Goal: Task Accomplishment & Management: Complete application form

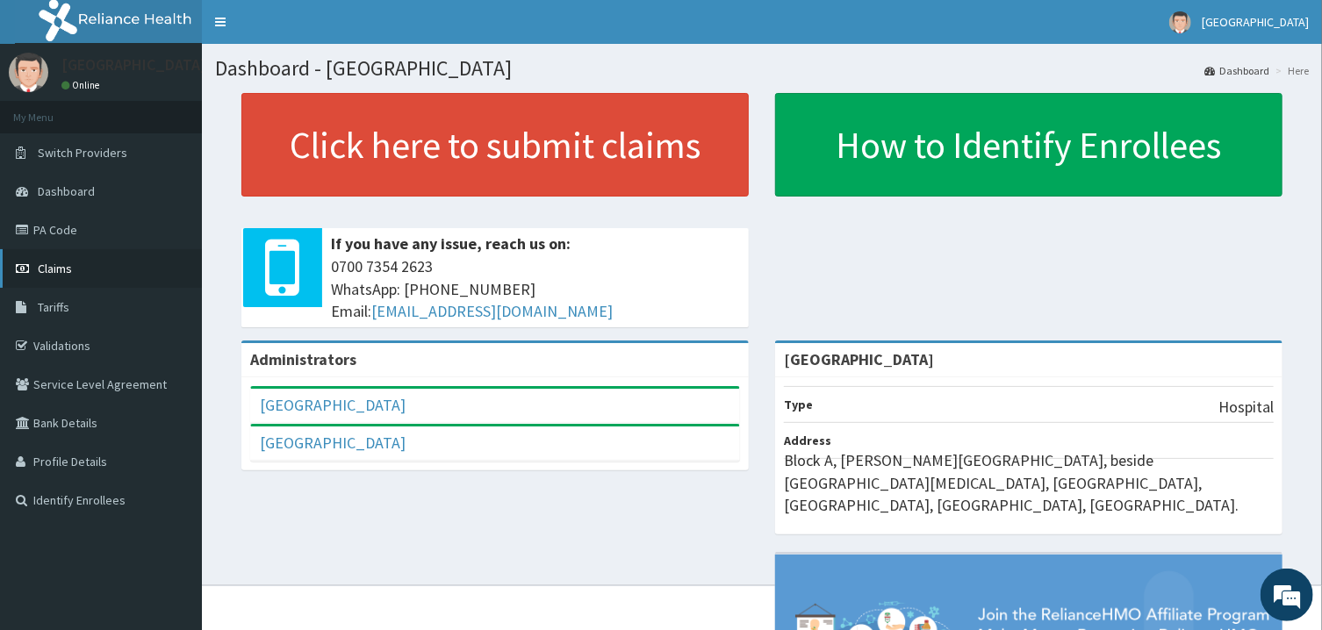
click at [69, 261] on link "Claims" at bounding box center [101, 268] width 202 height 39
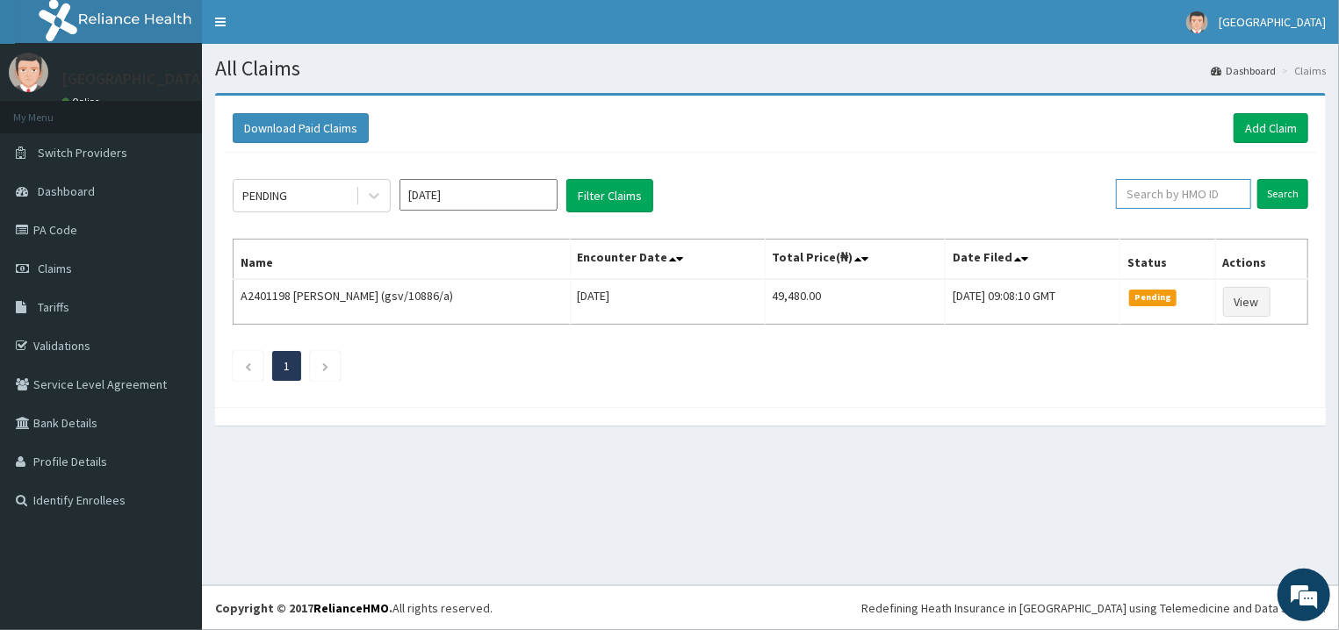
click at [1138, 183] on input "text" at bounding box center [1183, 194] width 135 height 30
paste input "MPP/10769/A"
type input "MPP/10769/A"
click at [1293, 188] on input "Search" at bounding box center [1282, 194] width 51 height 30
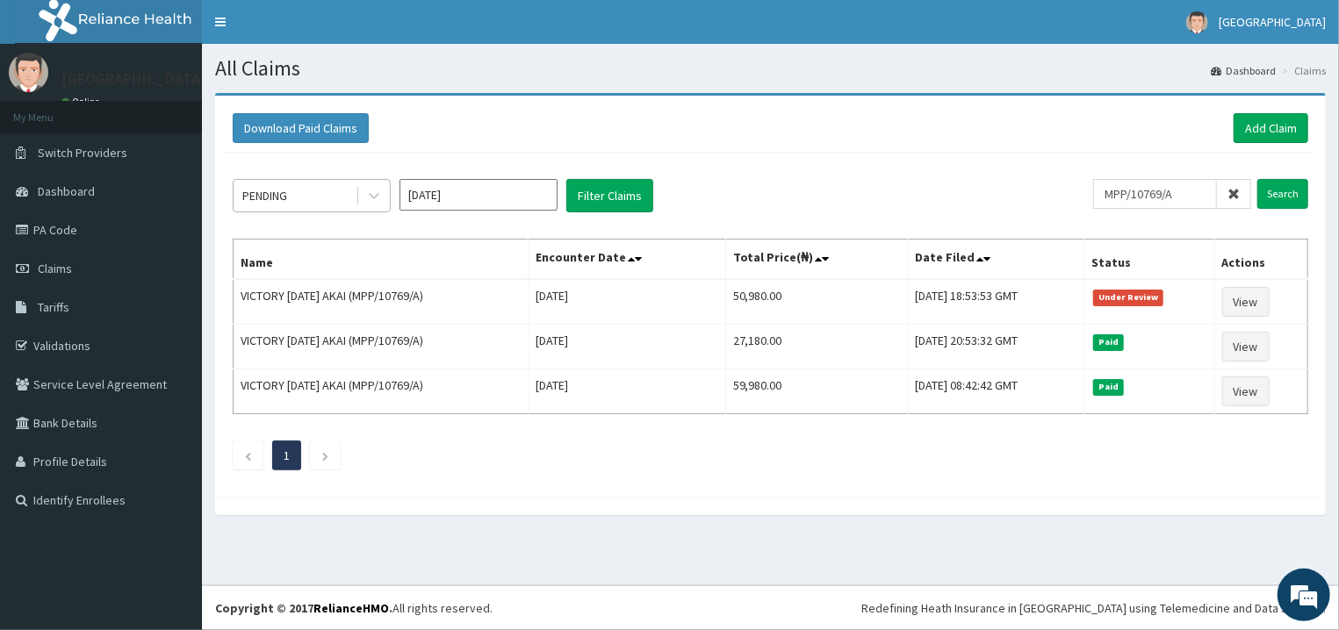
click at [337, 191] on div "PENDING" at bounding box center [295, 196] width 122 height 28
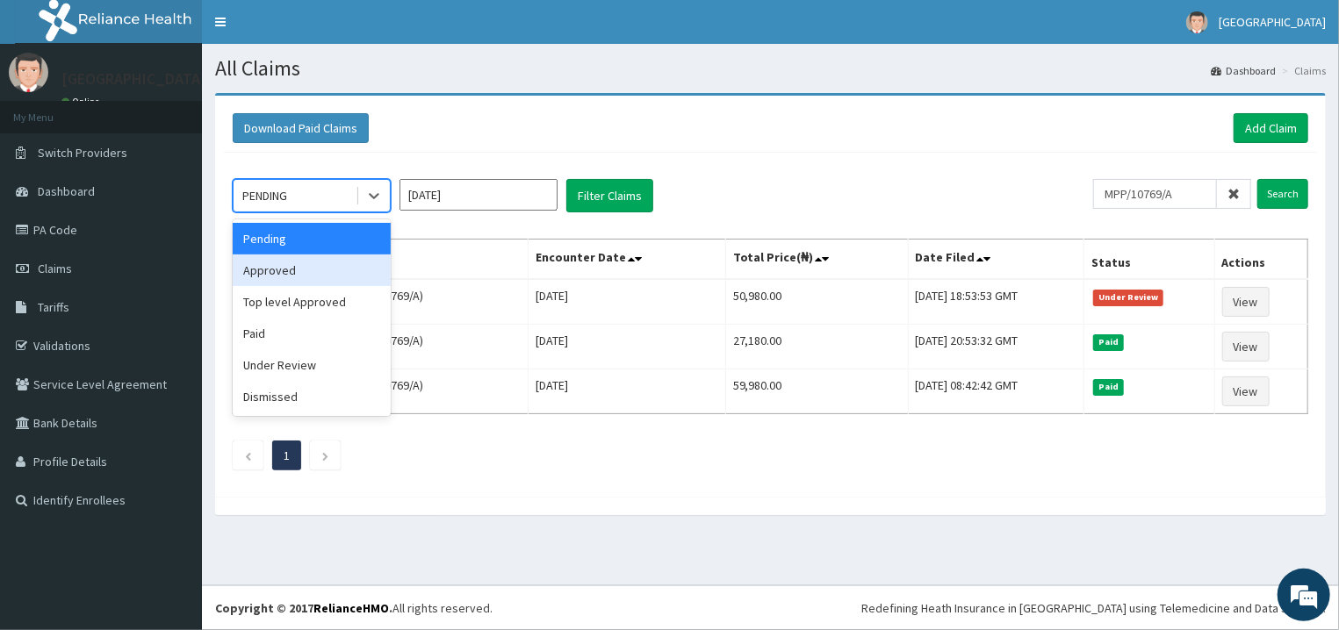
click at [322, 270] on div "Approved" at bounding box center [312, 271] width 158 height 32
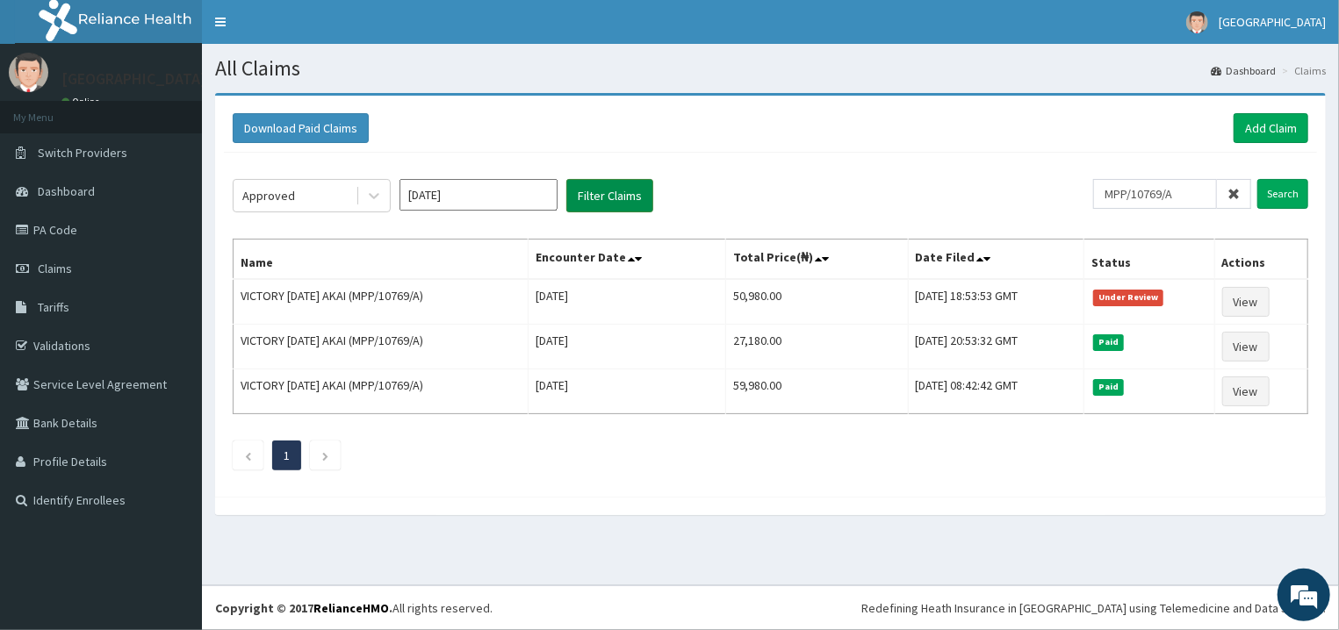
click at [621, 194] on button "Filter Claims" at bounding box center [609, 195] width 87 height 33
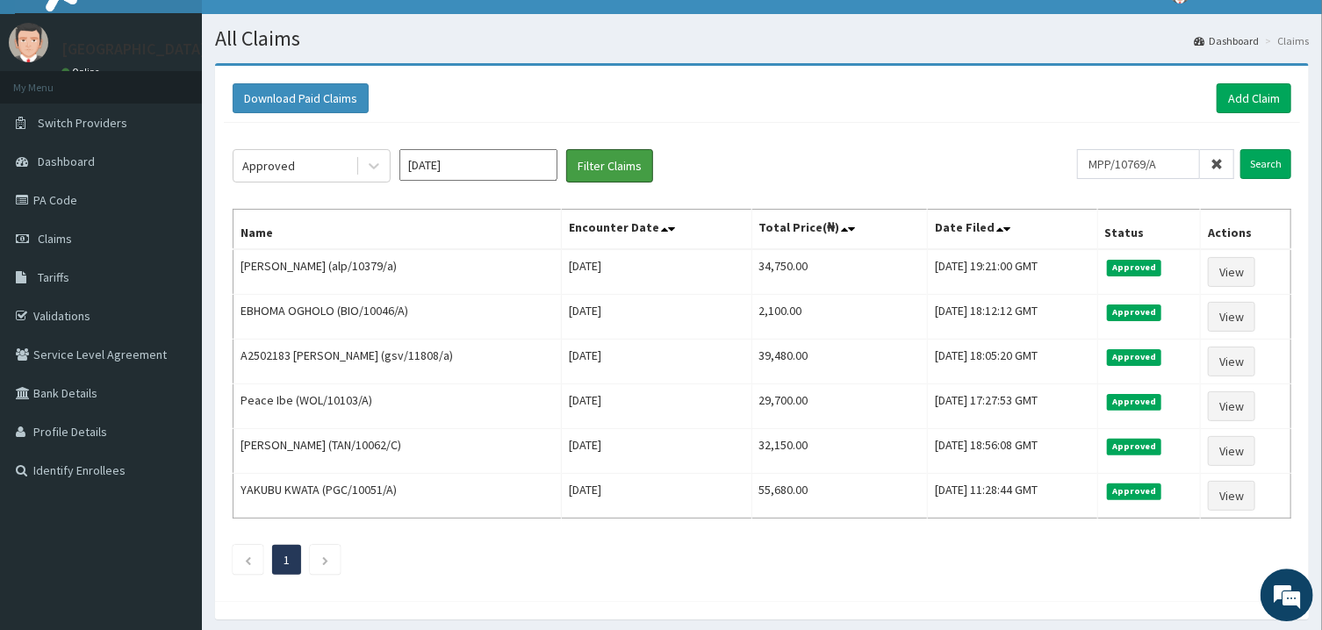
scroll to position [35, 0]
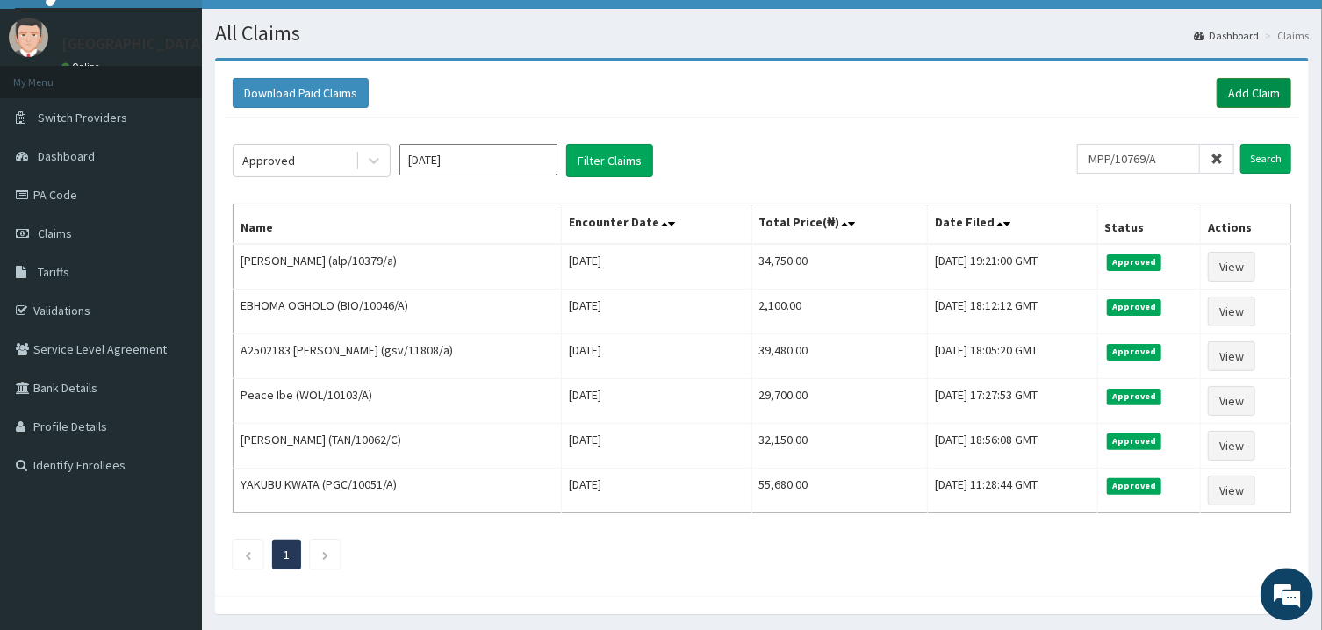
click at [1241, 90] on link "Add Claim" at bounding box center [1254, 93] width 75 height 30
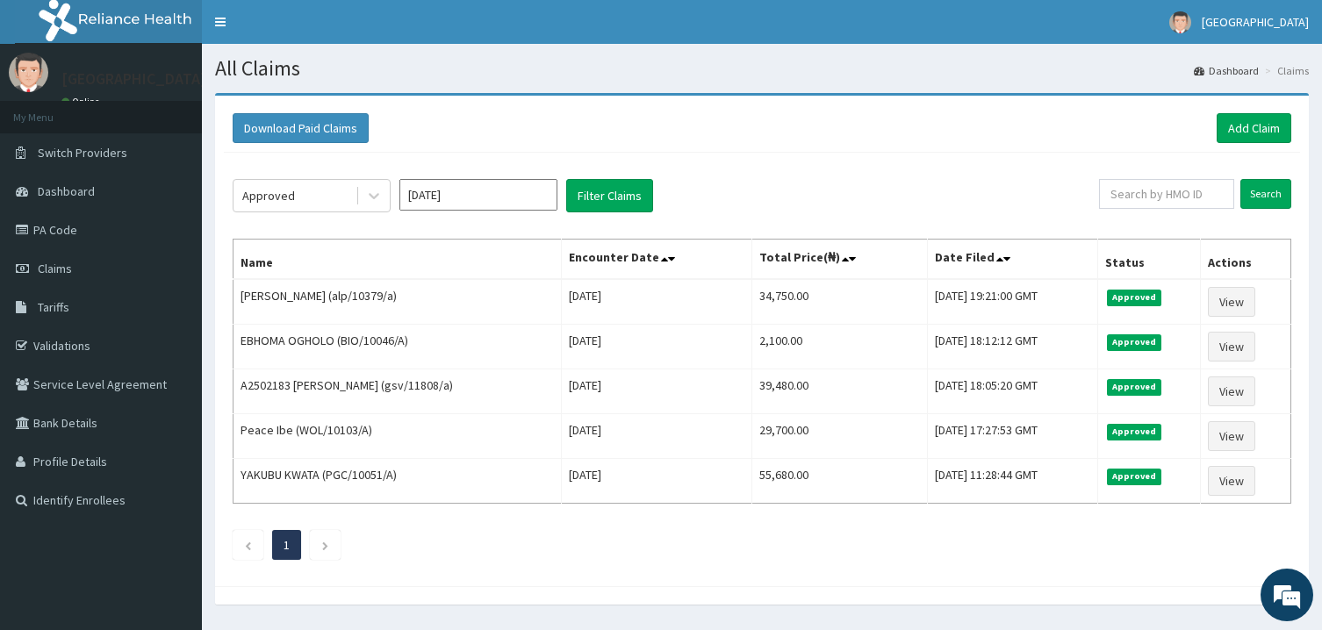
click at [68, 238] on link "PA Code" at bounding box center [101, 230] width 202 height 39
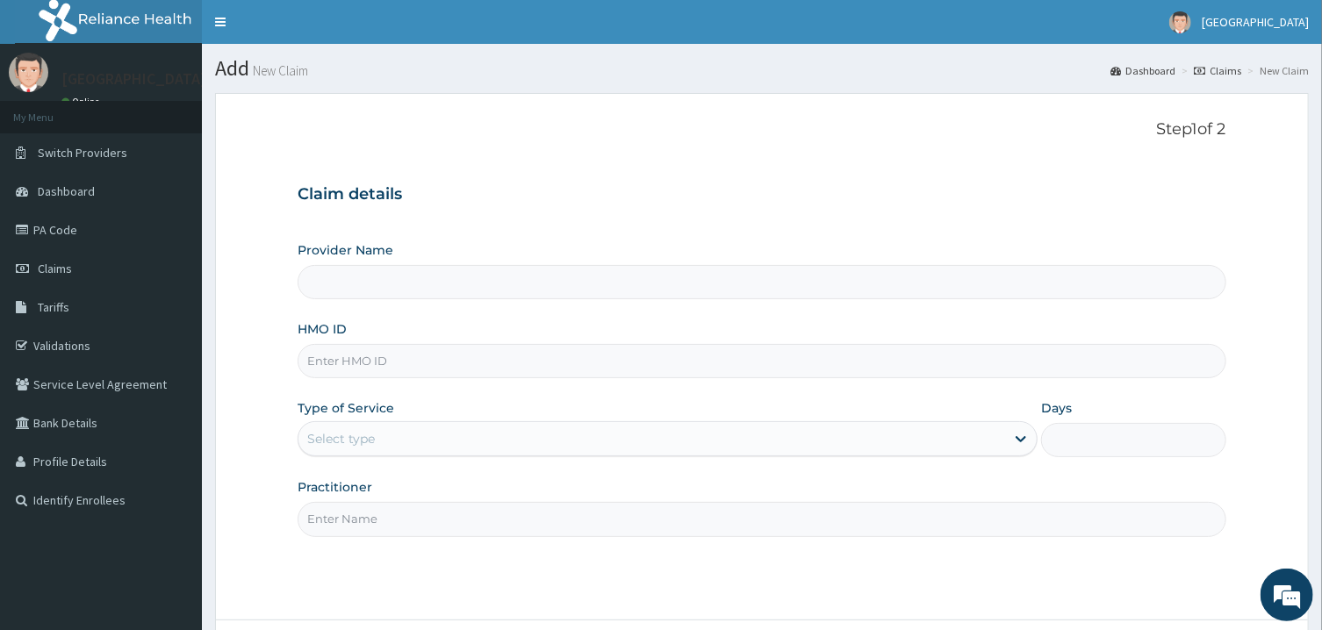
click at [404, 355] on input "HMO ID" at bounding box center [762, 361] width 928 height 34
type input "[GEOGRAPHIC_DATA]"
paste input "HEM/10002/A"
type input "HEM/10002/A"
click at [419, 450] on div "Select type" at bounding box center [652, 439] width 707 height 28
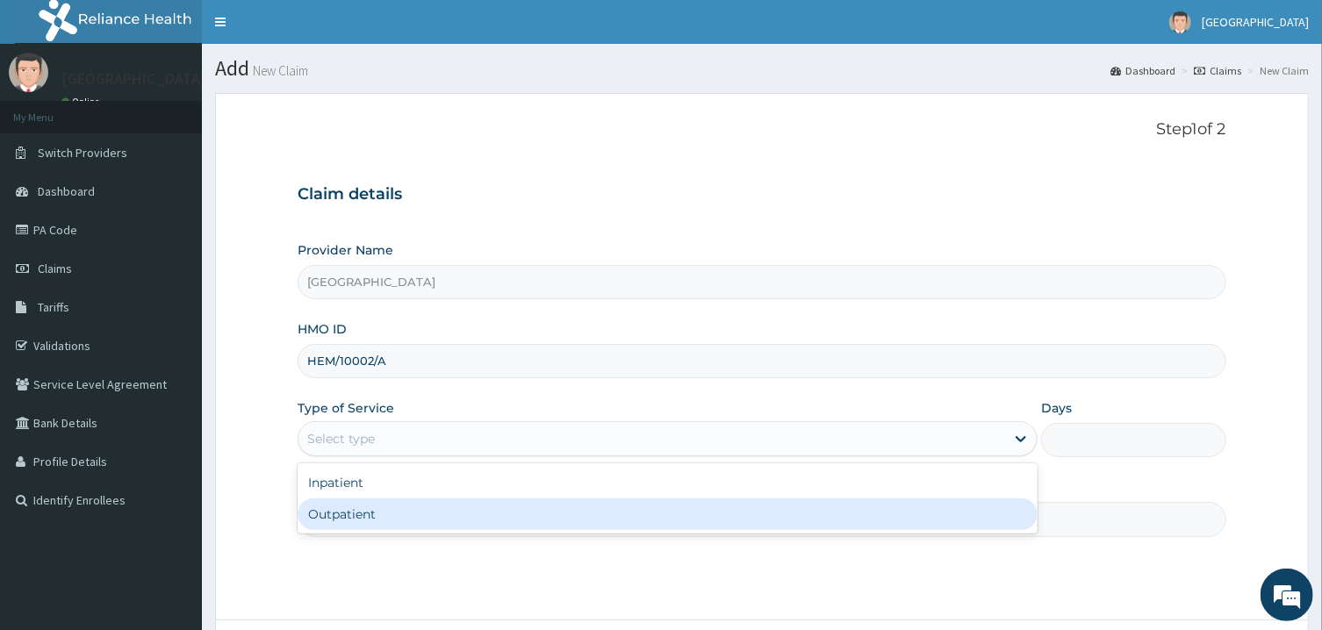
click at [406, 521] on div "Outpatient" at bounding box center [668, 515] width 740 height 32
type input "1"
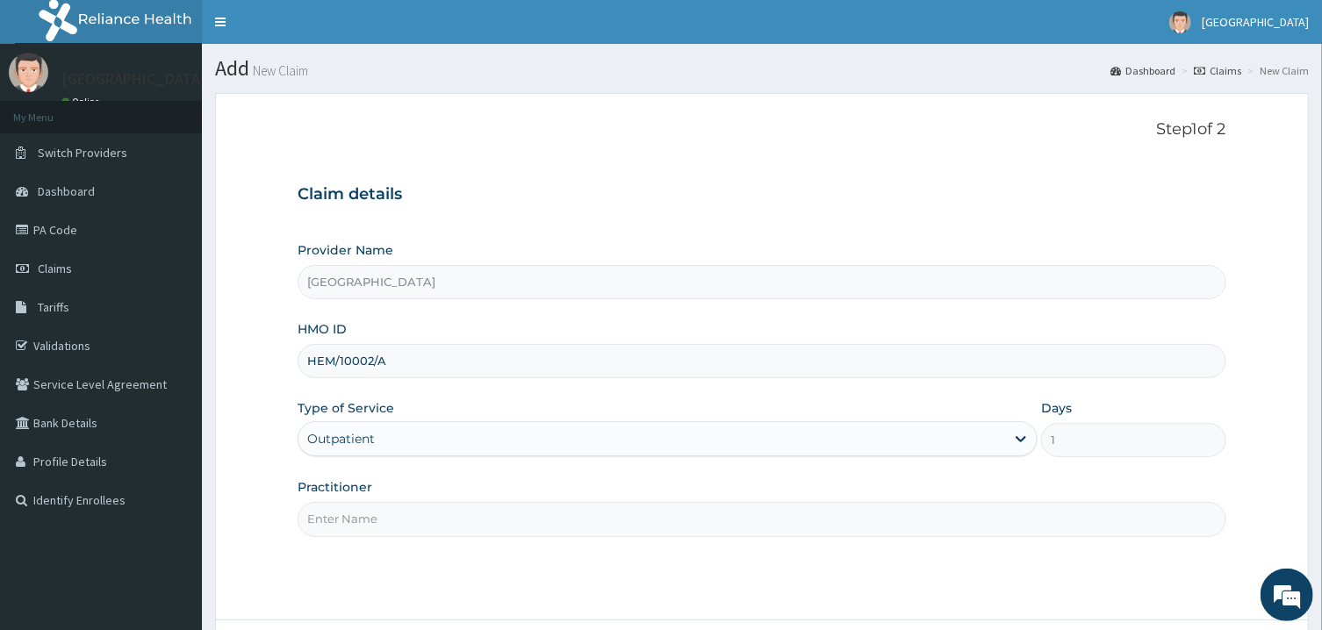
click at [406, 521] on input "Practitioner" at bounding box center [762, 519] width 928 height 34
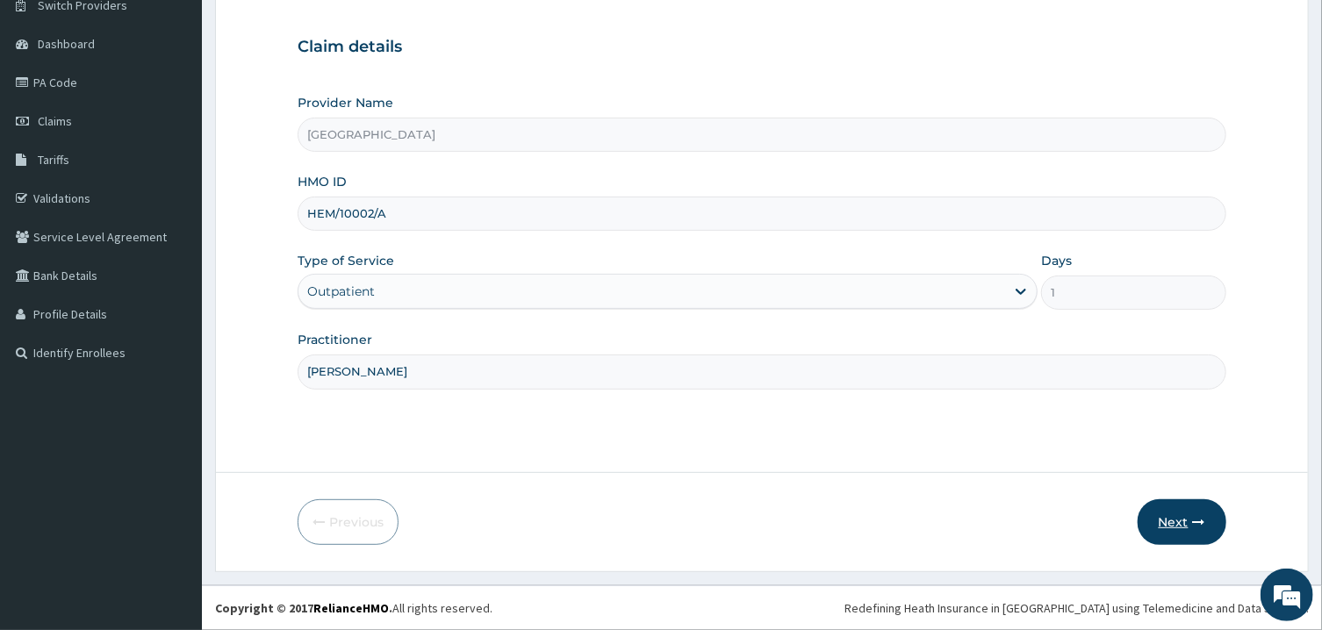
type input "PETER PRINCE"
click at [1190, 512] on button "Next" at bounding box center [1182, 523] width 89 height 46
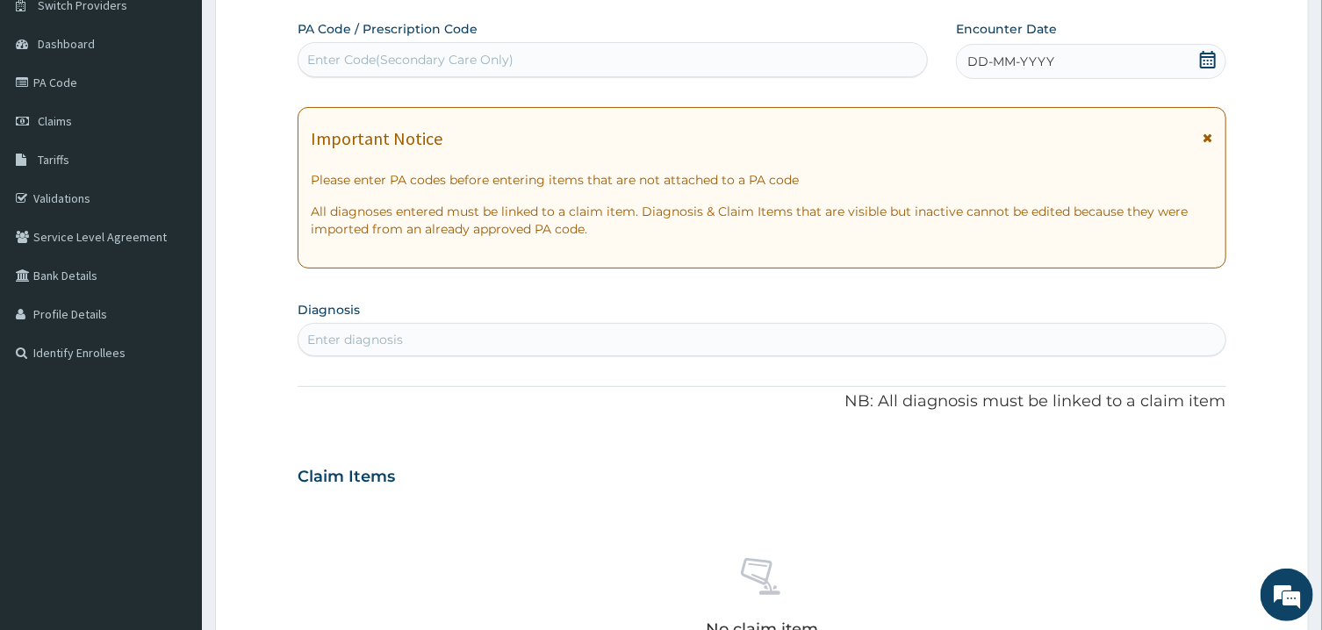
click at [1209, 54] on icon at bounding box center [1208, 60] width 18 height 18
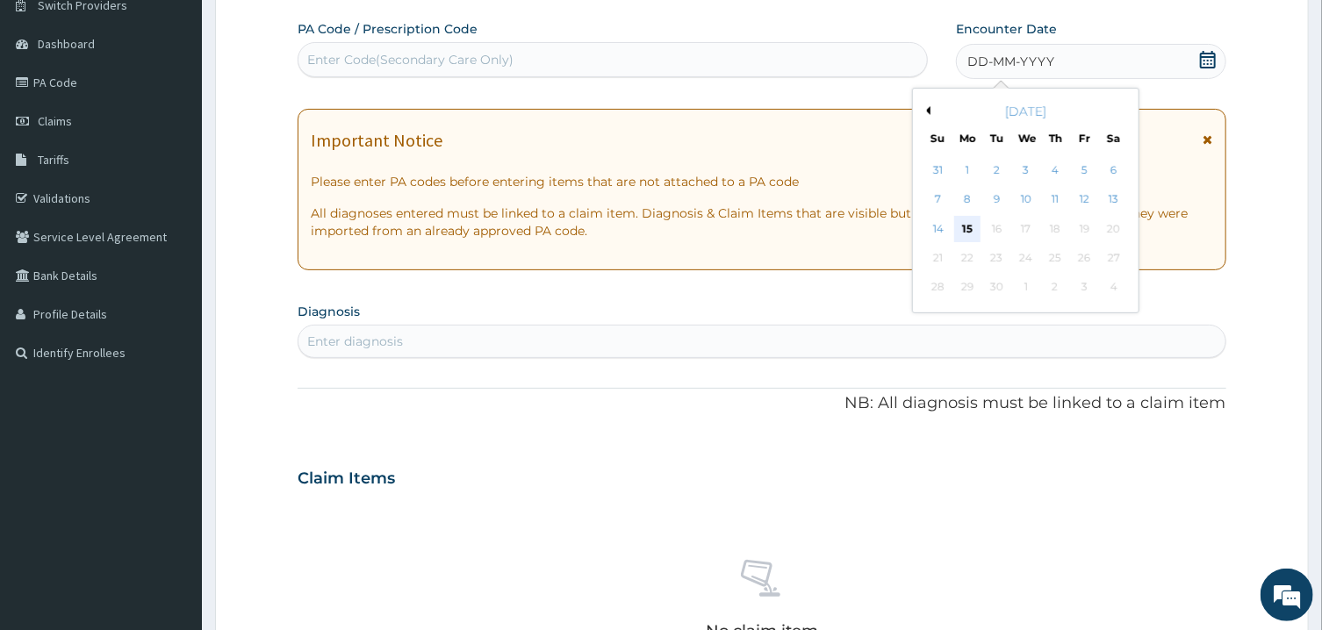
click at [972, 225] on div "15" at bounding box center [967, 229] width 26 height 26
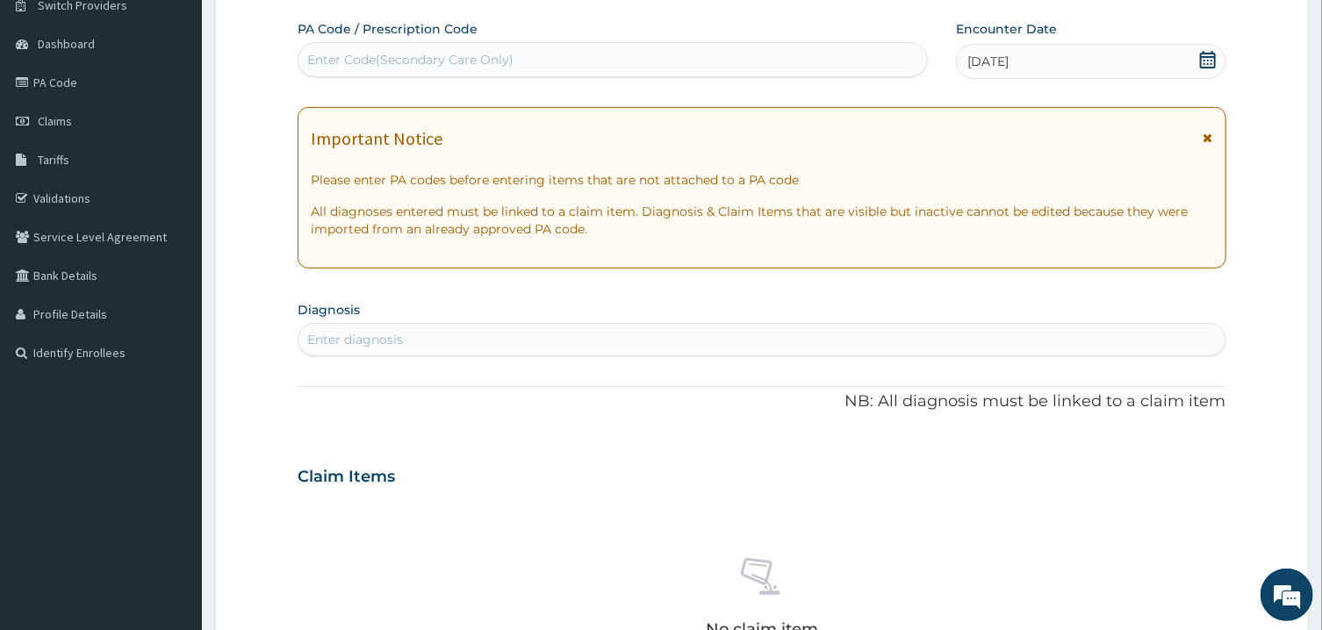
click at [702, 70] on div "Enter Code(Secondary Care Only)" at bounding box center [613, 60] width 629 height 28
click at [644, 334] on div "Enter diagnosis" at bounding box center [762, 340] width 926 height 28
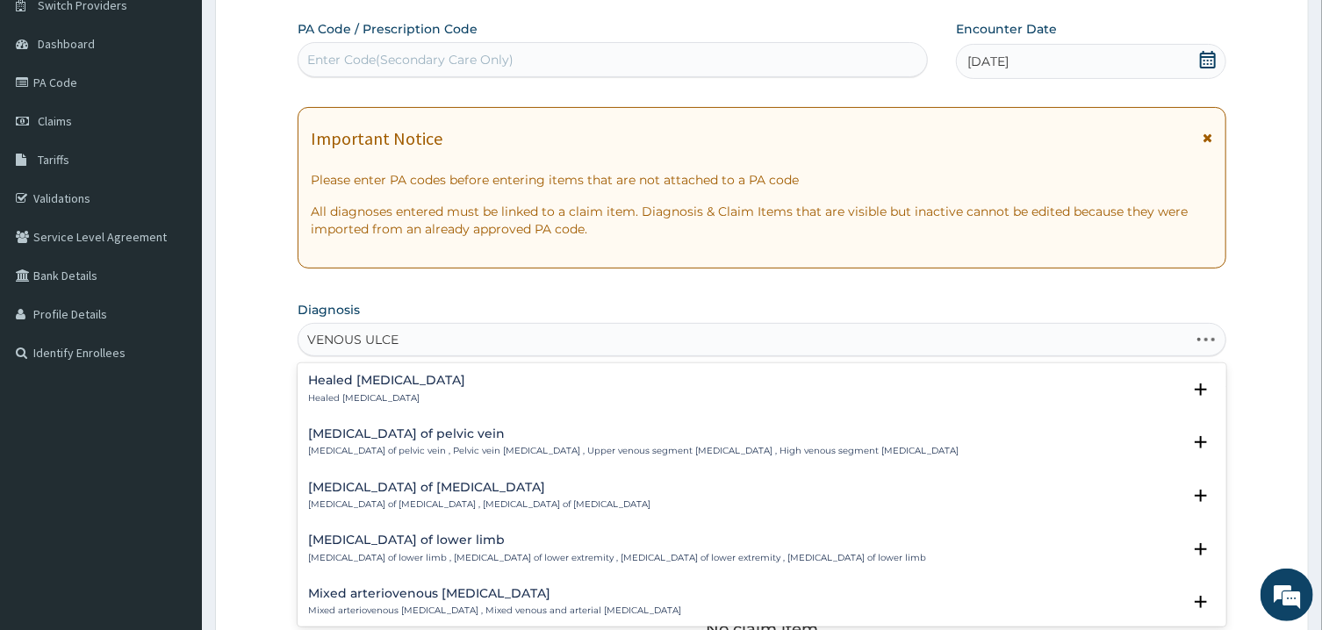
type input "VENOUS ULCER"
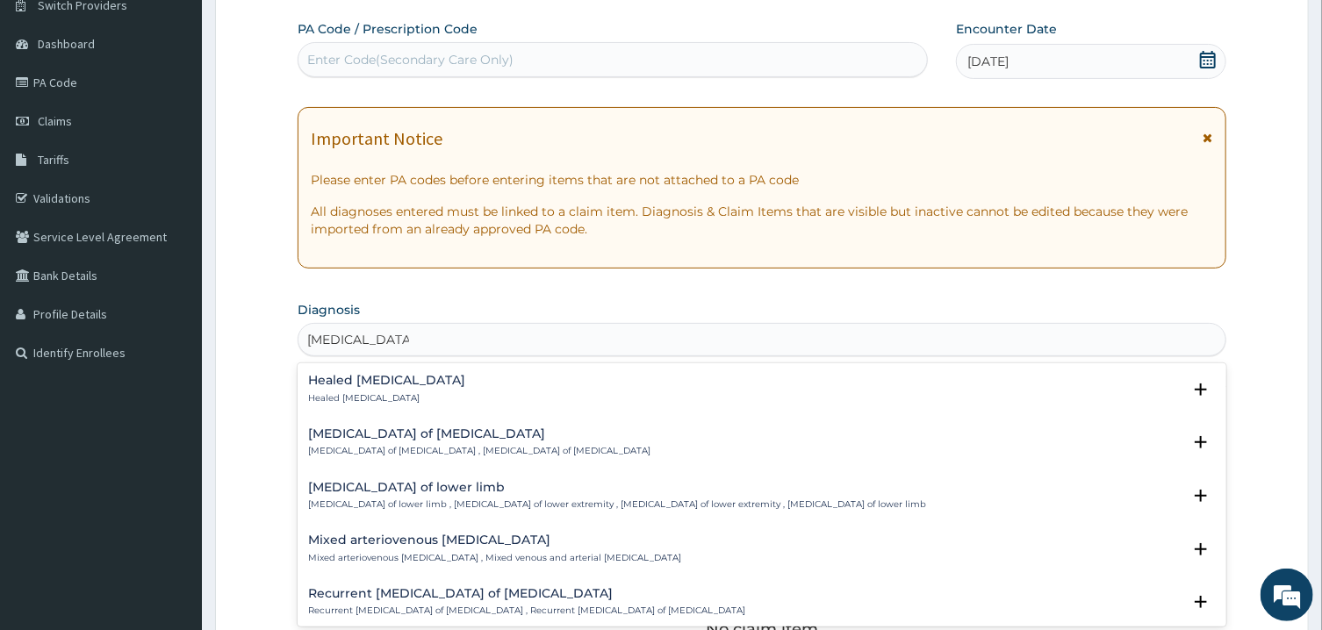
click at [394, 431] on h4 "[MEDICAL_DATA] of [MEDICAL_DATA]" at bounding box center [479, 434] width 342 height 13
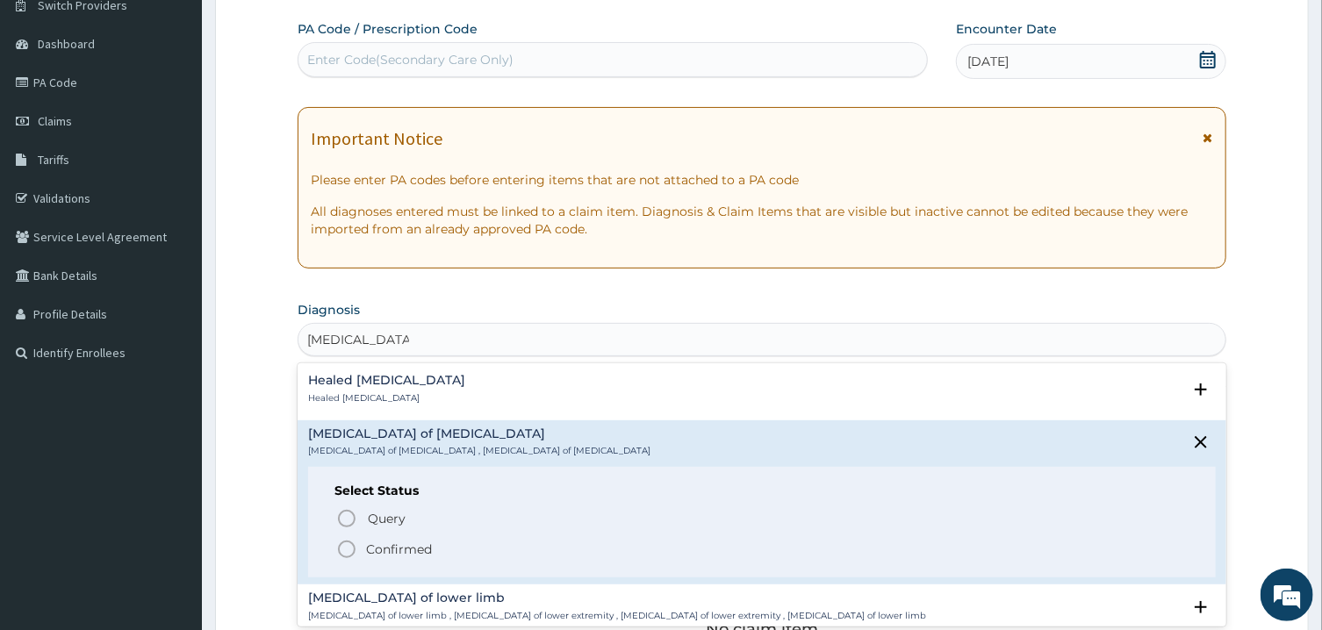
click at [342, 550] on icon "status option filled" at bounding box center [346, 549] width 21 height 21
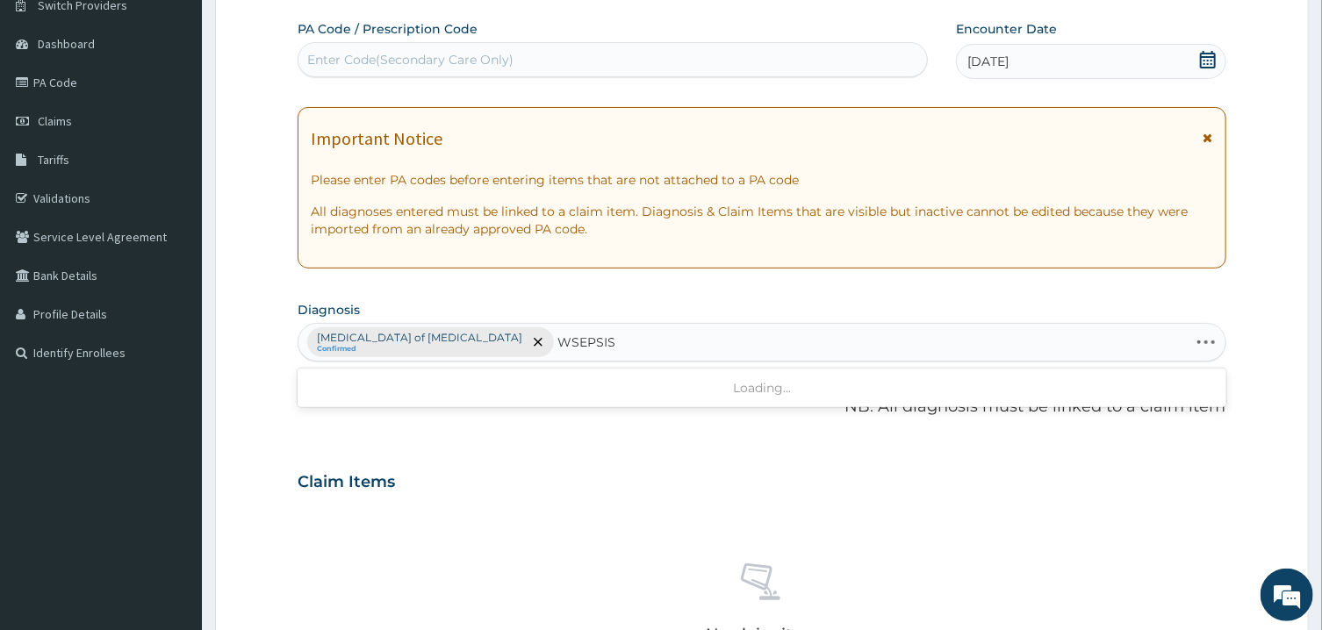
type input "SEPSIS"
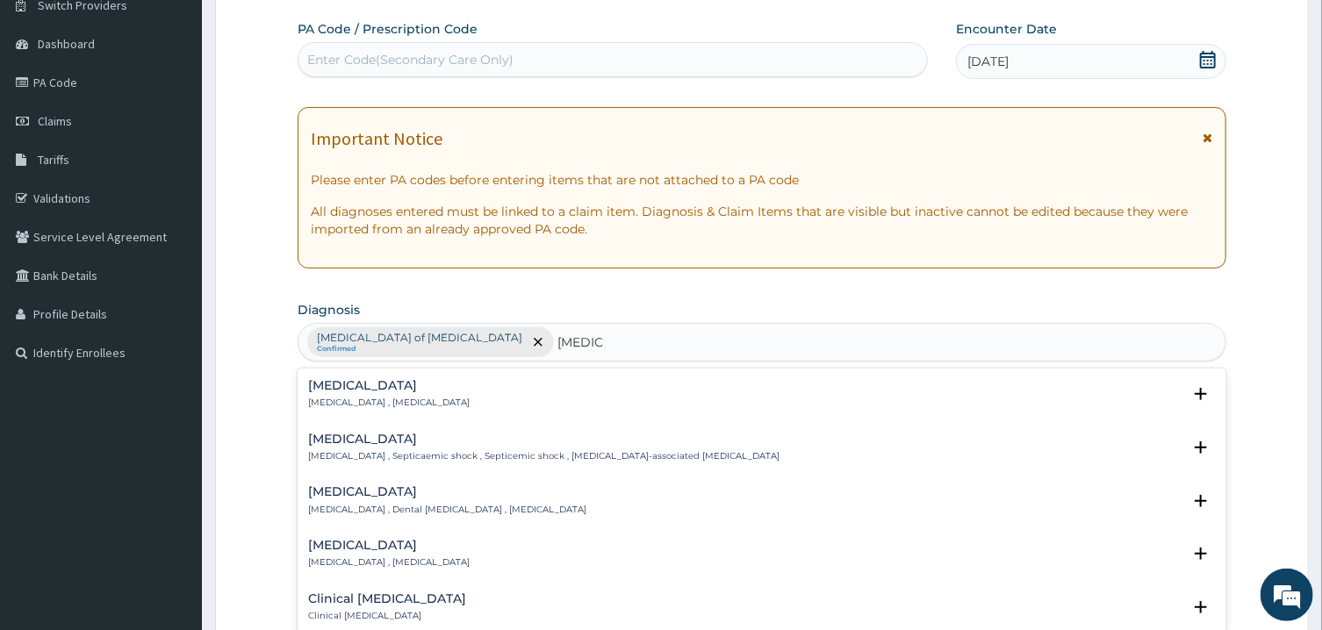
click at [361, 389] on h4 "Sepsis" at bounding box center [389, 385] width 162 height 13
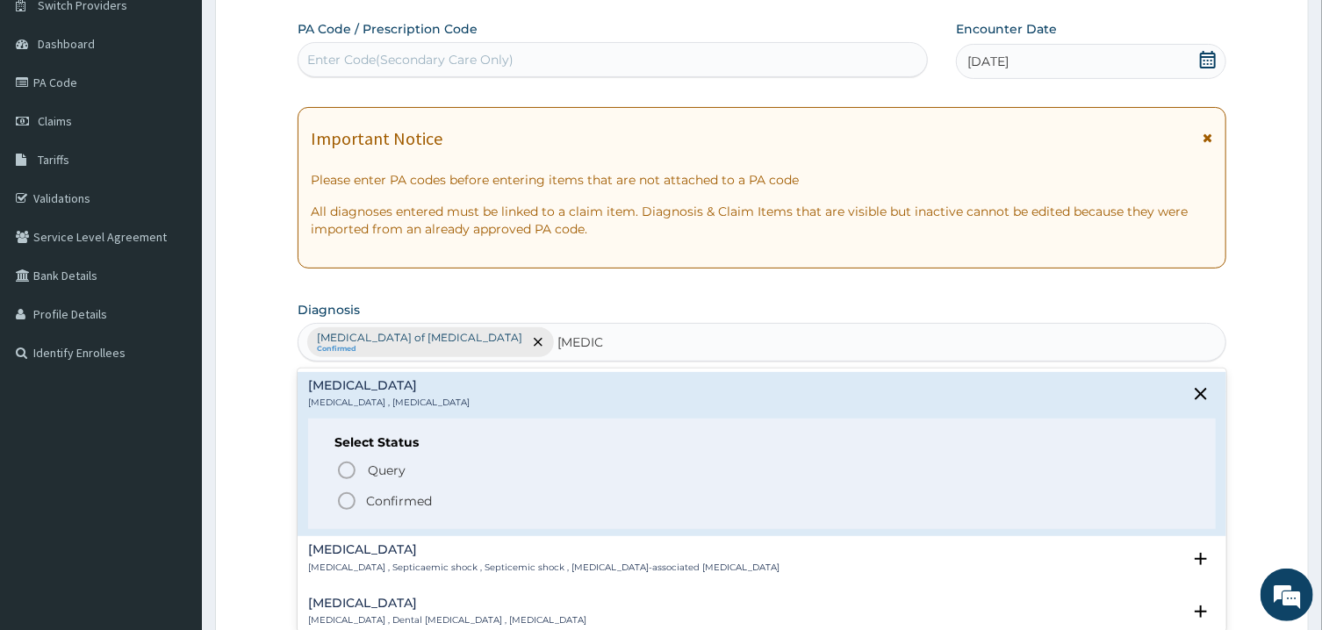
click at [347, 499] on icon "status option filled" at bounding box center [346, 501] width 21 height 21
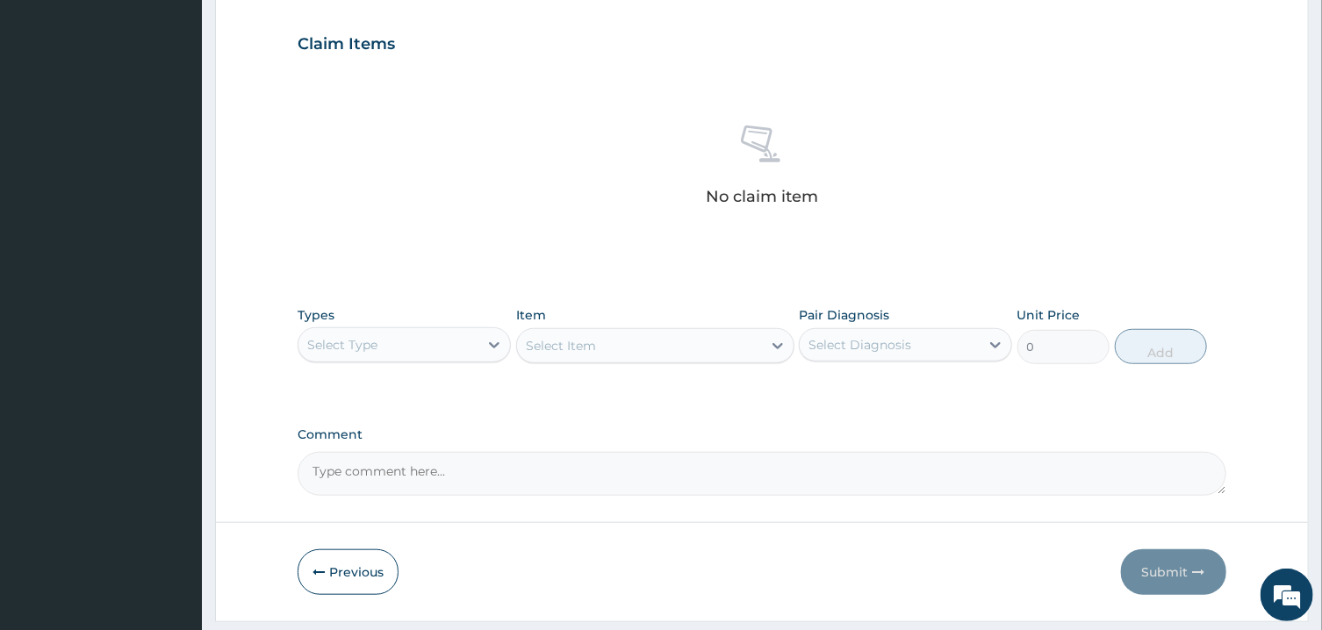
scroll to position [636, 0]
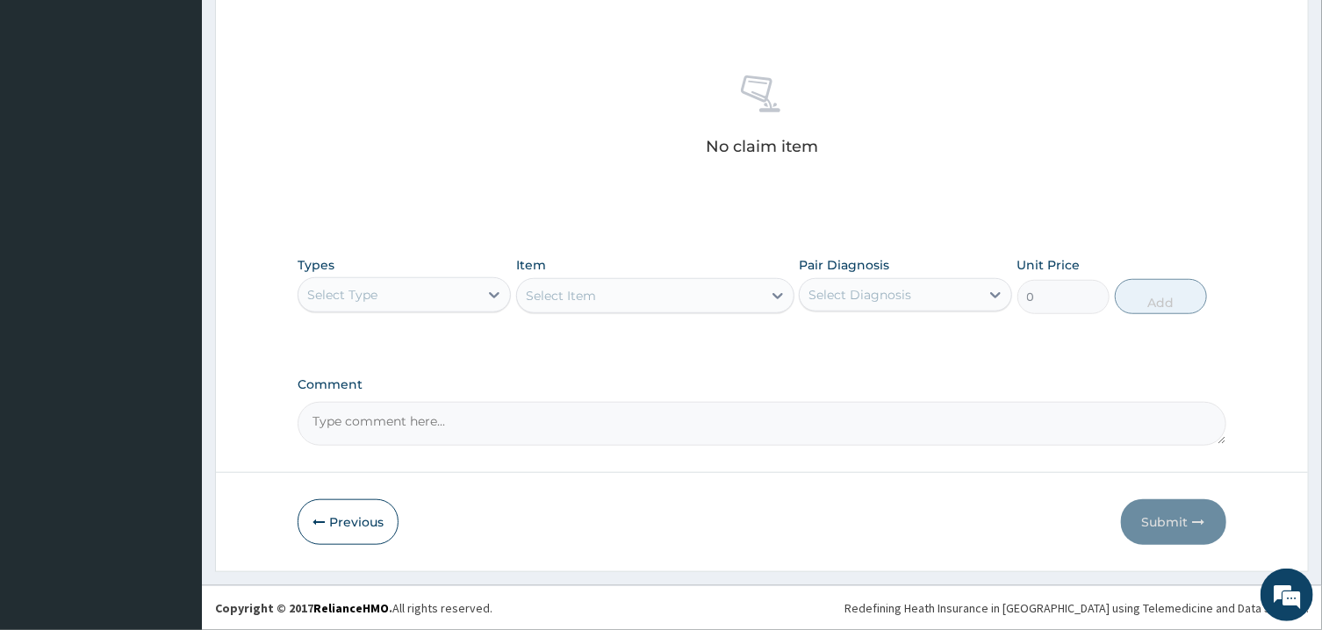
click at [467, 292] on div "Select Type" at bounding box center [389, 295] width 180 height 28
type input "P"
click at [436, 370] on div "Procedures" at bounding box center [404, 371] width 213 height 32
click at [850, 294] on div "Select Diagnosis" at bounding box center [860, 295] width 103 height 18
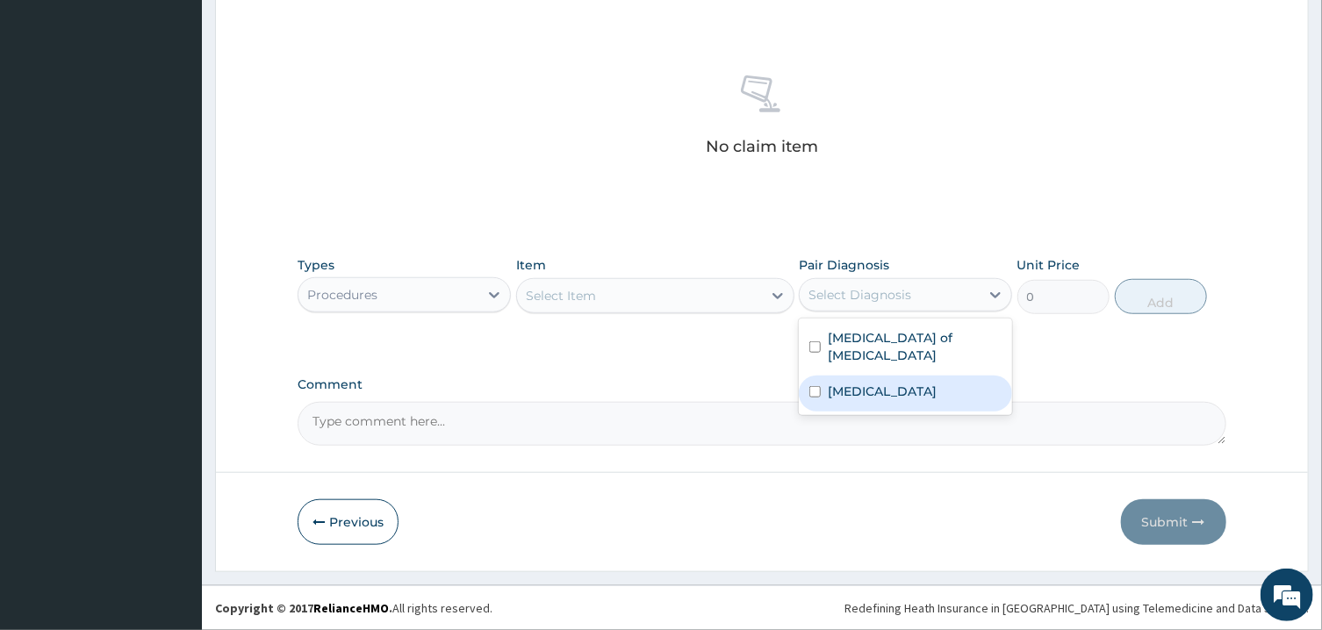
click at [834, 383] on label "Sepsis" at bounding box center [882, 392] width 109 height 18
checkbox input "true"
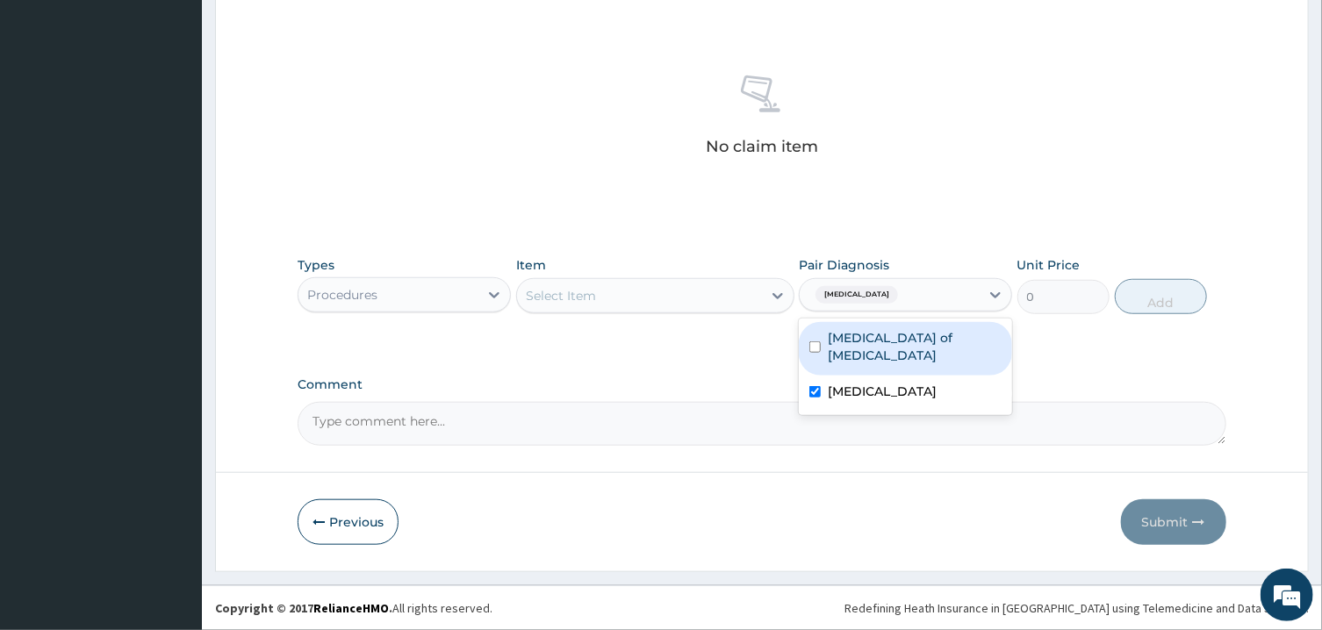
drag, startPoint x: 843, startPoint y: 350, endPoint x: 816, endPoint y: 330, distance: 33.2
click at [843, 349] on div "Venous ulcer of lower leg" at bounding box center [905, 349] width 213 height 54
checkbox input "true"
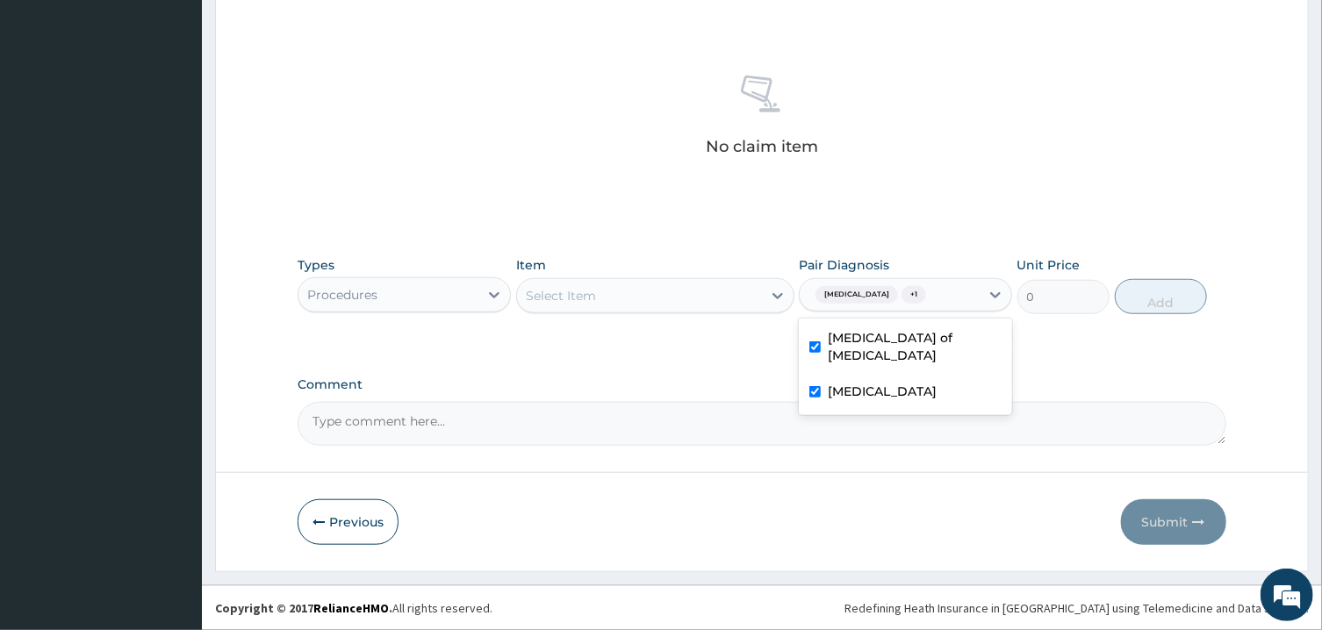
click at [750, 291] on div "Select Item" at bounding box center [639, 296] width 245 height 28
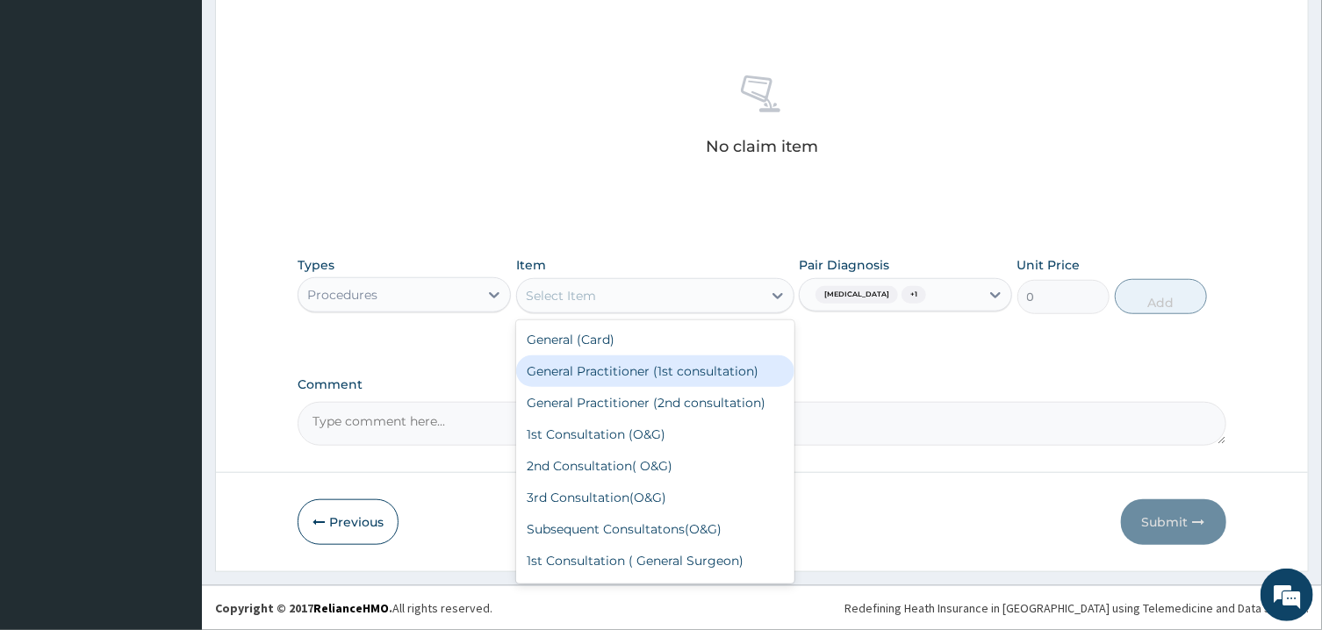
click at [697, 364] on div "General Practitioner (1st consultation)" at bounding box center [655, 372] width 278 height 32
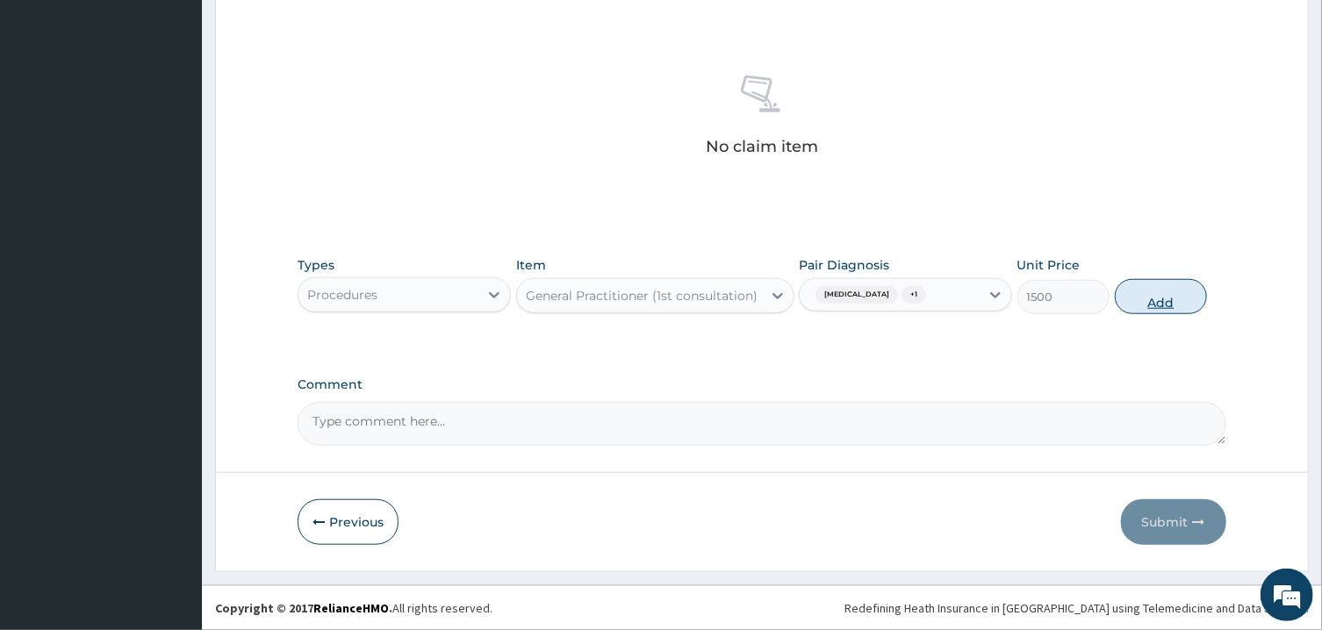
click at [1176, 287] on button "Add" at bounding box center [1161, 296] width 93 height 35
type input "0"
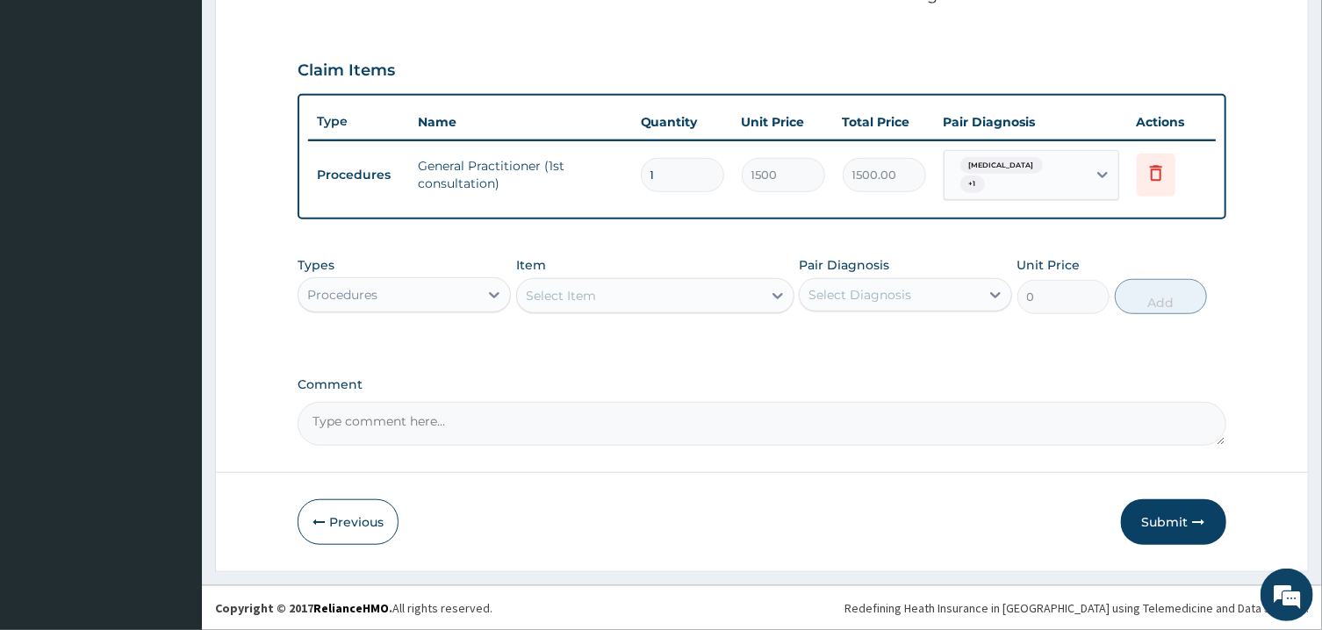
scroll to position [550, 0]
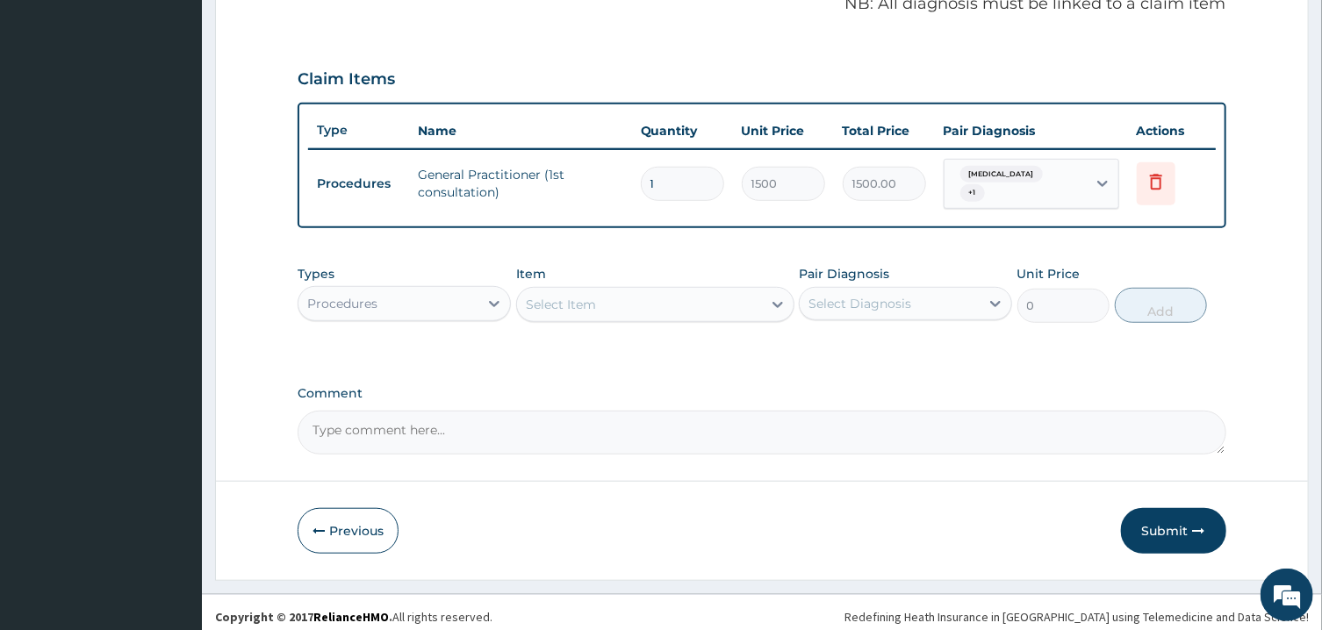
click at [449, 291] on div "Procedures" at bounding box center [389, 304] width 180 height 28
type input "DRU"
drag, startPoint x: 426, startPoint y: 350, endPoint x: 434, endPoint y: 342, distance: 11.8
click at [434, 342] on div "Drugs" at bounding box center [404, 348] width 213 height 32
drag, startPoint x: 860, startPoint y: 276, endPoint x: 860, endPoint y: 284, distance: 8.8
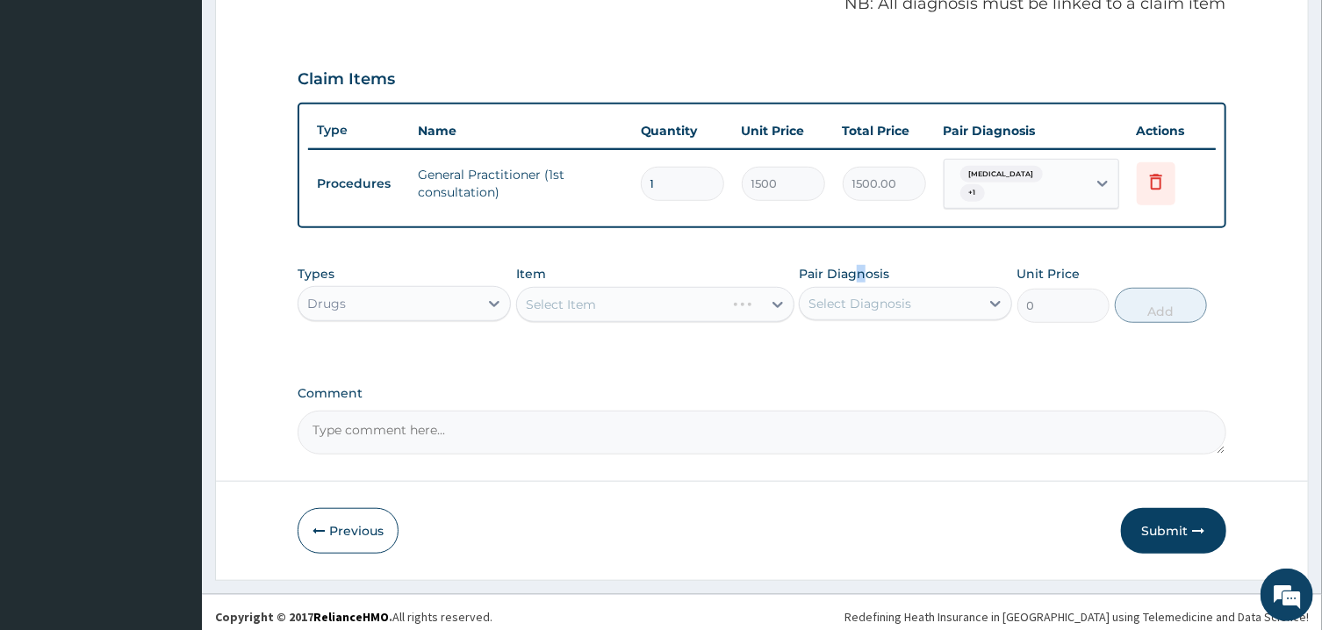
click at [860, 280] on div "Pair Diagnosis Select Diagnosis" at bounding box center [905, 294] width 213 height 58
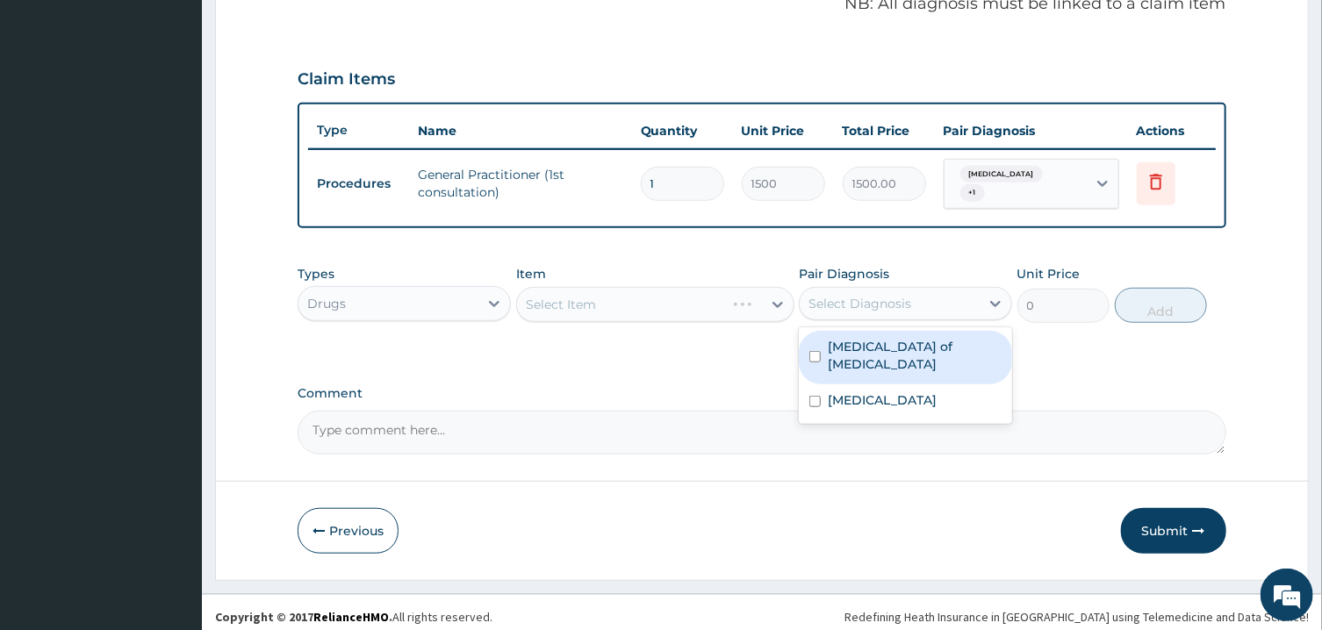
click at [858, 290] on div "Select Diagnosis" at bounding box center [890, 304] width 180 height 28
click at [865, 344] on label "Venous ulcer of lower leg" at bounding box center [915, 355] width 174 height 35
checkbox input "true"
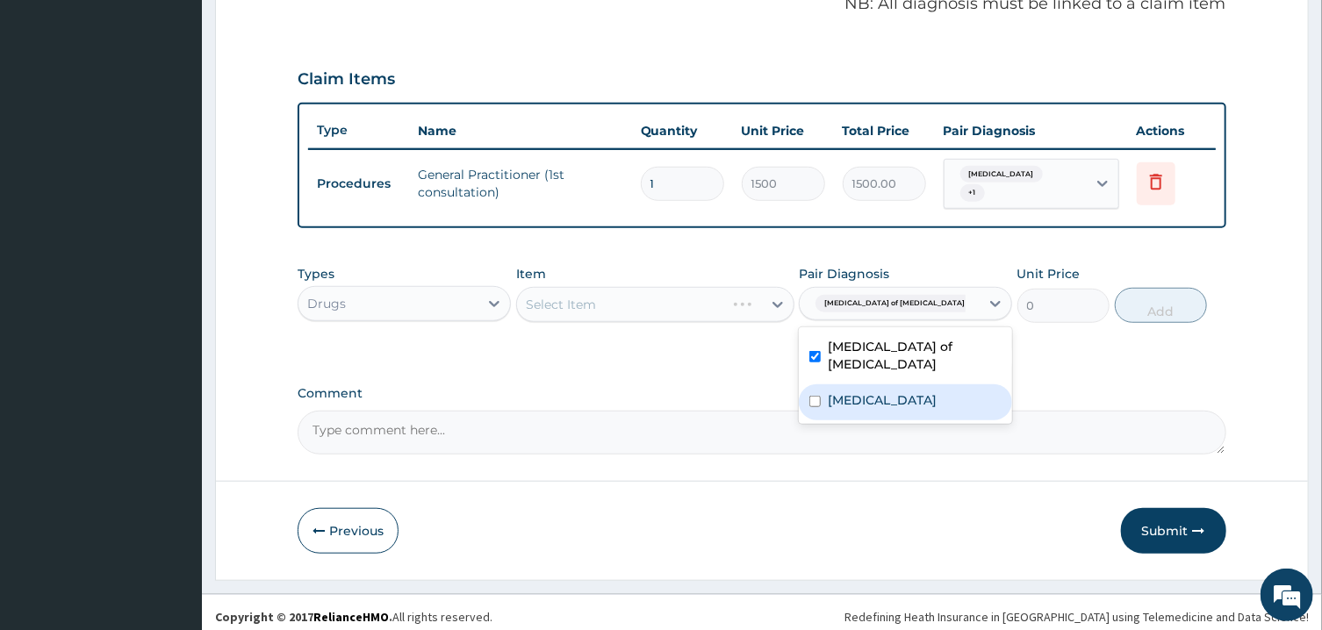
drag, startPoint x: 847, startPoint y: 364, endPoint x: 841, endPoint y: 375, distance: 12.2
click at [842, 392] on label "Sepsis" at bounding box center [882, 401] width 109 height 18
checkbox input "true"
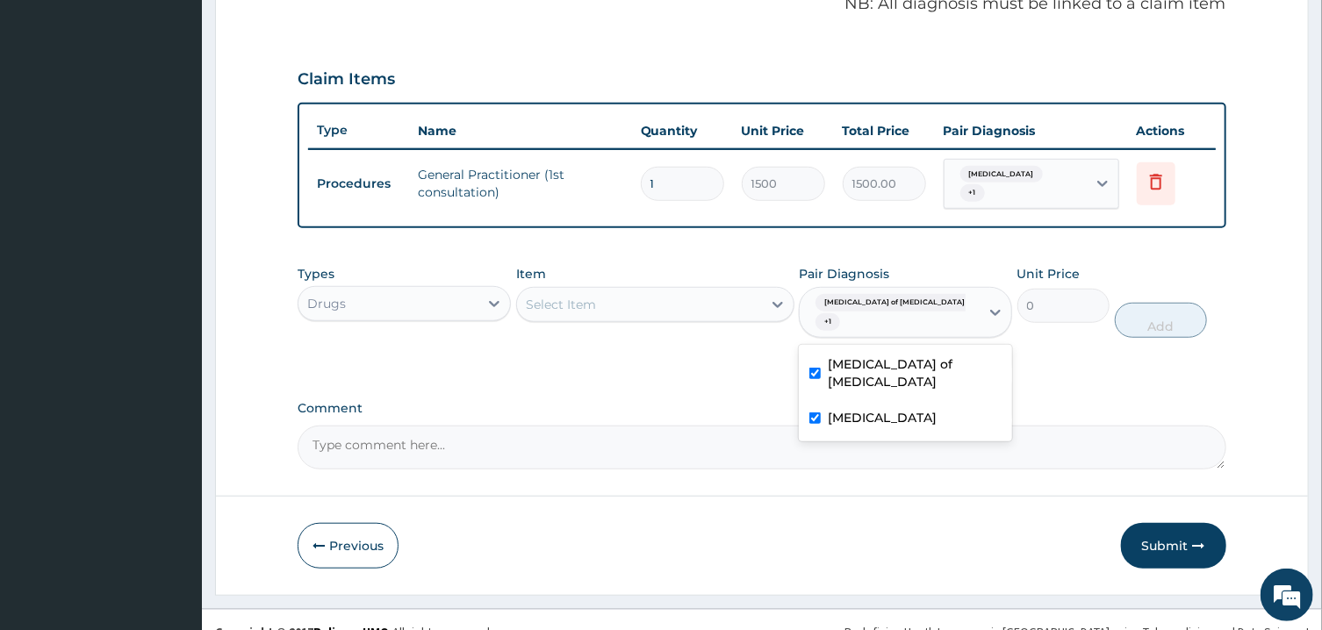
click at [731, 295] on div "Select Item" at bounding box center [639, 305] width 245 height 28
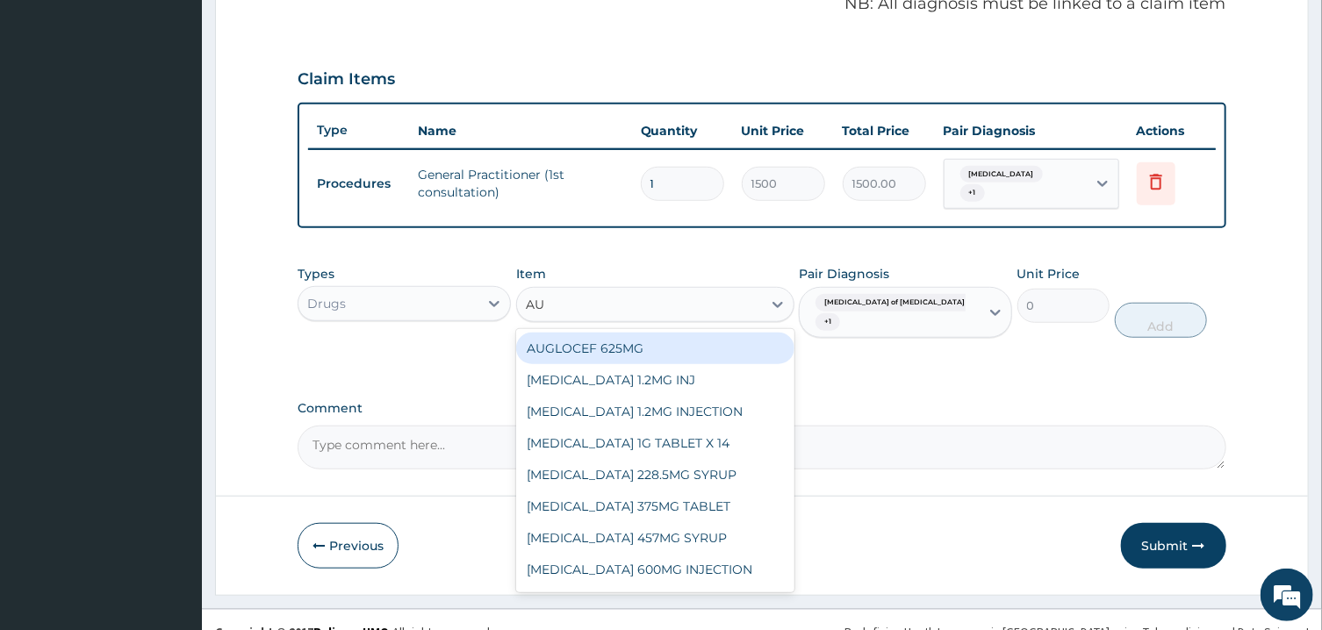
type input "AUG"
click at [754, 333] on div "AUGLOCEF 625MG" at bounding box center [655, 349] width 278 height 32
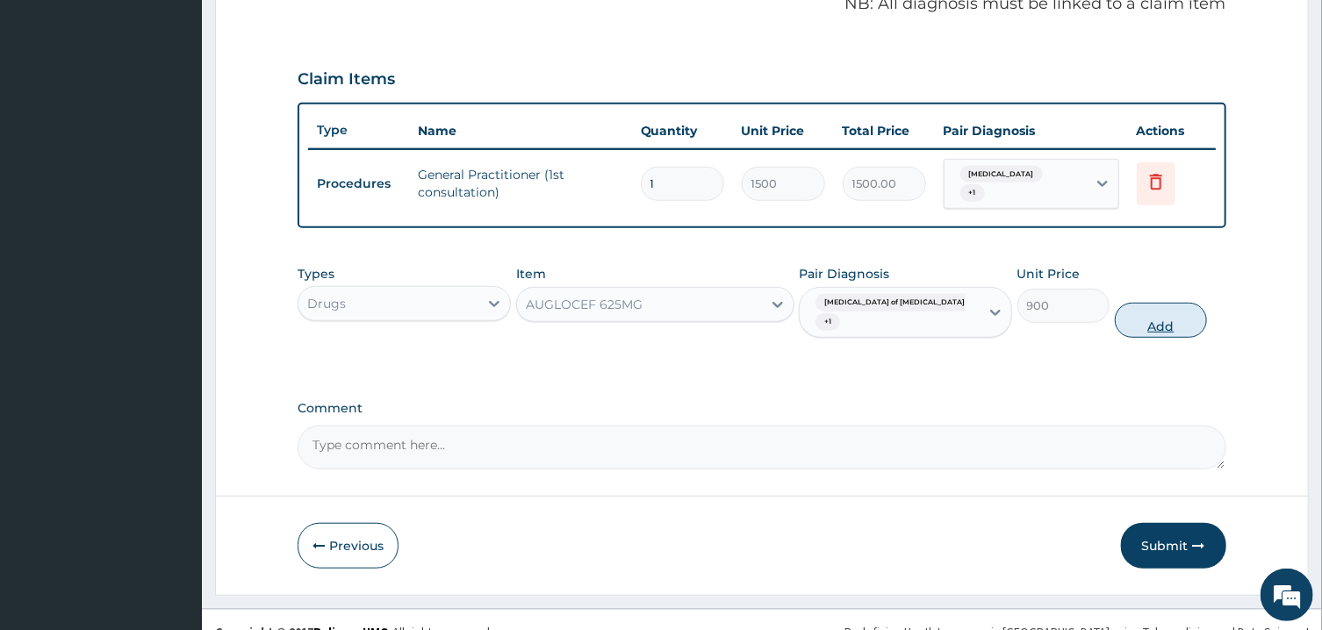
click at [1150, 303] on button "Add" at bounding box center [1161, 320] width 93 height 35
type input "0"
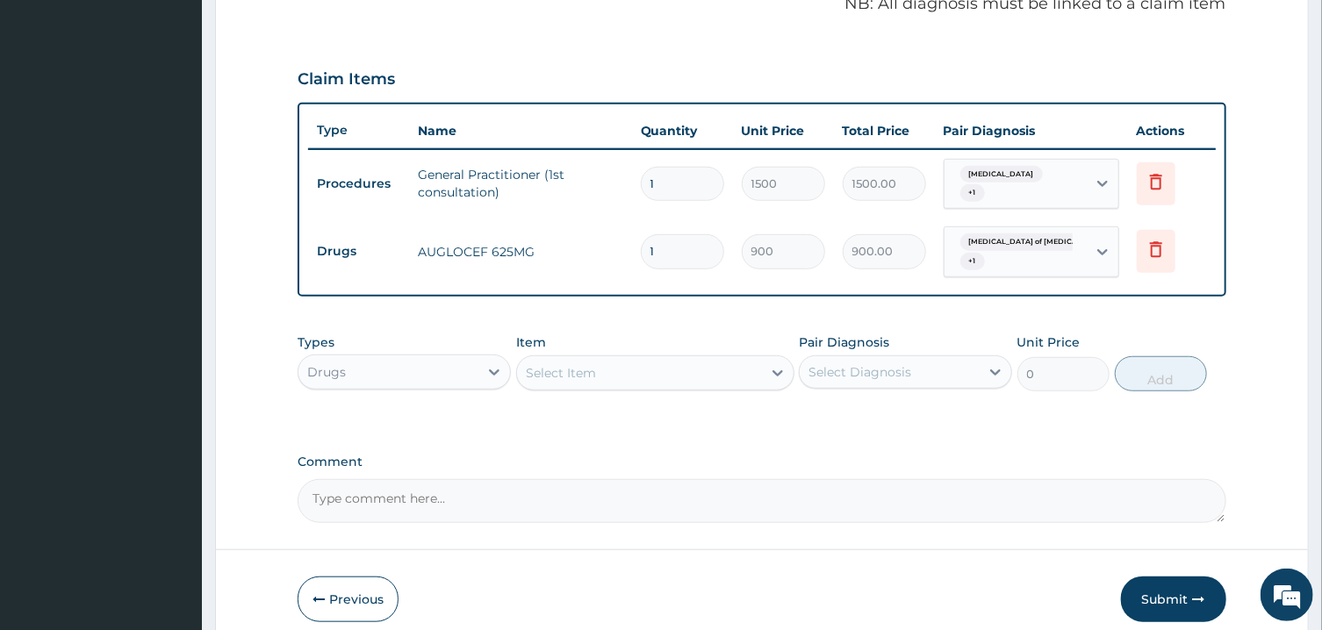
click at [608, 363] on div "Select Item" at bounding box center [639, 373] width 245 height 28
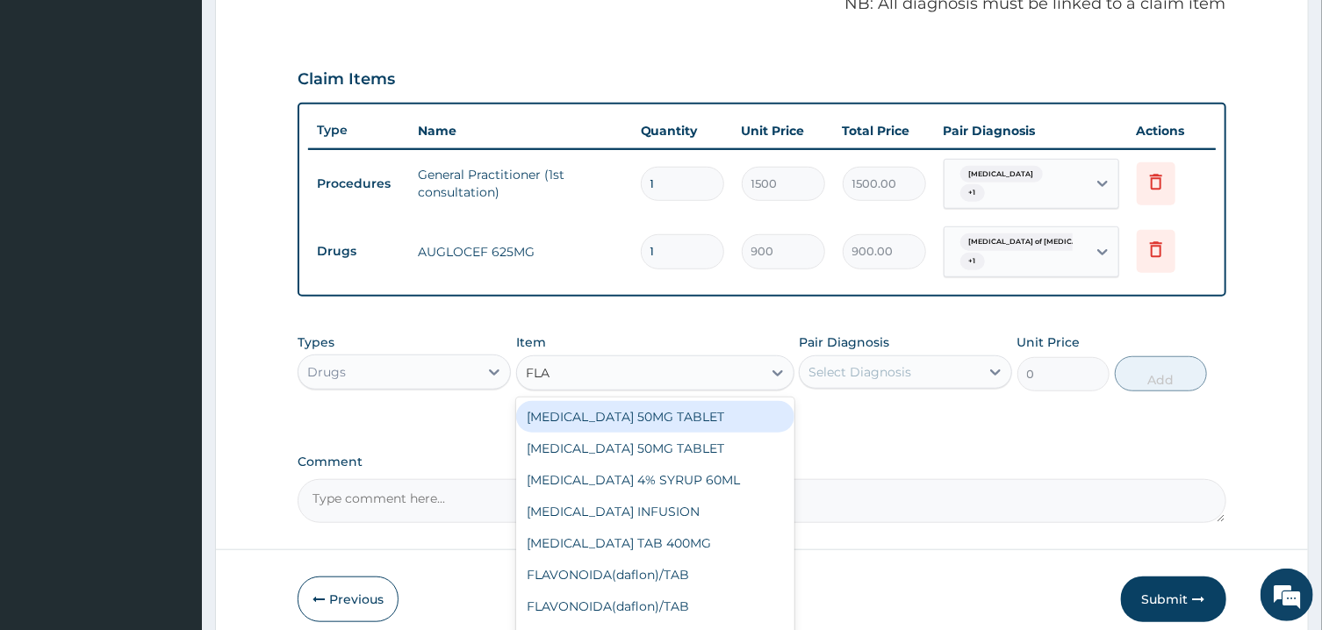
type input "FLAG"
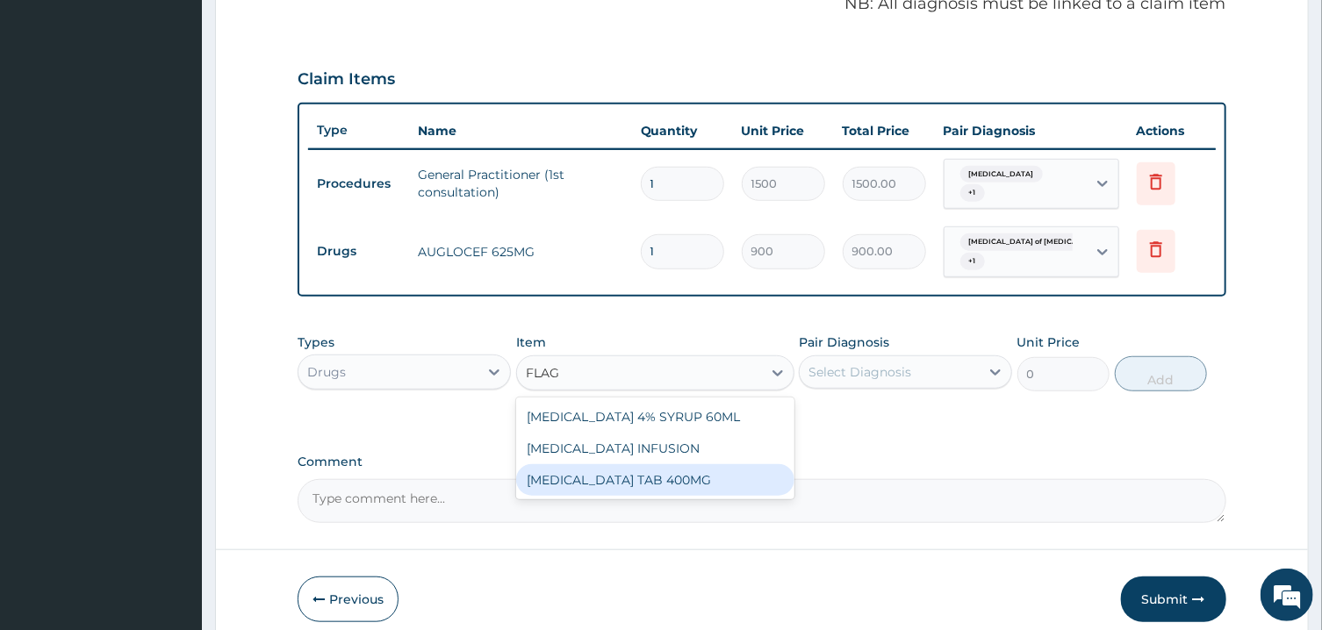
click at [613, 468] on div "FLAGYL TAB 400MG" at bounding box center [655, 480] width 278 height 32
type input "60"
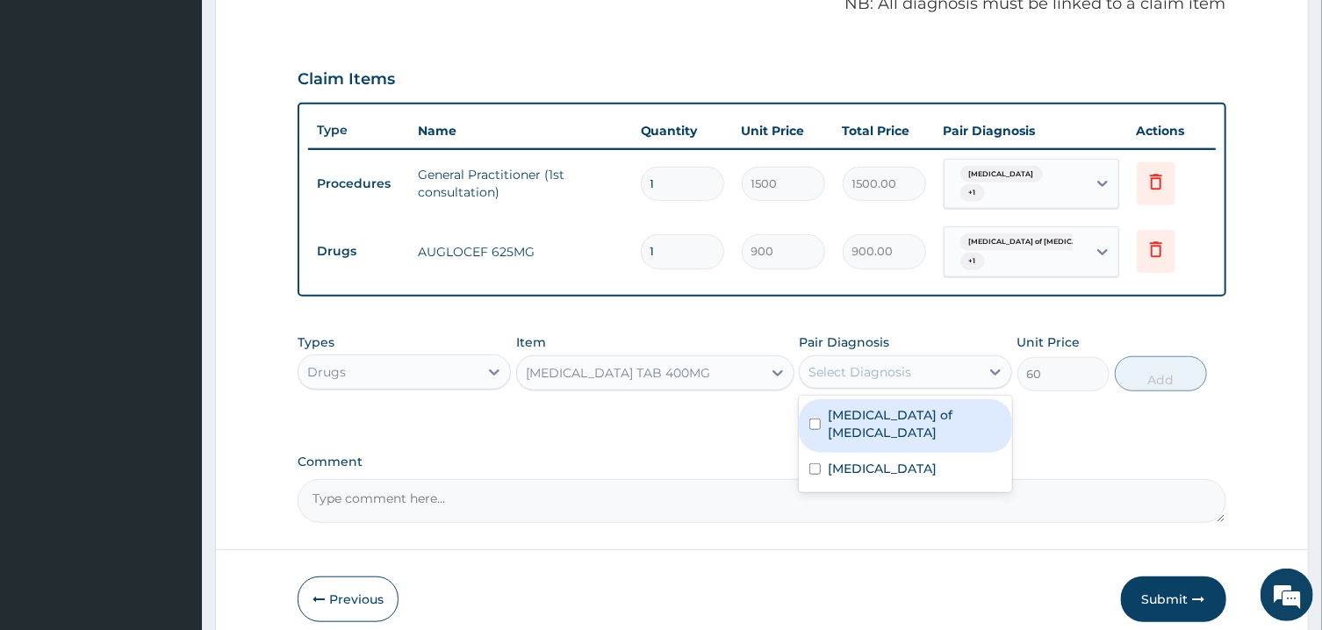
click at [949, 363] on div "Select Diagnosis" at bounding box center [890, 372] width 180 height 28
drag, startPoint x: 949, startPoint y: 415, endPoint x: 949, endPoint y: 432, distance: 16.7
click at [949, 417] on div "Venous ulcer of lower leg" at bounding box center [905, 426] width 213 height 54
checkbox input "true"
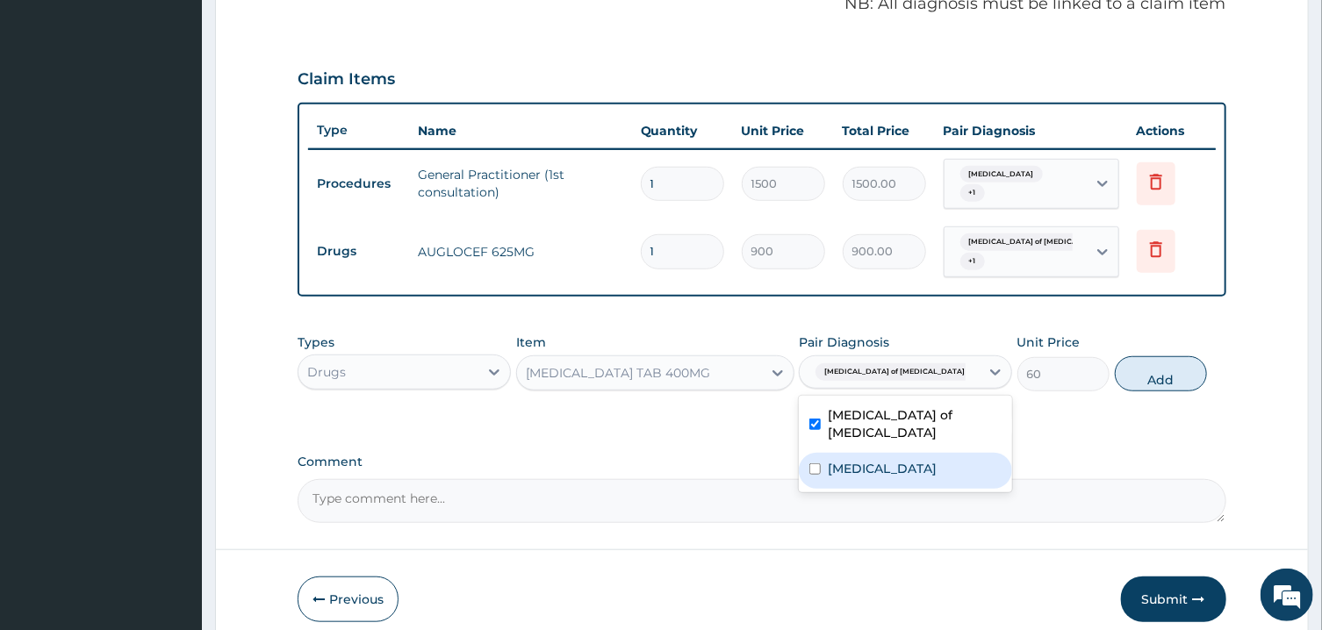
click at [949, 453] on div "Sepsis" at bounding box center [905, 471] width 213 height 36
checkbox input "true"
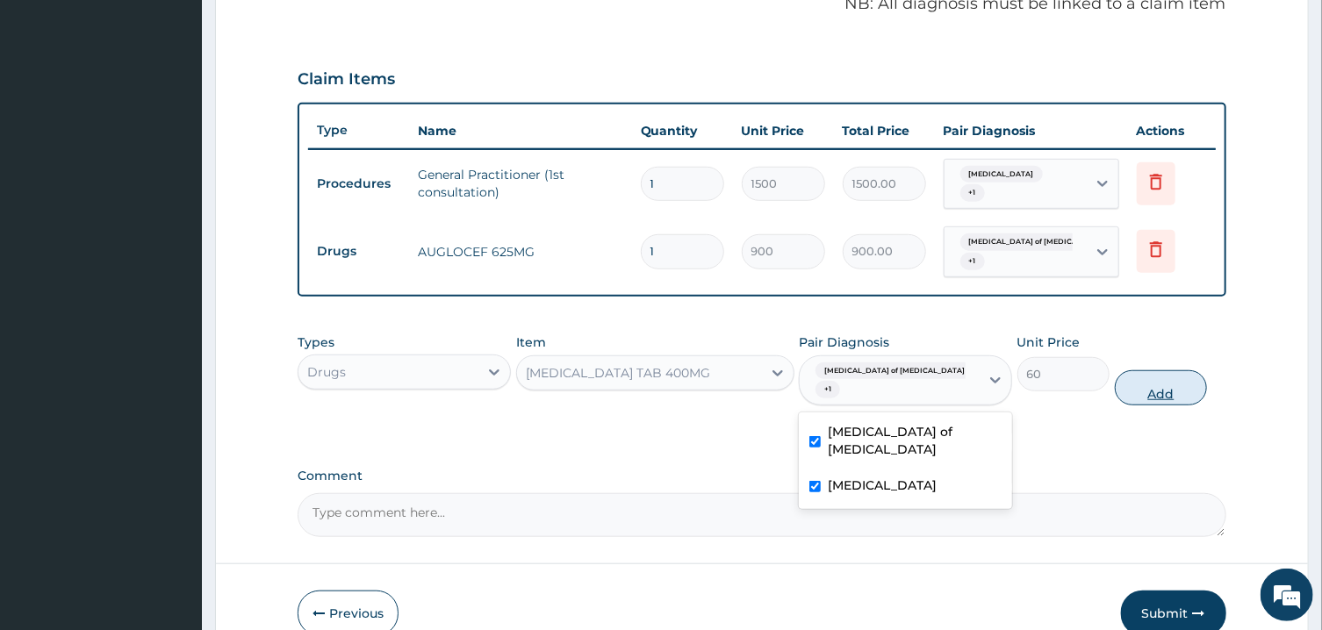
click at [1154, 370] on button "Add" at bounding box center [1161, 387] width 93 height 35
click at [1154, 370] on div "PA Code / Prescription Code Enter Code(Secondary Care Only) Encounter Date 15-0…" at bounding box center [762, 77] width 928 height 920
type input "0"
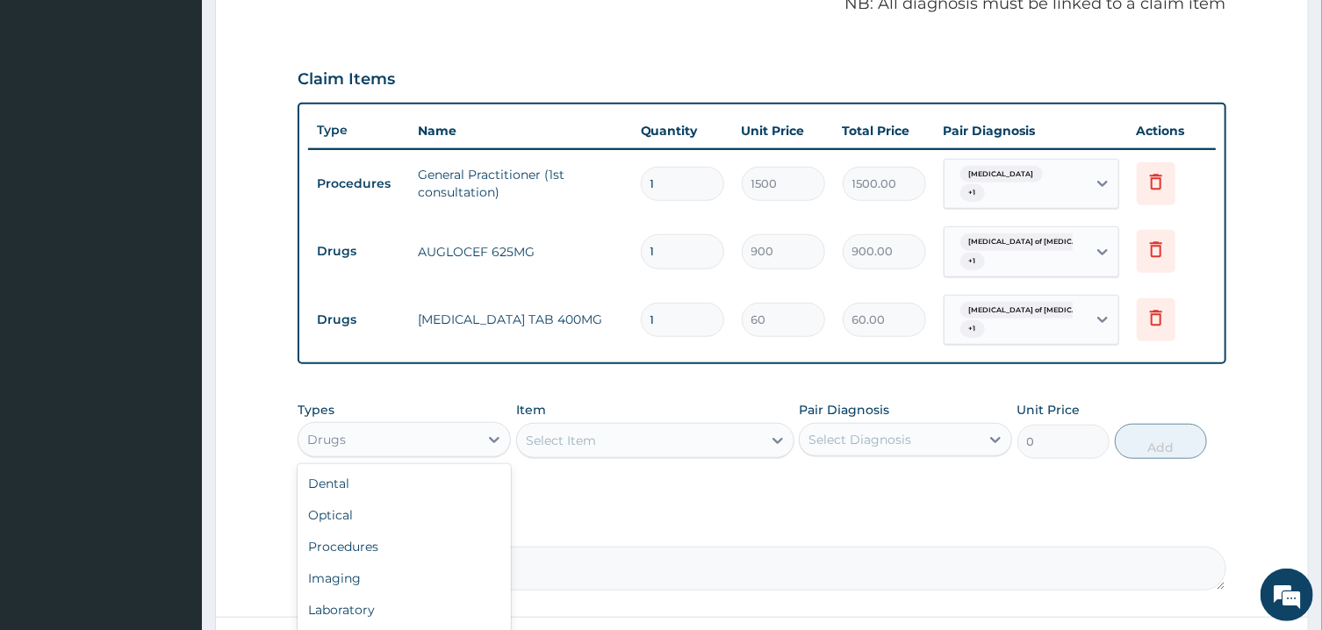
click at [446, 432] on div "Drugs" at bounding box center [389, 440] width 180 height 28
click at [673, 241] on input "1" at bounding box center [682, 251] width 83 height 34
type input "14"
type input "12600.00"
type input "14"
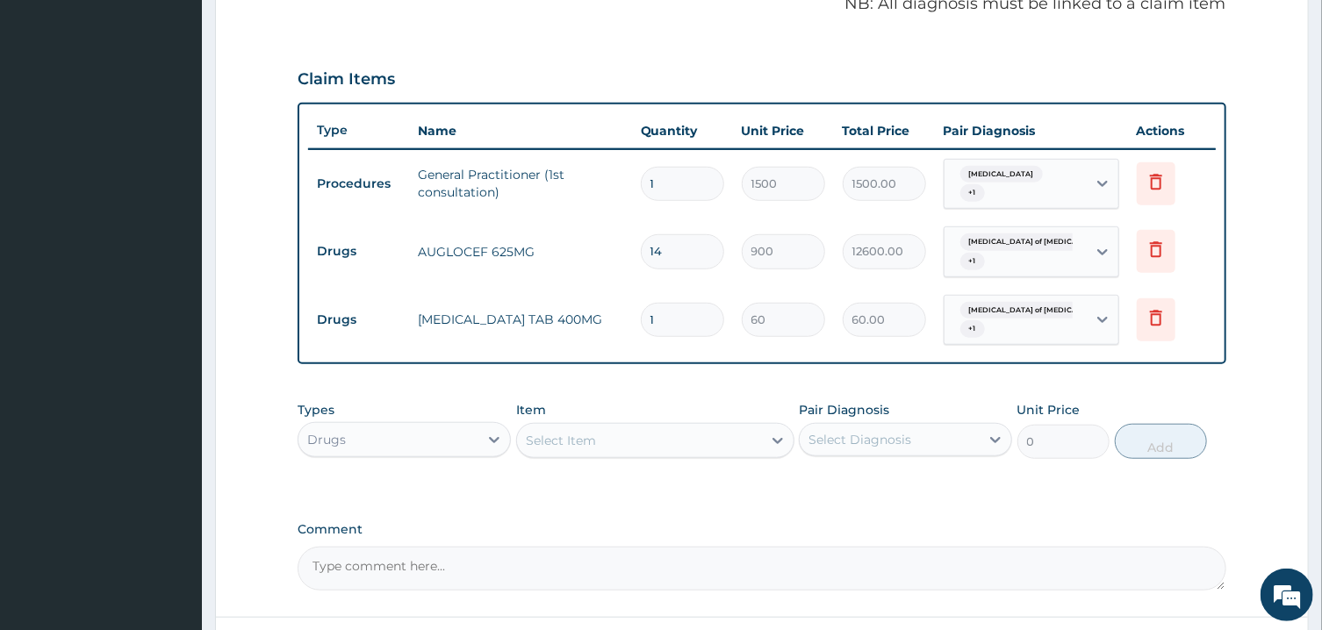
click at [680, 317] on input "1" at bounding box center [682, 320] width 83 height 34
type input "15"
type input "900.00"
type input "1"
type input "60.00"
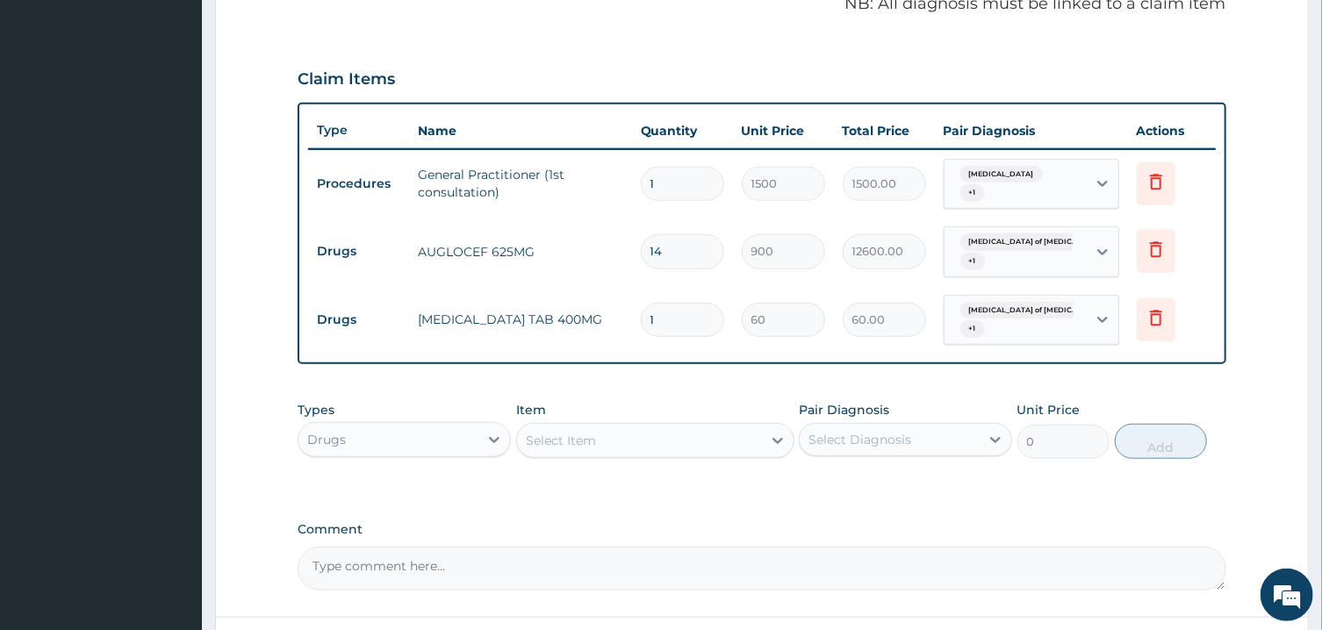
type input "0.00"
type input "2"
type input "120.00"
type input "21"
type input "1260.00"
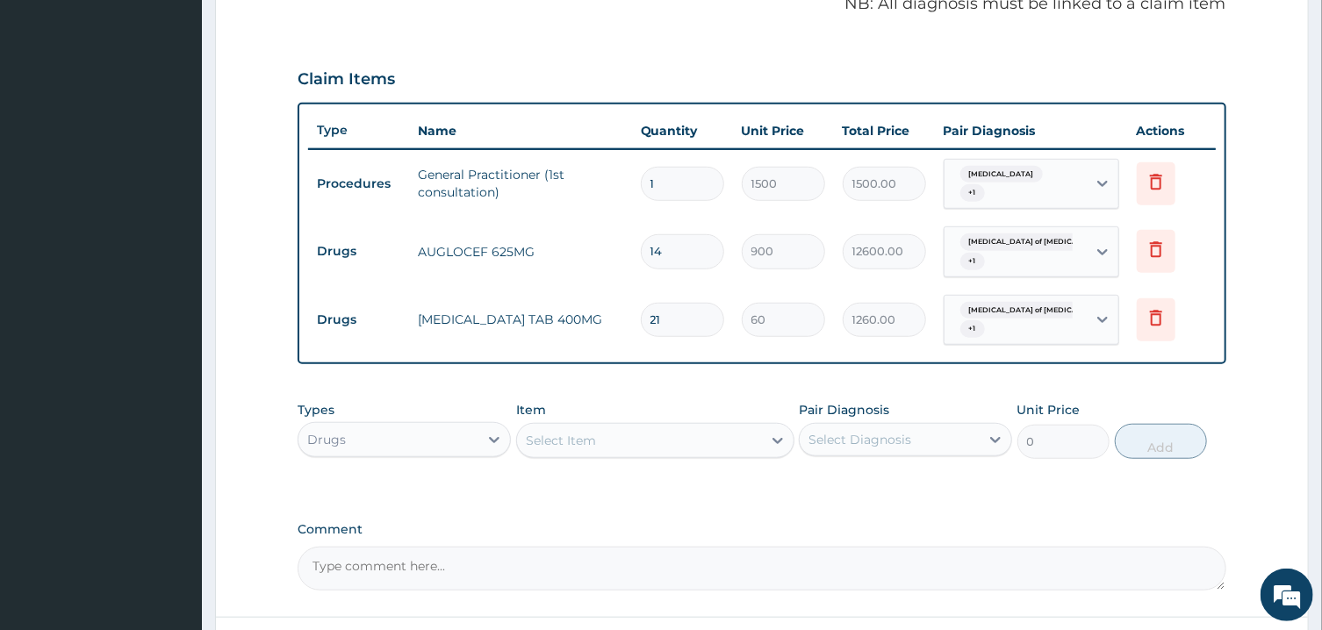
type input "21"
click at [669, 443] on div "Select Item" at bounding box center [639, 441] width 245 height 28
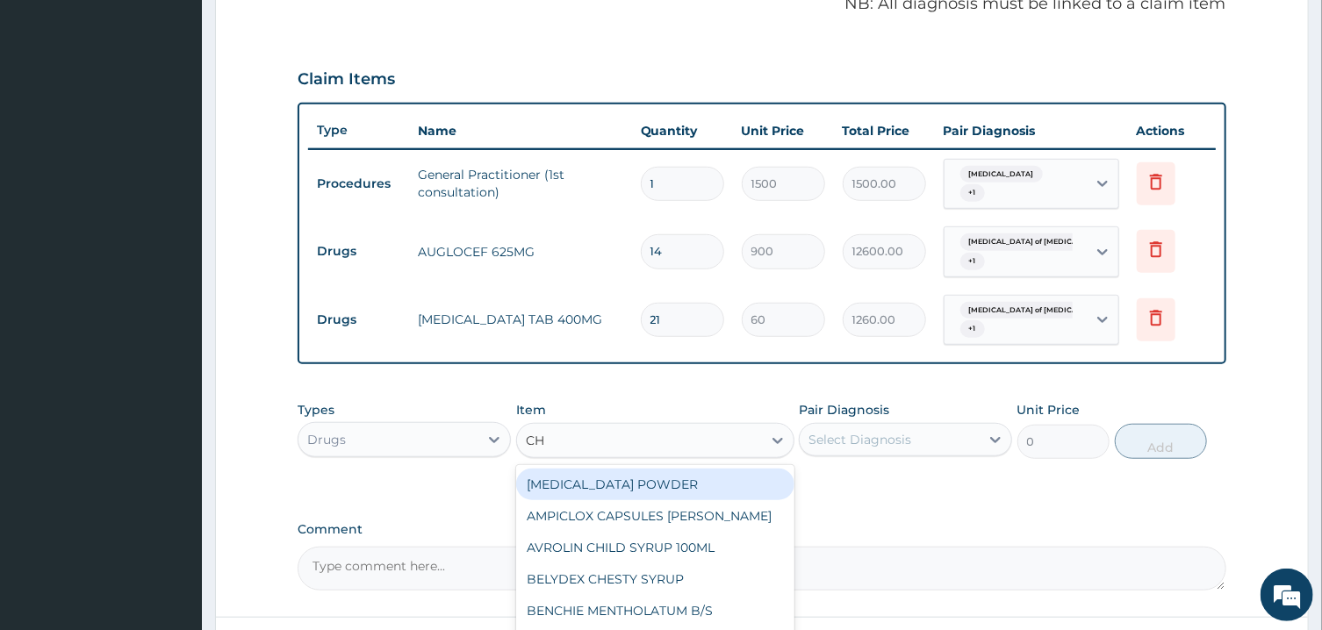
type input "C"
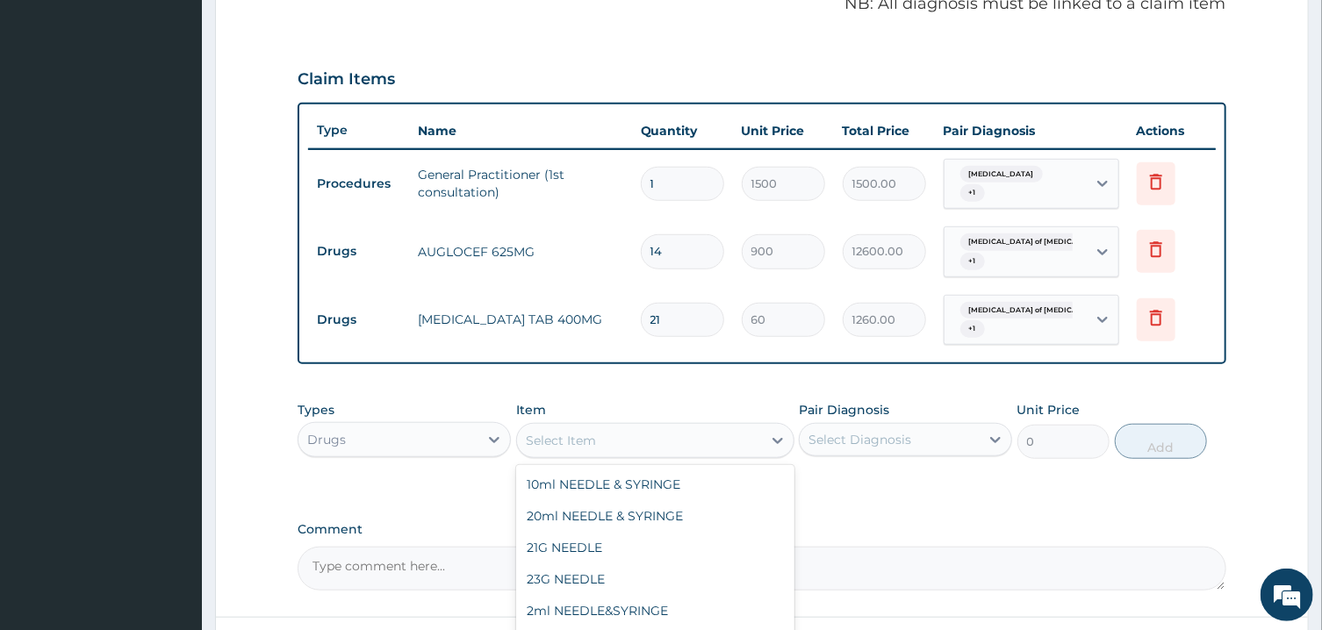
scroll to position [687, 0]
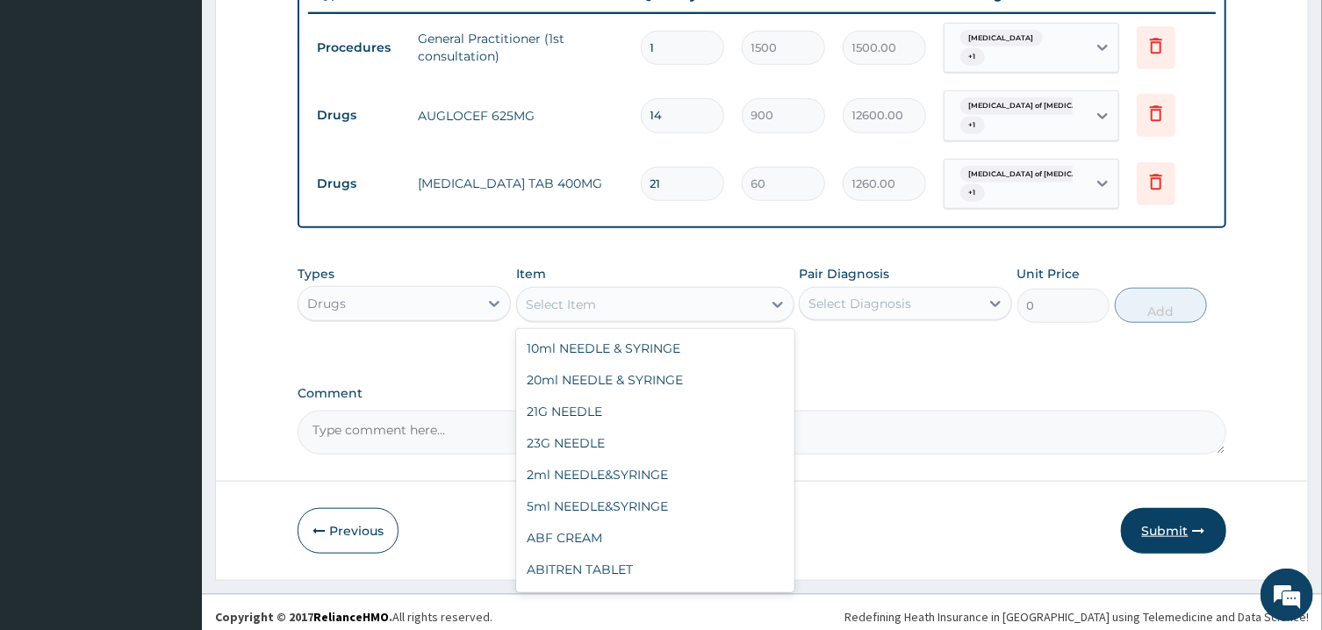
click at [1152, 509] on button "Submit" at bounding box center [1173, 531] width 105 height 46
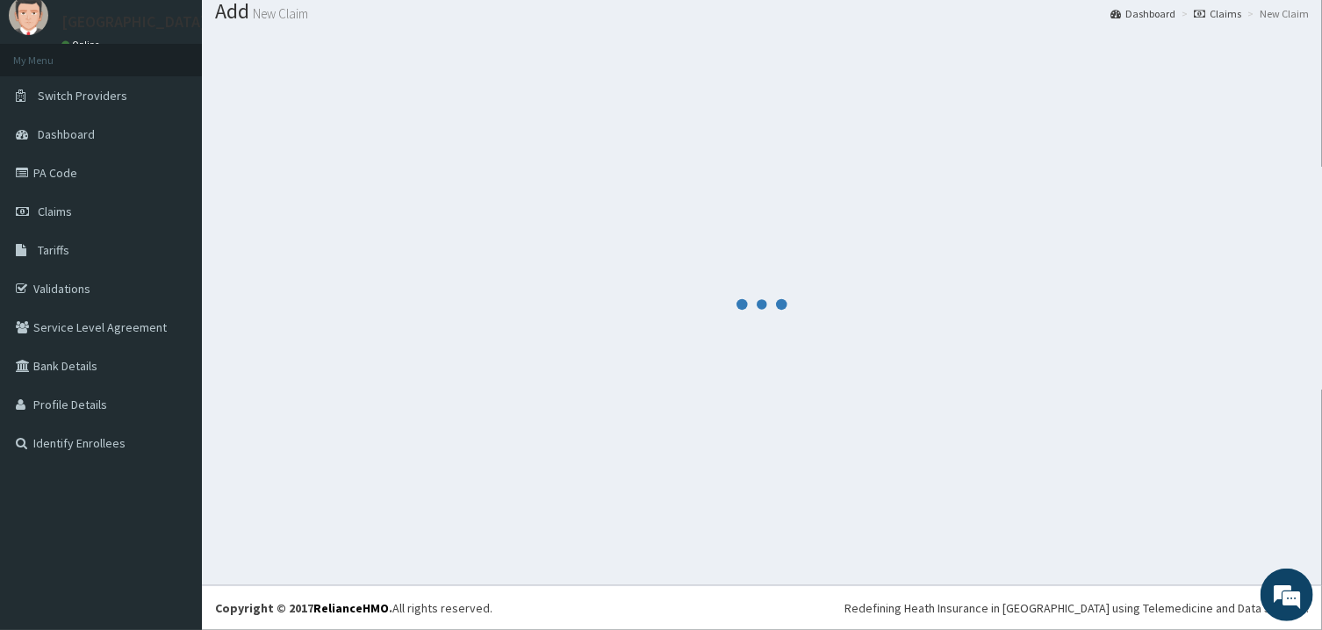
scroll to position [56, 0]
click at [1152, 509] on div at bounding box center [762, 305] width 1094 height 536
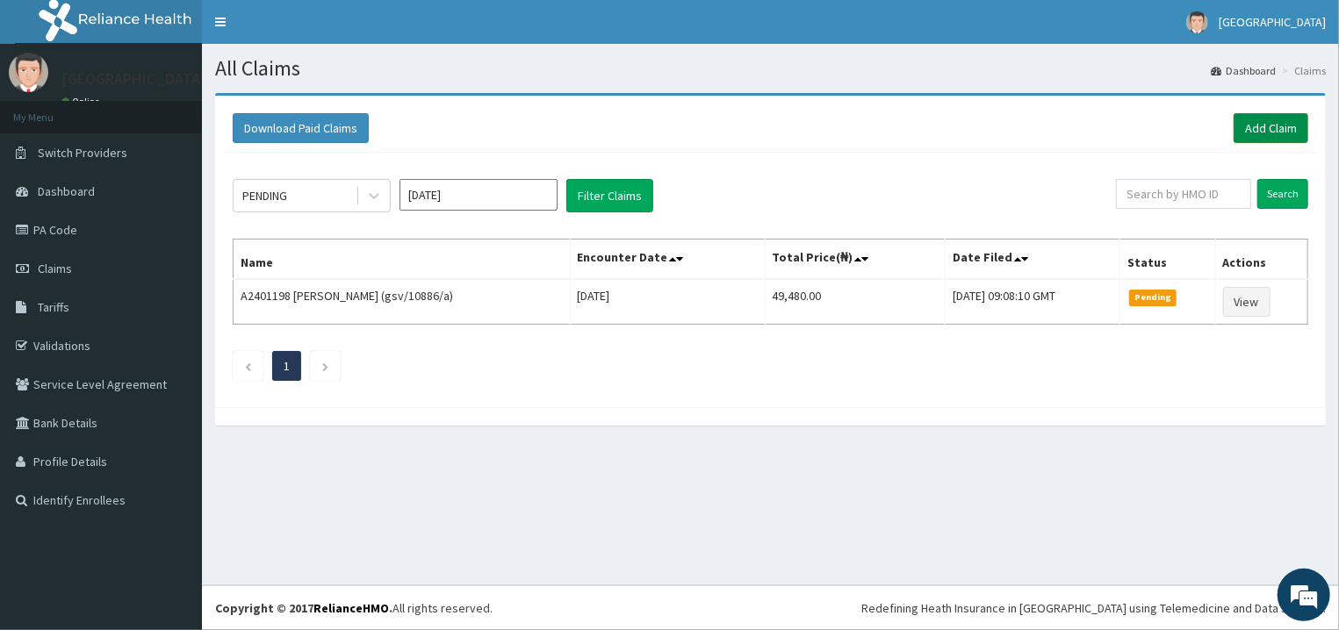
click at [1262, 134] on link "Add Claim" at bounding box center [1271, 128] width 75 height 30
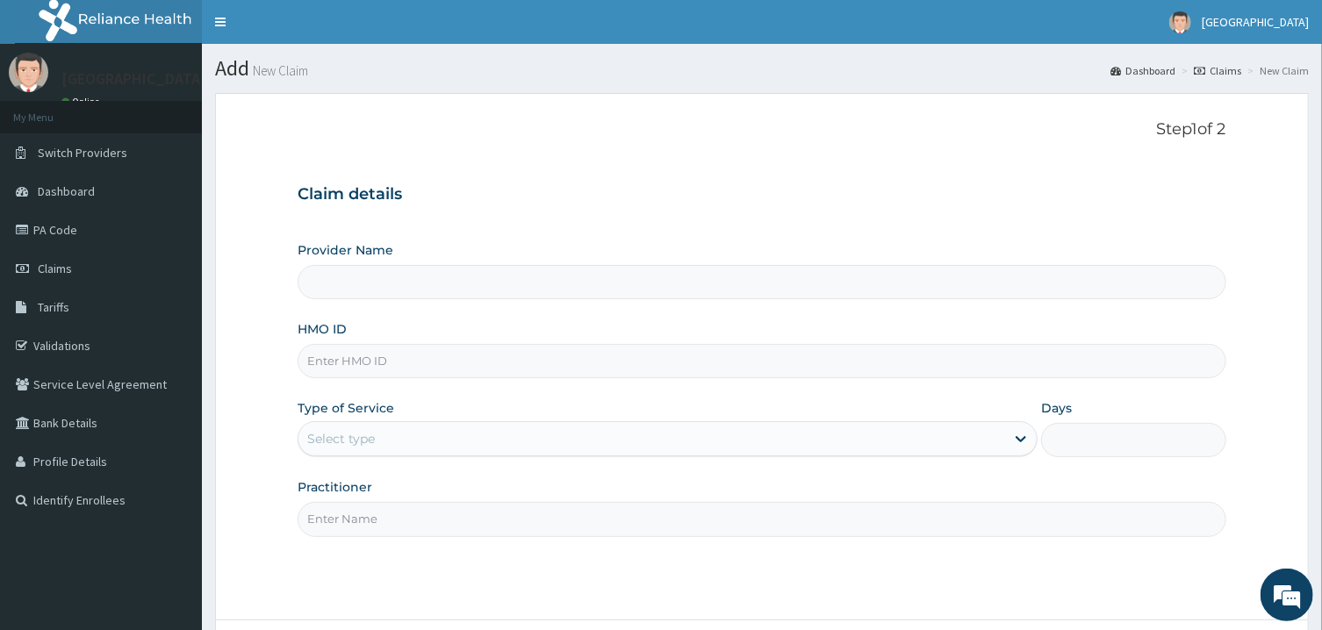
type input "[GEOGRAPHIC_DATA]"
click at [413, 371] on input "HMO ID" at bounding box center [762, 361] width 928 height 34
type input "MPP/10769/A"
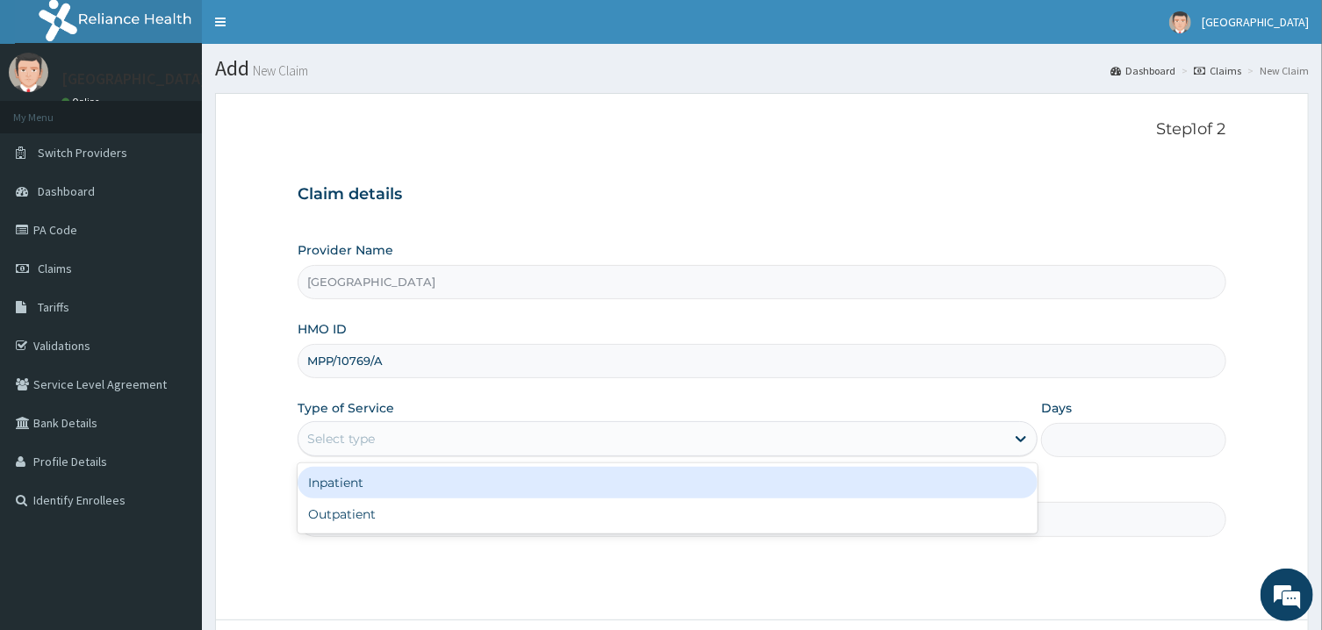
drag, startPoint x: 413, startPoint y: 425, endPoint x: 415, endPoint y: 439, distance: 14.3
click at [413, 432] on div "Select type" at bounding box center [668, 438] width 740 height 35
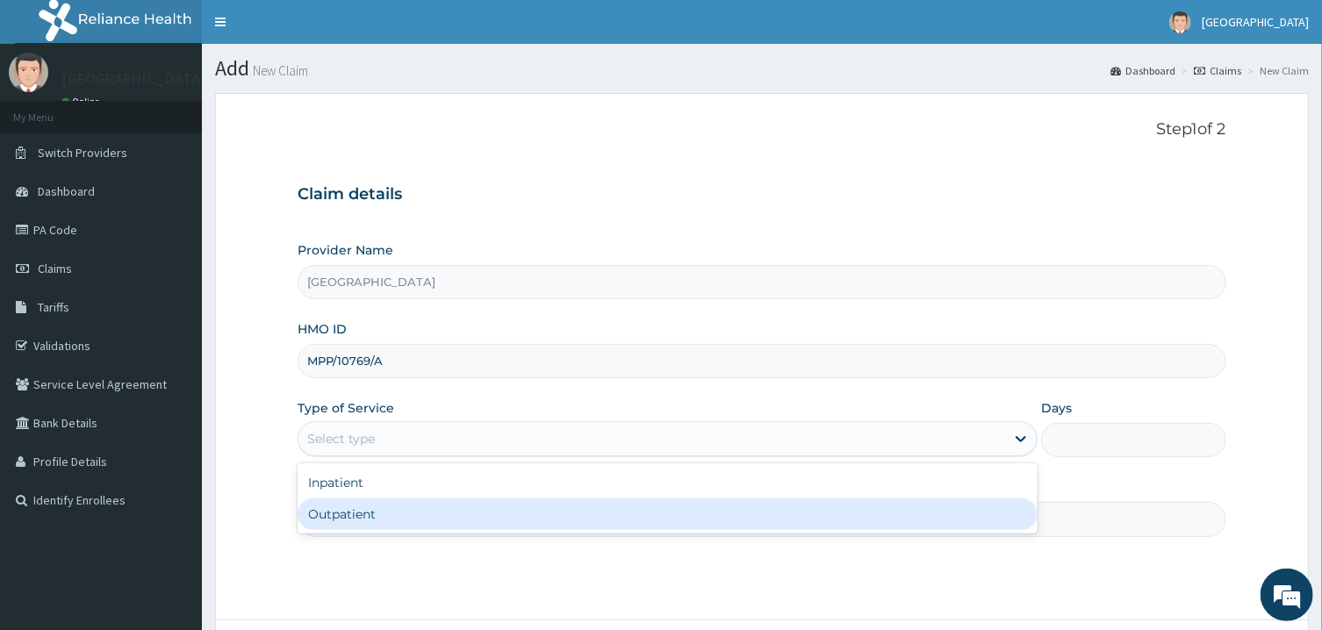
click at [414, 521] on div "Outpatient" at bounding box center [668, 515] width 740 height 32
type input "1"
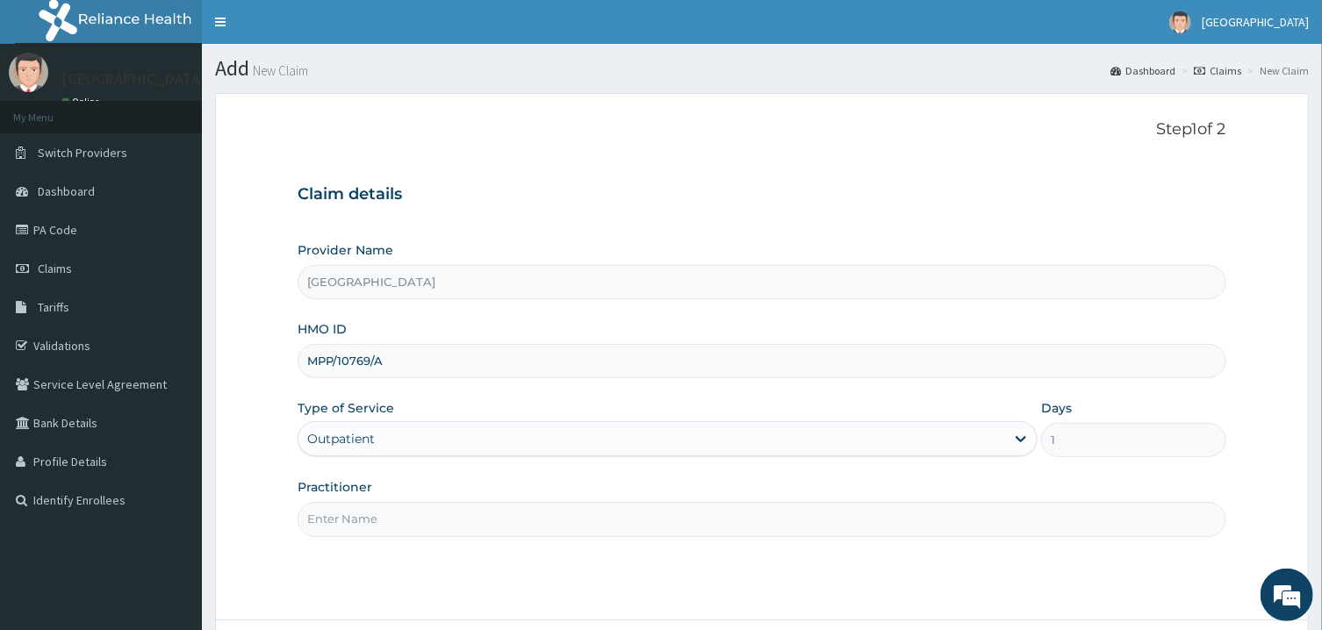
click at [414, 521] on input "Practitioner" at bounding box center [762, 519] width 928 height 34
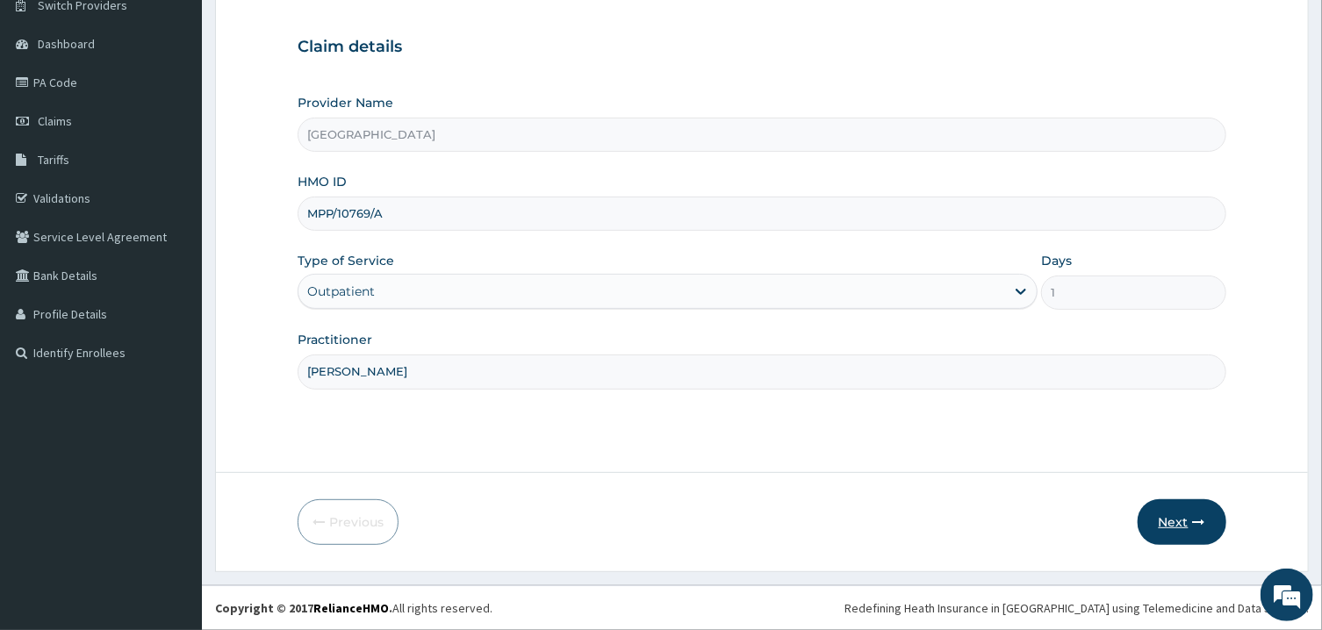
type input "PETER PRINCE"
click at [1197, 520] on icon "button" at bounding box center [1199, 522] width 12 height 12
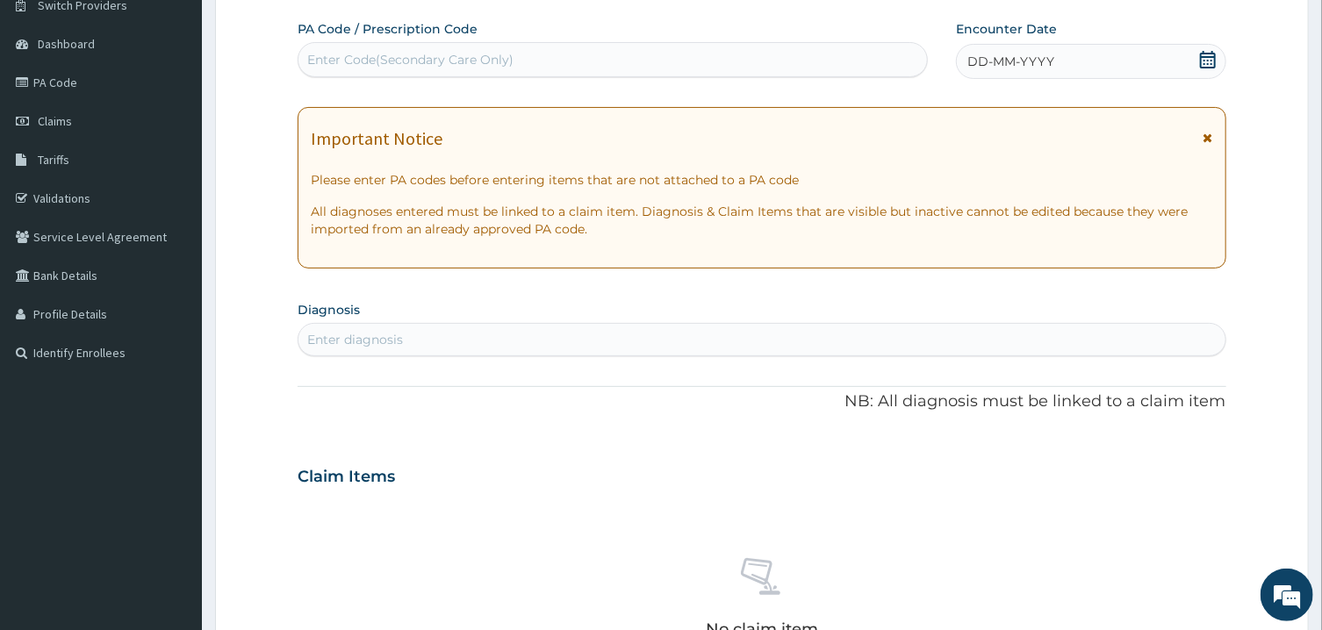
click at [1206, 60] on icon at bounding box center [1208, 60] width 18 height 18
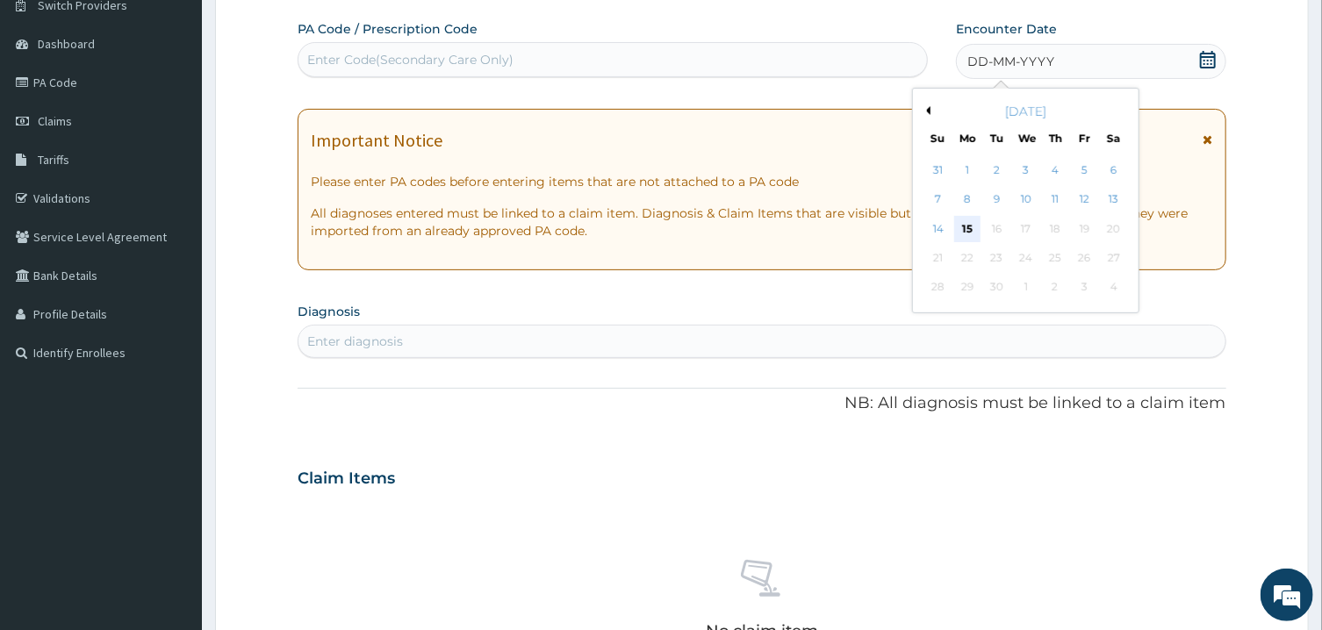
click at [967, 227] on div "15" at bounding box center [967, 229] width 26 height 26
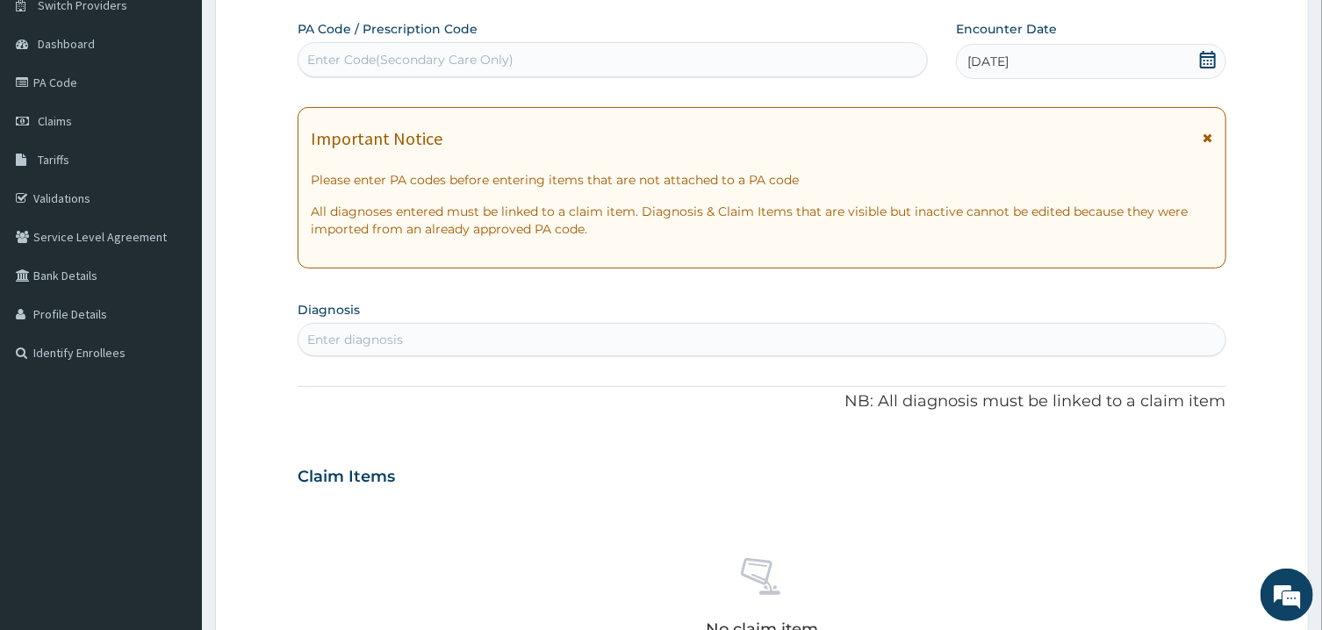
click at [809, 340] on div "Enter diagnosis" at bounding box center [762, 340] width 926 height 28
type input "P"
type input "M"
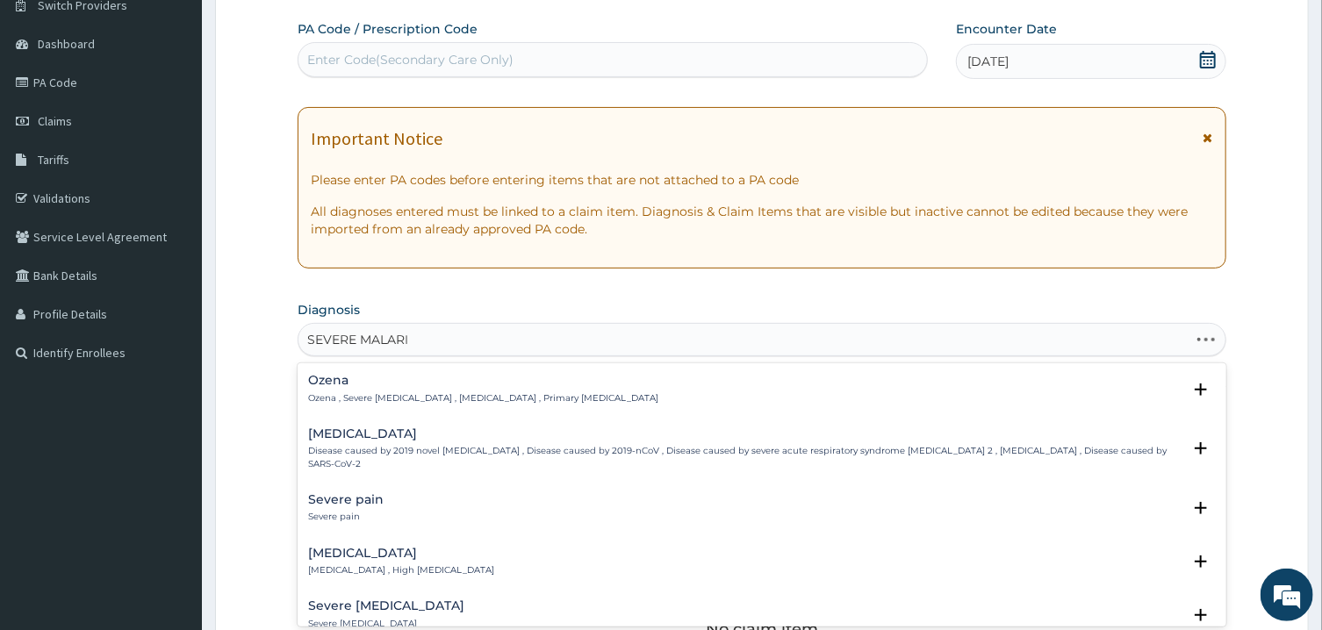
type input "SEVERE MALARIA"
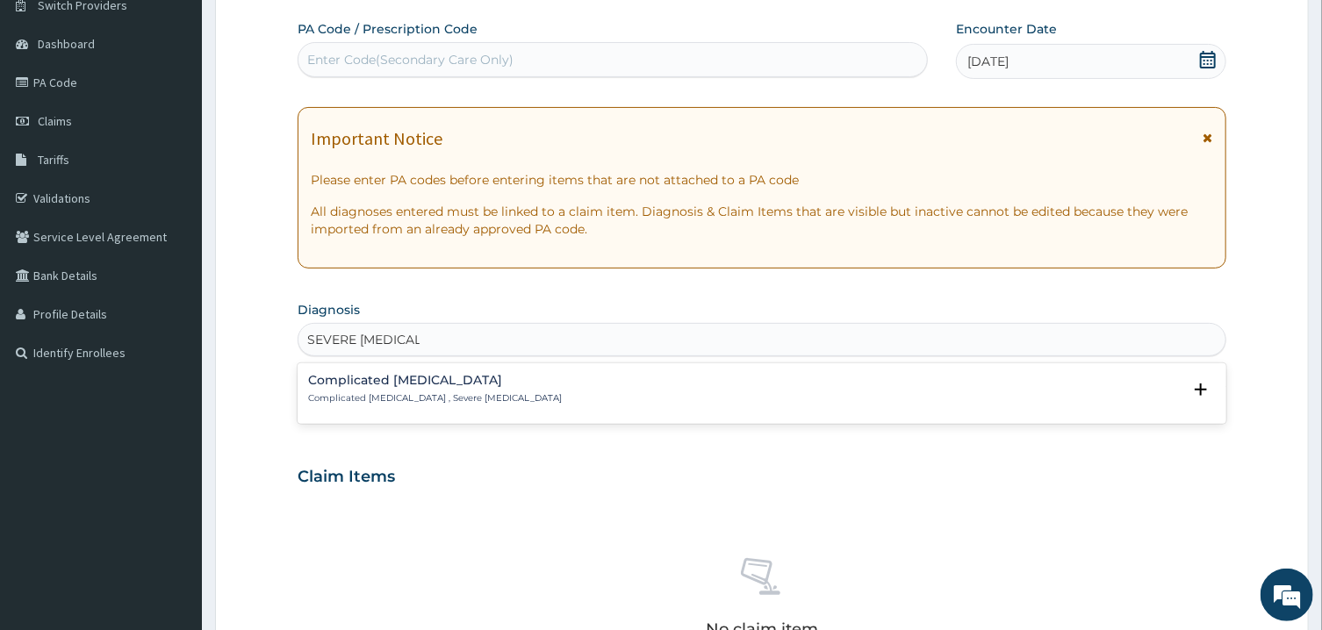
click at [523, 396] on div "Complicated malaria Complicated malaria , Severe malaria" at bounding box center [761, 389] width 907 height 31
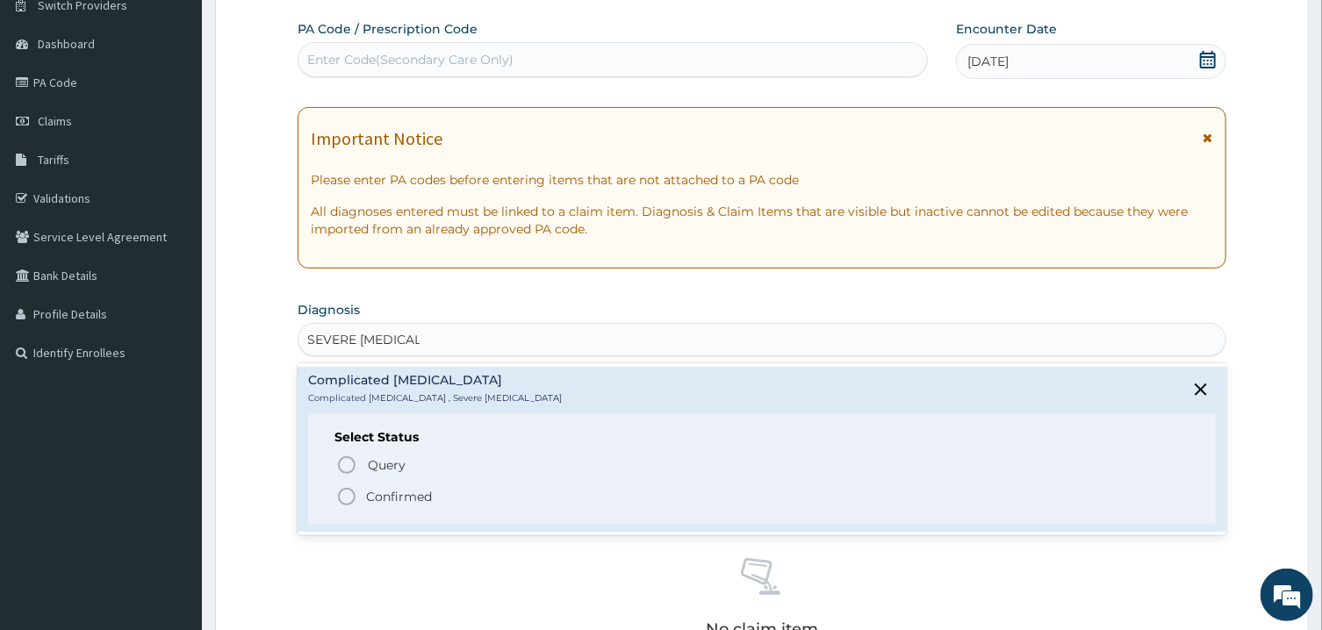
click at [356, 509] on div "Select Status Query Query covers suspected (?), Keep in view (kiv), Ruled out (…" at bounding box center [761, 469] width 907 height 111
click at [345, 494] on icon "status option filled" at bounding box center [346, 496] width 21 height 21
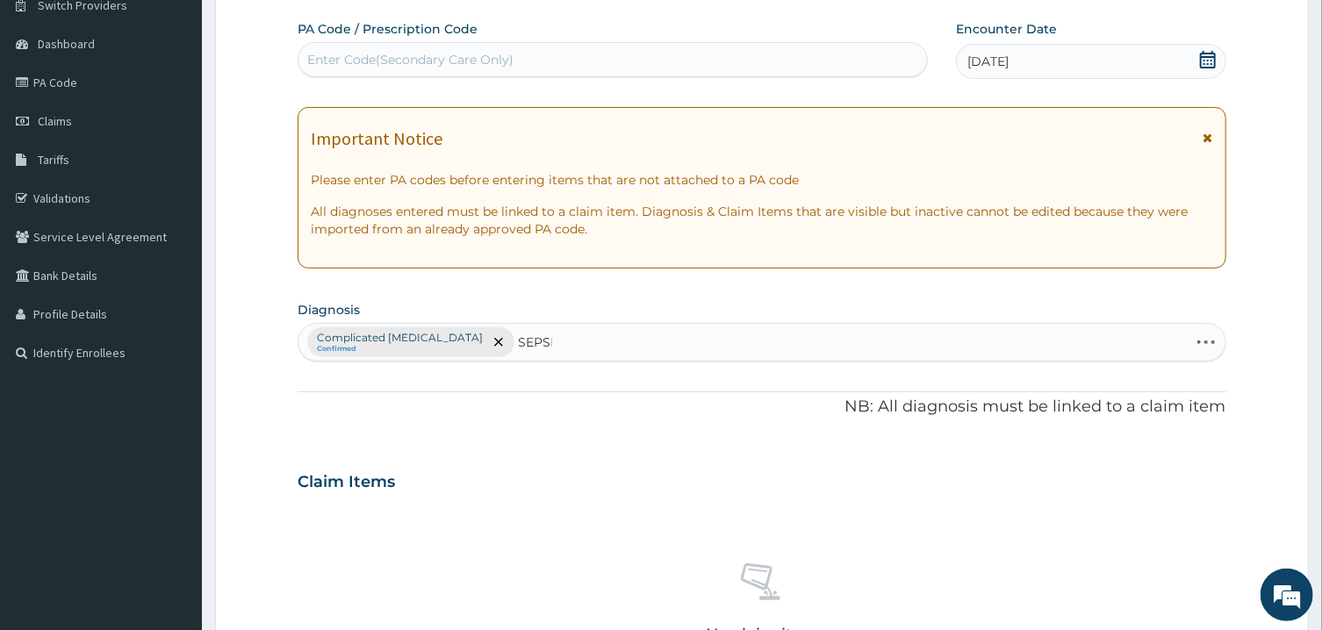
type input "SEPSIS"
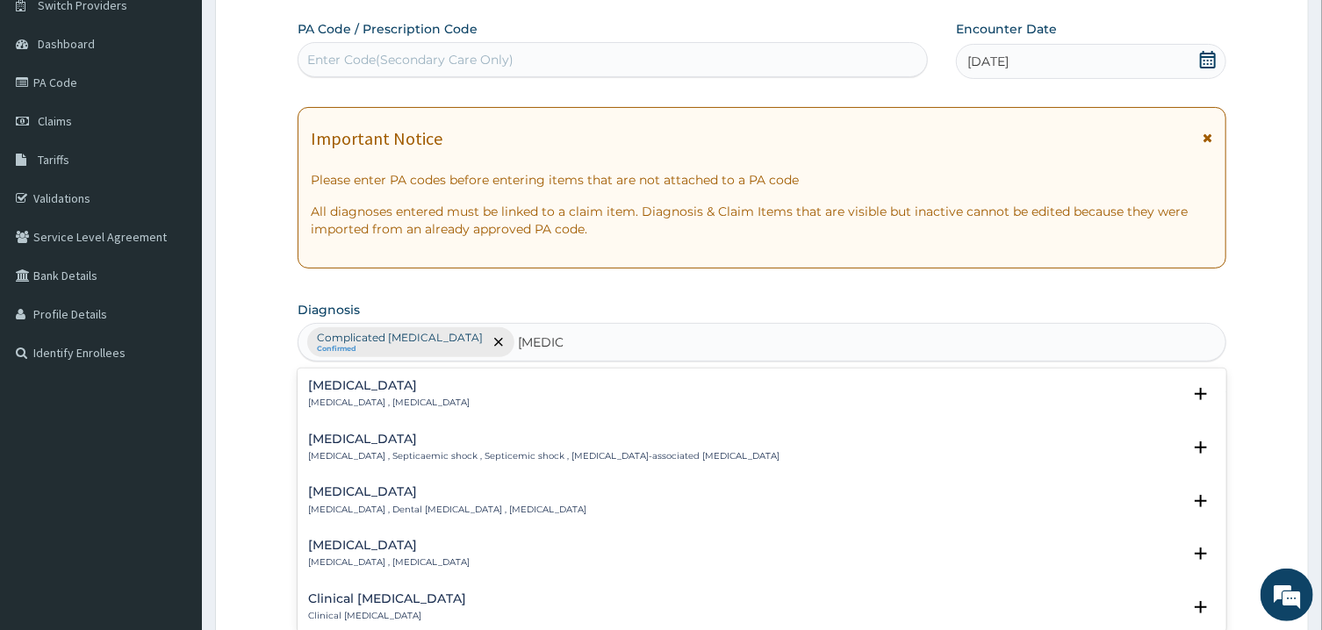
click at [354, 379] on div "Sepsis Systemic infection , Sepsis Select Status Query Query covers suspected (…" at bounding box center [762, 500] width 928 height 263
click at [354, 385] on h4 "Sepsis" at bounding box center [389, 385] width 162 height 13
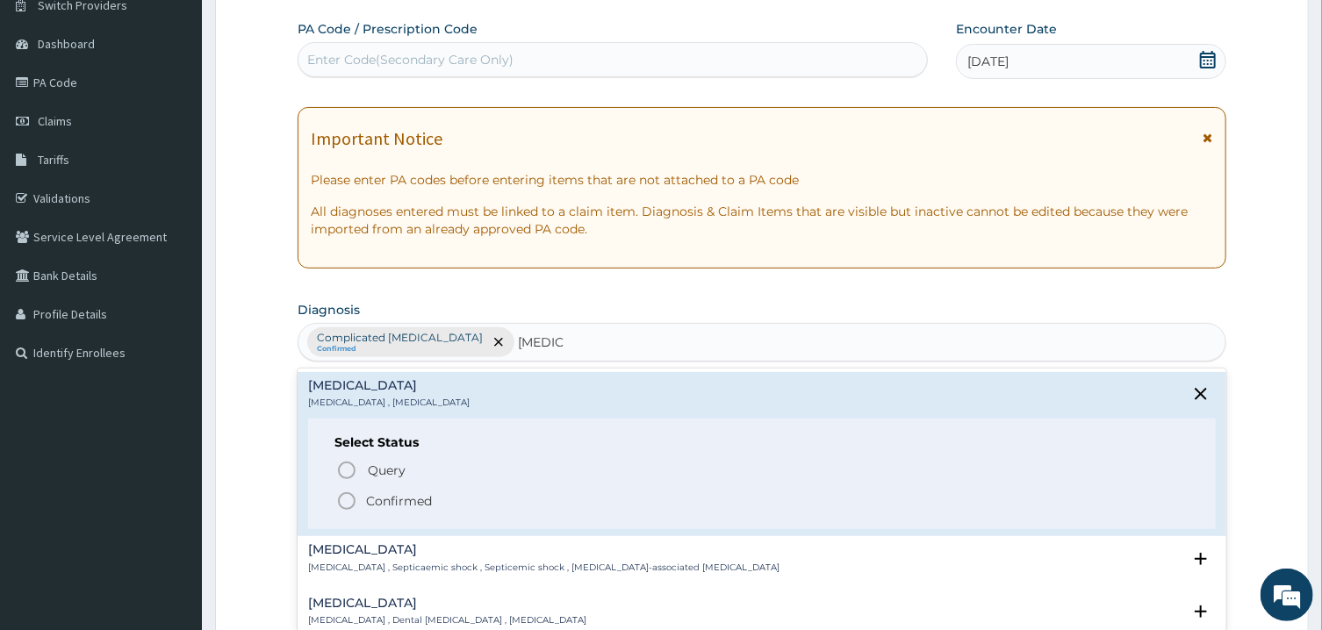
click at [348, 501] on icon "status option filled" at bounding box center [346, 501] width 21 height 21
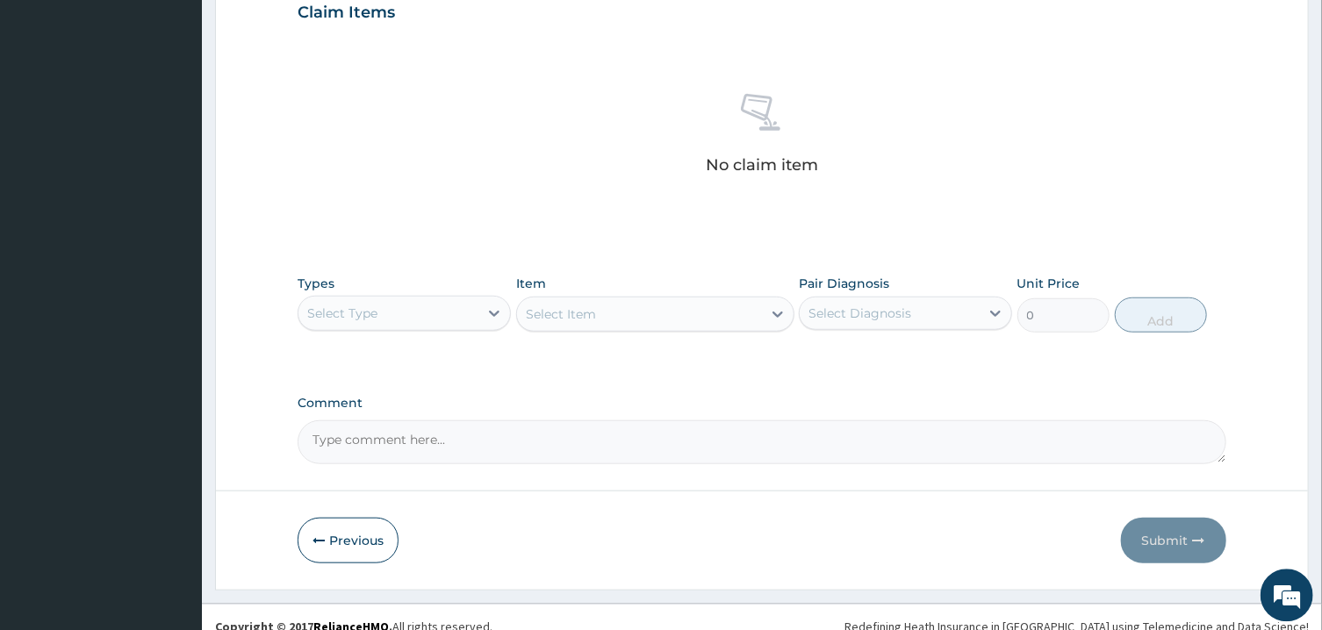
scroll to position [636, 0]
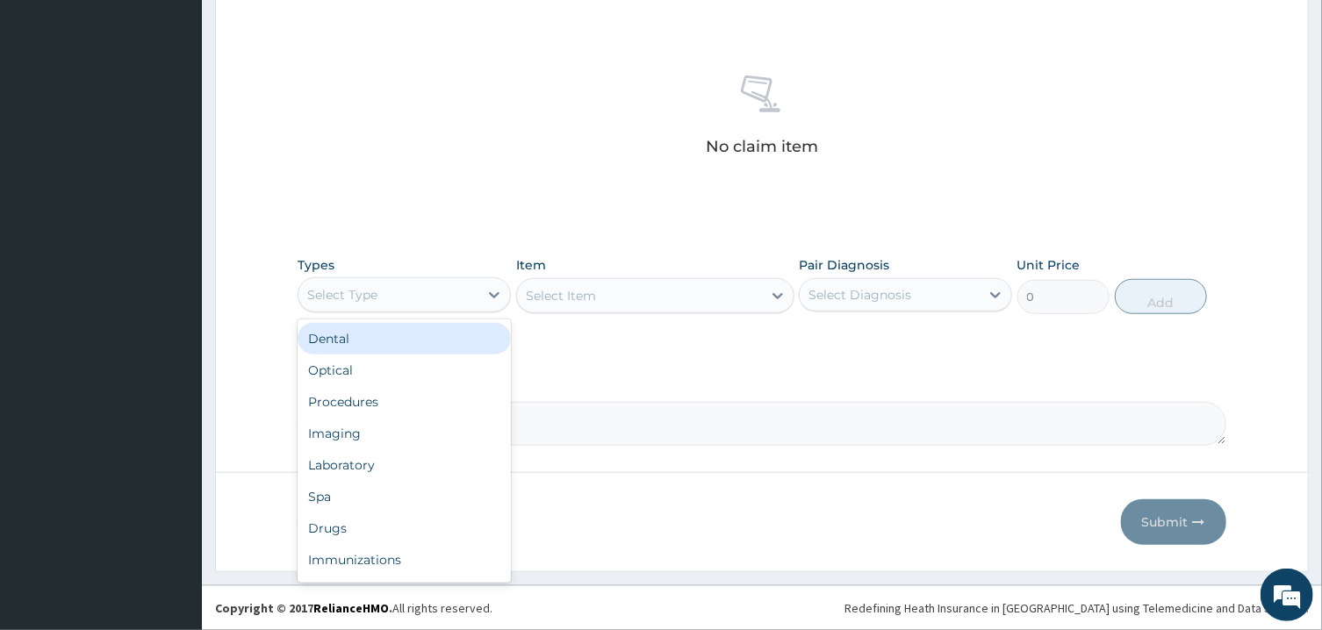
click at [448, 306] on div "Select Type" at bounding box center [389, 295] width 180 height 28
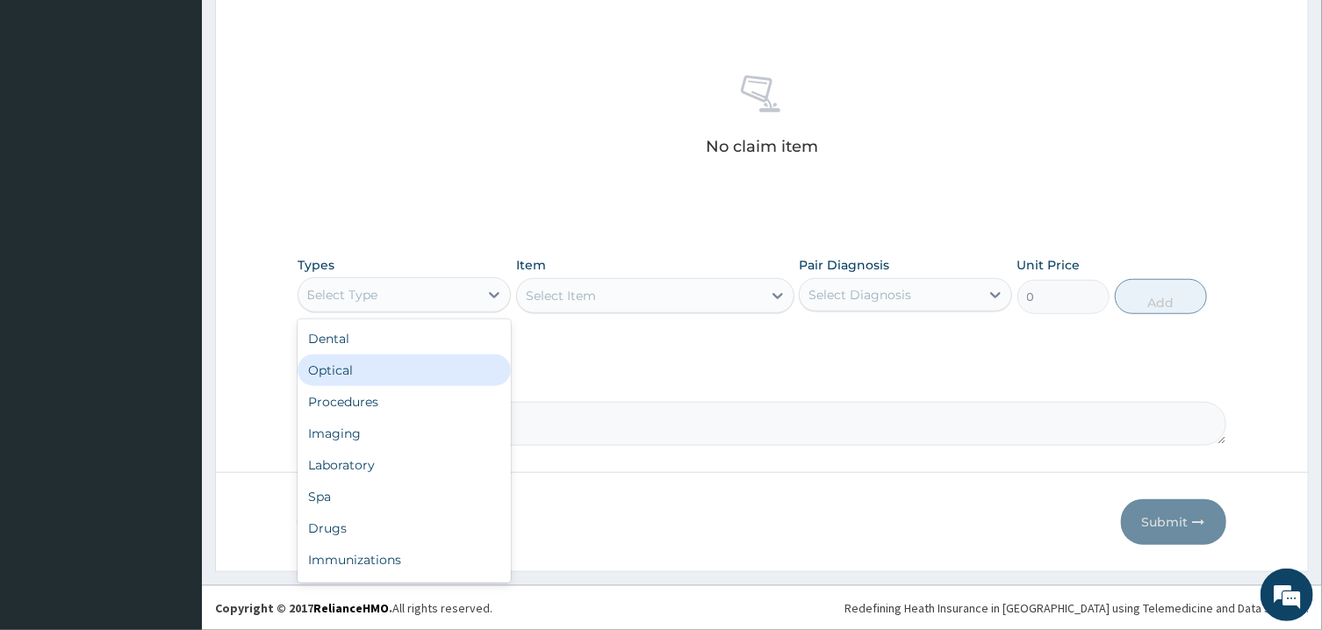
type input "DR"
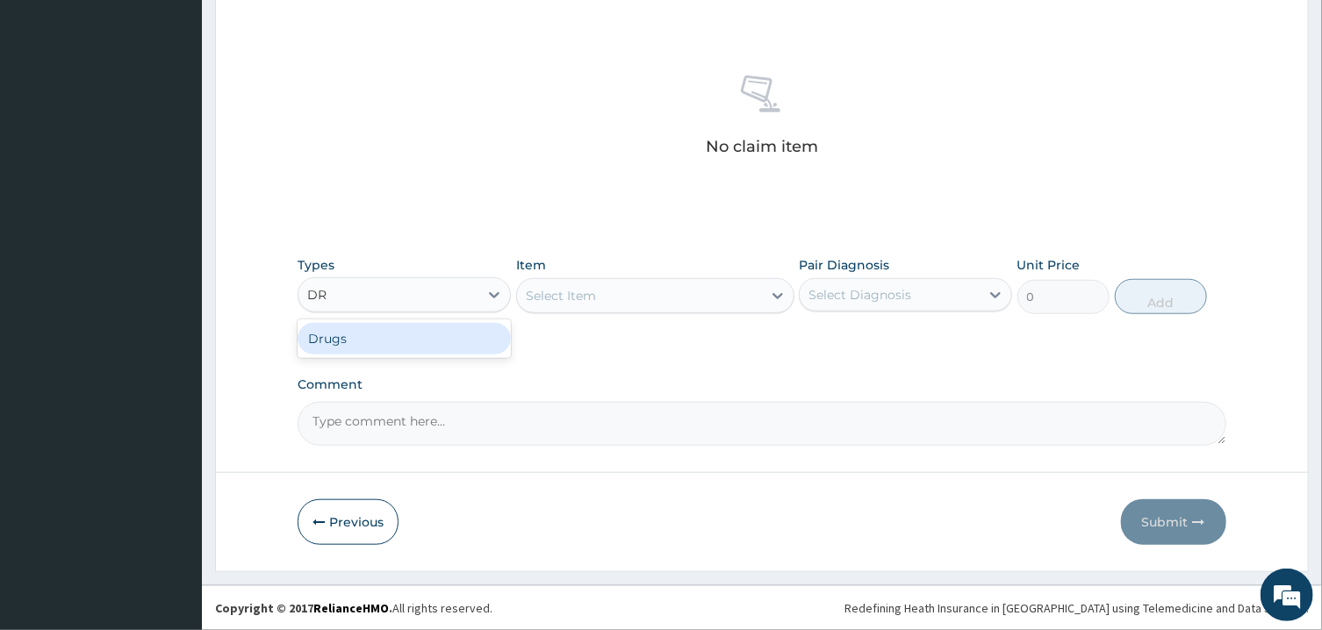
drag, startPoint x: 414, startPoint y: 351, endPoint x: 420, endPoint y: 336, distance: 15.8
click at [418, 342] on div "Drugs" at bounding box center [404, 339] width 213 height 32
click at [881, 299] on div "Select Diagnosis" at bounding box center [860, 295] width 103 height 18
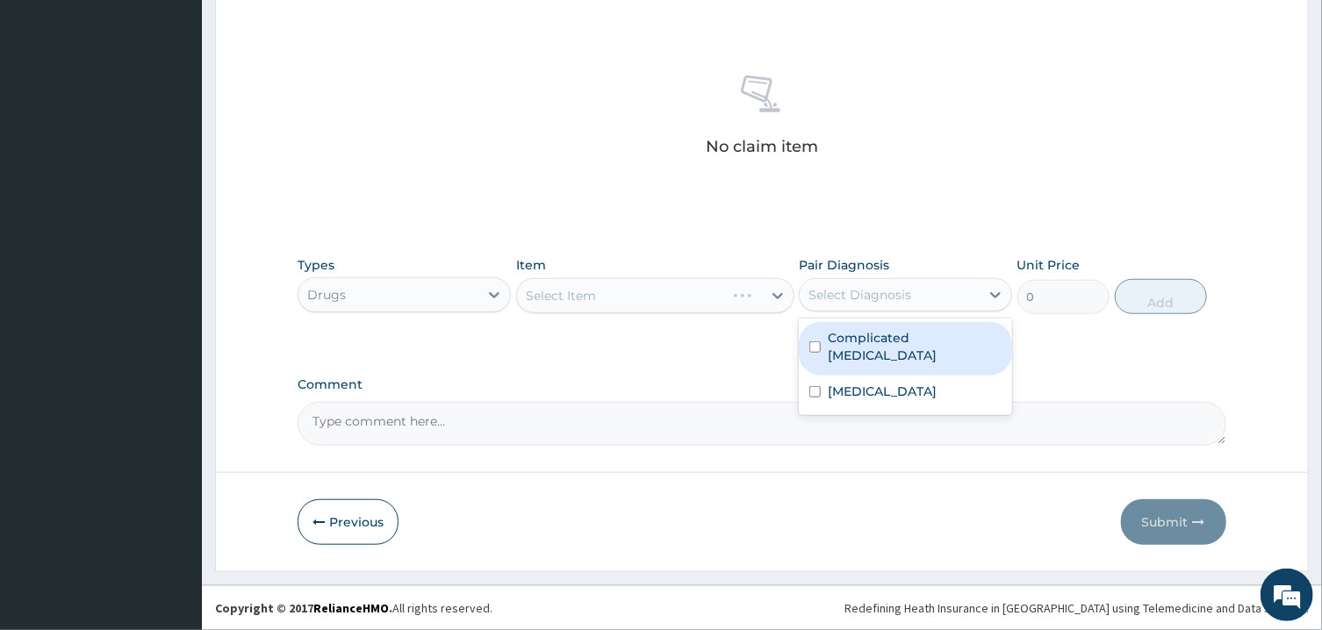
drag, startPoint x: 874, startPoint y: 339, endPoint x: 825, endPoint y: 328, distance: 49.4
click at [873, 340] on label "Complicated malaria" at bounding box center [915, 346] width 174 height 35
checkbox input "true"
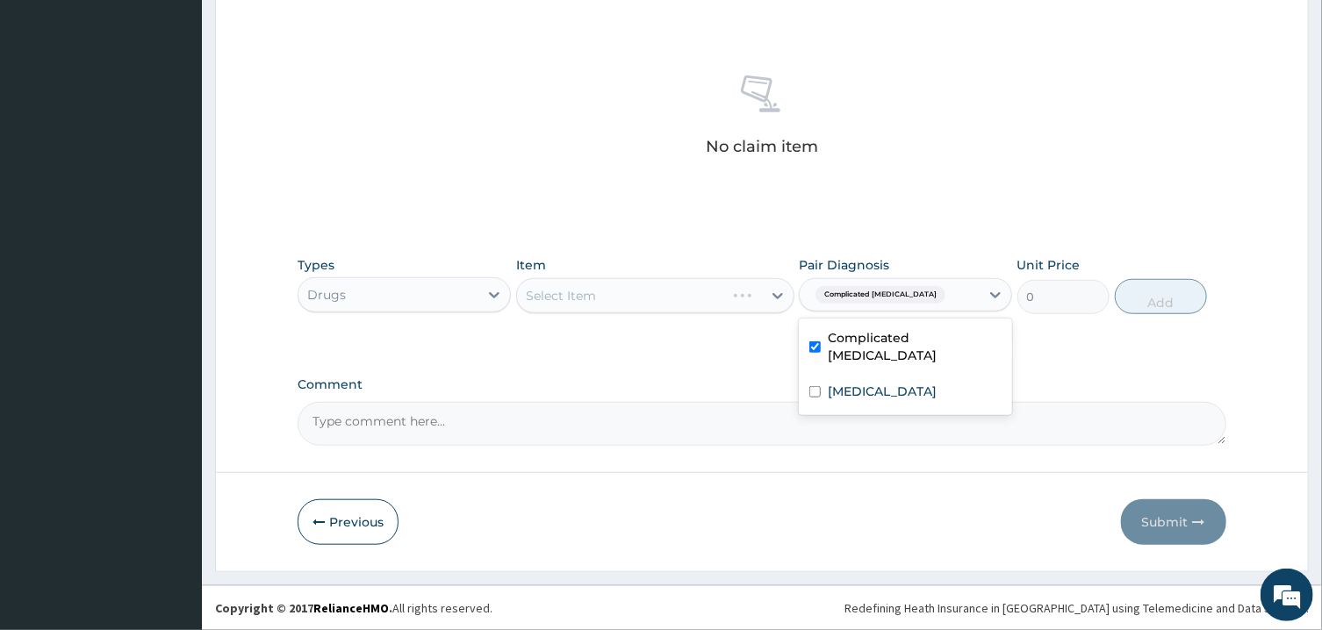
click at [725, 299] on div "Select Item" at bounding box center [621, 296] width 208 height 28
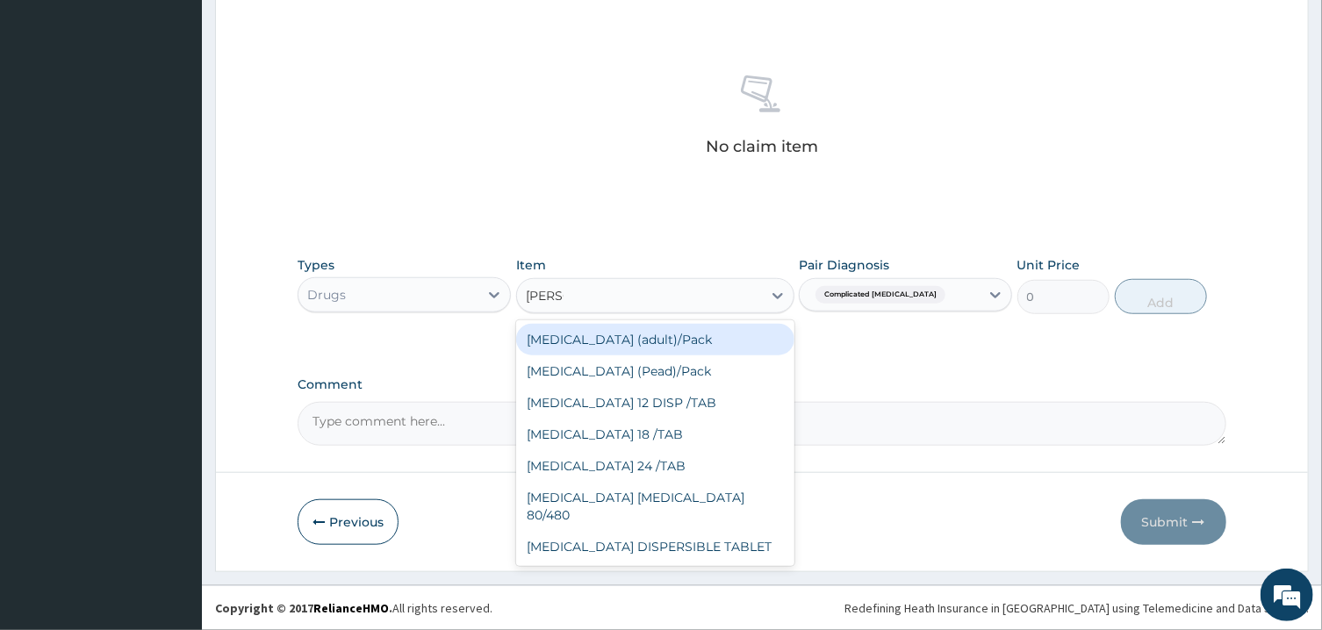
type input "COART"
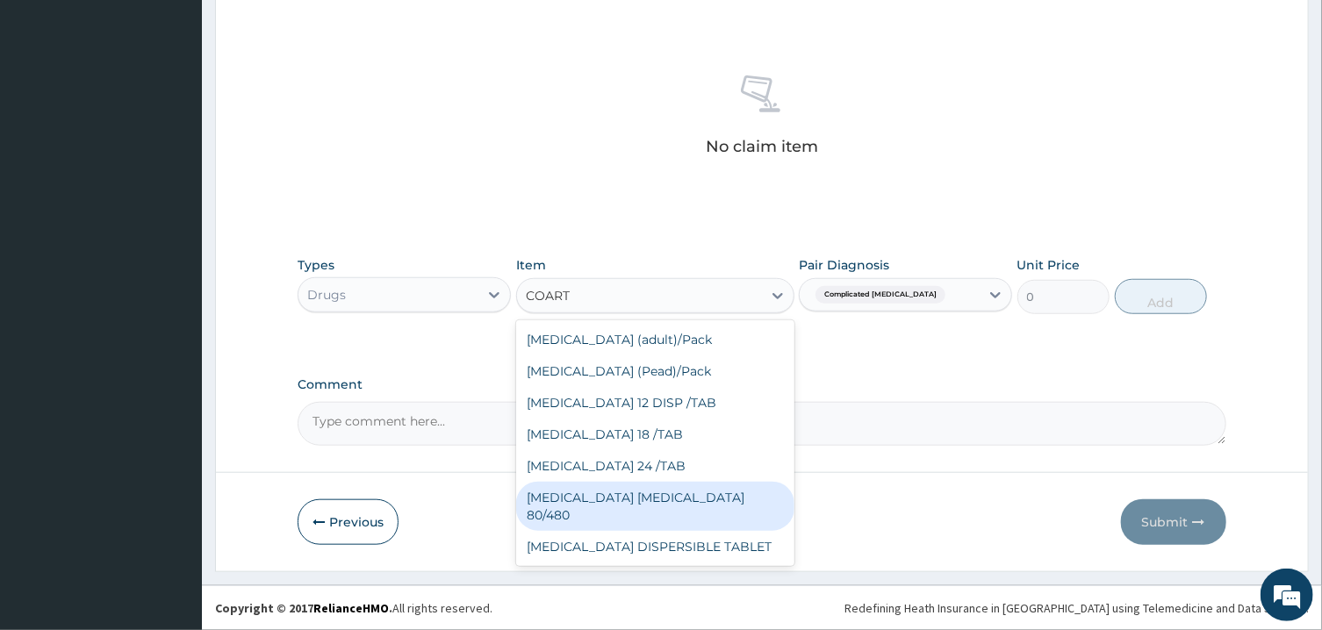
click at [660, 489] on div "COARTEM D TAB 80/480" at bounding box center [655, 506] width 278 height 49
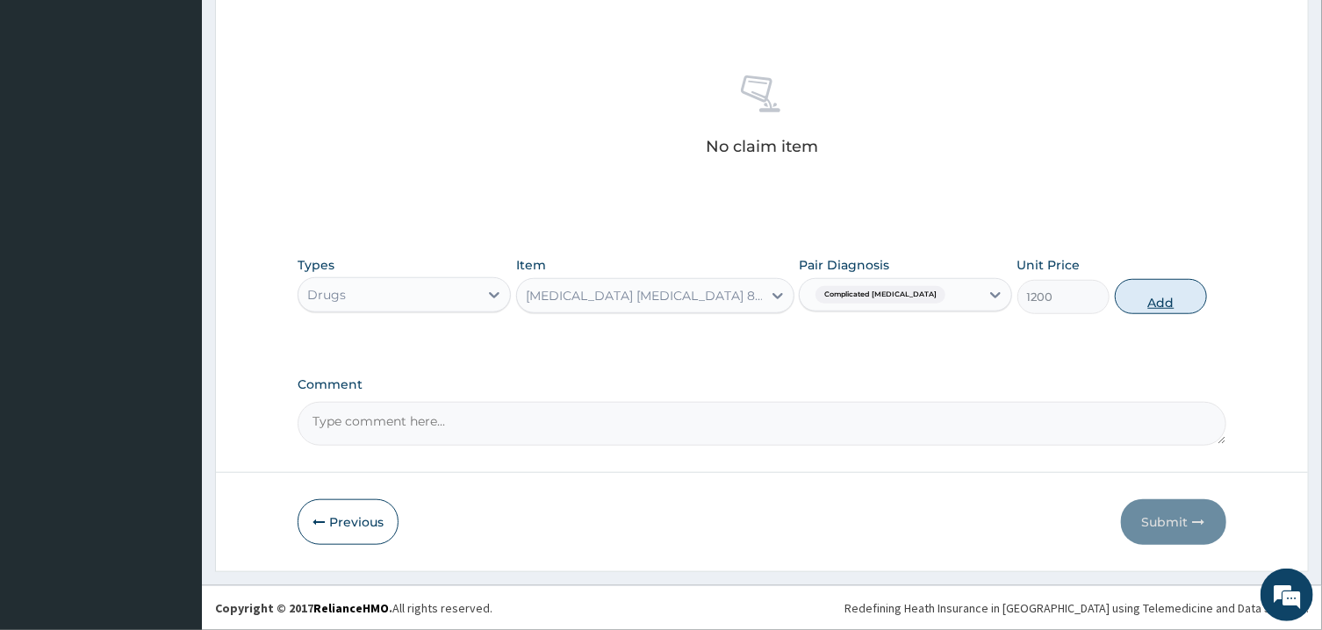
click at [1161, 296] on button "Add" at bounding box center [1161, 296] width 93 height 35
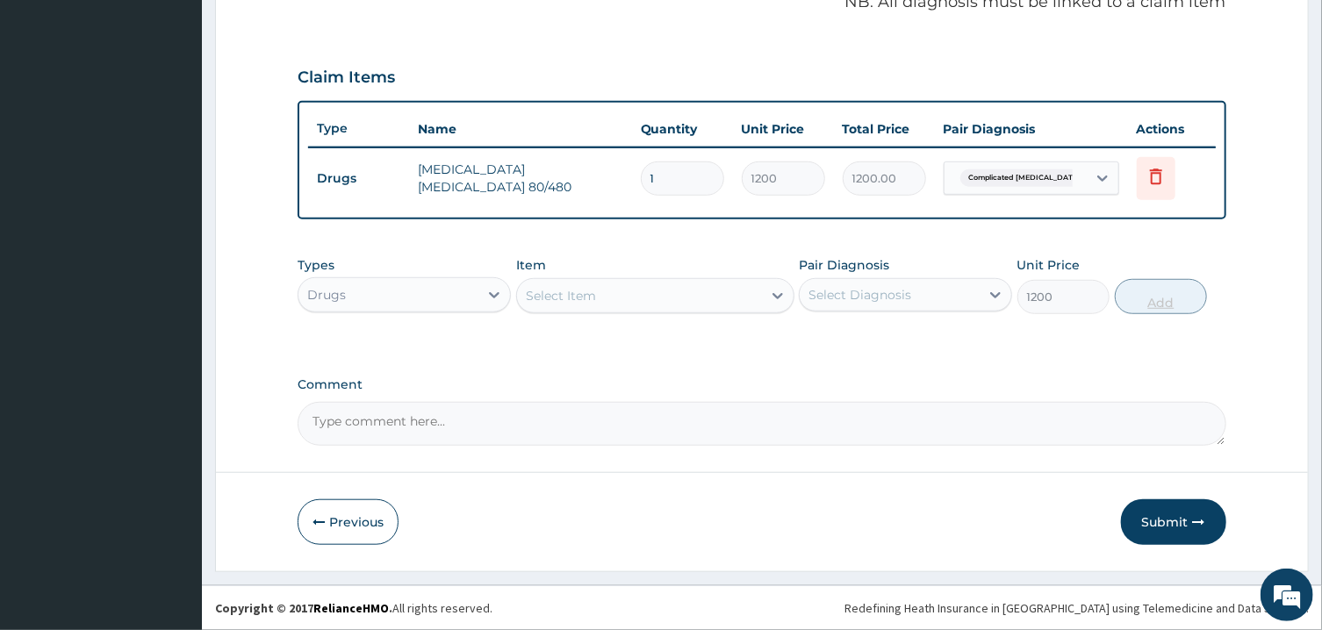
type input "0"
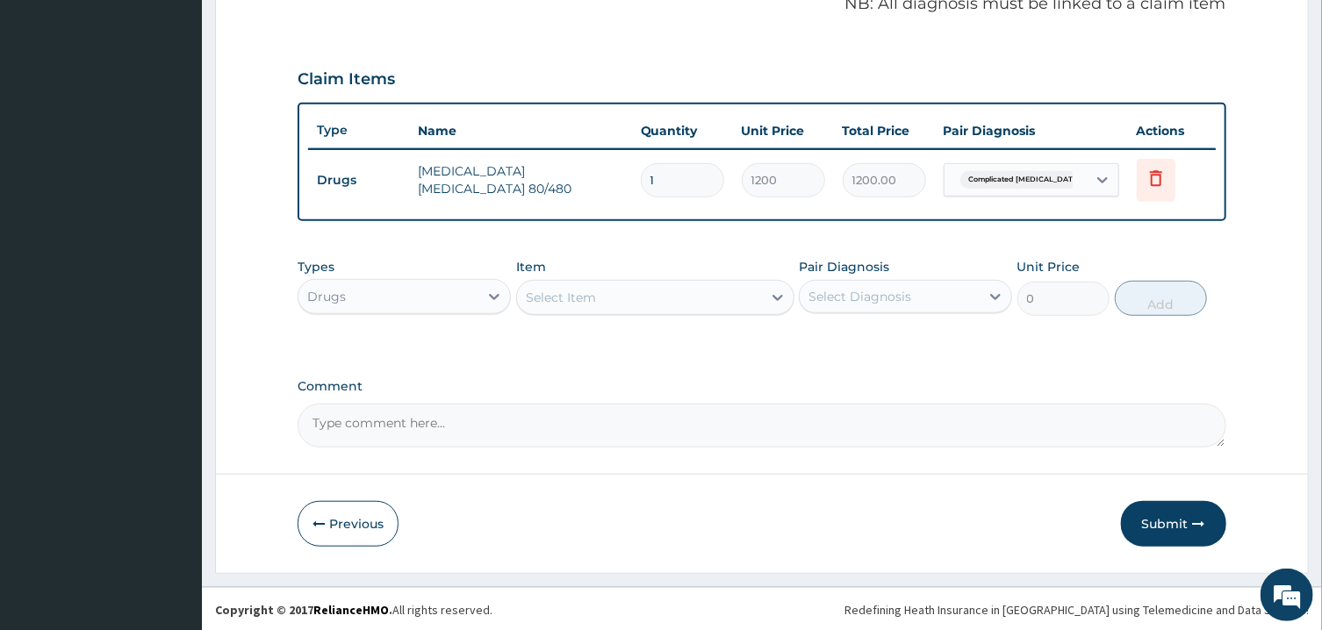
click at [704, 296] on div "Select Item" at bounding box center [639, 298] width 245 height 28
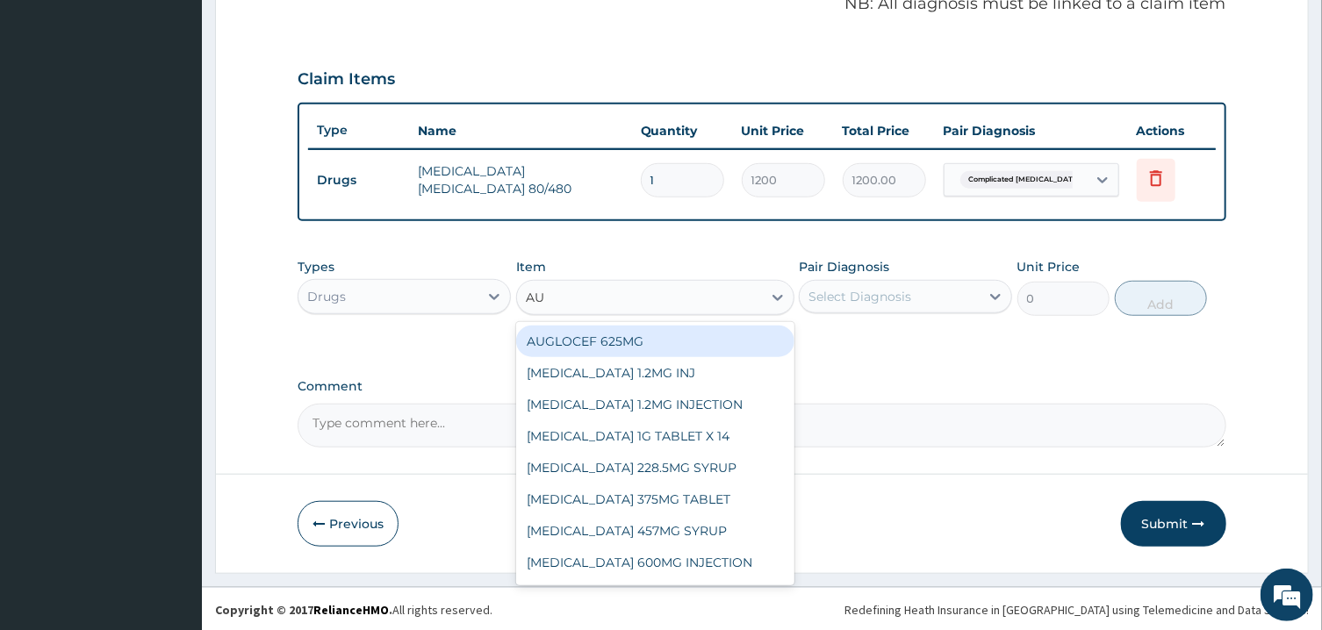
type input "AUG"
click at [715, 342] on div "AUGLOCEF 625MG" at bounding box center [655, 342] width 278 height 32
type input "900"
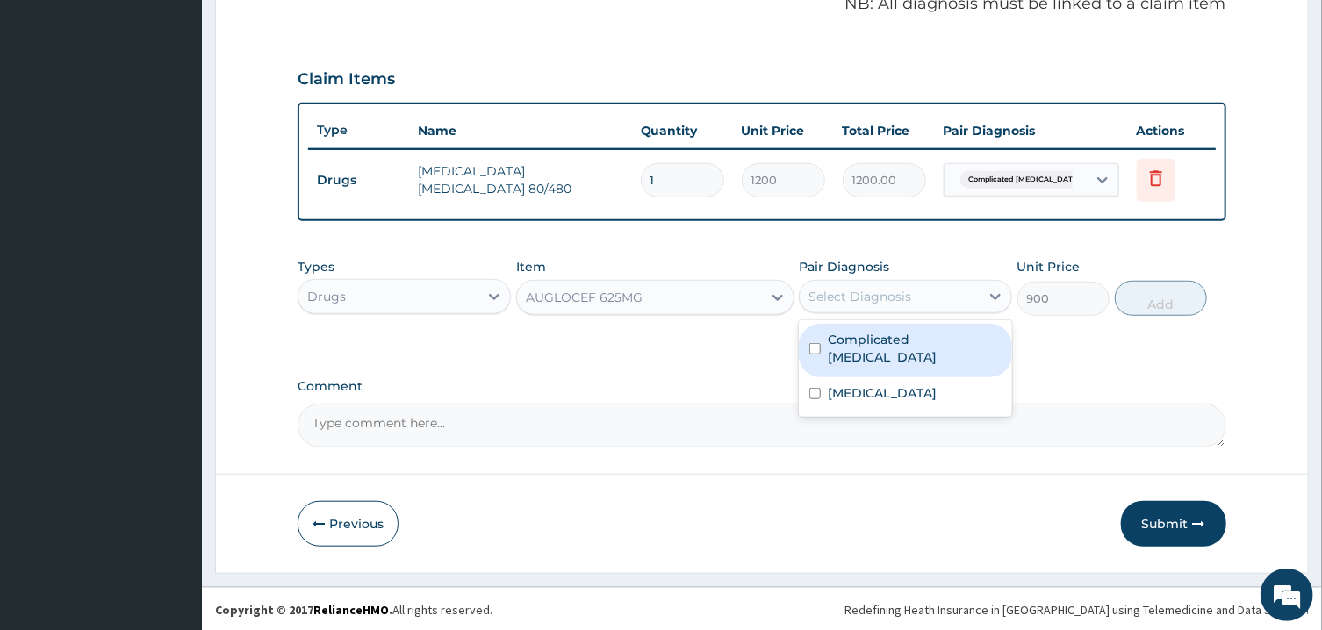
click at [864, 293] on div "Select Diagnosis" at bounding box center [860, 297] width 103 height 18
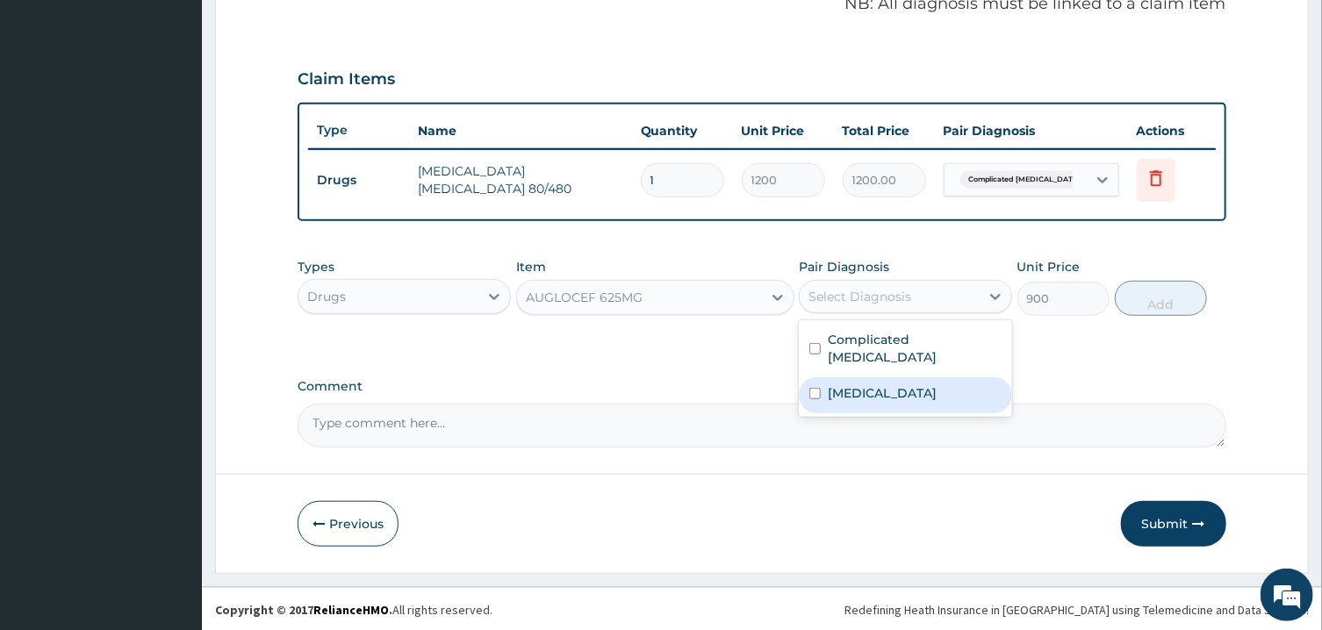
click at [906, 378] on div "Sepsis" at bounding box center [905, 396] width 213 height 36
checkbox input "true"
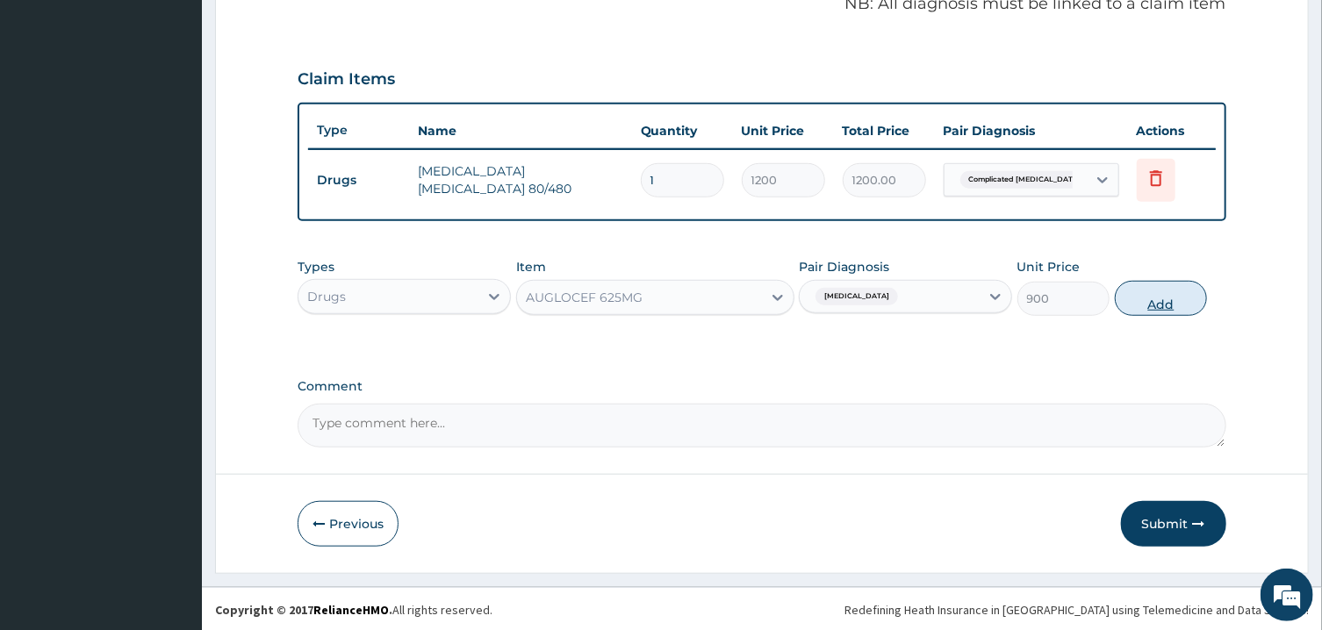
click at [1160, 293] on button "Add" at bounding box center [1161, 298] width 93 height 35
click at [1160, 293] on div "PA Code / Prescription Code Enter Code(Secondary Care Only) Encounter Date 15-0…" at bounding box center [762, 32] width 928 height 831
type input "0"
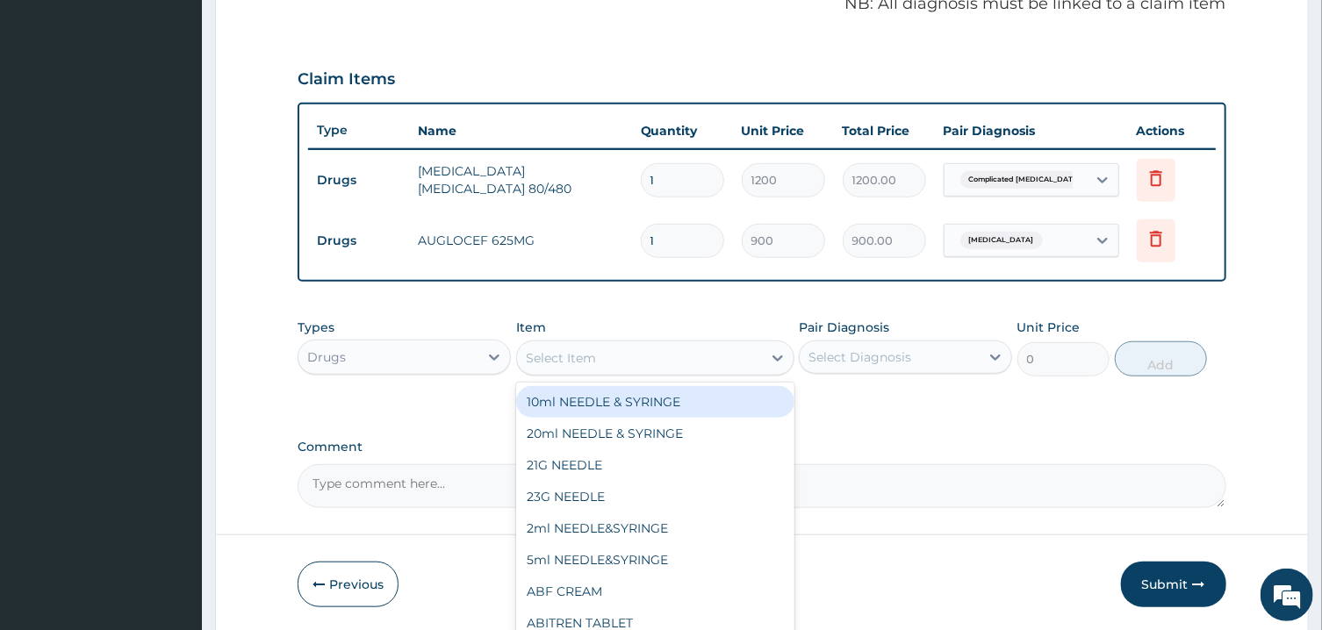
click at [736, 346] on div "Select Item" at bounding box center [639, 358] width 245 height 28
type input "CETR"
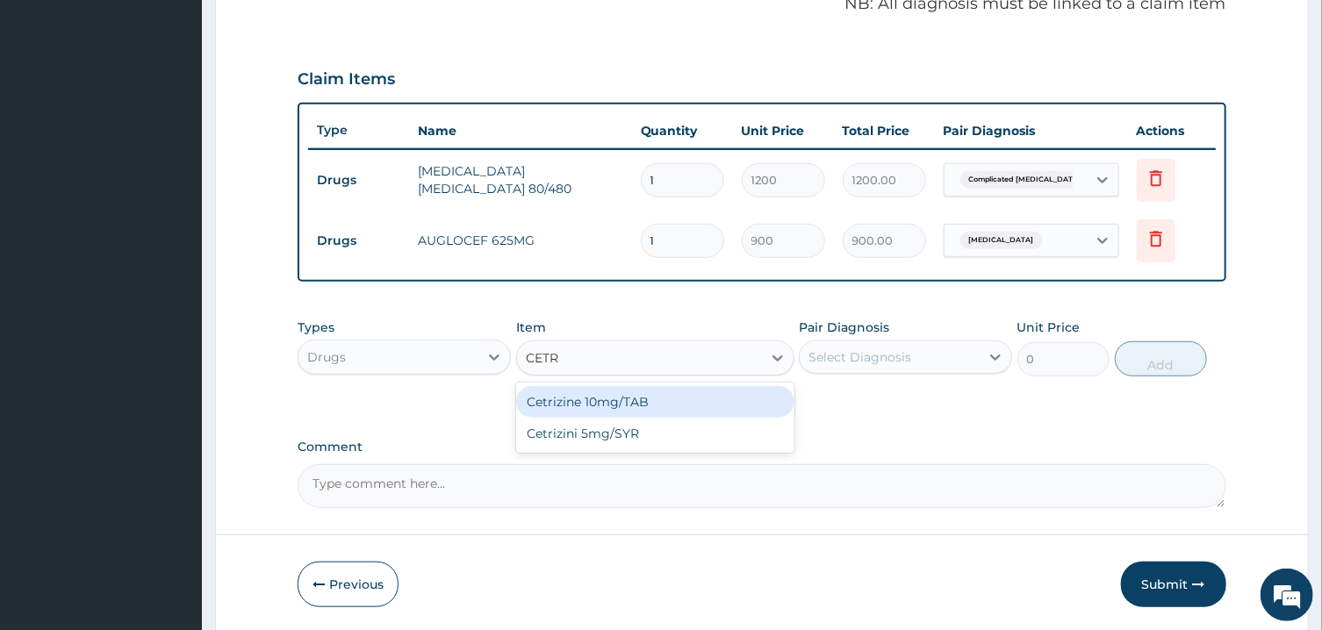
click at [732, 393] on div "Cetrizine 10mg/TAB" at bounding box center [655, 402] width 278 height 32
type input "300"
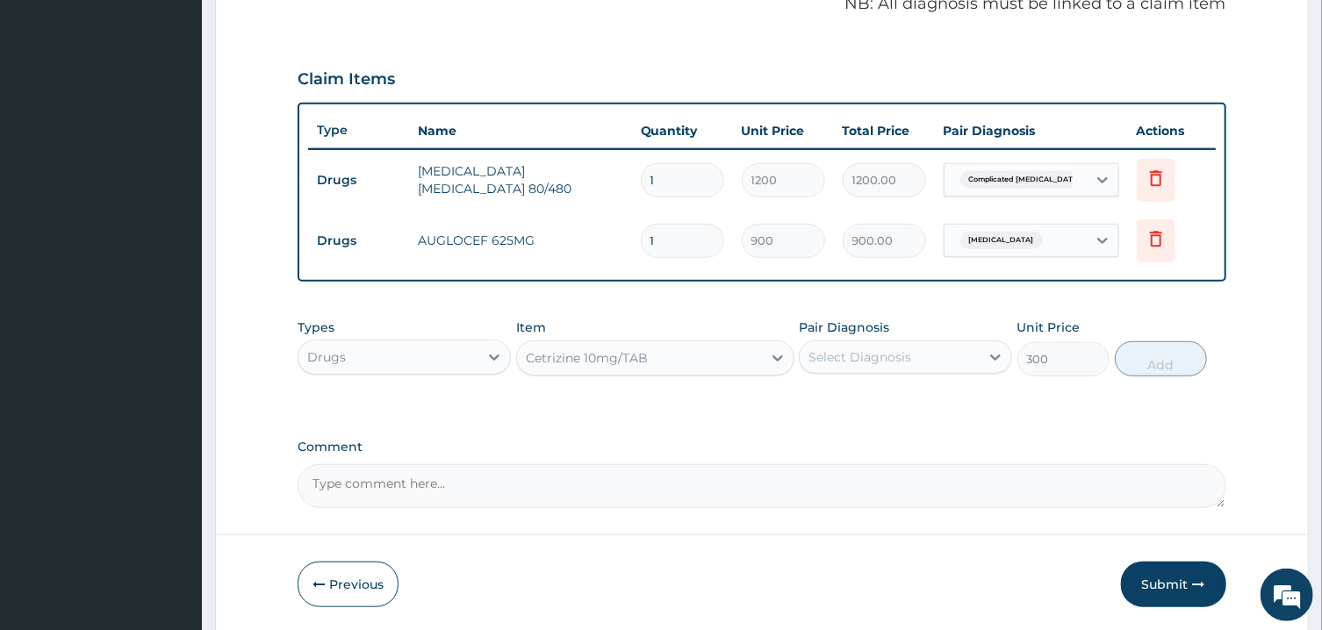
drag, startPoint x: 876, startPoint y: 356, endPoint x: 888, endPoint y: 371, distance: 20.0
click at [879, 356] on div "Select Diagnosis" at bounding box center [860, 358] width 103 height 18
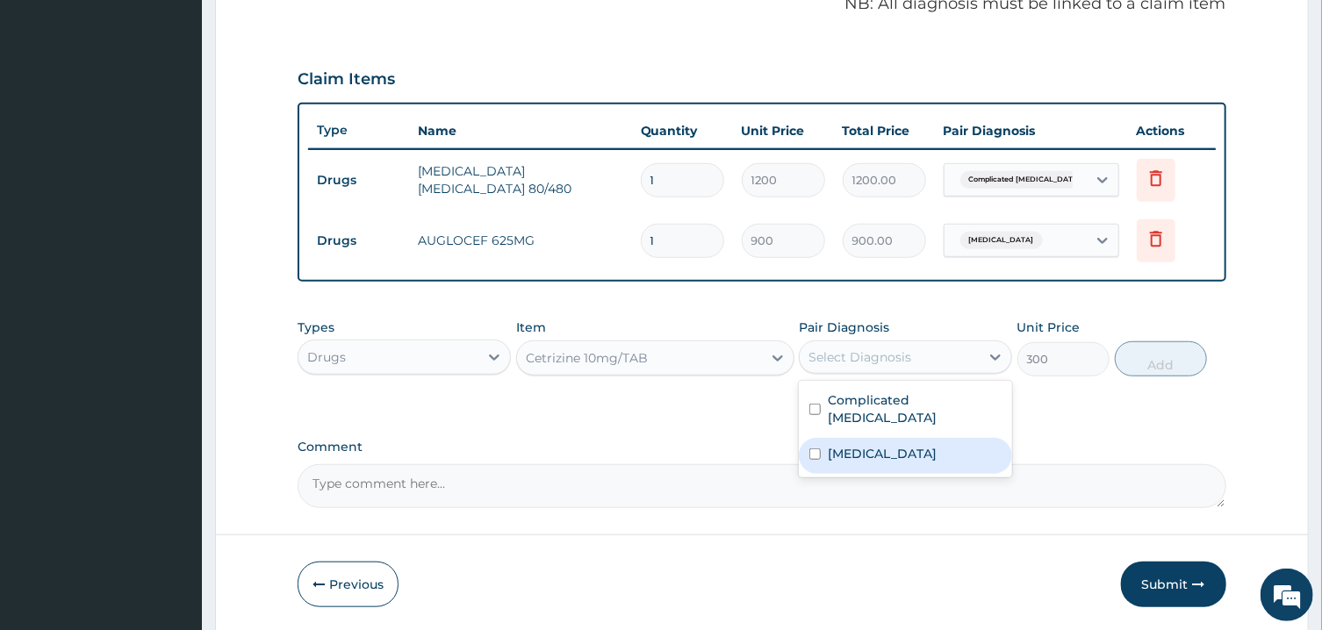
click at [902, 440] on div "Sepsis" at bounding box center [905, 456] width 213 height 36
checkbox input "true"
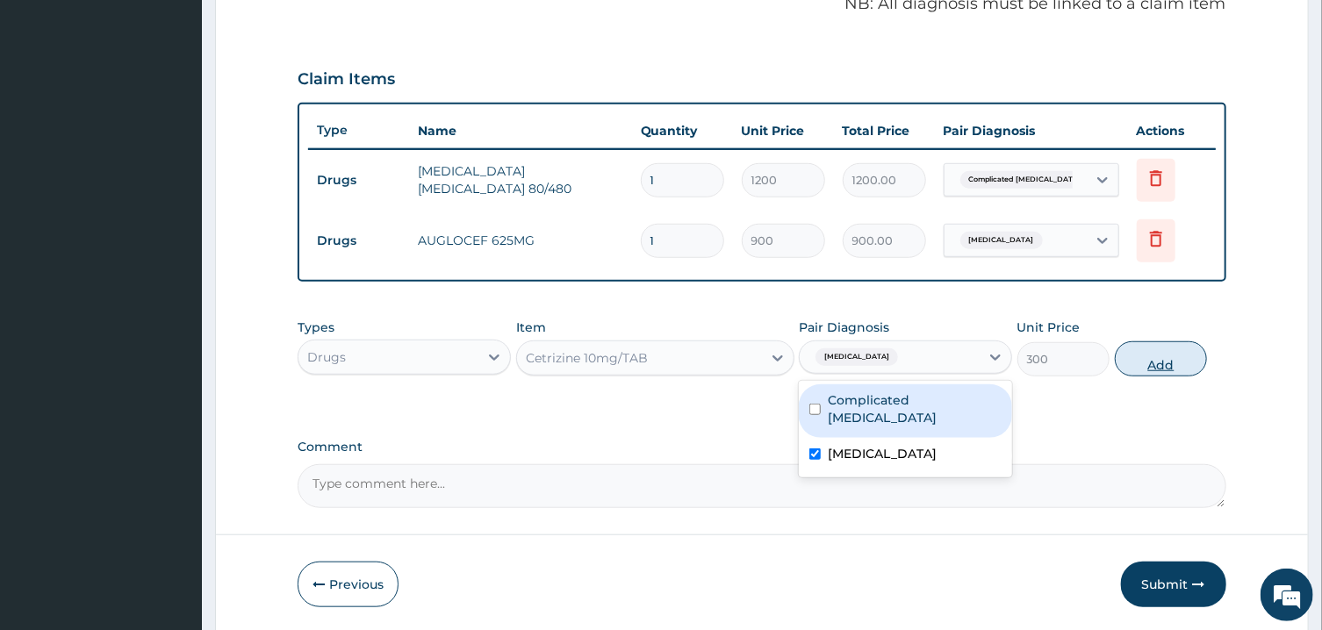
click at [1160, 359] on button "Add" at bounding box center [1161, 359] width 93 height 35
type input "0"
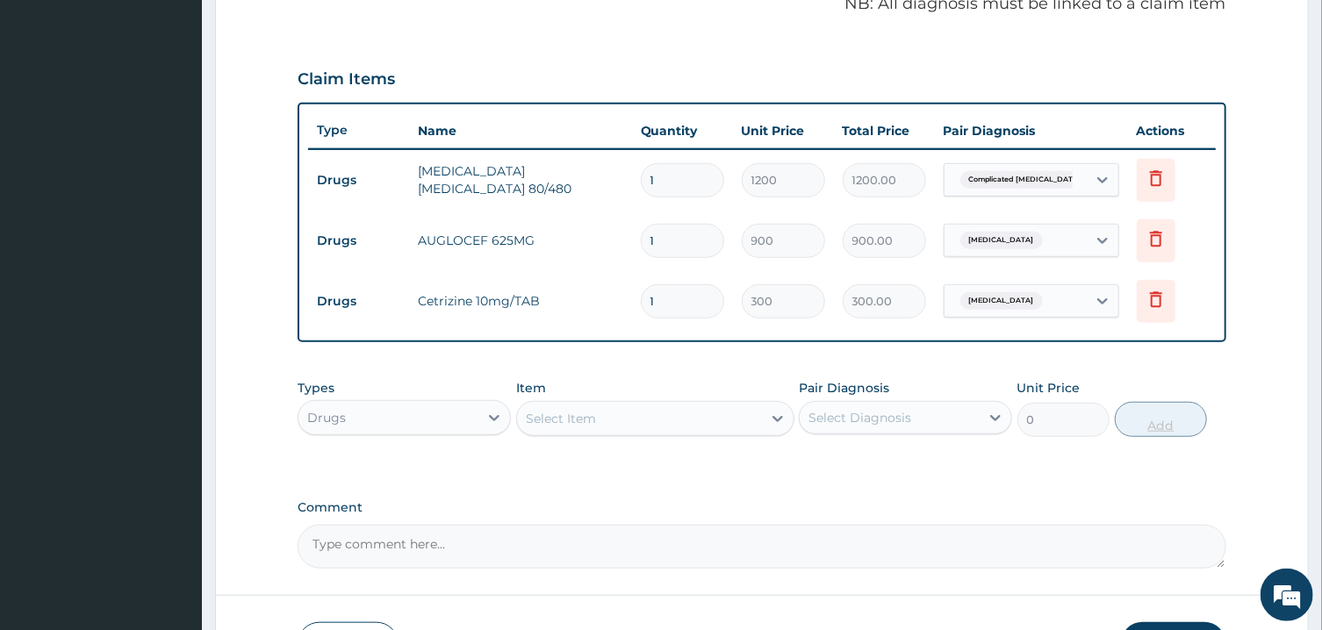
type input "0.00"
click at [751, 410] on div "Select Item" at bounding box center [639, 419] width 245 height 28
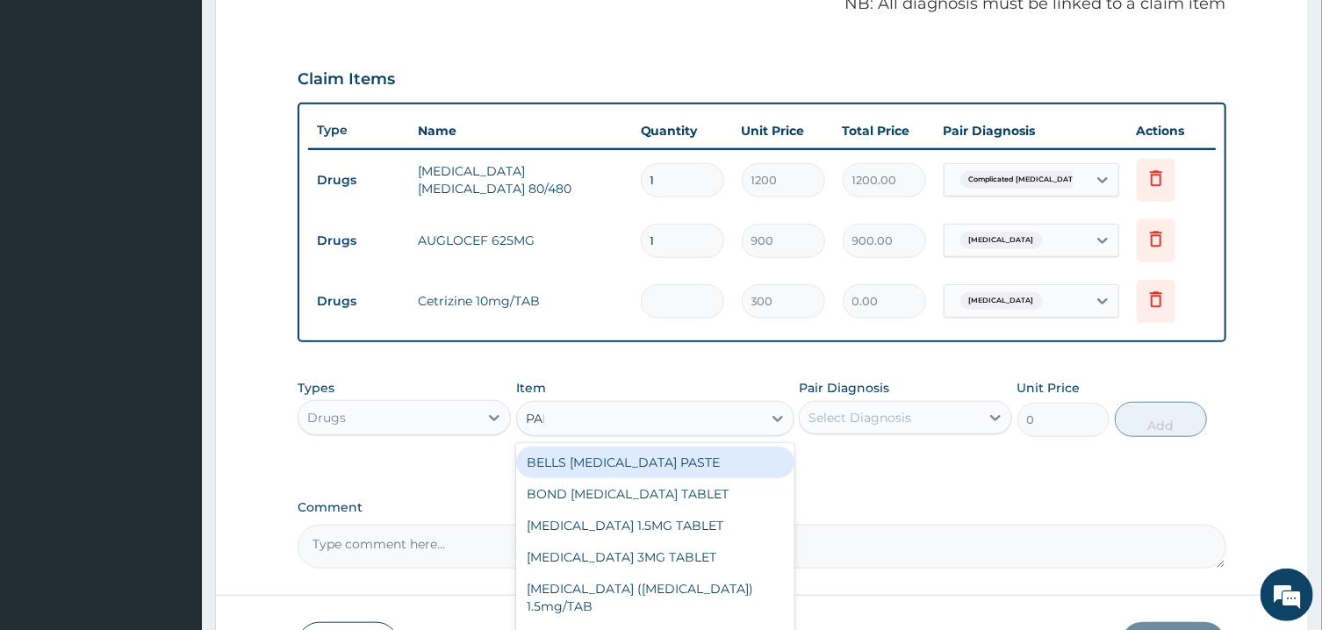
type input "PANA"
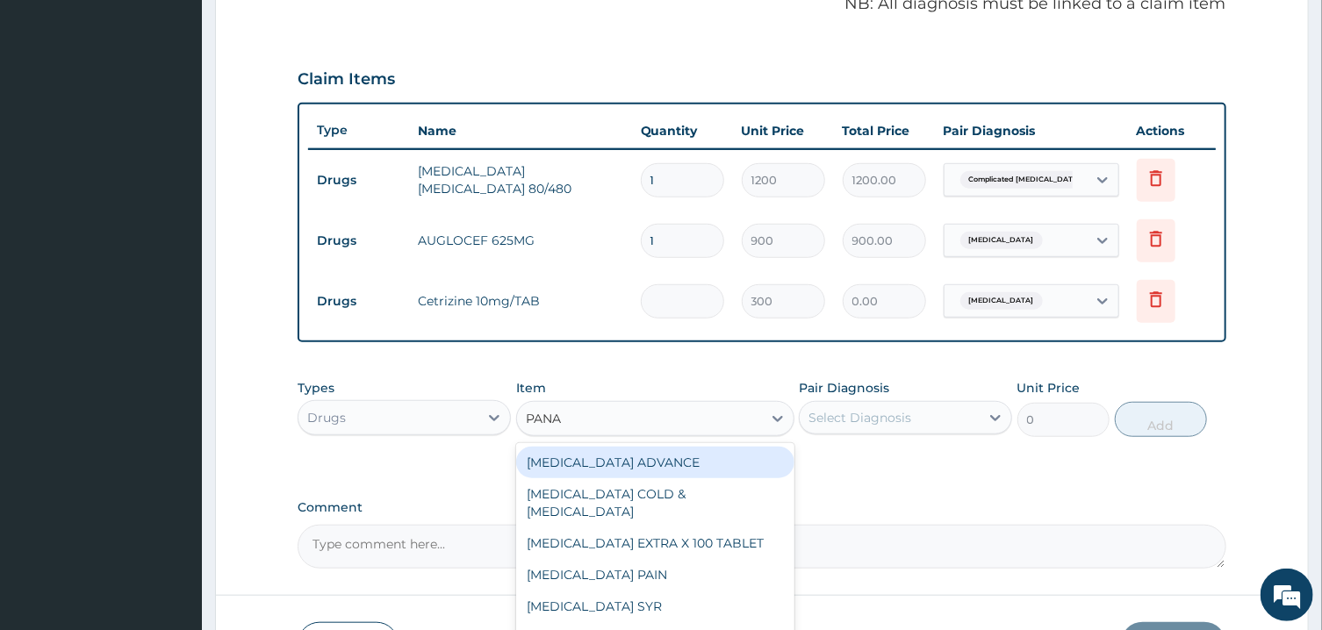
click at [751, 464] on div "PANADOL ADVANCE" at bounding box center [655, 463] width 278 height 32
type input "90"
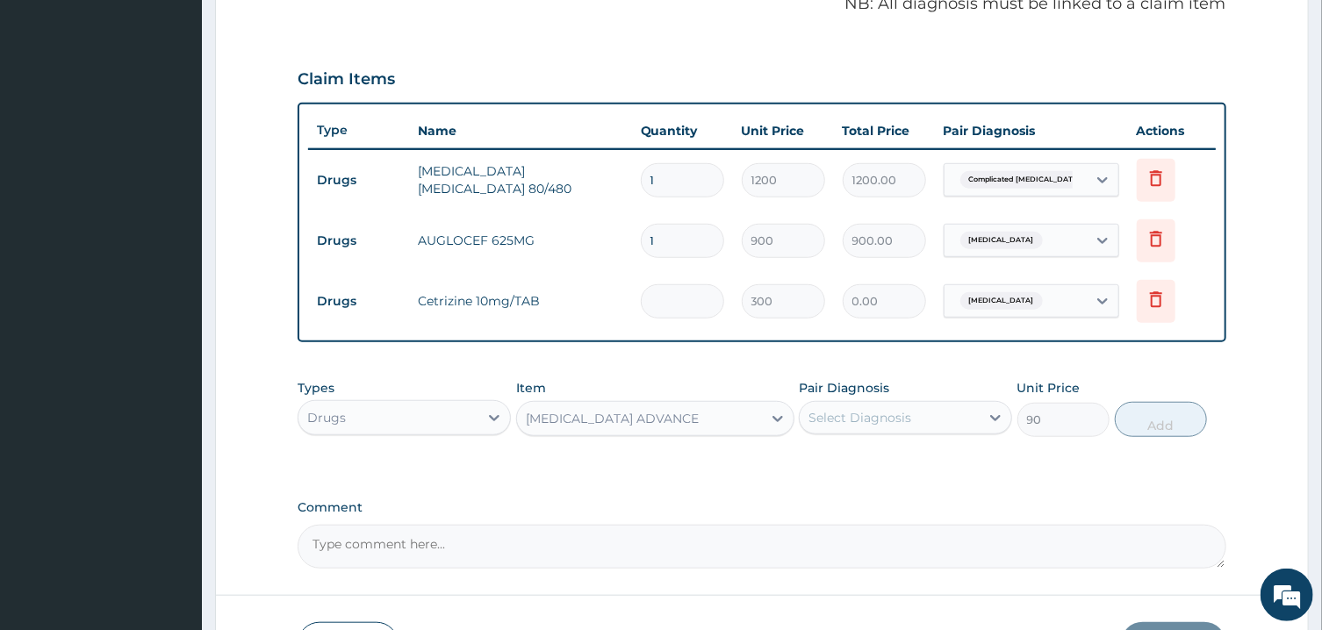
click at [871, 412] on div "Select Diagnosis" at bounding box center [860, 418] width 103 height 18
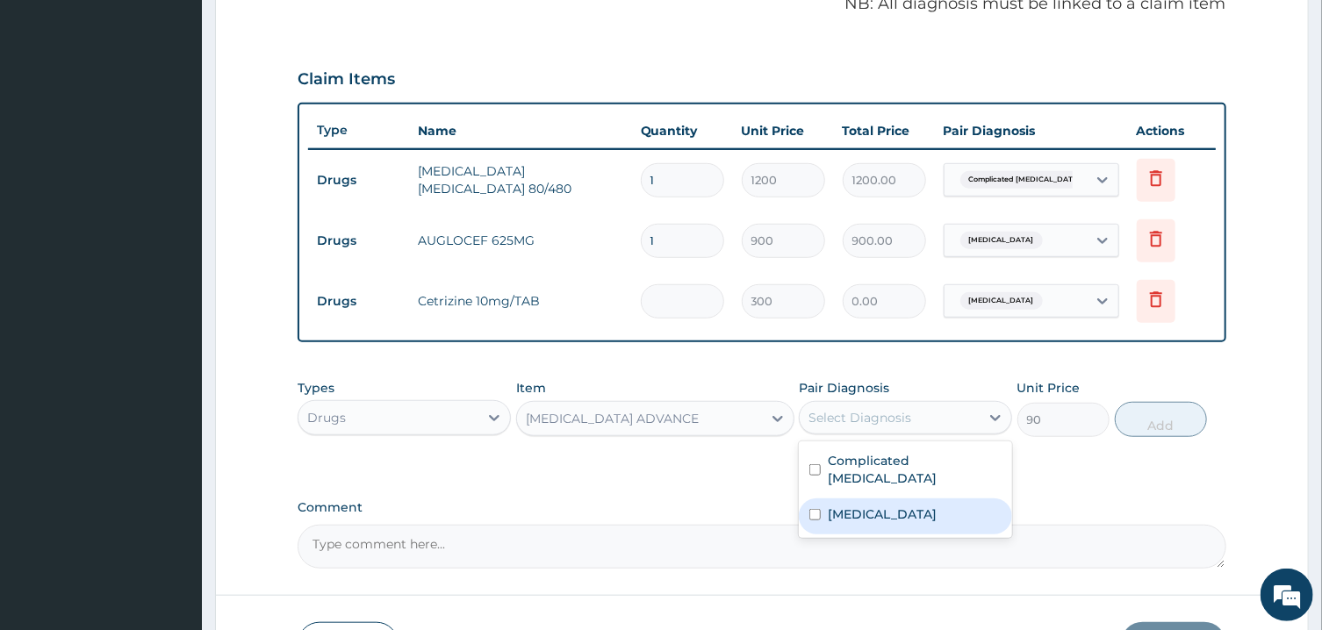
drag, startPoint x: 922, startPoint y: 496, endPoint x: 934, endPoint y: 472, distance: 26.7
click at [922, 499] on div "Sepsis" at bounding box center [905, 517] width 213 height 36
checkbox input "true"
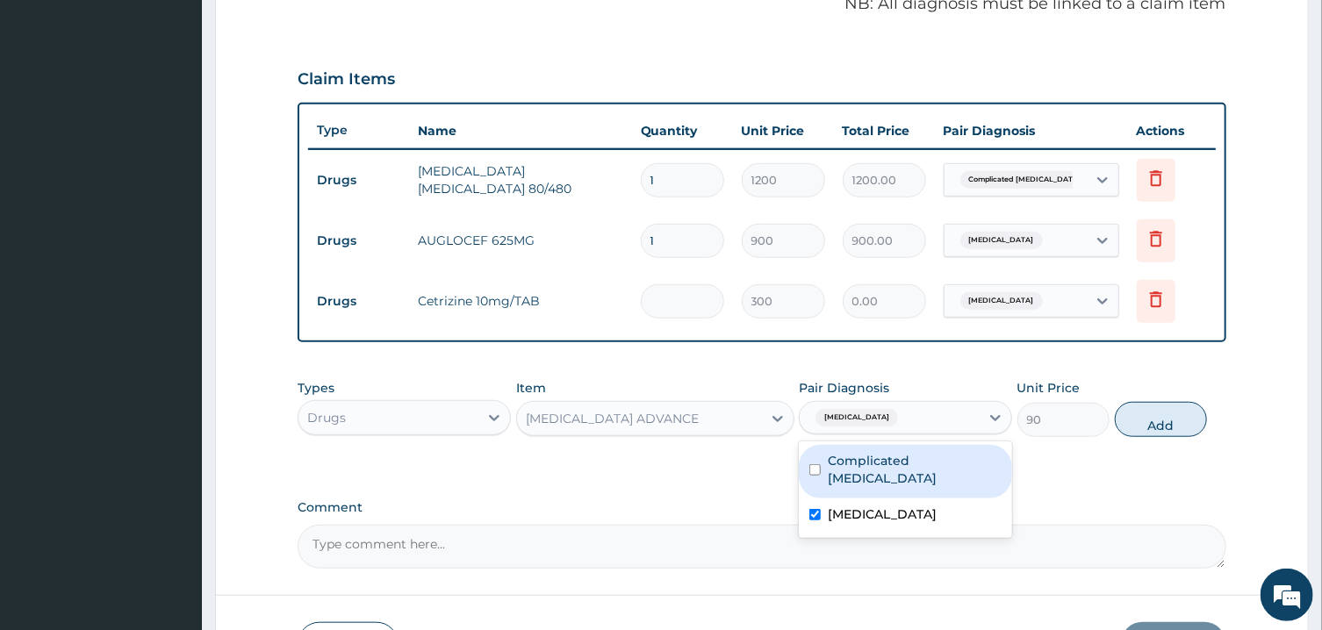
click at [940, 464] on label "Complicated malaria" at bounding box center [915, 469] width 174 height 35
checkbox input "true"
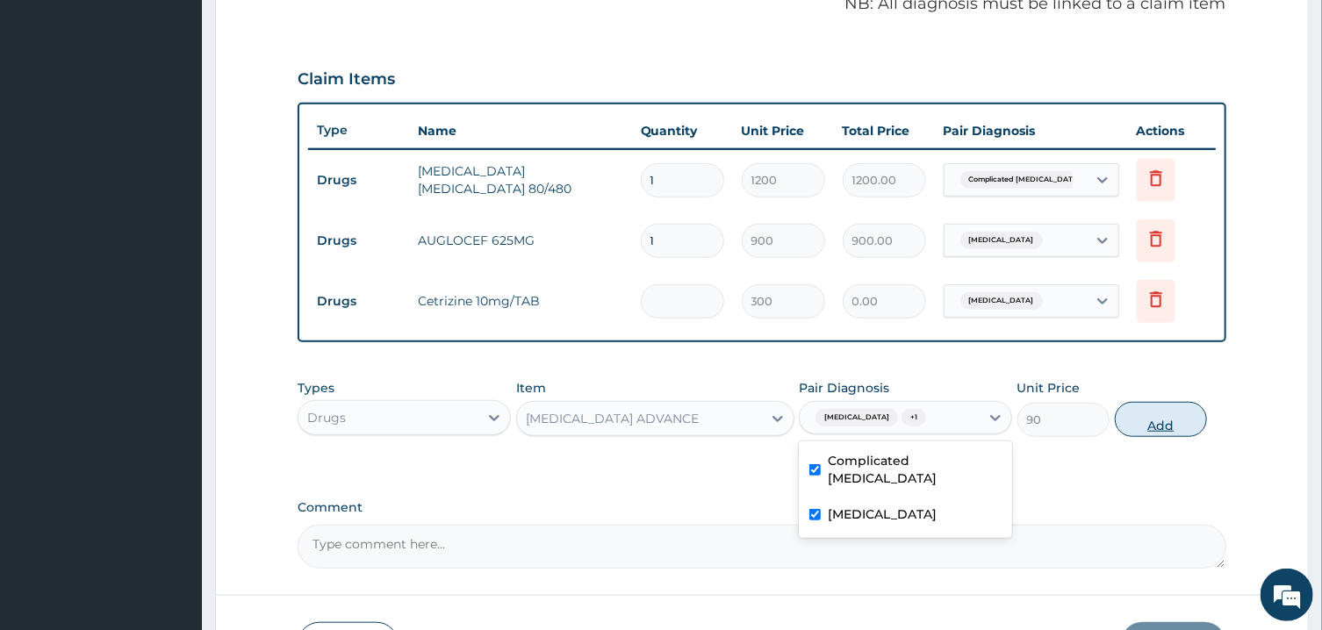
click at [1183, 421] on button "Add" at bounding box center [1161, 419] width 93 height 35
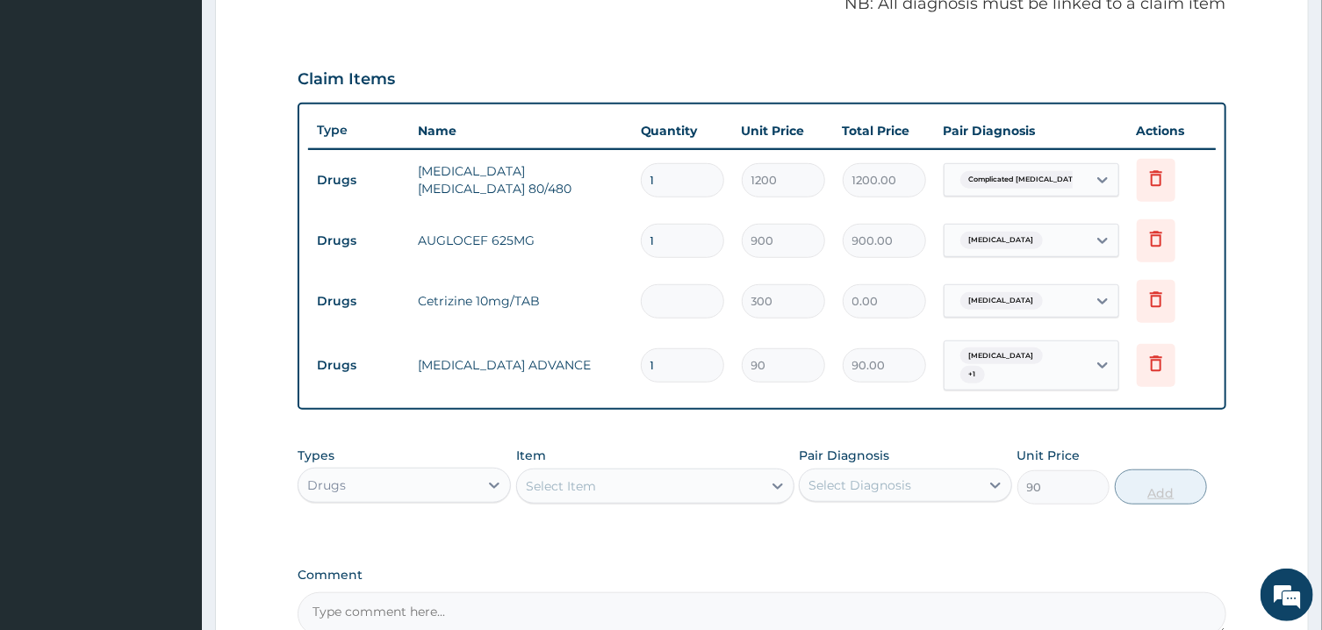
type input "0"
type input "0.00"
type input "3"
type input "270.00"
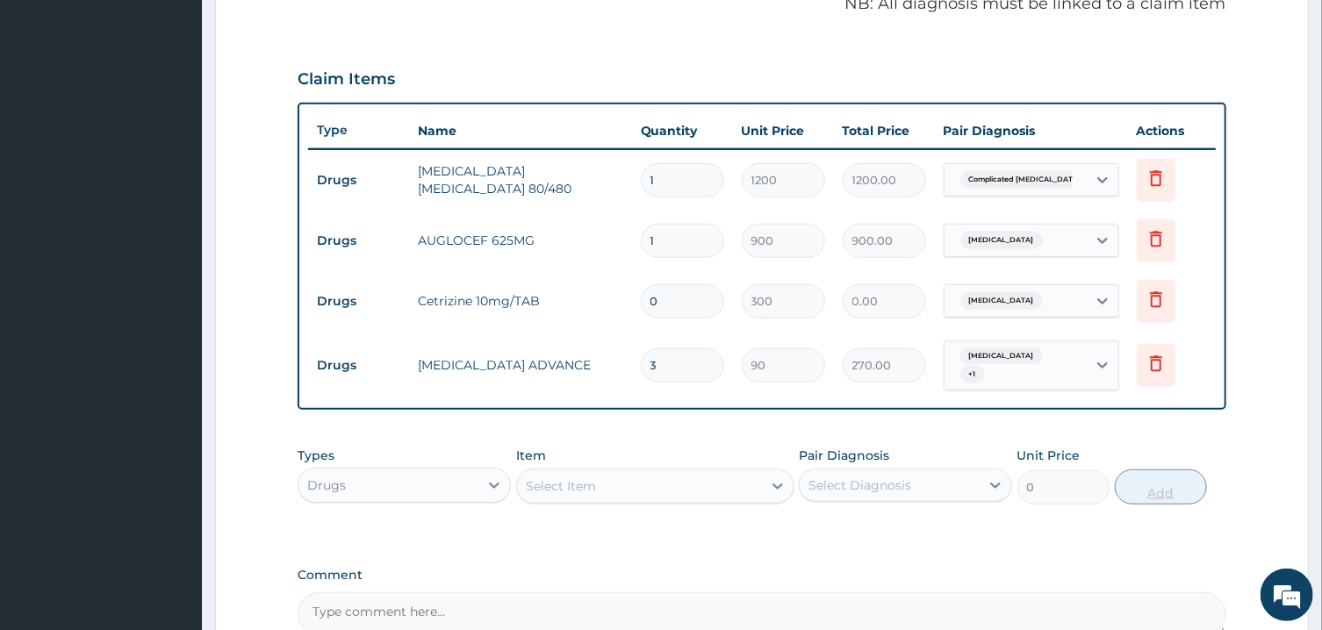
type input "30"
type input "2700.00"
type input "30"
click at [672, 308] on input "0" at bounding box center [682, 301] width 83 height 34
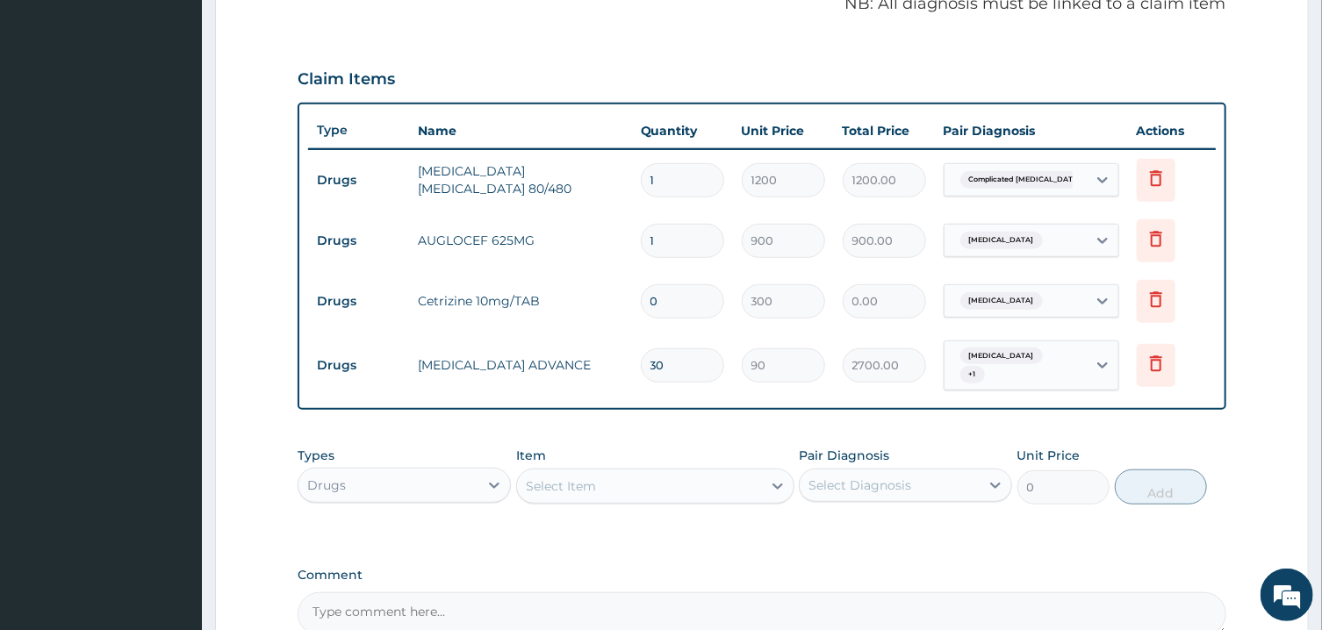
click at [672, 308] on input "0" at bounding box center [682, 301] width 83 height 34
type input "1"
type input "300.00"
type input "10"
type input "3000.00"
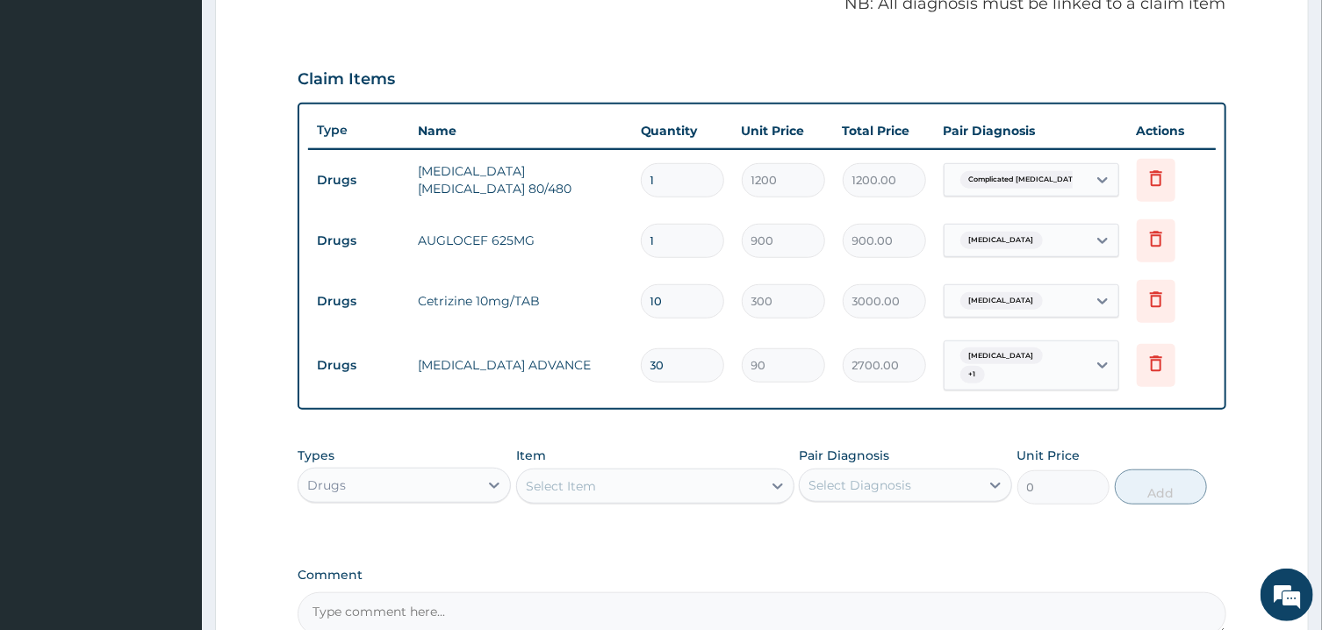
type input "10"
click at [672, 239] on input "1" at bounding box center [682, 241] width 83 height 34
type input "14"
type input "12600.00"
type input "14"
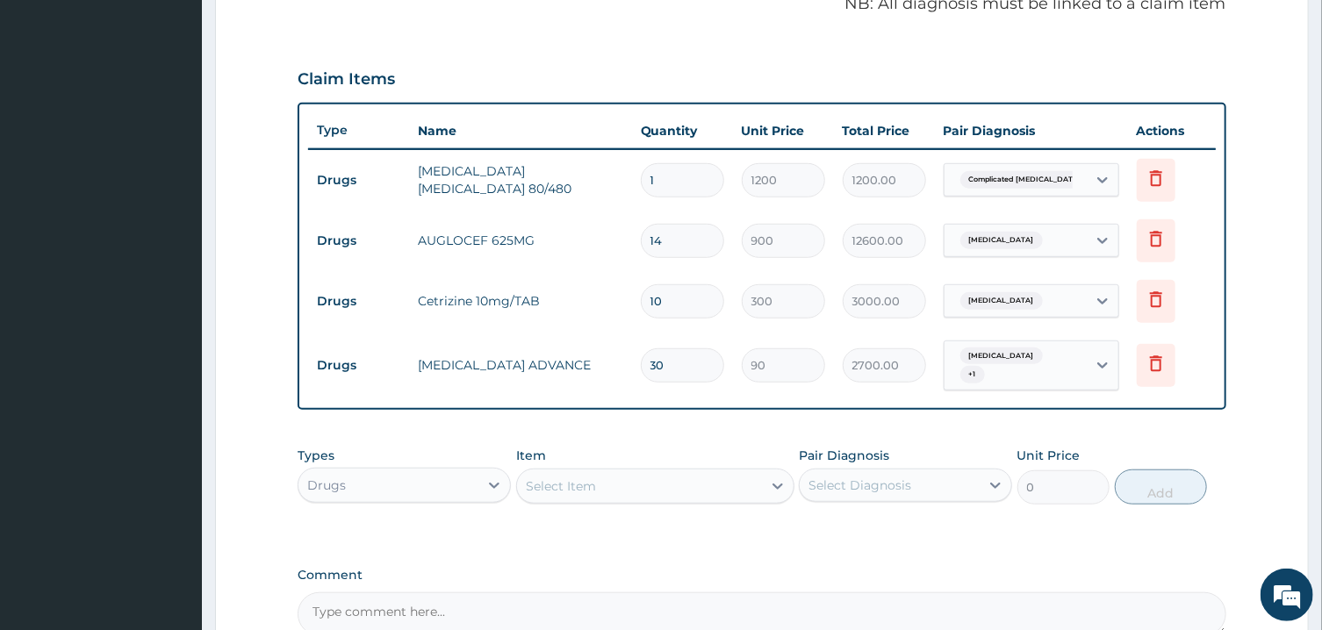
click at [682, 174] on input "1" at bounding box center [682, 180] width 83 height 34
type input "0.00"
type input "6"
type input "7200.00"
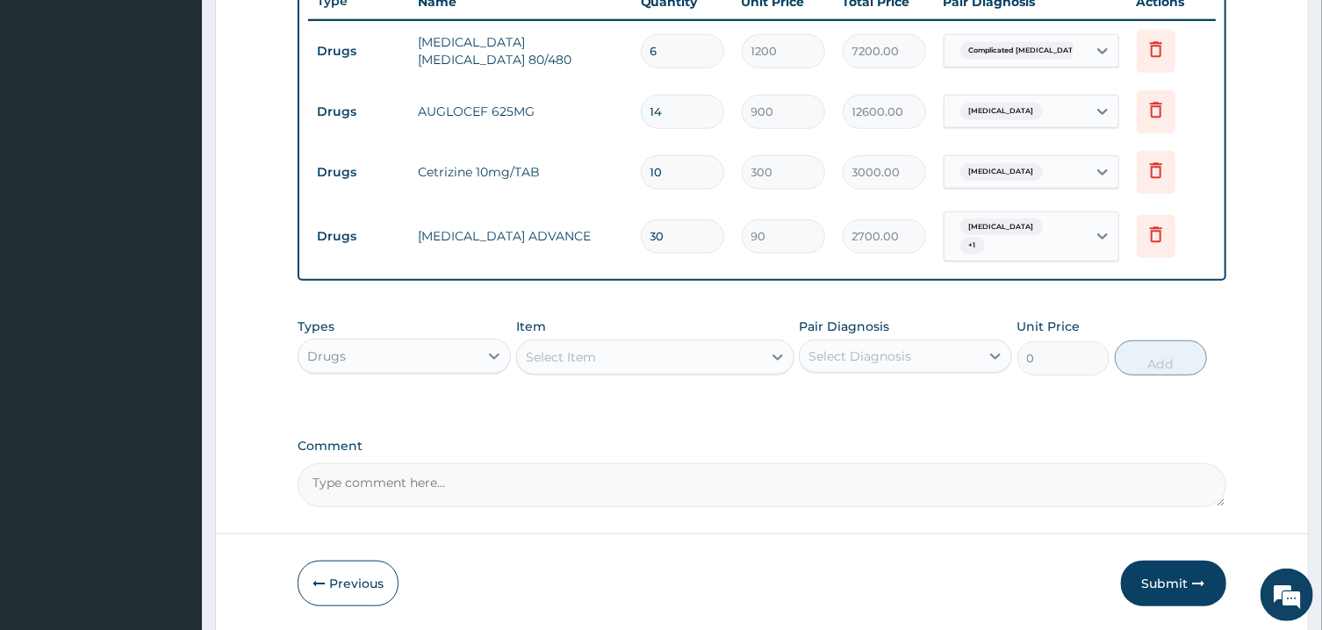
scroll to position [682, 0]
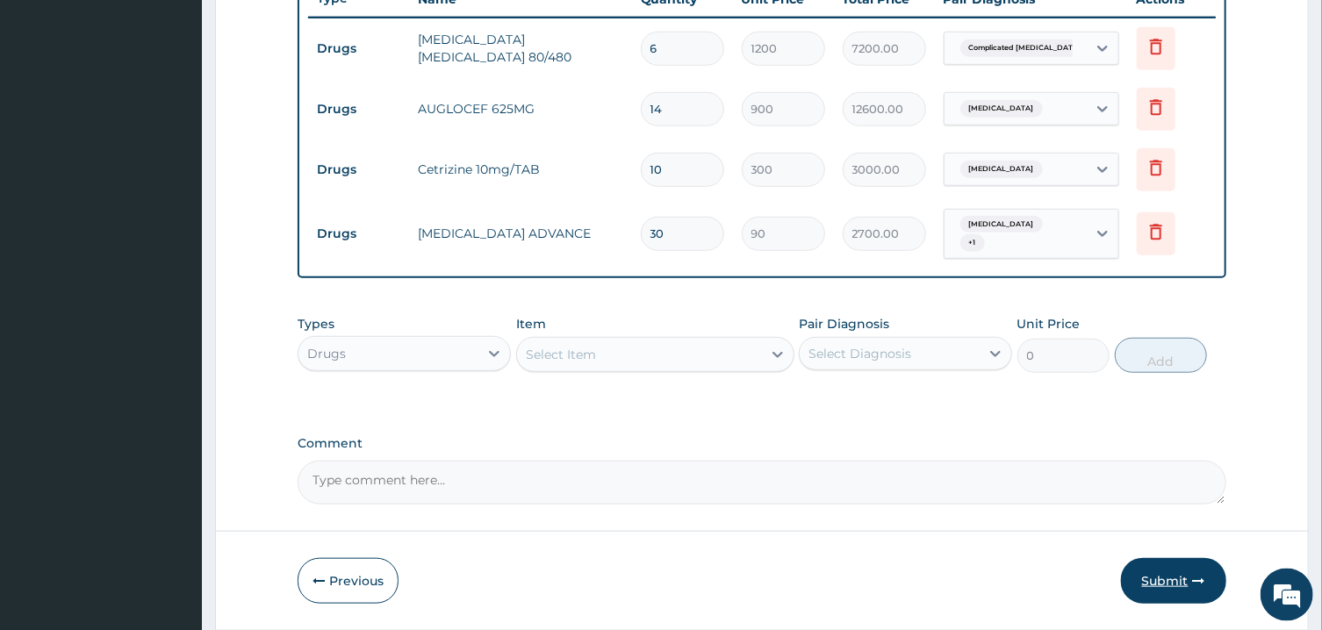
type input "6"
click at [1162, 567] on button "Submit" at bounding box center [1173, 581] width 105 height 46
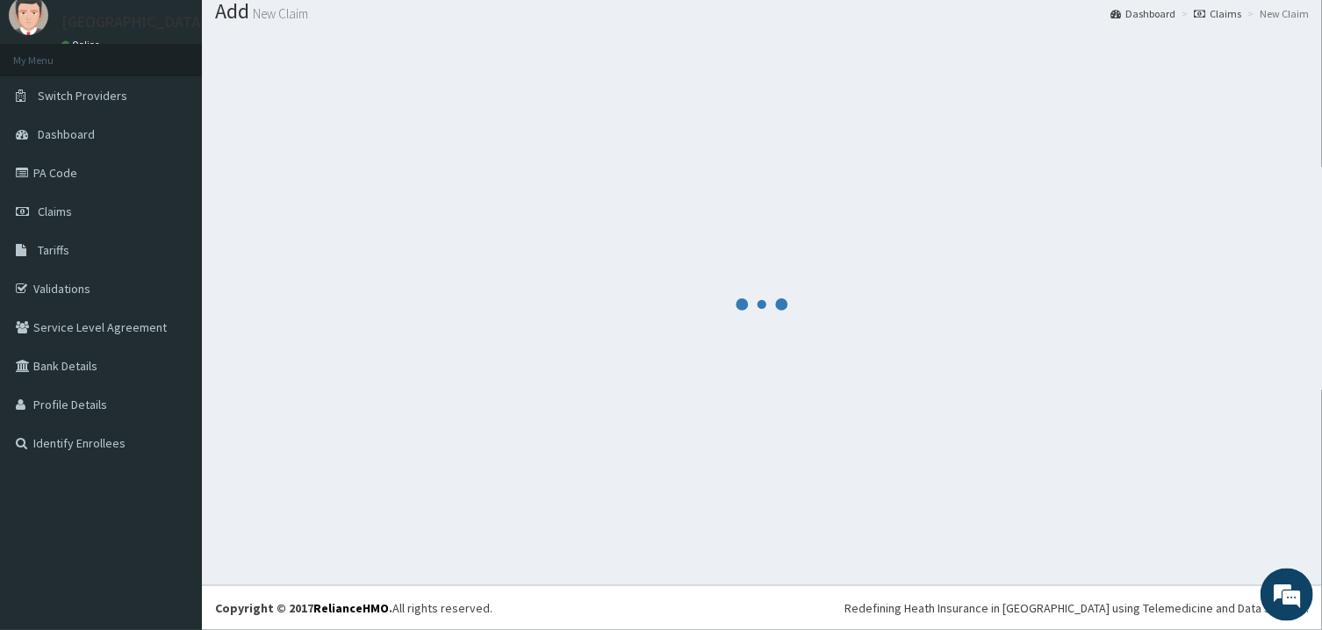
scroll to position [56, 0]
drag, startPoint x: 1162, startPoint y: 567, endPoint x: 1238, endPoint y: 498, distance: 102.5
click at [1217, 514] on div at bounding box center [762, 305] width 1094 height 536
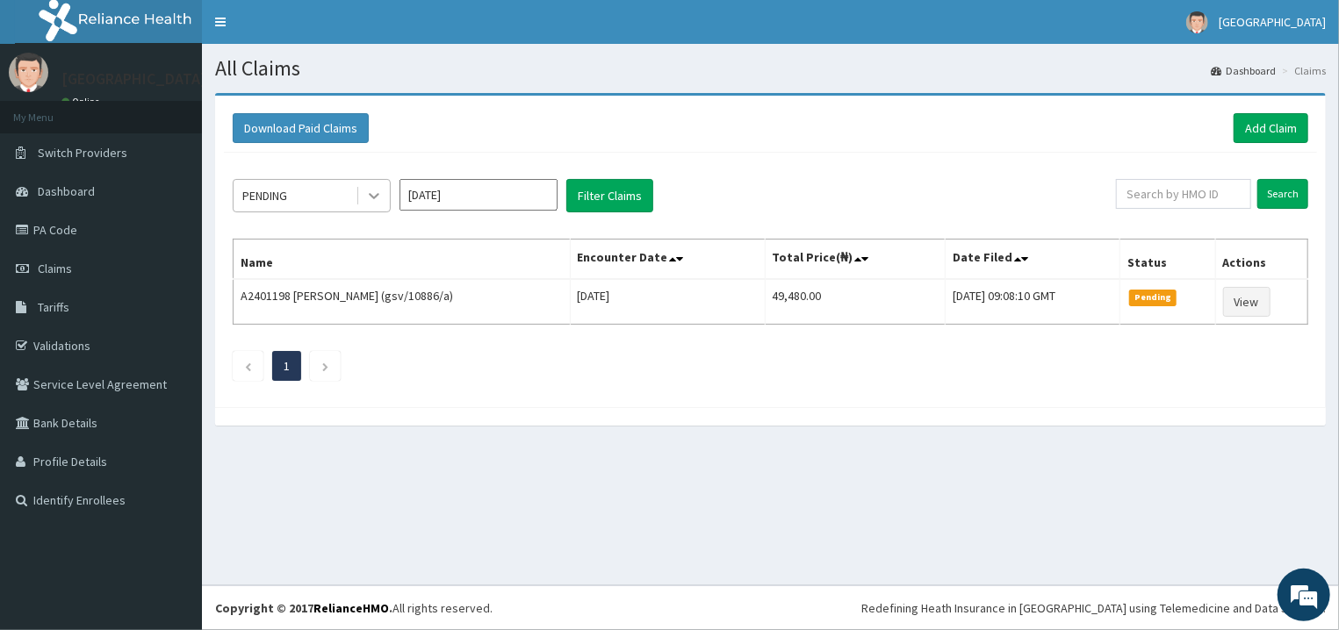
click at [364, 198] on div at bounding box center [374, 196] width 32 height 32
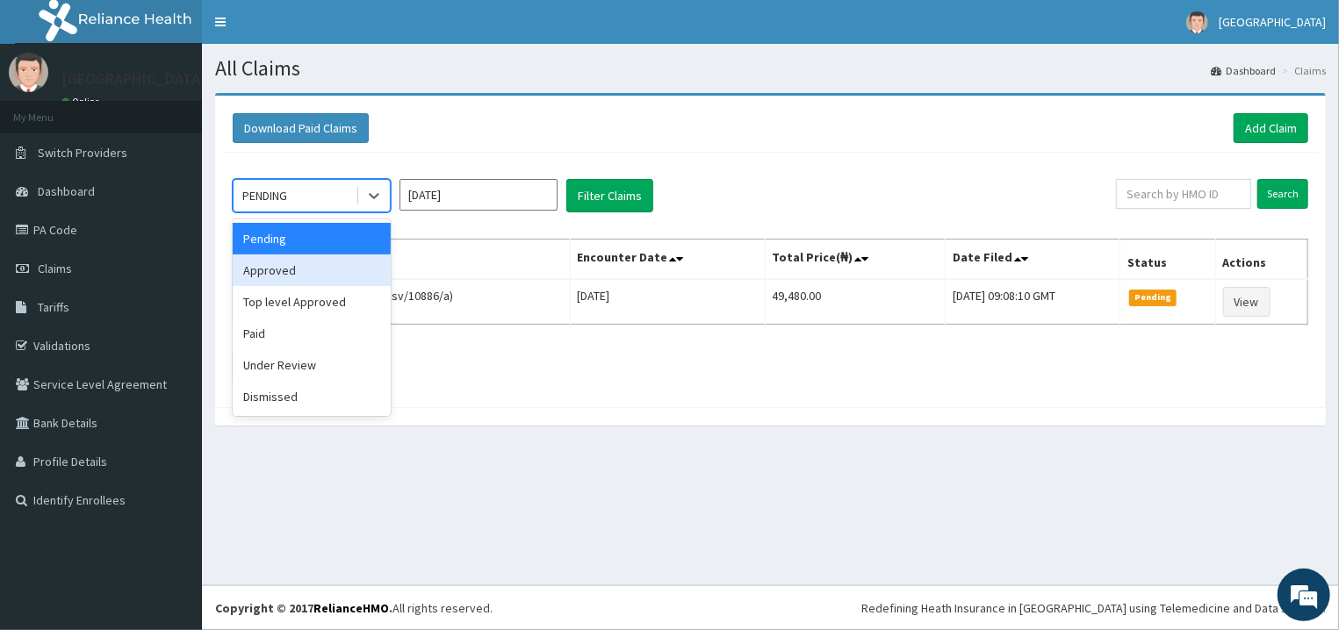
click at [367, 265] on div "Approved" at bounding box center [312, 271] width 158 height 32
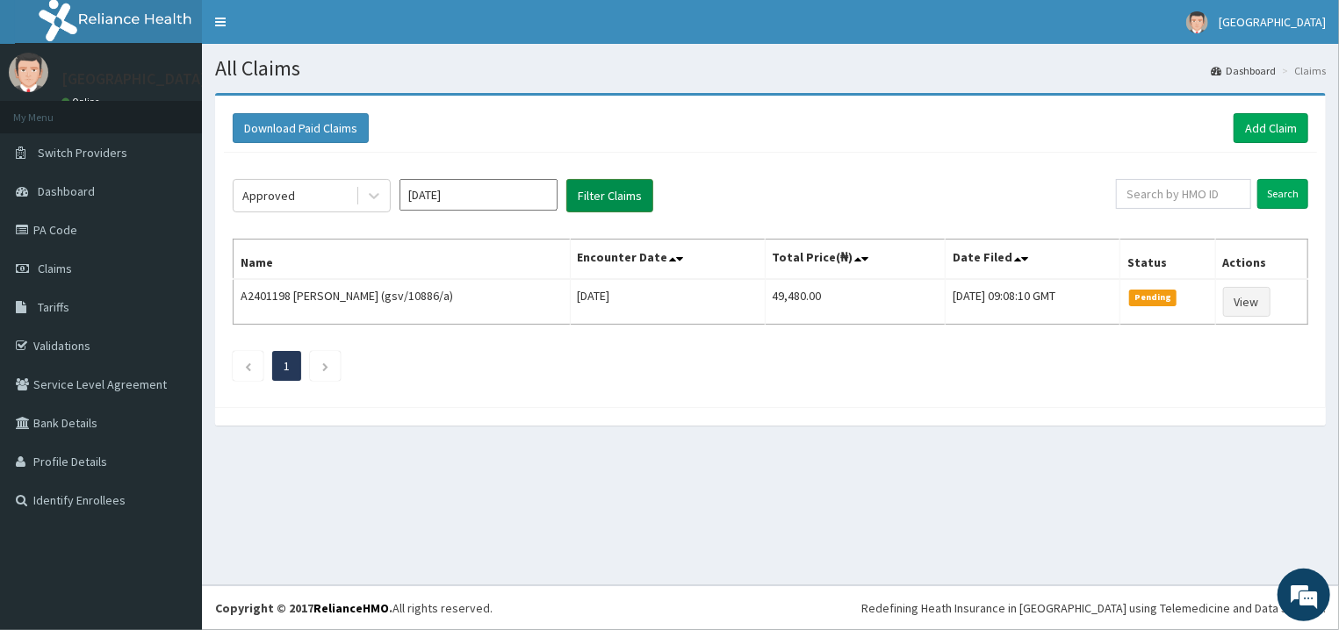
click at [587, 197] on button "Filter Claims" at bounding box center [609, 195] width 87 height 33
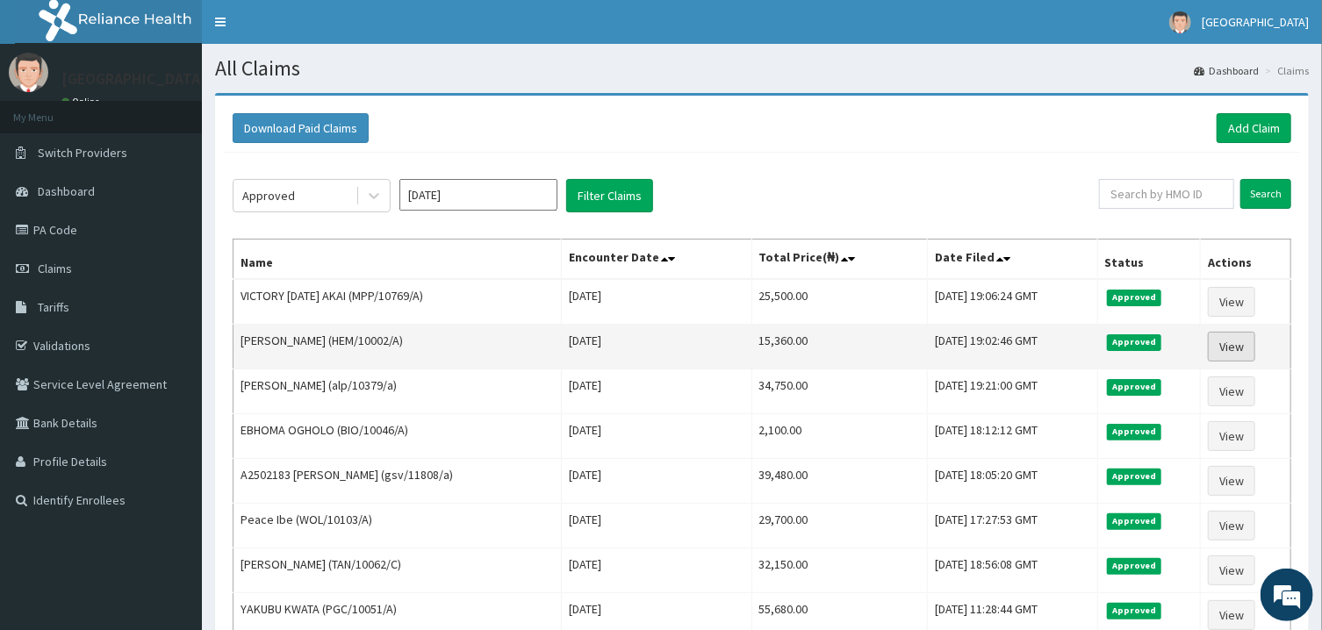
click at [1226, 346] on link "View" at bounding box center [1231, 347] width 47 height 30
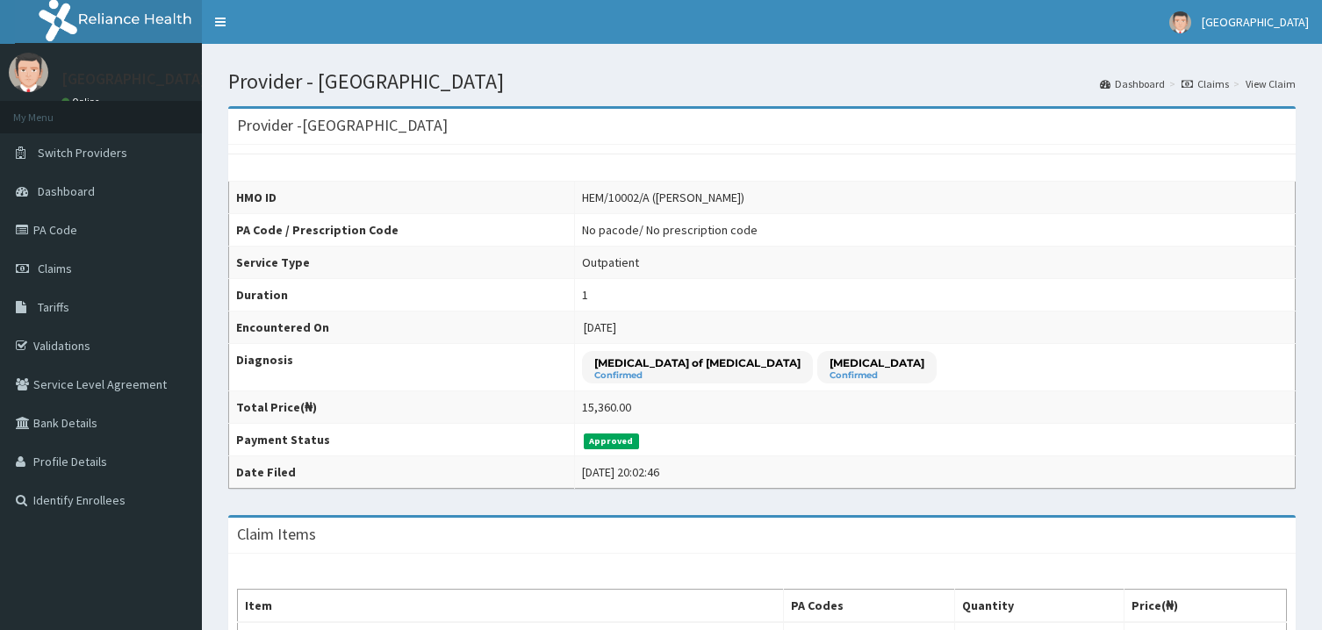
scroll to position [346, 0]
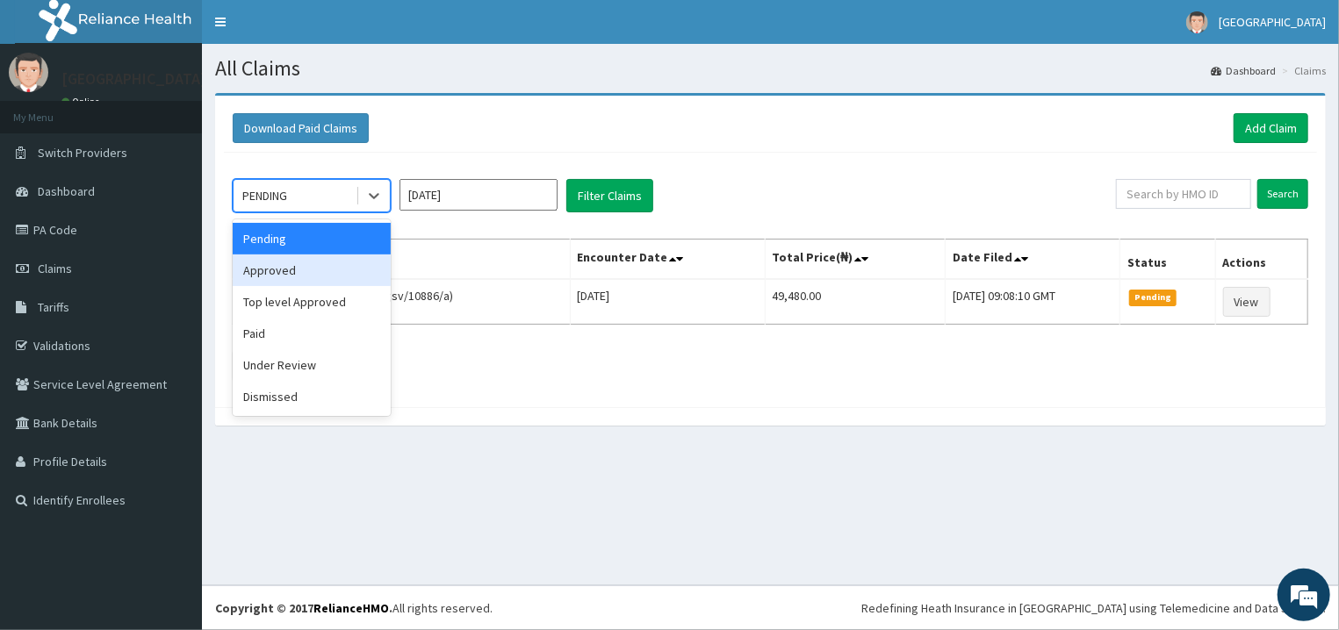
click at [319, 269] on div "Approved" at bounding box center [312, 271] width 158 height 32
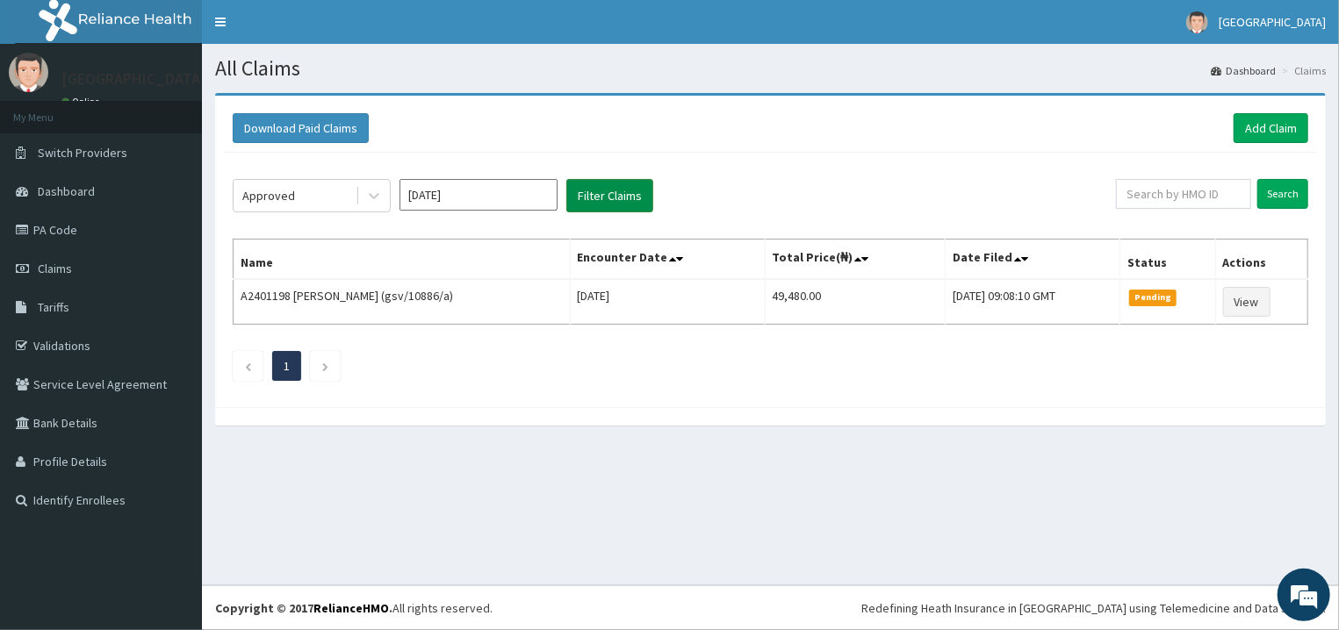
click at [622, 194] on button "Filter Claims" at bounding box center [609, 195] width 87 height 33
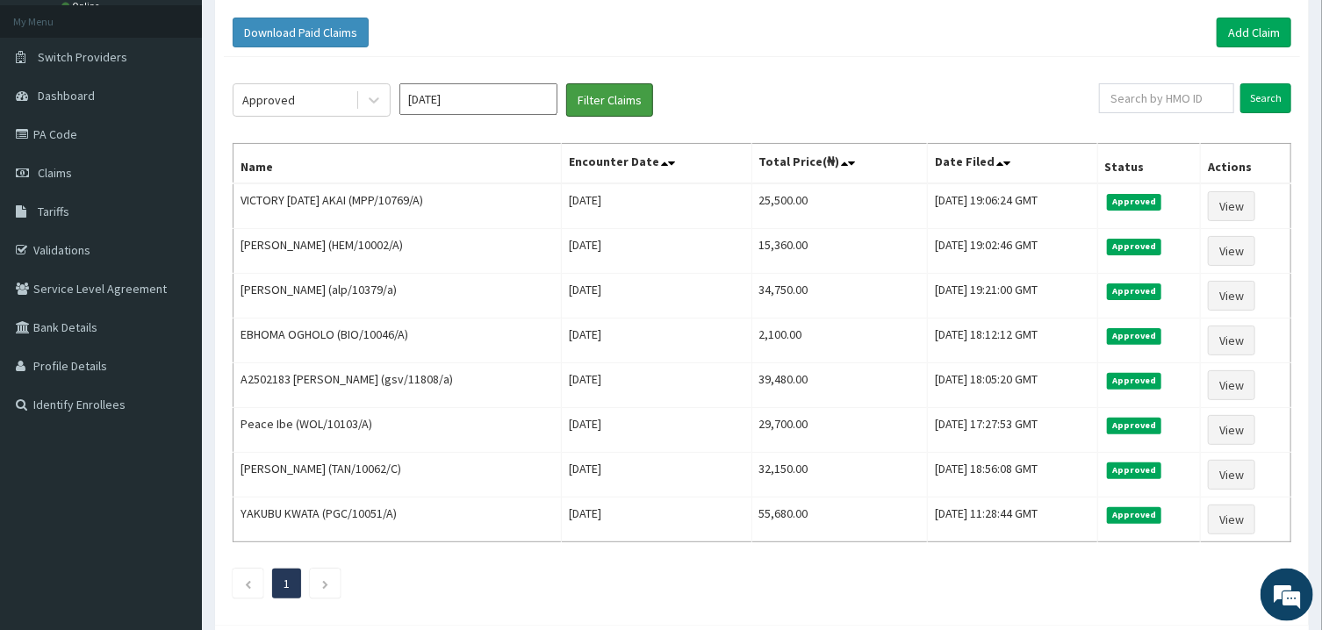
scroll to position [98, 0]
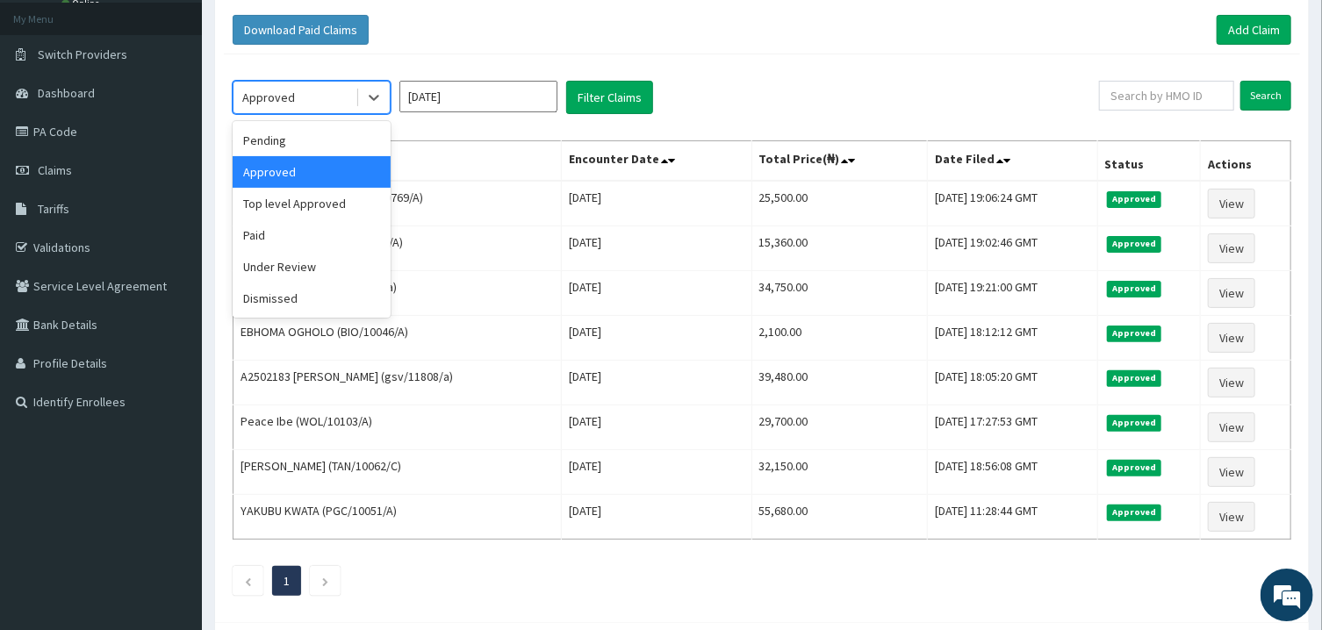
click at [337, 95] on div "Approved" at bounding box center [295, 97] width 122 height 28
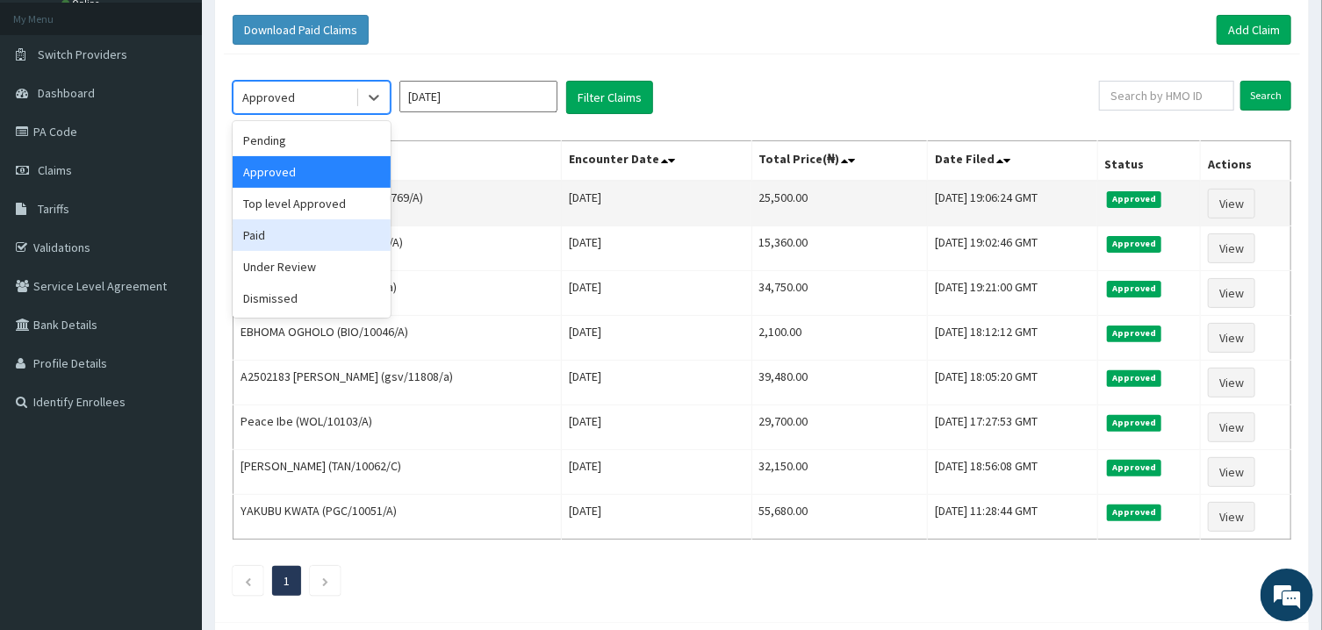
drag, startPoint x: 305, startPoint y: 229, endPoint x: 359, endPoint y: 201, distance: 61.3
click at [306, 229] on div "Paid" at bounding box center [312, 235] width 158 height 32
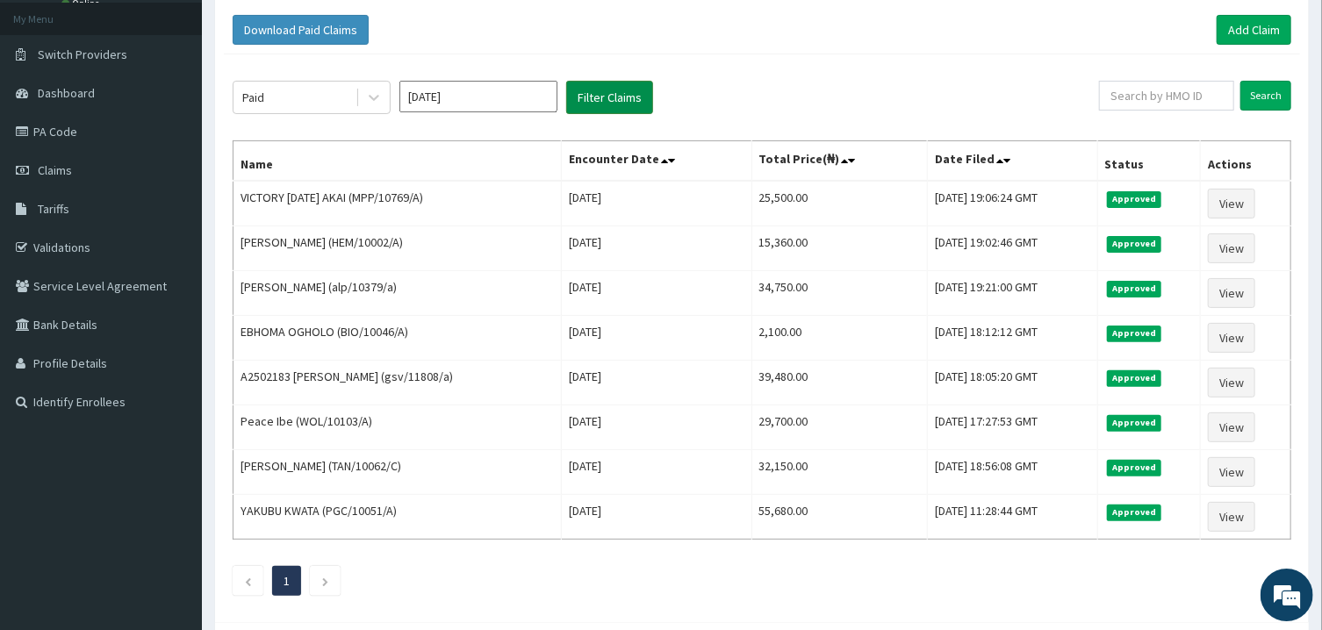
click at [619, 97] on button "Filter Claims" at bounding box center [609, 97] width 87 height 33
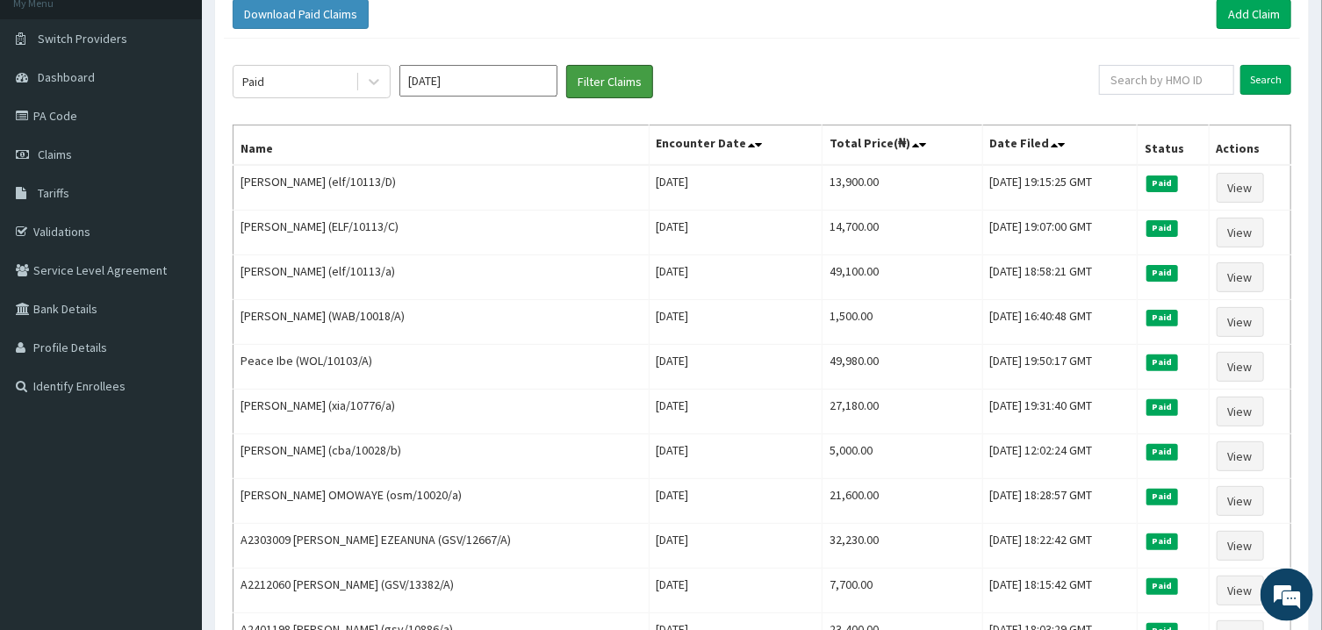
scroll to position [0, 0]
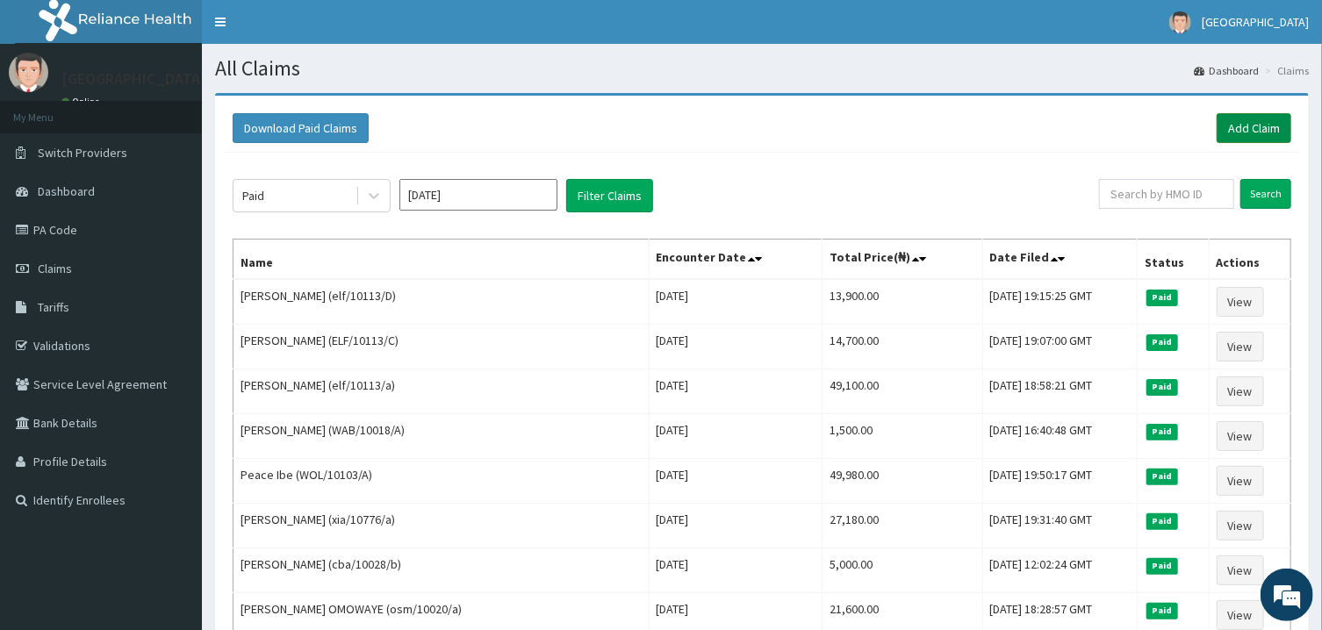
click at [1252, 132] on link "Add Claim" at bounding box center [1254, 128] width 75 height 30
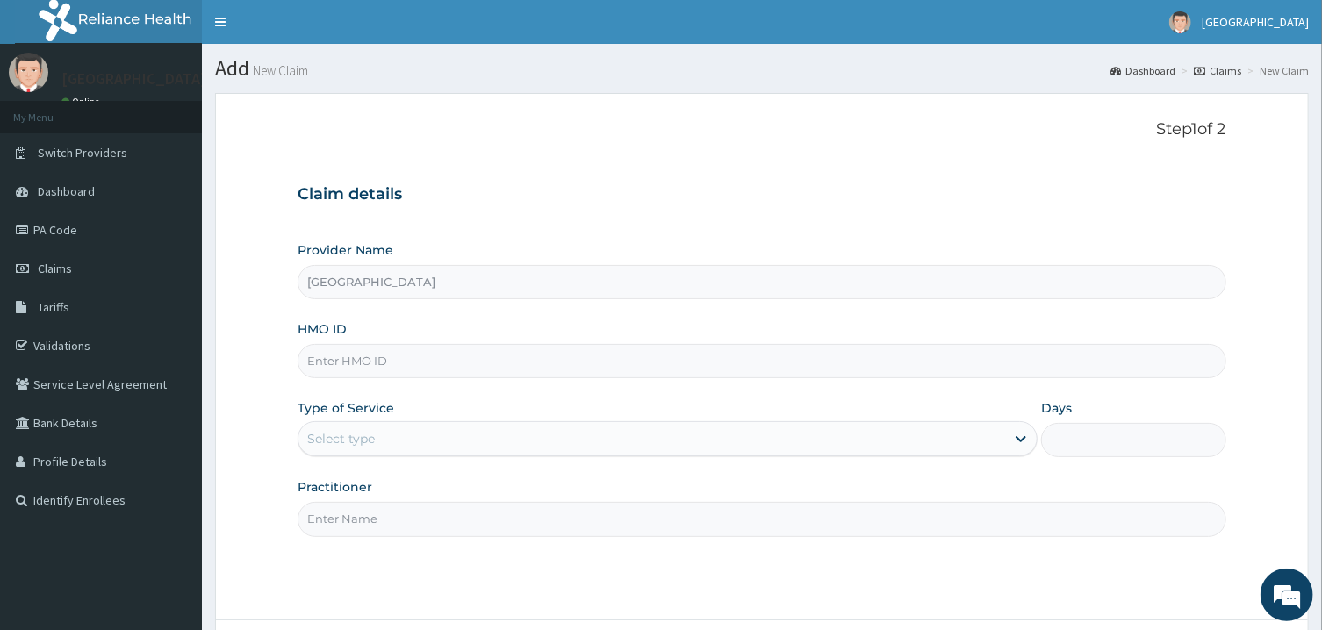
type input "[GEOGRAPHIC_DATA]"
click at [394, 354] on input "HMO ID" at bounding box center [762, 361] width 928 height 34
type input "BHT/10369/A"
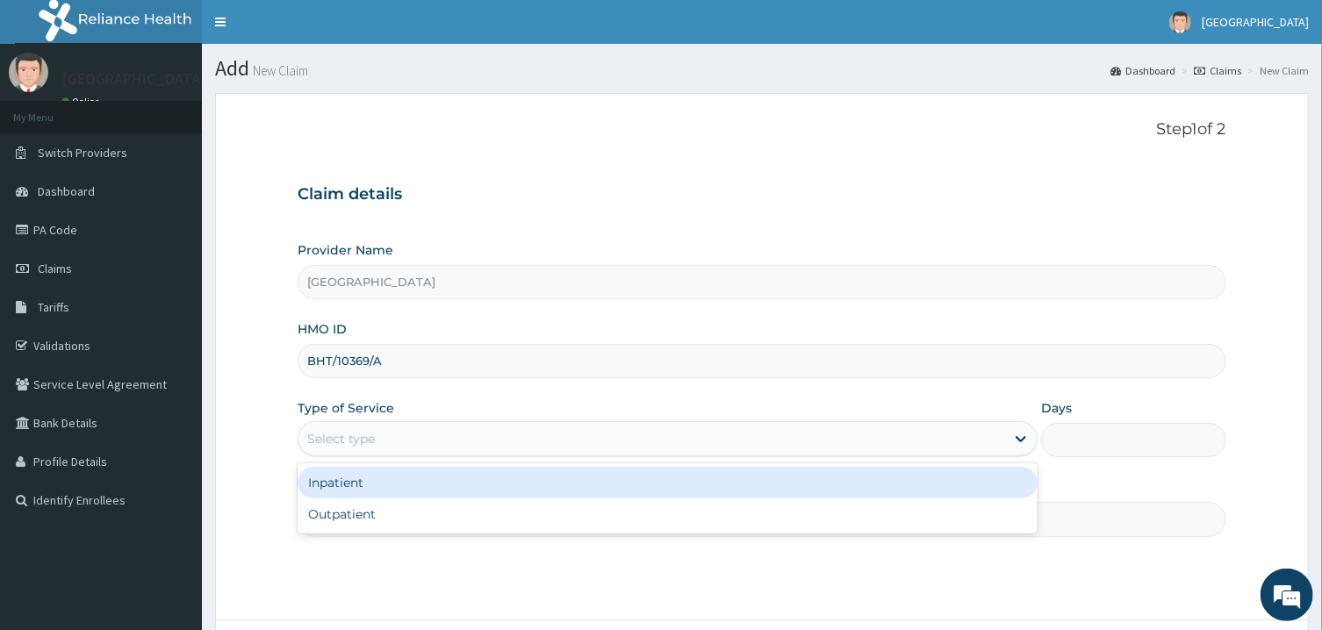
click at [396, 437] on div "Select type" at bounding box center [652, 439] width 707 height 28
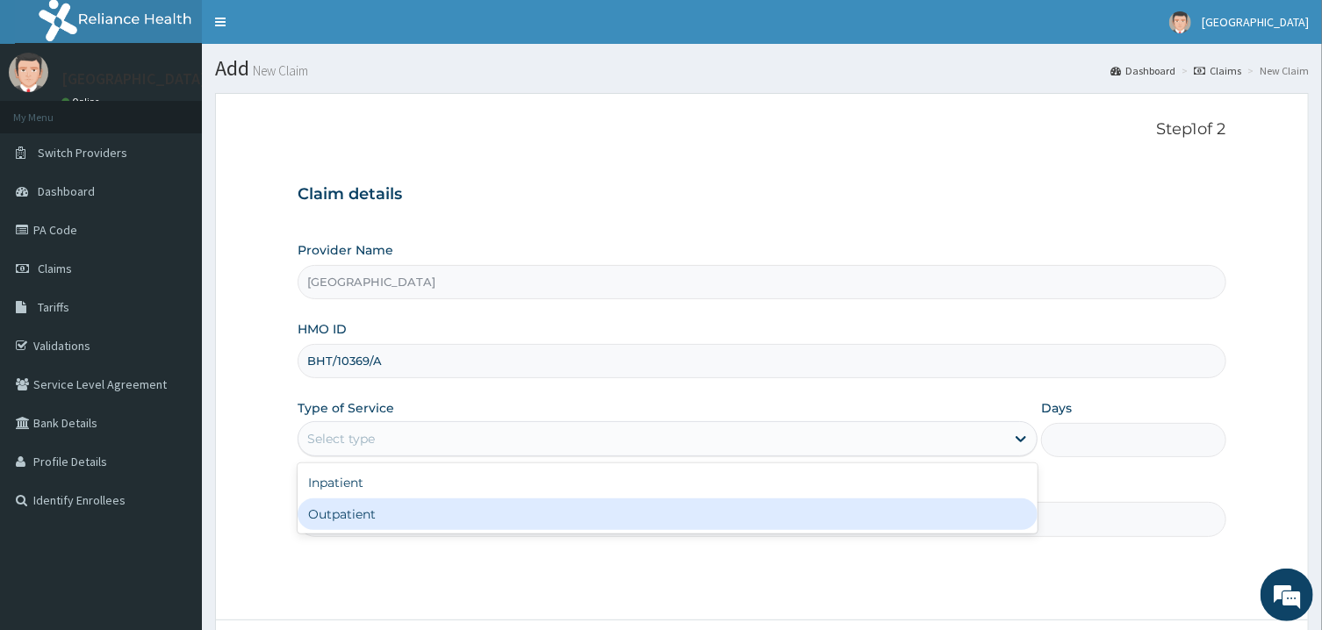
click at [394, 510] on div "Outpatient" at bounding box center [668, 515] width 740 height 32
type input "1"
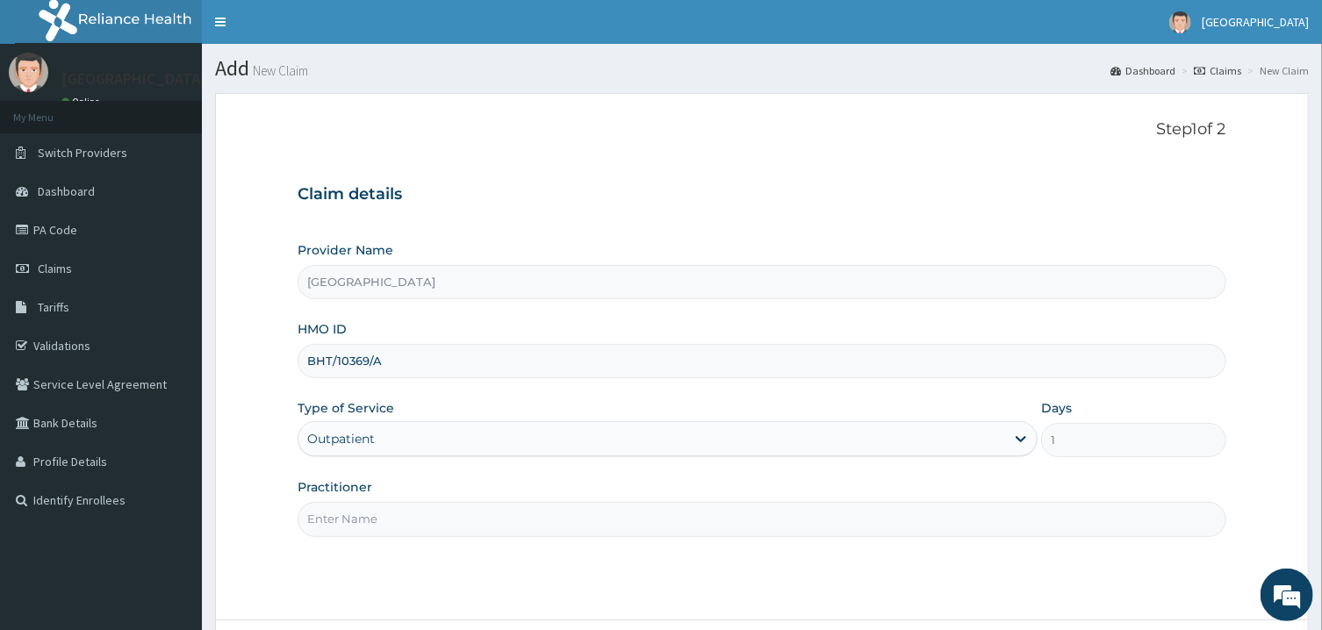
click at [394, 513] on input "Practitioner" at bounding box center [762, 519] width 928 height 34
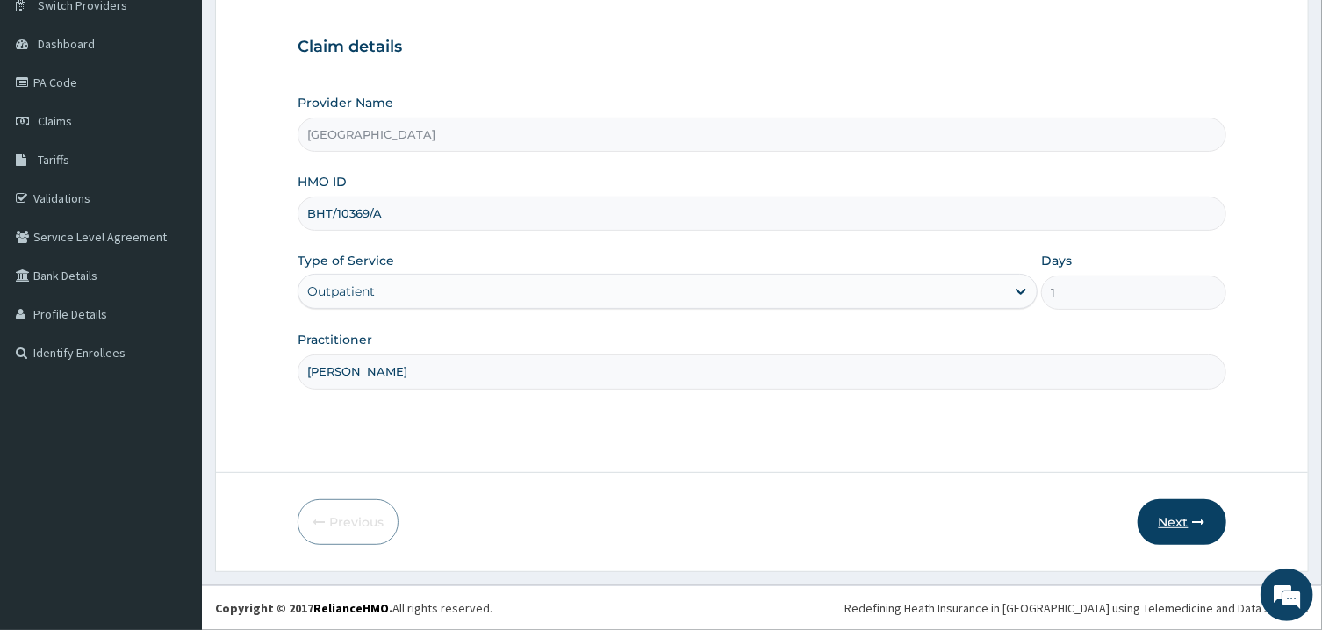
type input "PETER PRINCE"
click at [1177, 504] on button "Next" at bounding box center [1182, 523] width 89 height 46
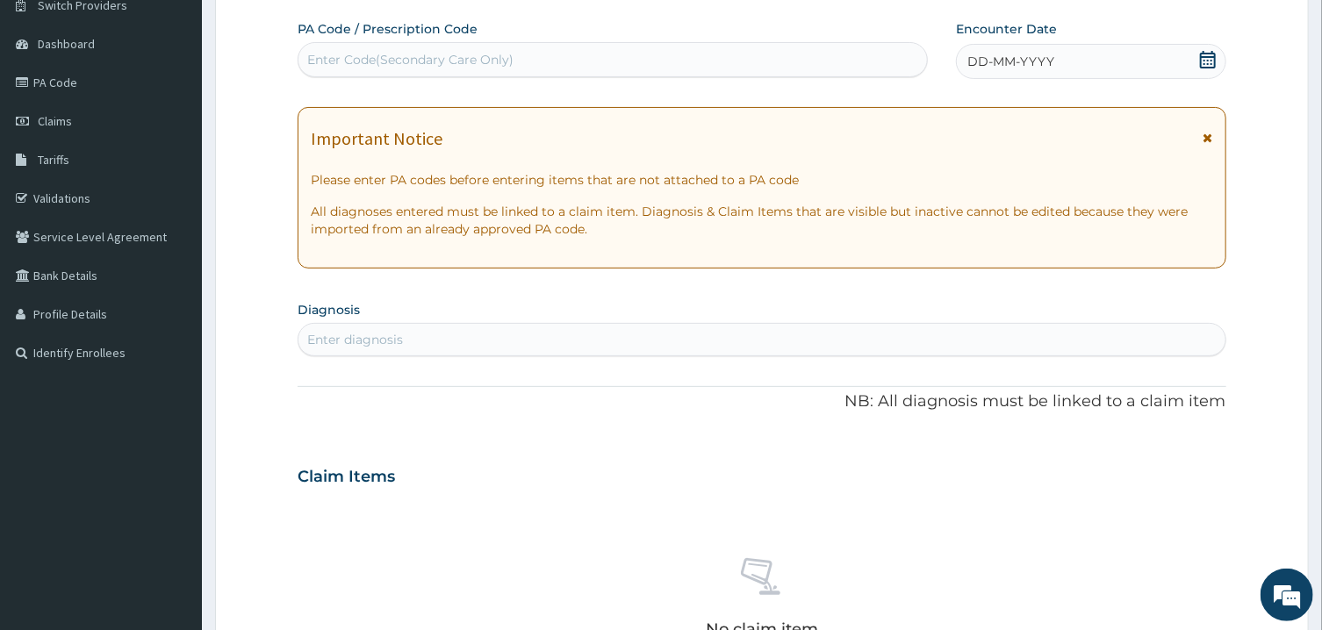
click at [1204, 56] on icon at bounding box center [1208, 60] width 16 height 18
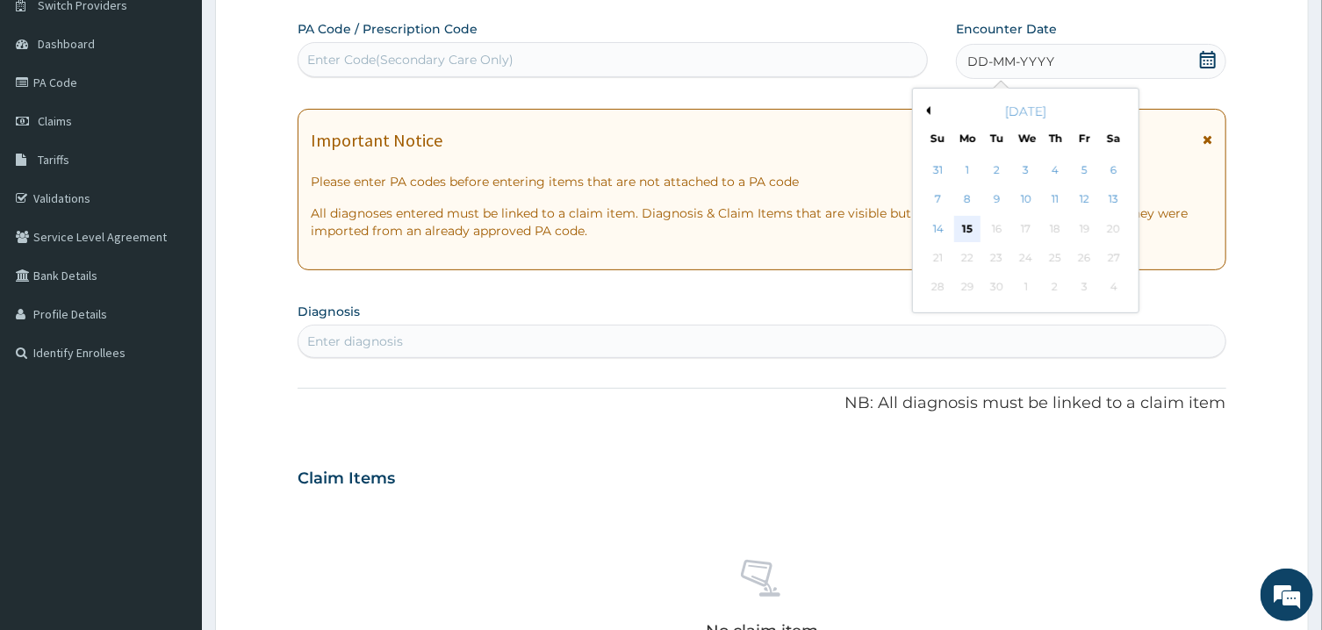
click at [963, 220] on div "15" at bounding box center [967, 229] width 26 height 26
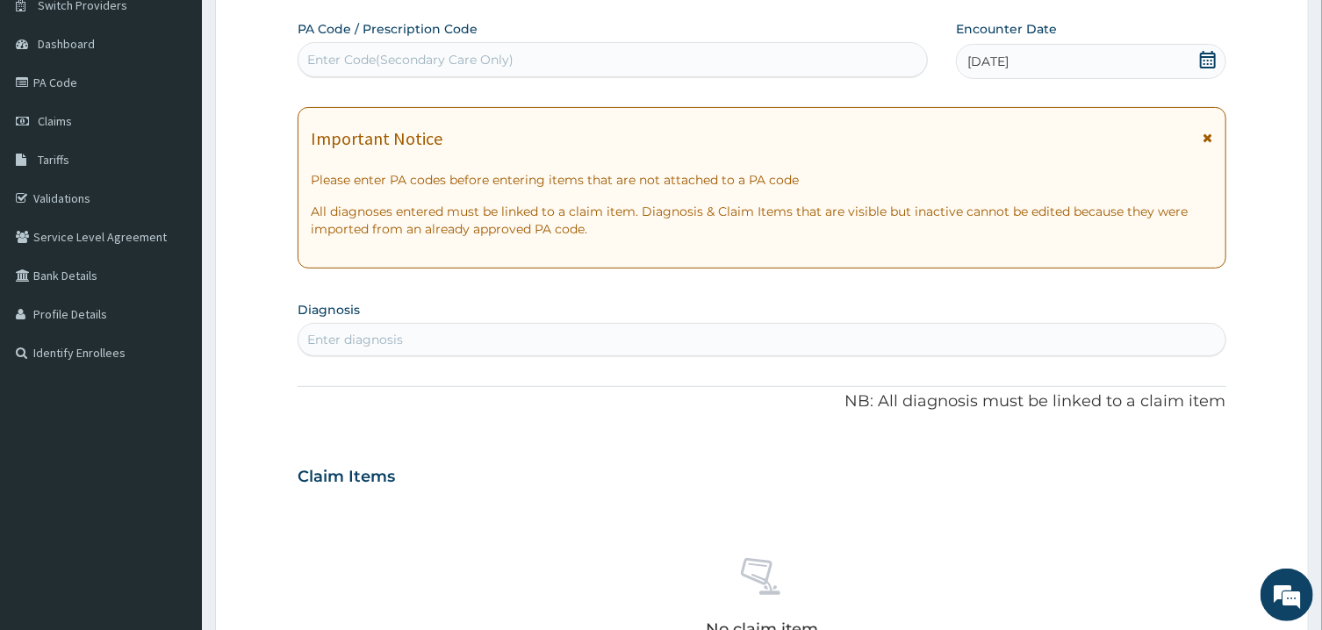
click at [788, 327] on div "Enter diagnosis" at bounding box center [762, 339] width 928 height 33
type input "MALARIA"
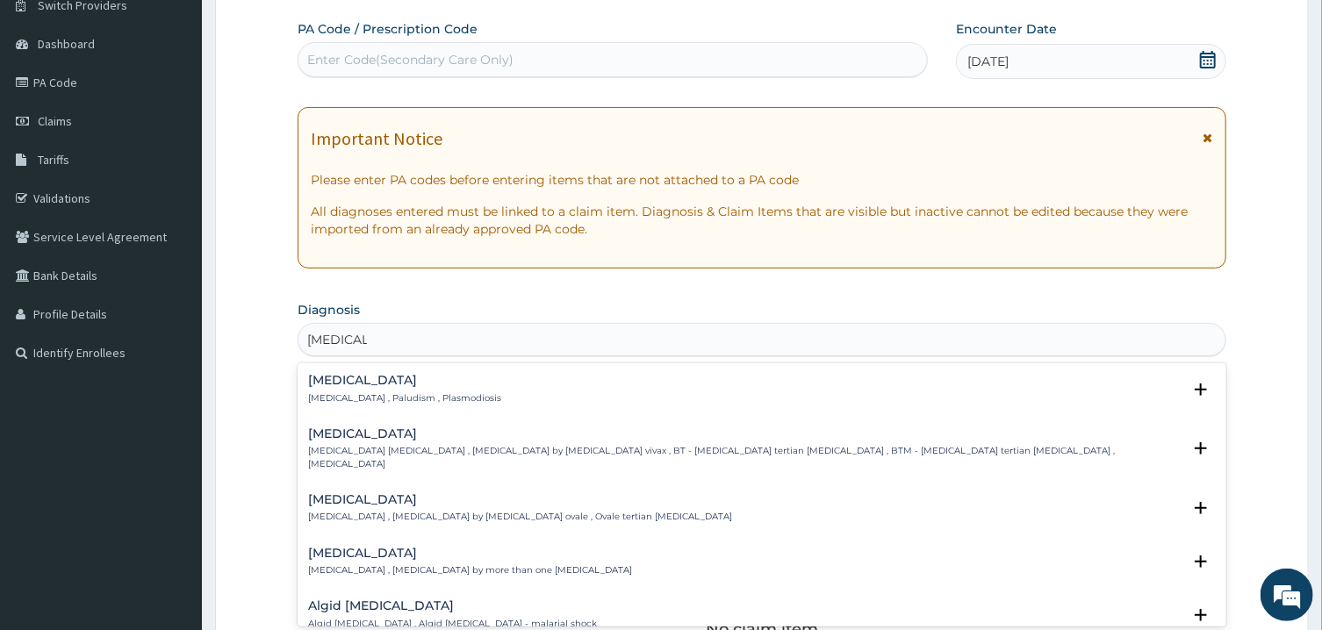
click at [354, 386] on h4 "Malaria" at bounding box center [404, 380] width 193 height 13
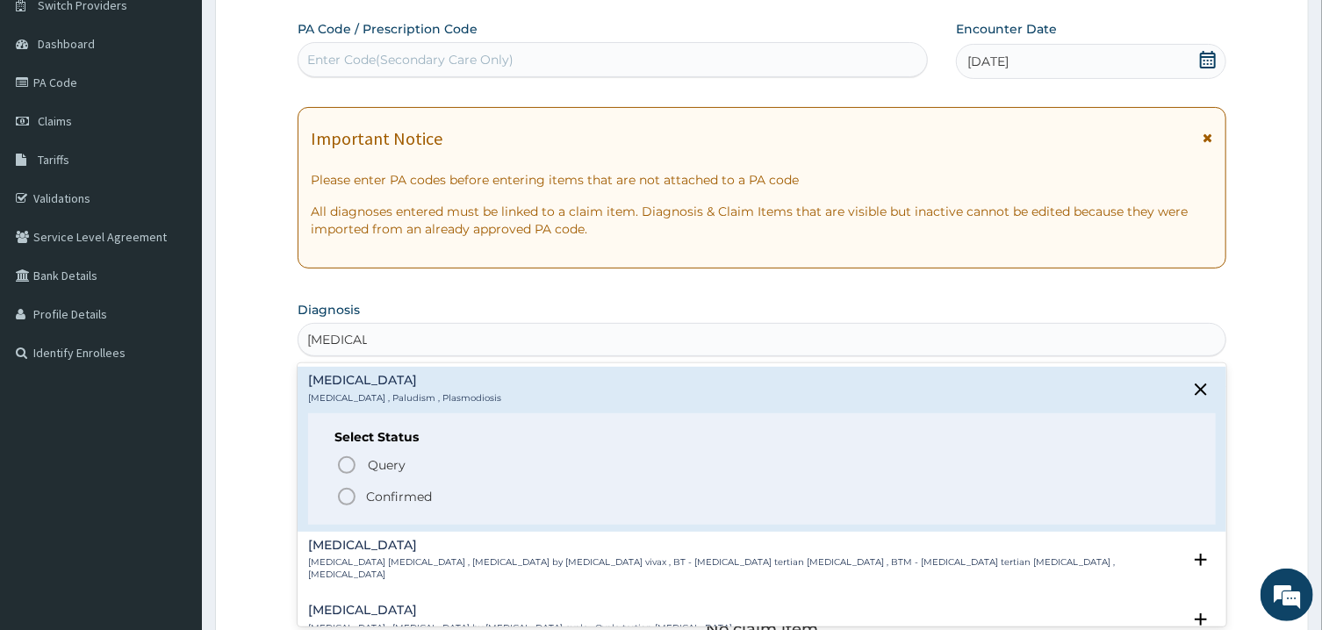
click at [342, 489] on circle "status option filled" at bounding box center [347, 497] width 16 height 16
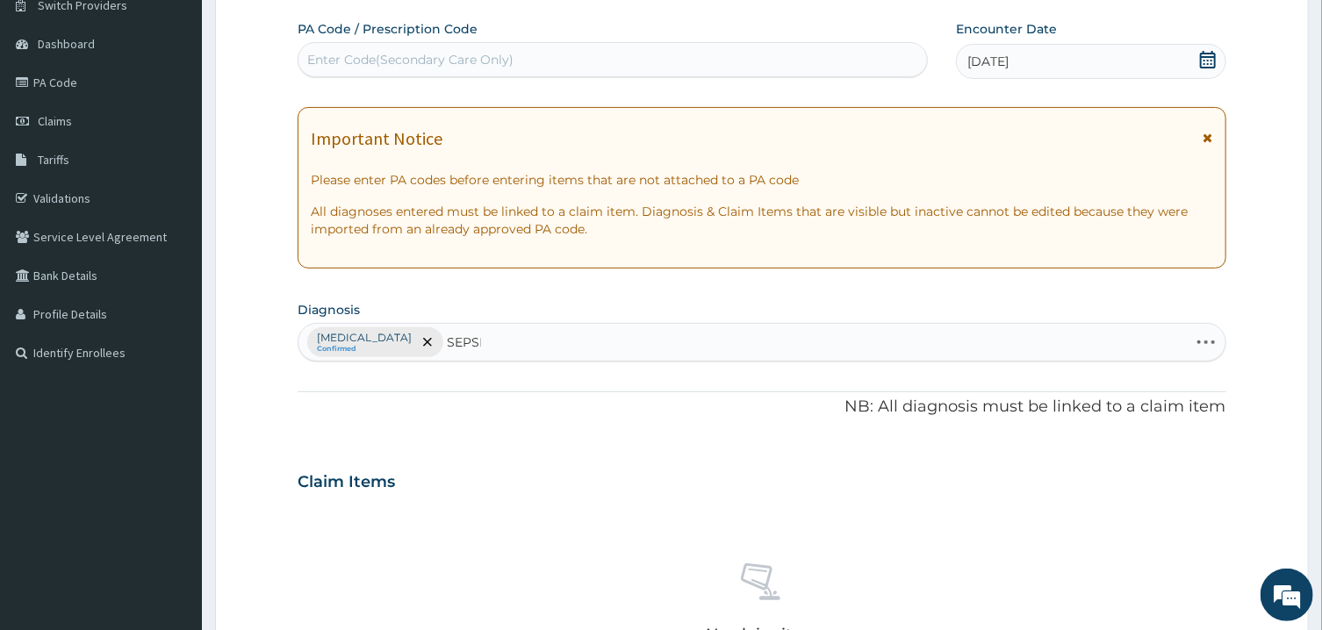
type input "SEPSIS"
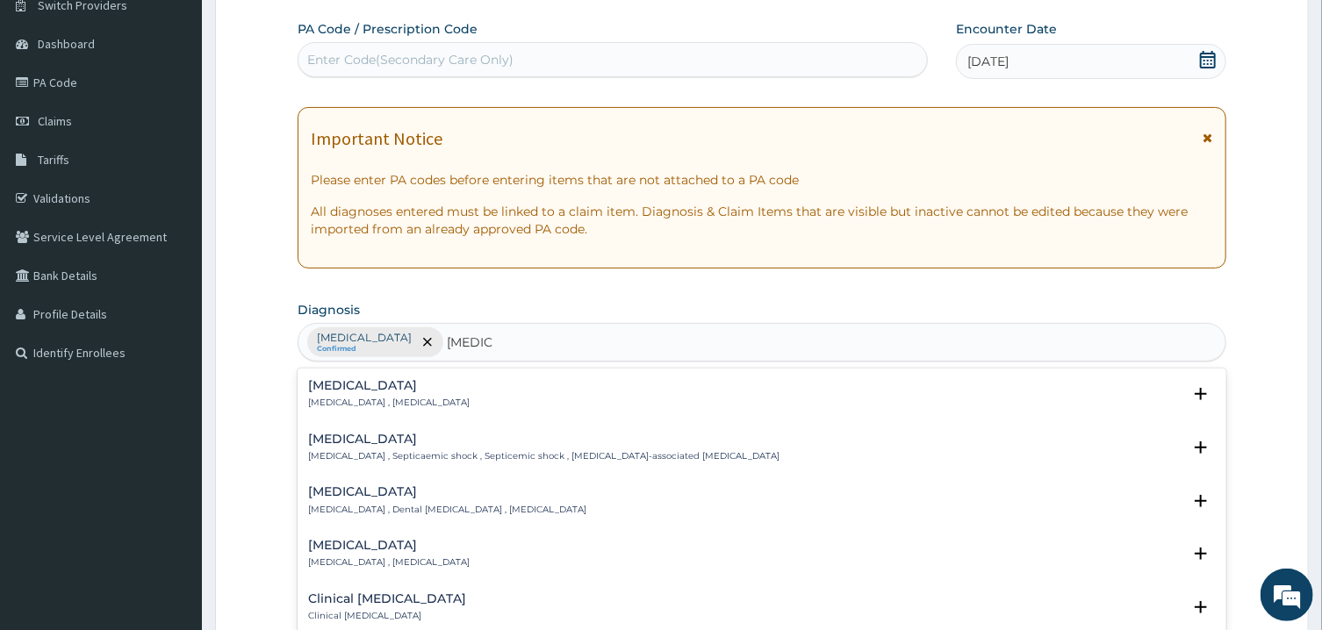
click at [347, 395] on div "Sepsis Systemic infection , Sepsis" at bounding box center [389, 394] width 162 height 31
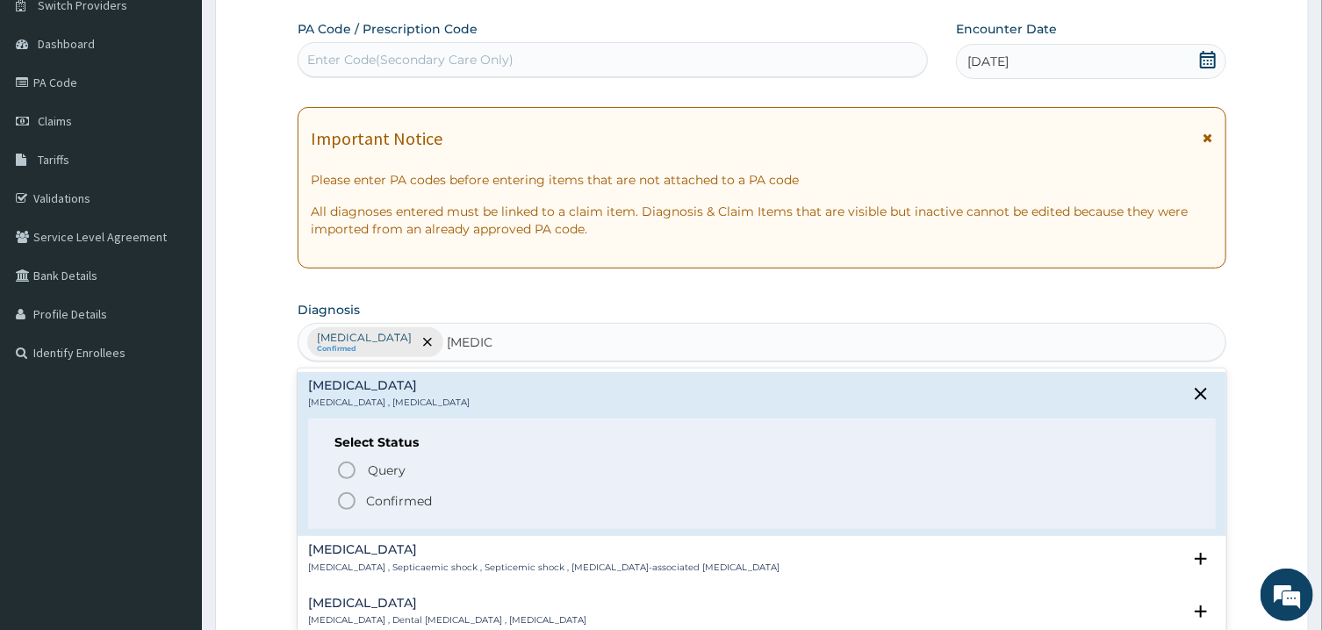
click at [354, 503] on circle "status option filled" at bounding box center [347, 501] width 16 height 16
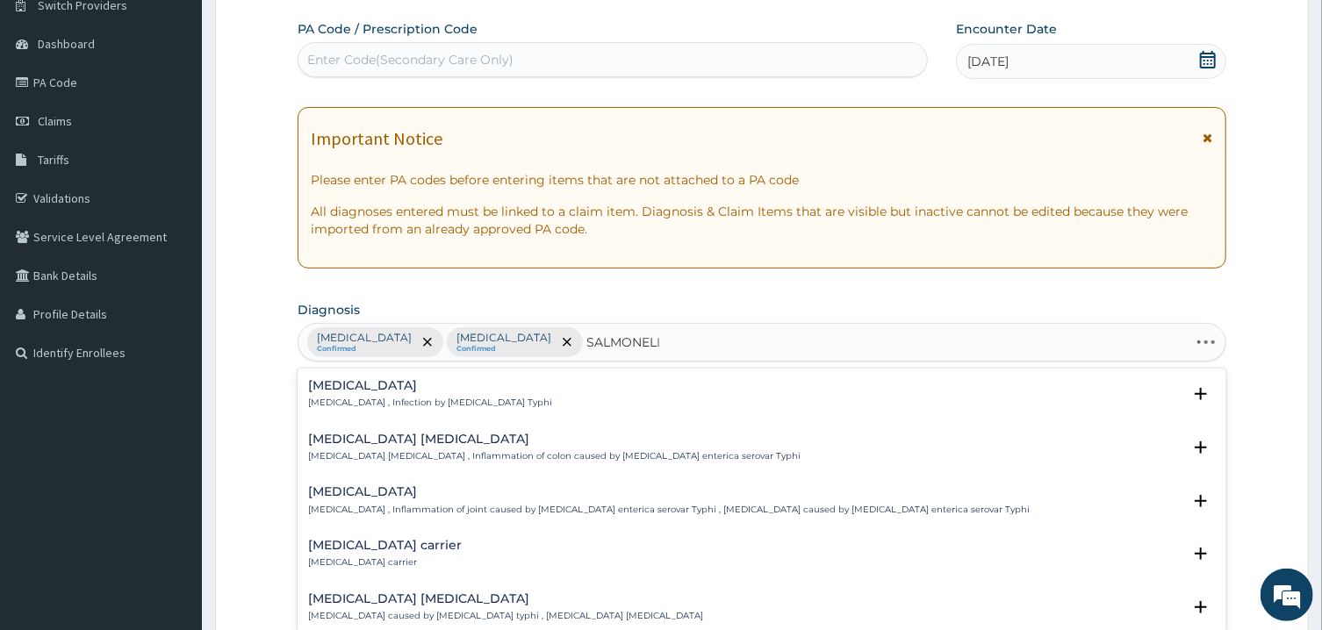
type input "SALMONELLO"
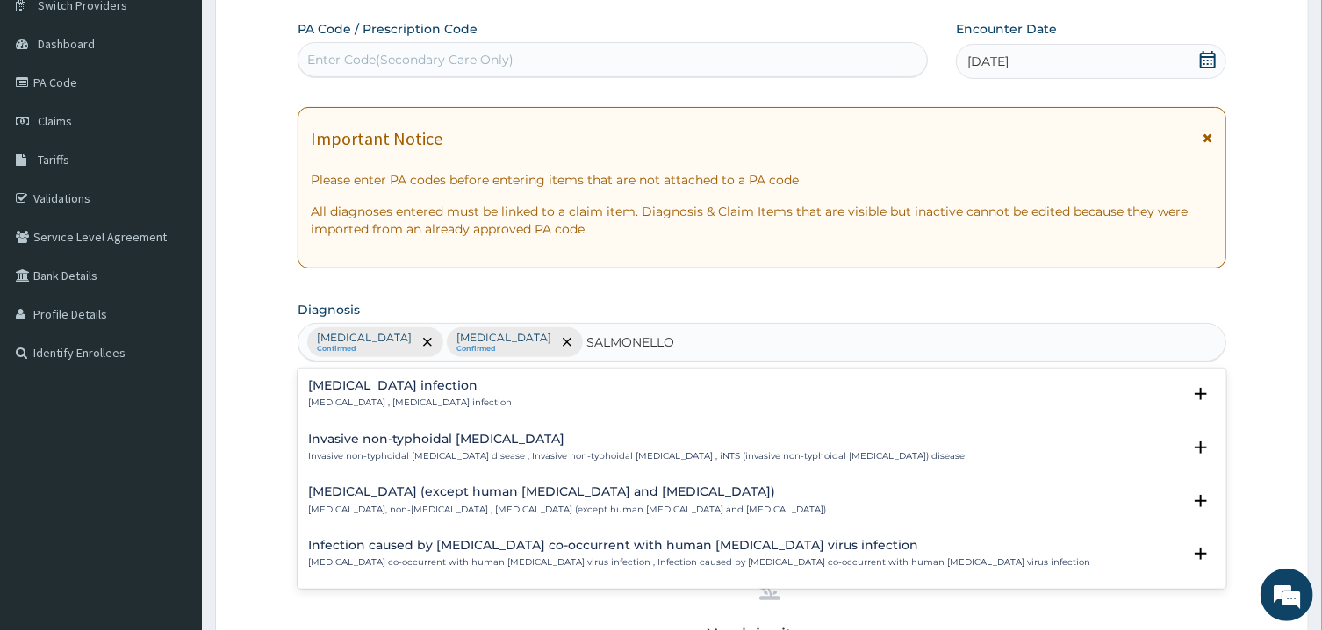
click at [342, 388] on h4 "Salmonella infection" at bounding box center [410, 385] width 204 height 13
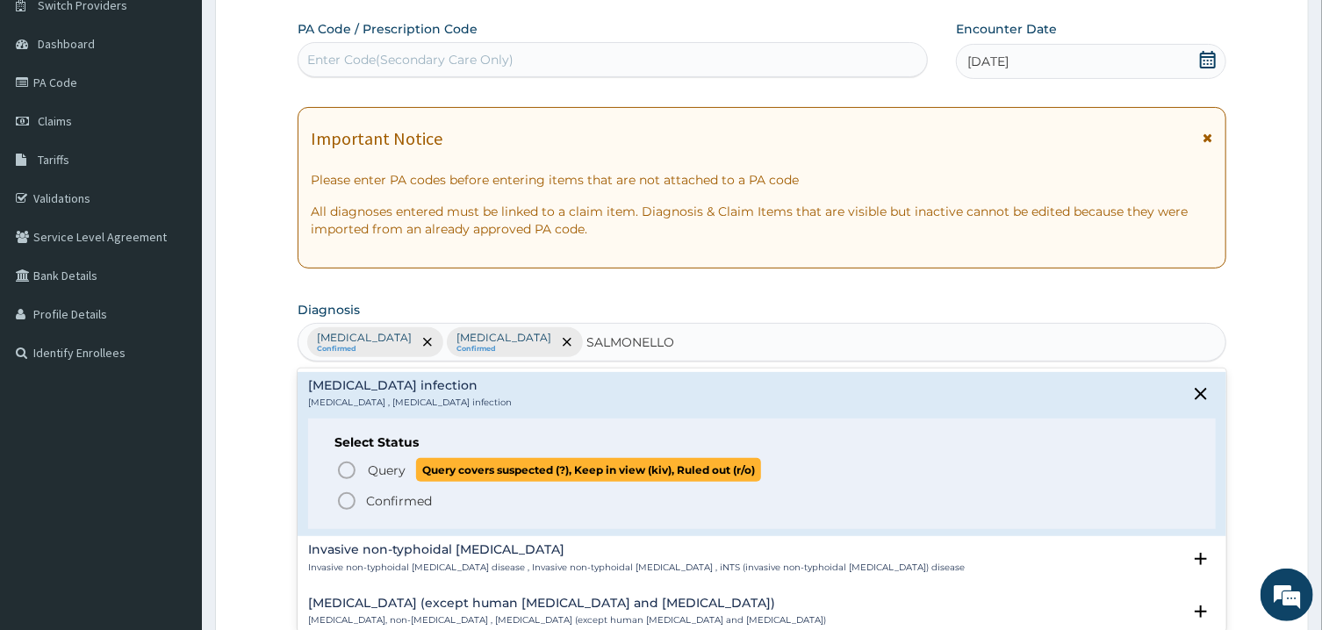
click at [342, 468] on icon "status option query" at bounding box center [346, 470] width 21 height 21
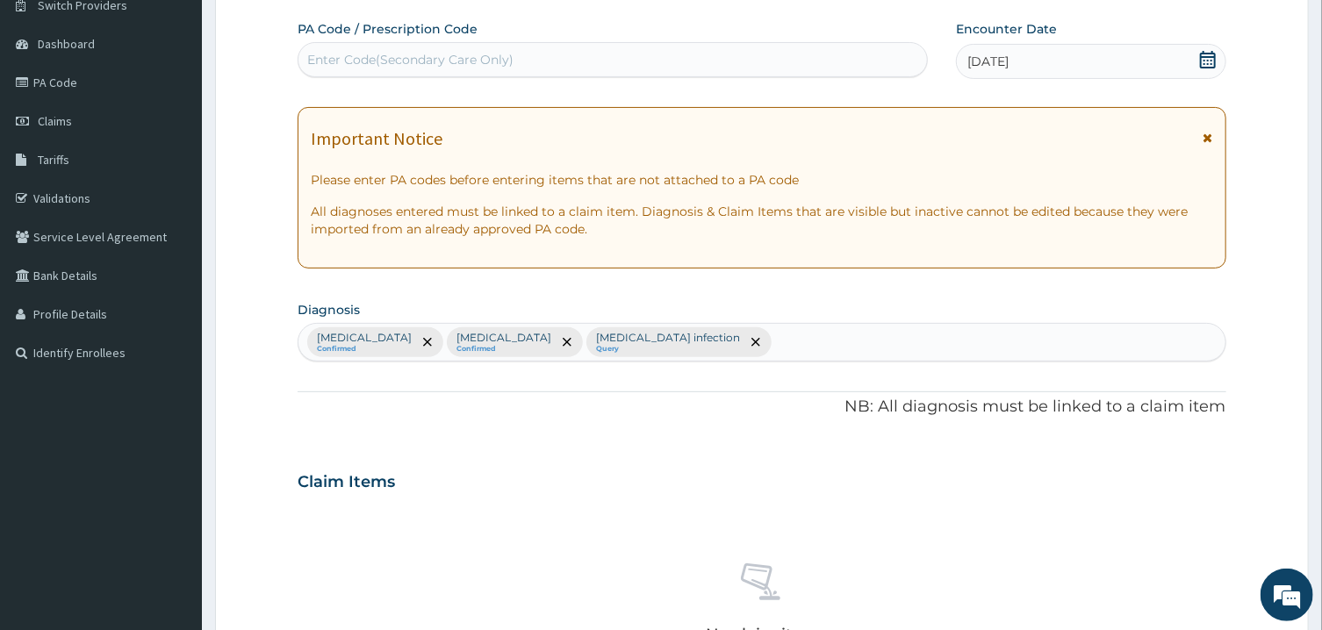
scroll to position [636, 0]
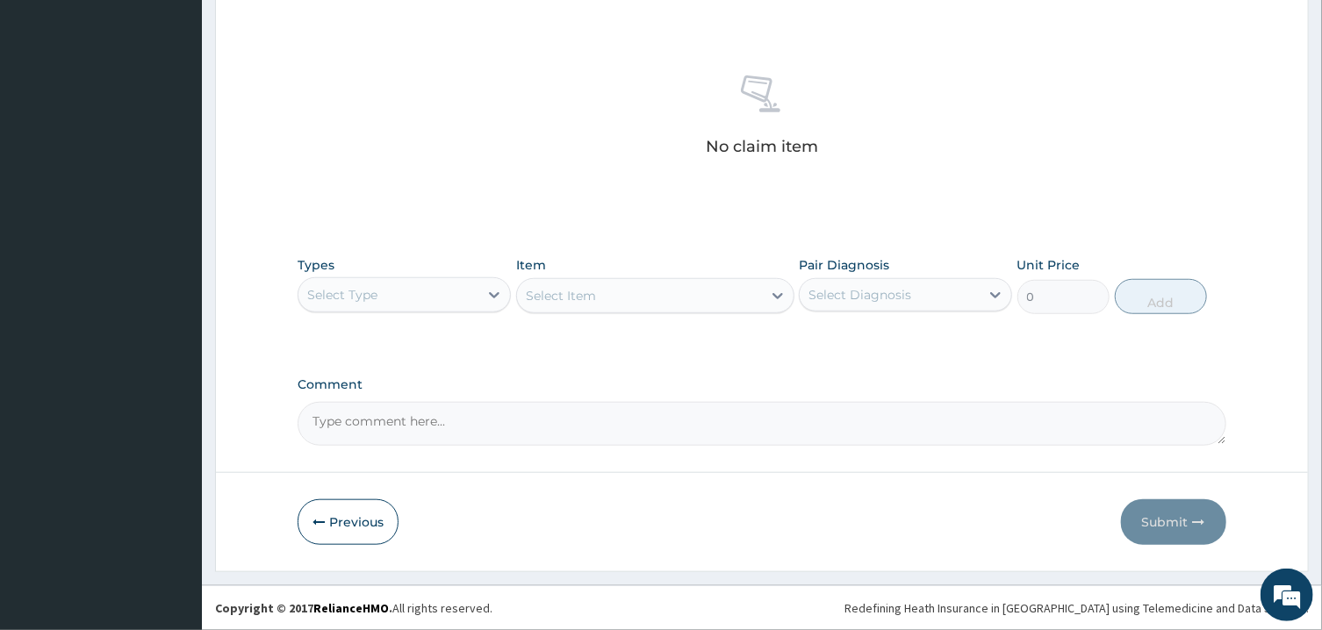
click at [413, 291] on div "Select Type" at bounding box center [389, 295] width 180 height 28
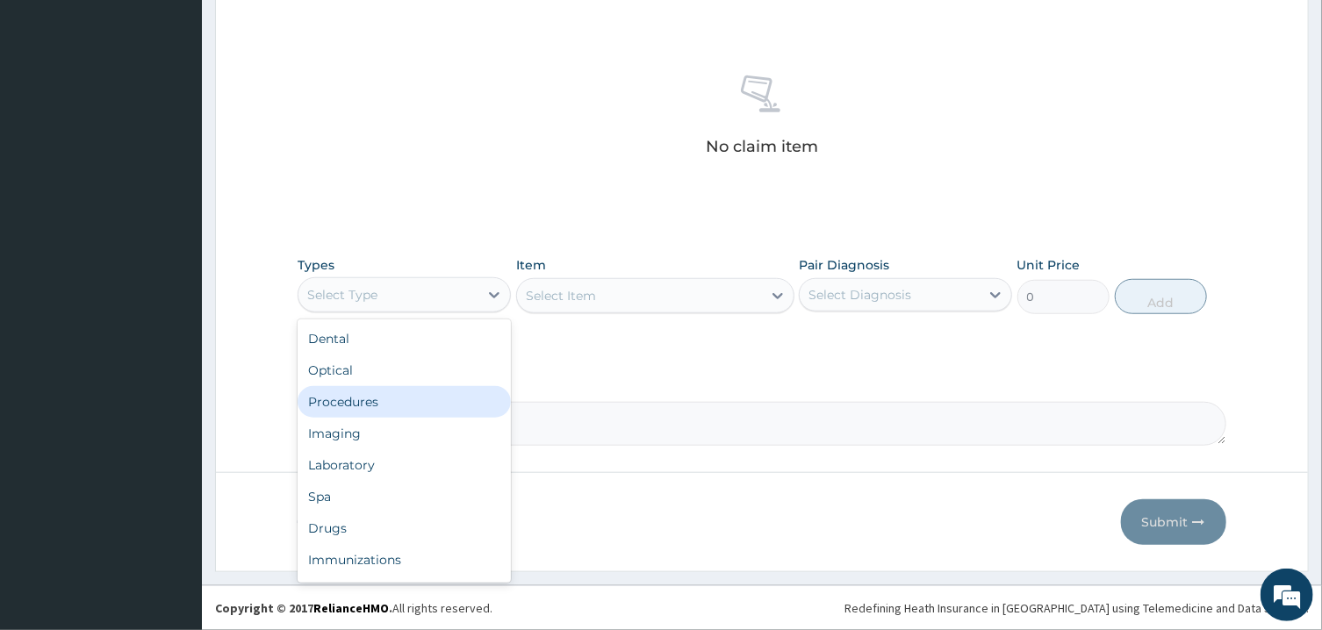
click at [386, 411] on div "Procedures" at bounding box center [404, 402] width 213 height 32
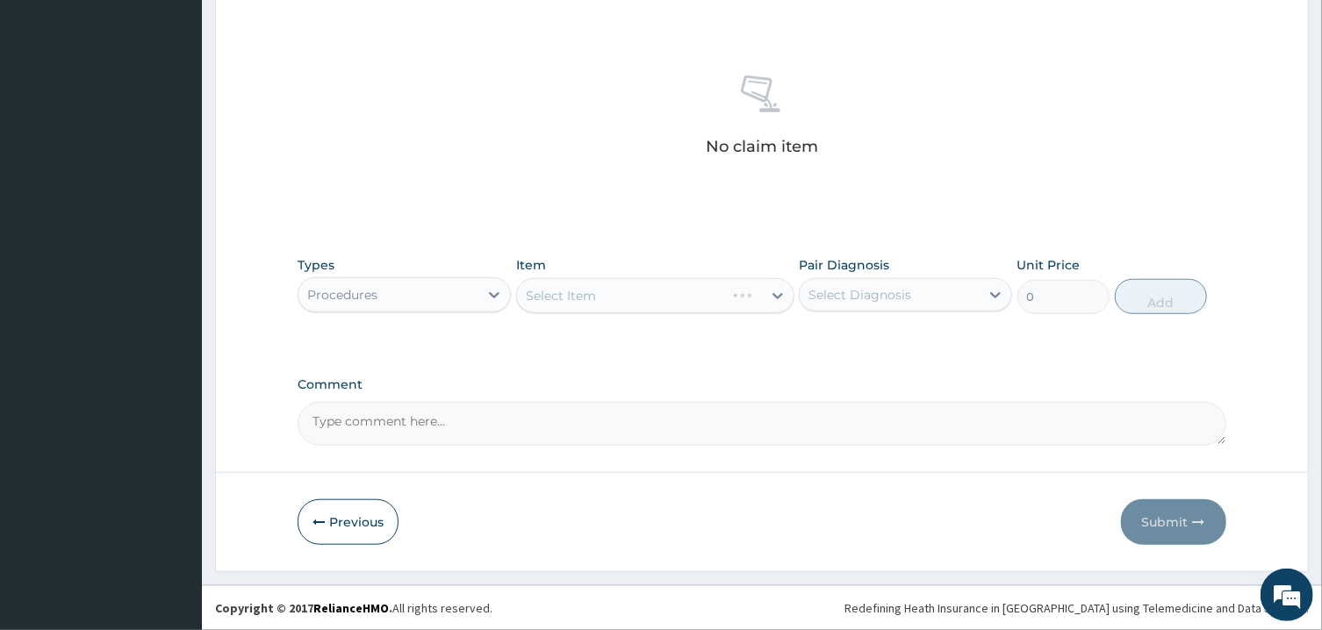
click at [847, 313] on div "Pair Diagnosis Select Diagnosis" at bounding box center [905, 285] width 213 height 58
click at [845, 303] on div "Select Diagnosis" at bounding box center [890, 295] width 180 height 28
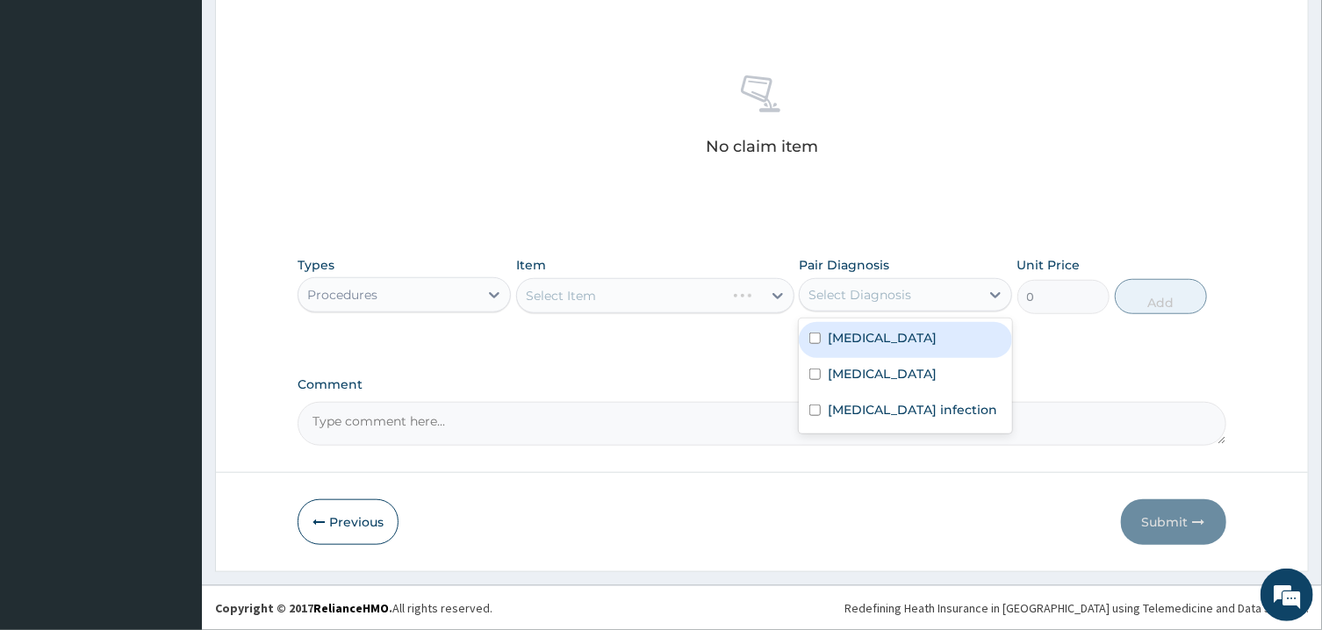
click at [845, 342] on label "Malaria" at bounding box center [882, 338] width 109 height 18
checkbox input "true"
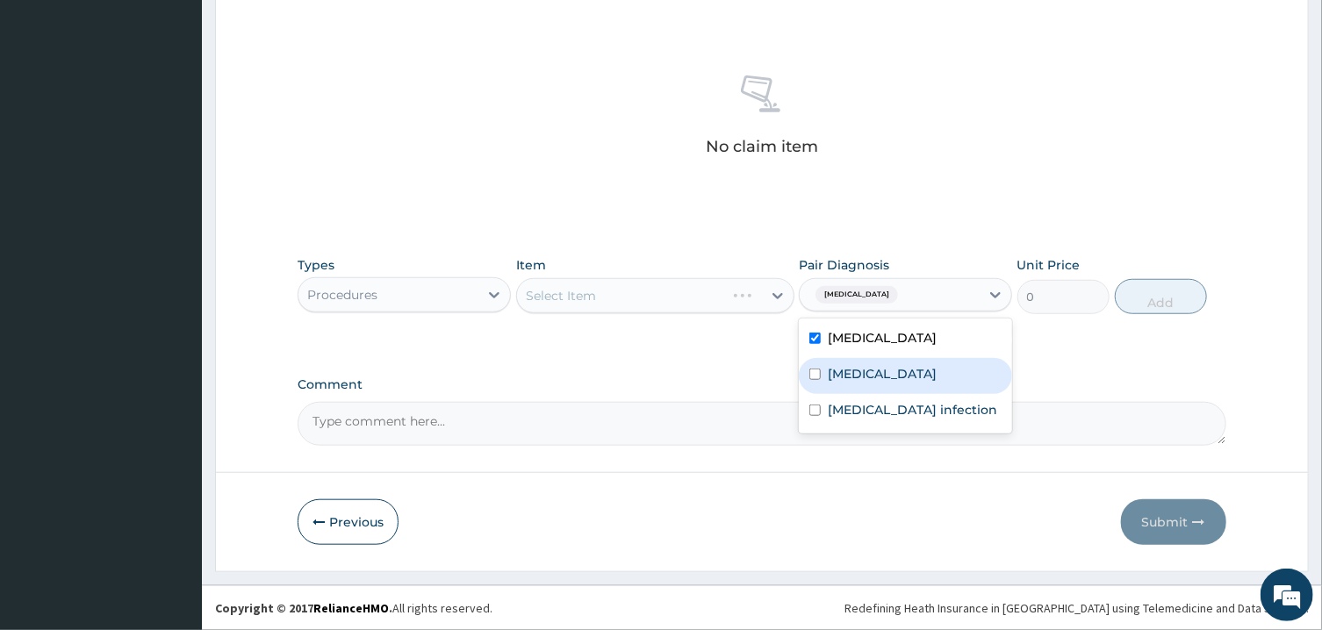
drag, startPoint x: 832, startPoint y: 377, endPoint x: 841, endPoint y: 401, distance: 26.1
click at [832, 378] on label "Sepsis" at bounding box center [882, 374] width 109 height 18
checkbox input "true"
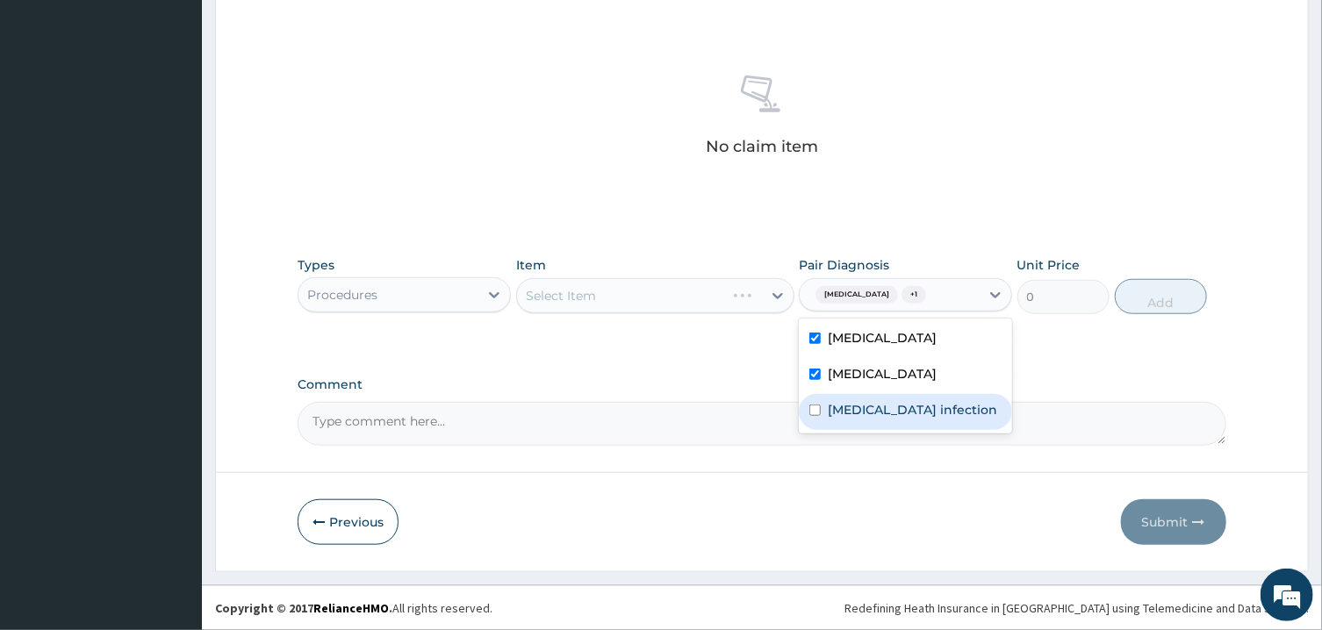
drag, startPoint x: 845, startPoint y: 413, endPoint x: 809, endPoint y: 387, distance: 44.8
click at [845, 414] on label "Salmonella infection" at bounding box center [912, 410] width 169 height 18
checkbox input "true"
click at [725, 295] on div "Select Item" at bounding box center [621, 296] width 208 height 28
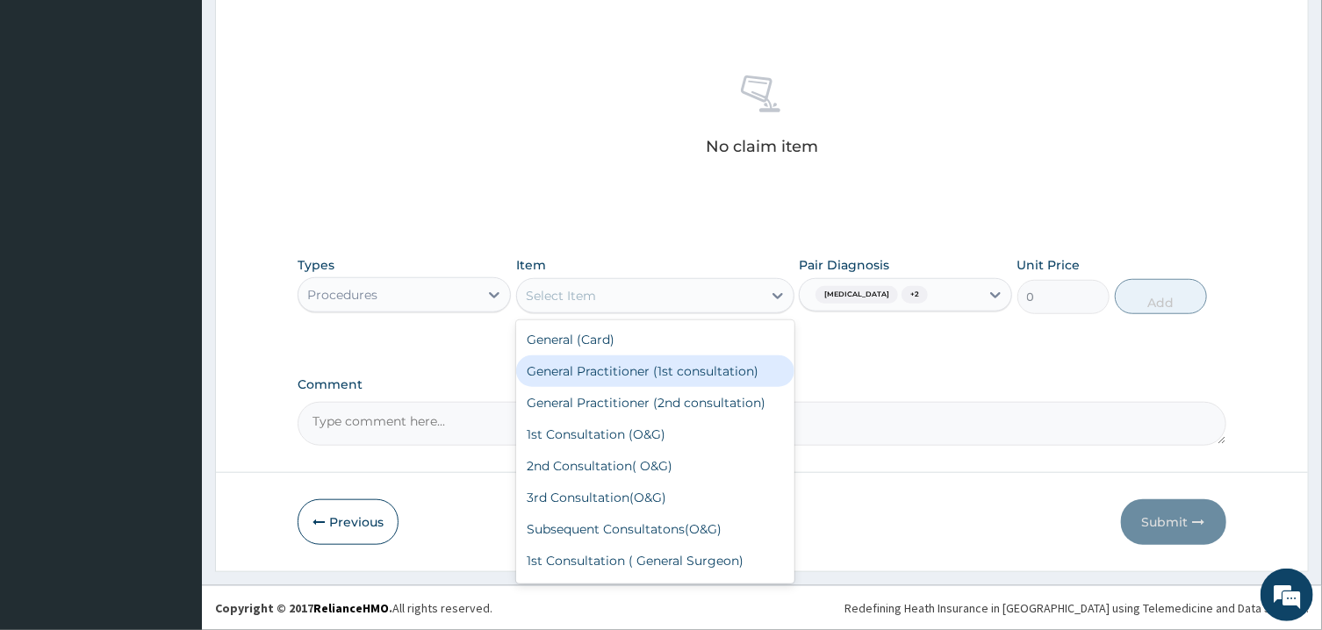
click at [717, 369] on div "General Practitioner (1st consultation)" at bounding box center [655, 372] width 278 height 32
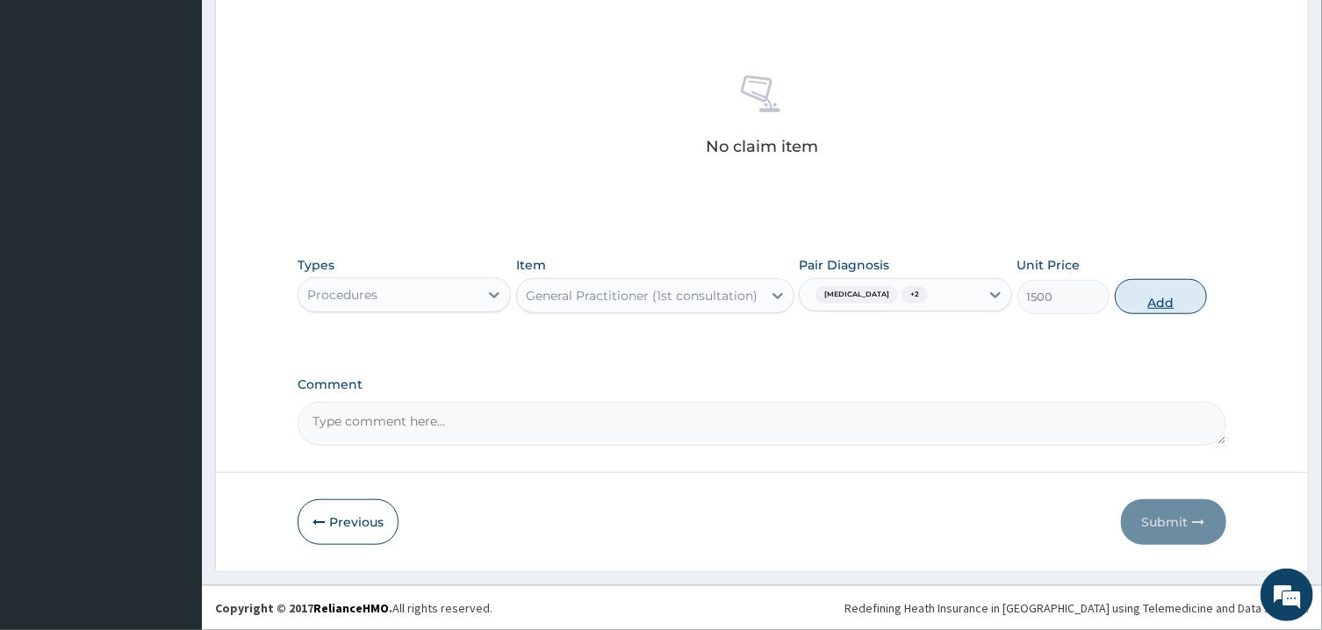
click at [1135, 289] on button "Add" at bounding box center [1161, 296] width 93 height 35
type input "0"
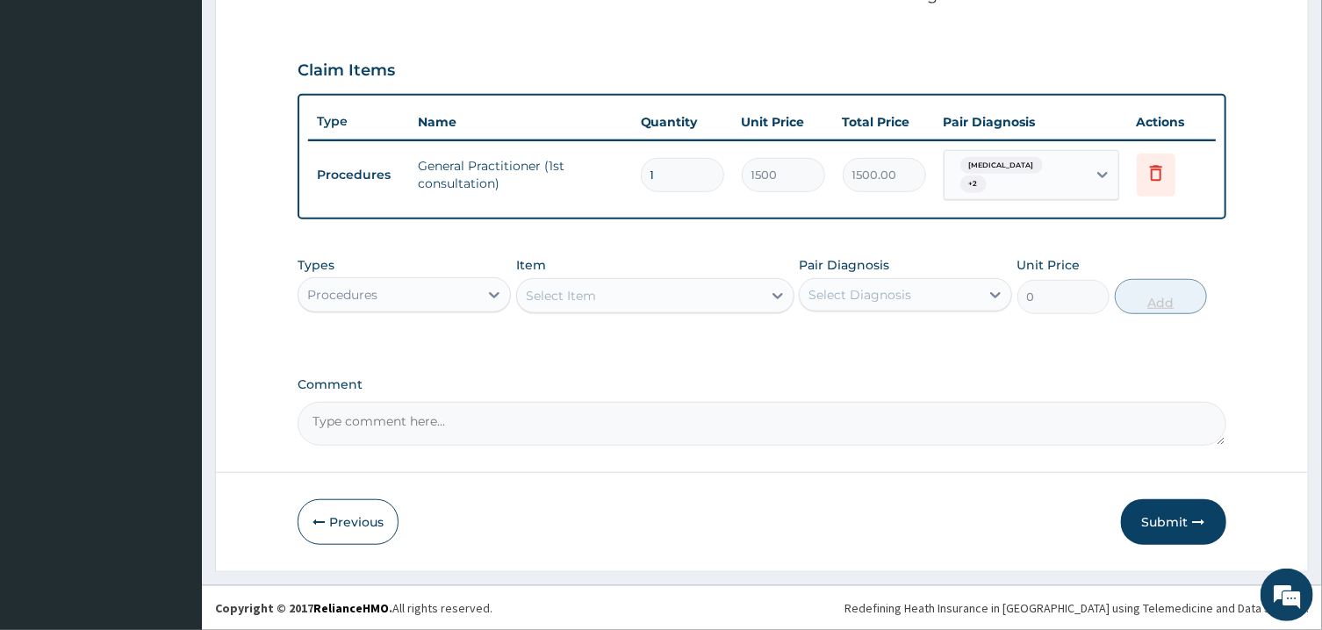
scroll to position [550, 0]
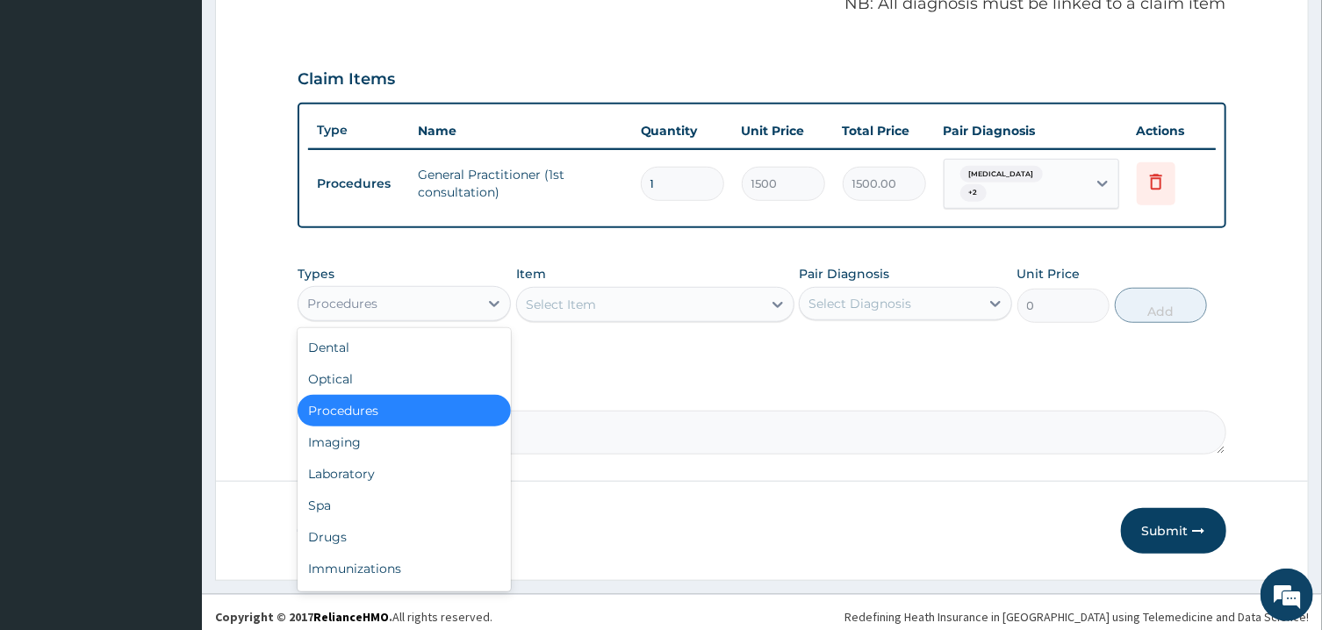
click at [476, 297] on div "Procedures" at bounding box center [389, 304] width 180 height 28
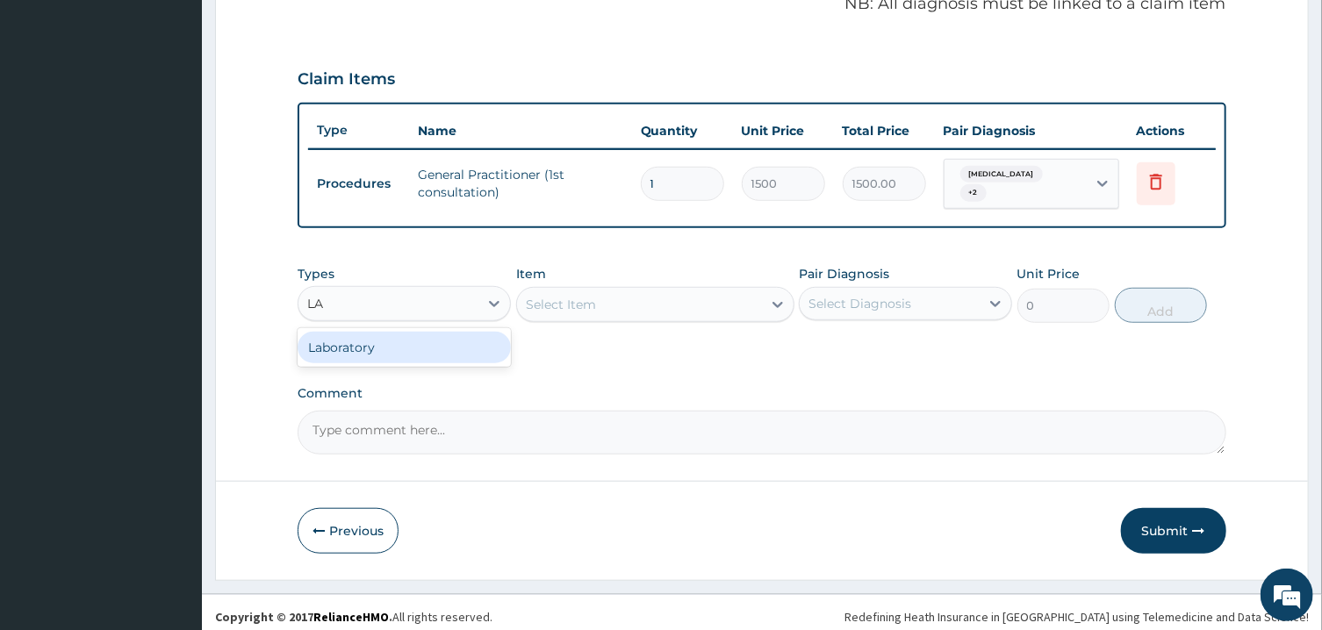
type input "LAB"
click at [470, 333] on div "Laboratory" at bounding box center [404, 348] width 213 height 32
click at [637, 295] on div "Select Item" at bounding box center [655, 304] width 278 height 35
click at [883, 304] on div "Select Diagnosis" at bounding box center [890, 304] width 180 height 28
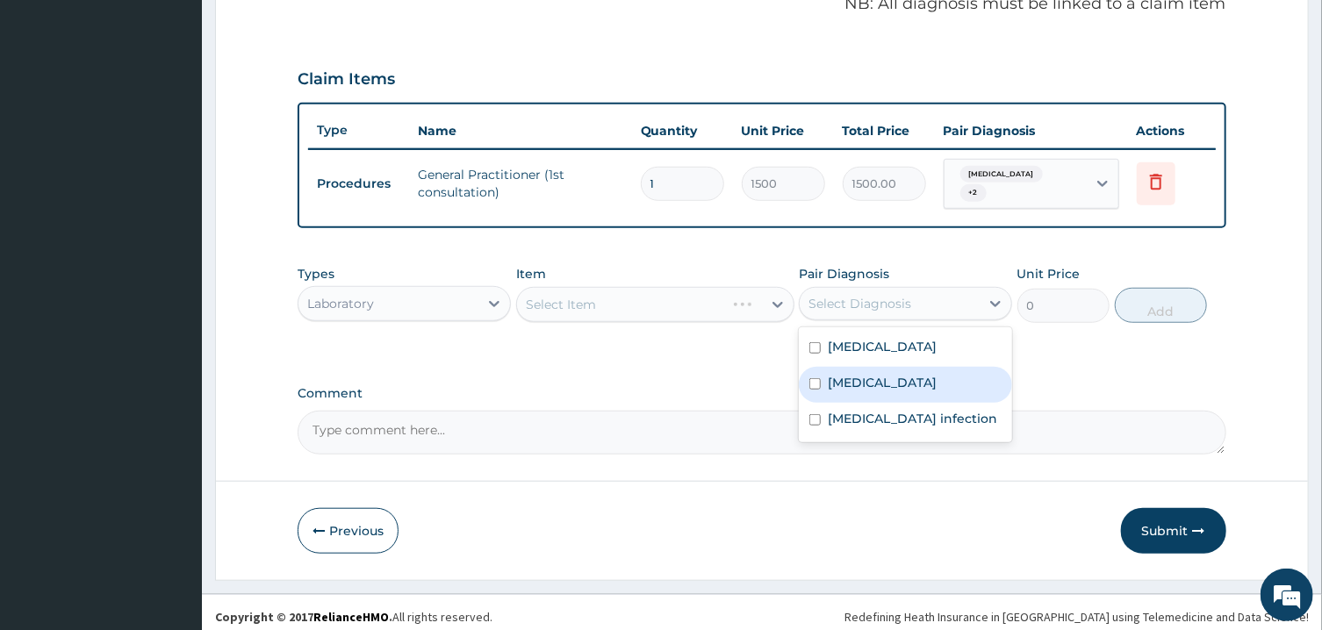
click at [876, 376] on div "Sepsis" at bounding box center [905, 385] width 213 height 36
checkbox input "true"
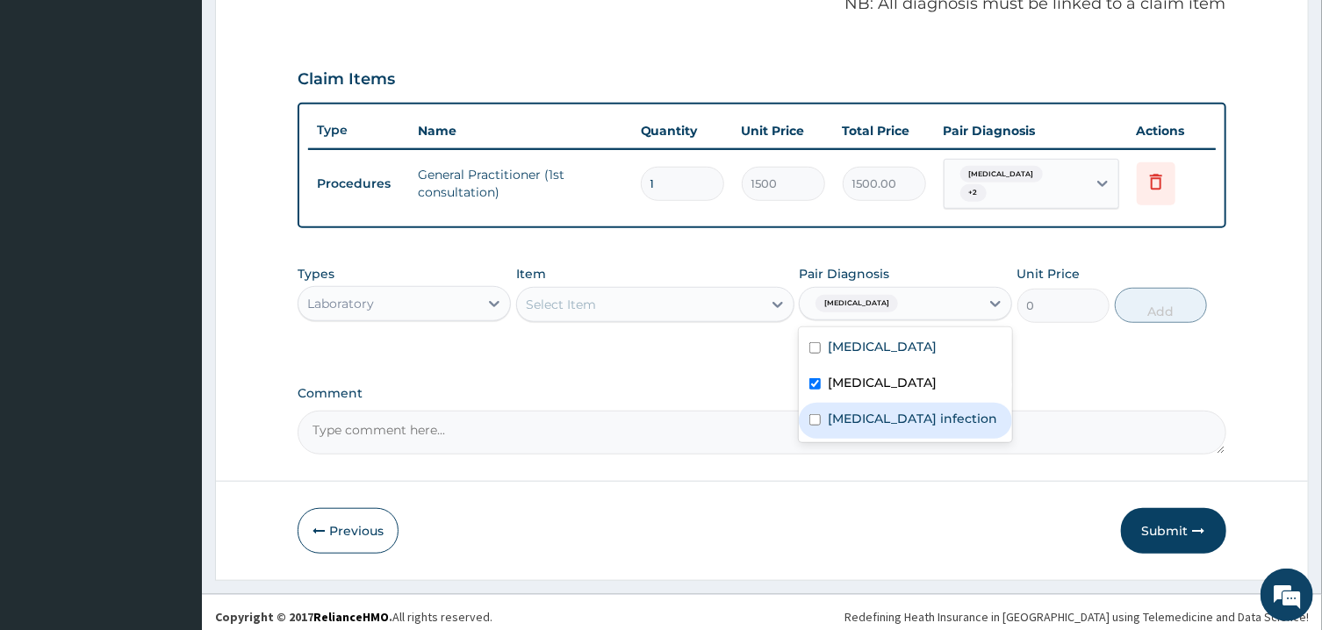
click at [875, 410] on label "Salmonella infection" at bounding box center [912, 419] width 169 height 18
checkbox input "true"
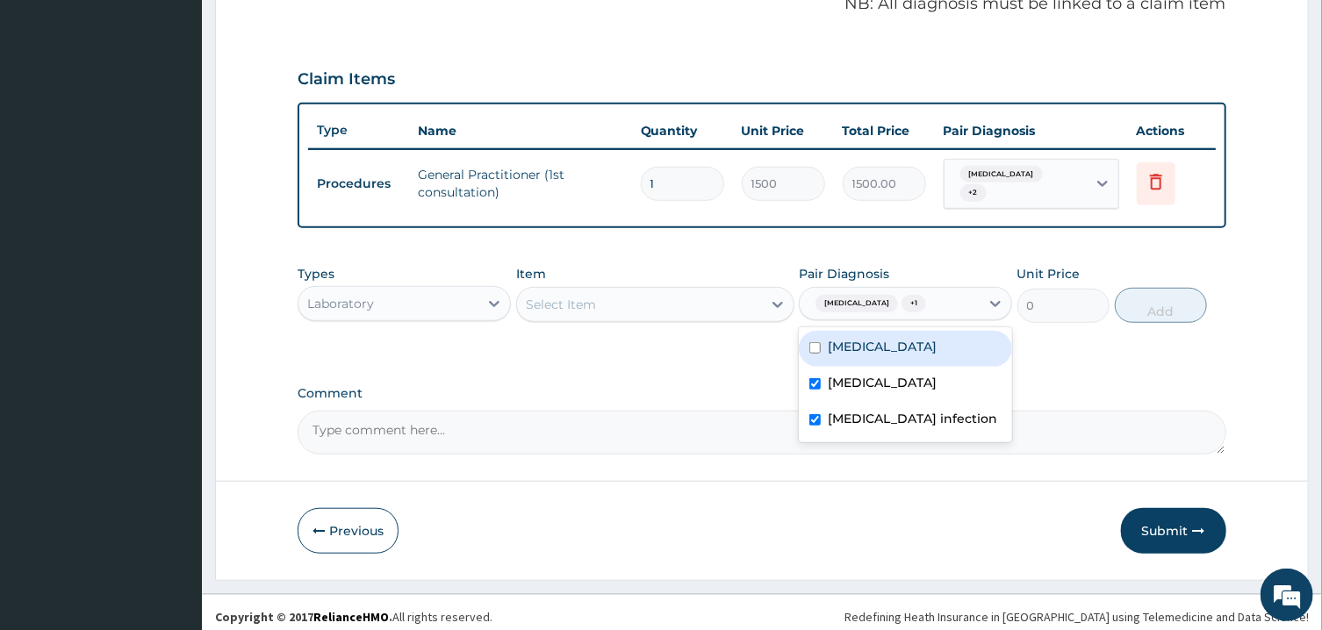
click at [751, 298] on div "Select Item" at bounding box center [639, 305] width 245 height 28
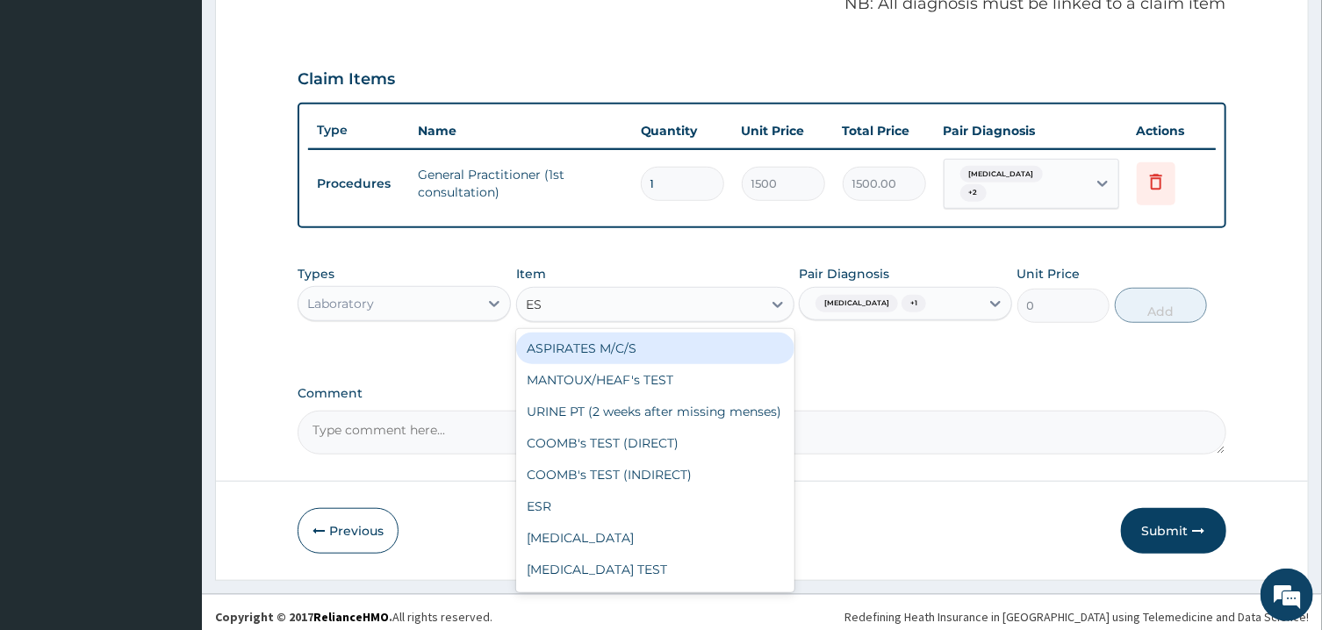
type input "ESR"
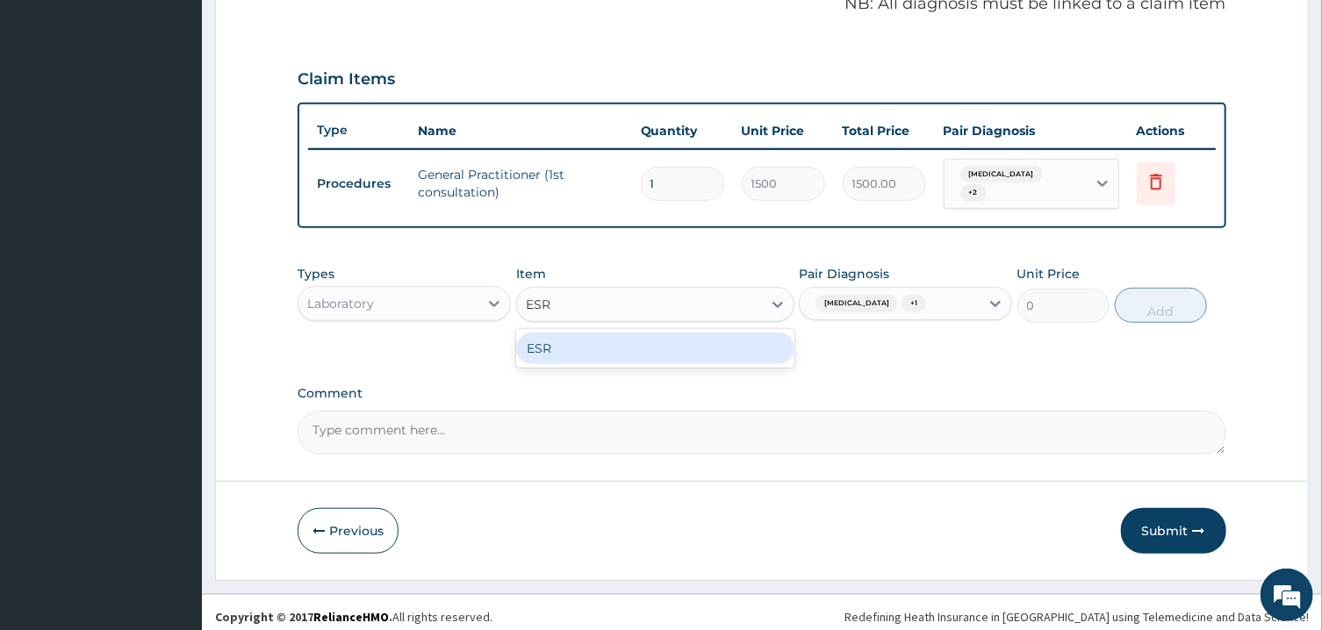
click at [759, 338] on div "ESR" at bounding box center [655, 349] width 278 height 32
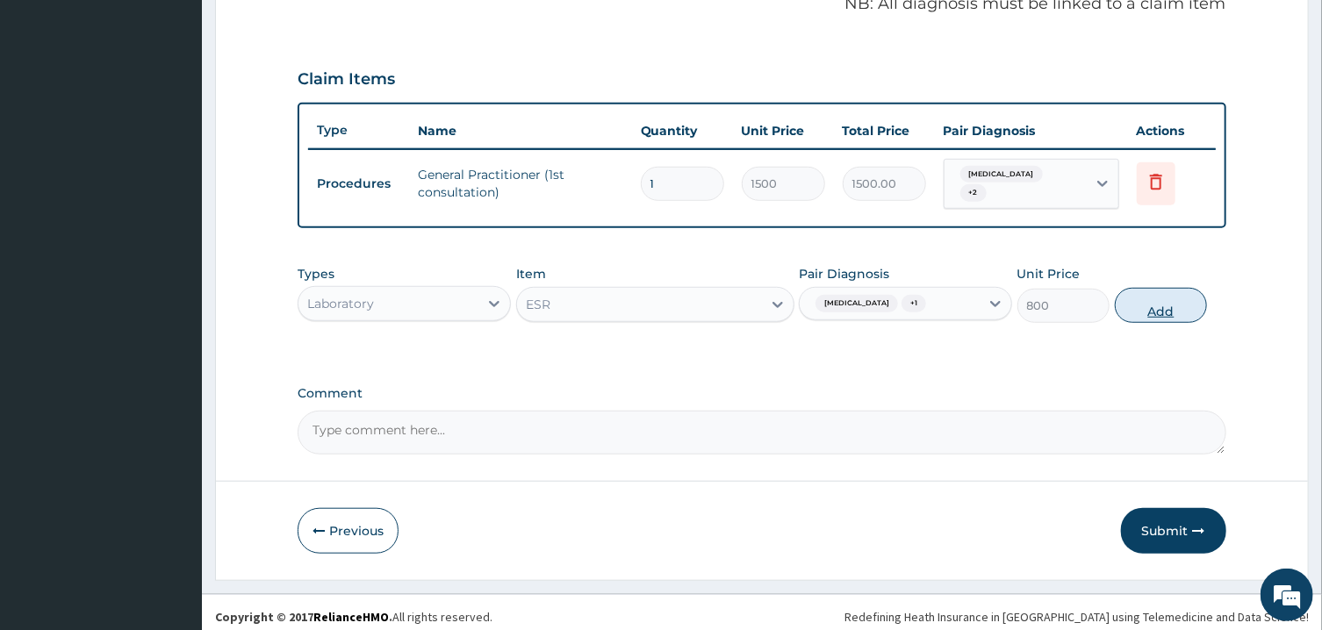
click at [1193, 296] on button "Add" at bounding box center [1161, 305] width 93 height 35
type input "0"
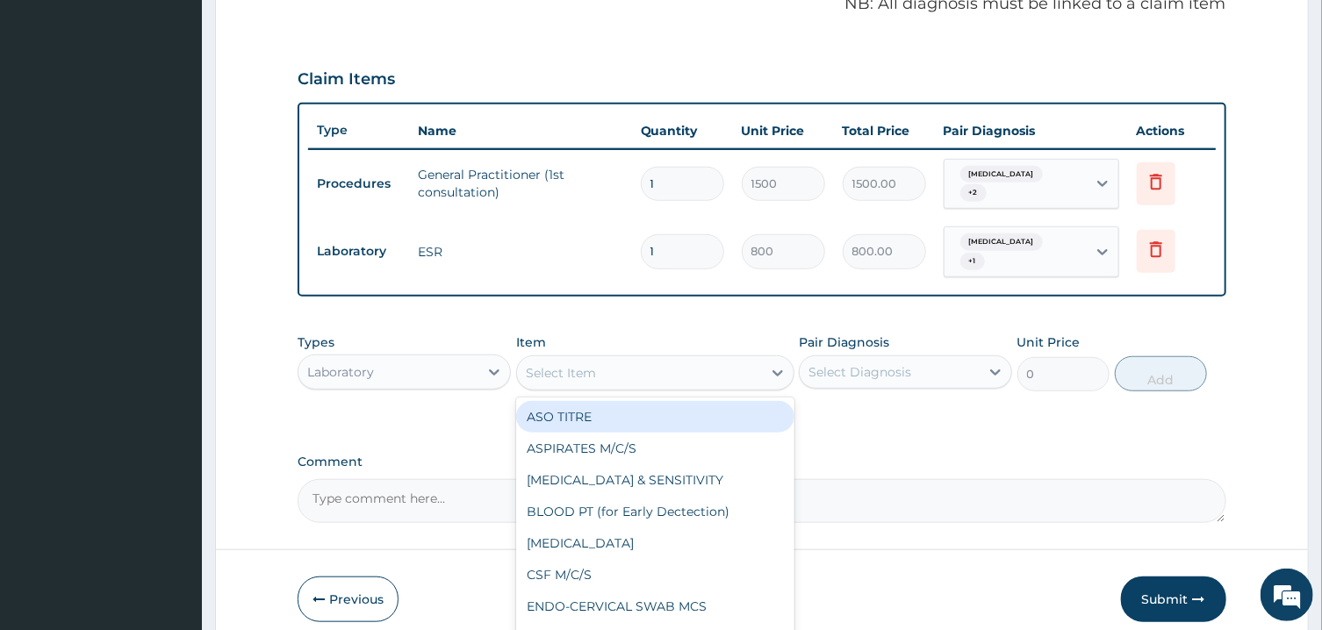
click at [754, 362] on div "Select Item" at bounding box center [639, 373] width 245 height 28
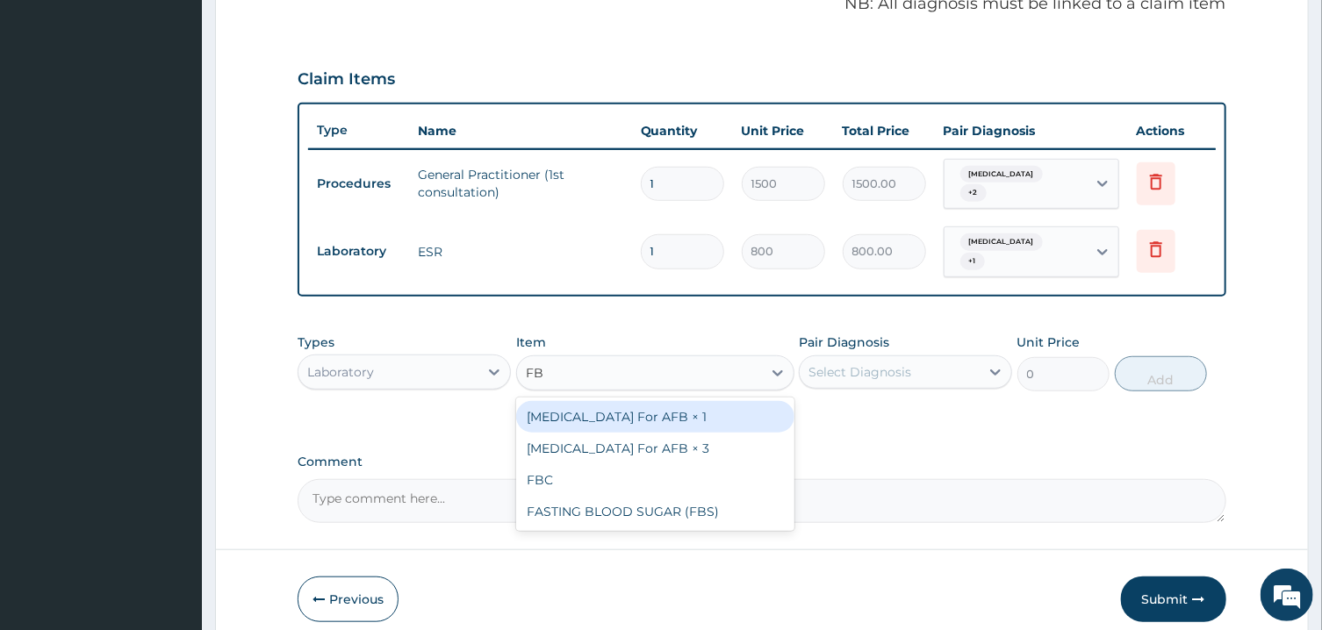
type input "FBC"
click at [740, 401] on div "FBC" at bounding box center [655, 417] width 278 height 32
type input "2000"
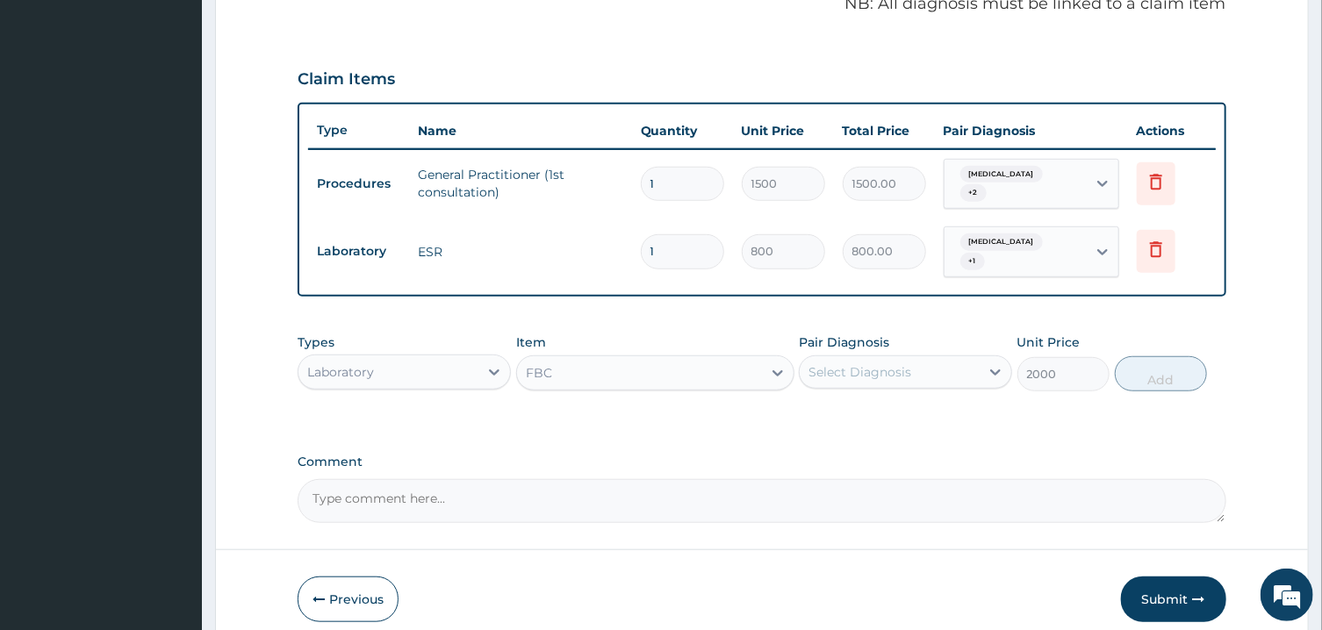
drag, startPoint x: 905, startPoint y: 342, endPoint x: 916, endPoint y: 376, distance: 35.0
click at [907, 358] on div "Select Diagnosis" at bounding box center [890, 372] width 180 height 28
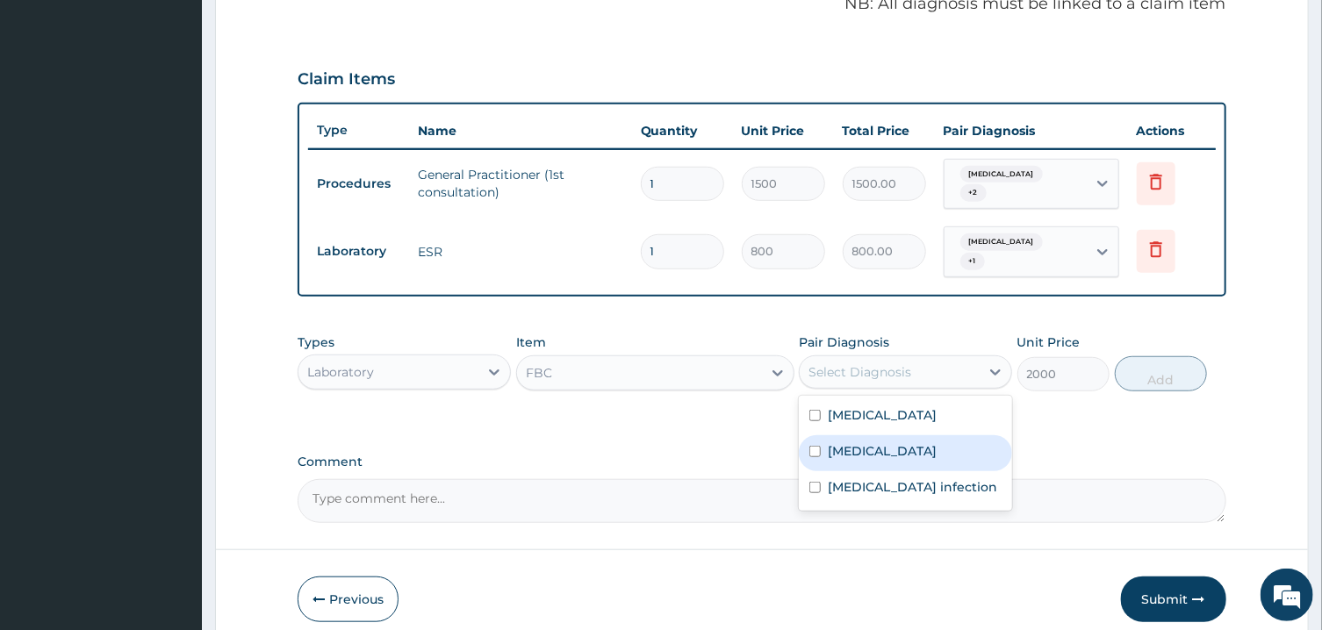
click at [924, 435] on div "Sepsis" at bounding box center [905, 453] width 213 height 36
checkbox input "true"
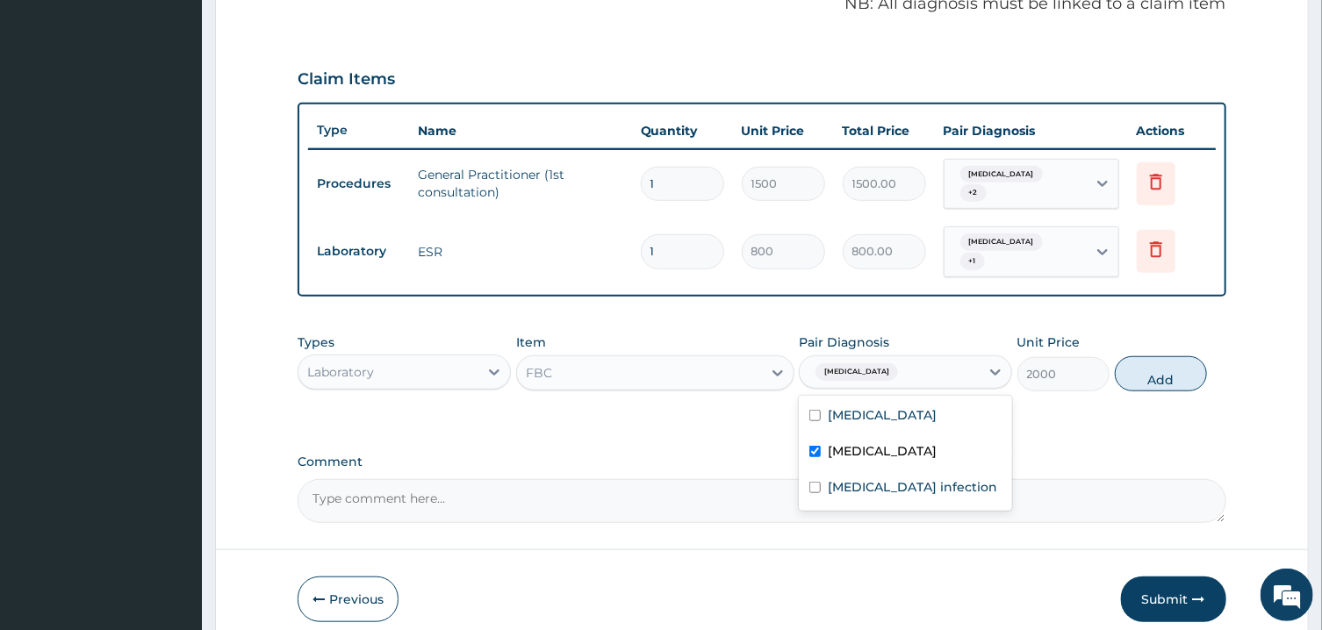
click at [939, 478] on label "Salmonella infection" at bounding box center [912, 487] width 169 height 18
checkbox input "true"
click at [1143, 360] on button "Add" at bounding box center [1161, 373] width 93 height 35
type input "0"
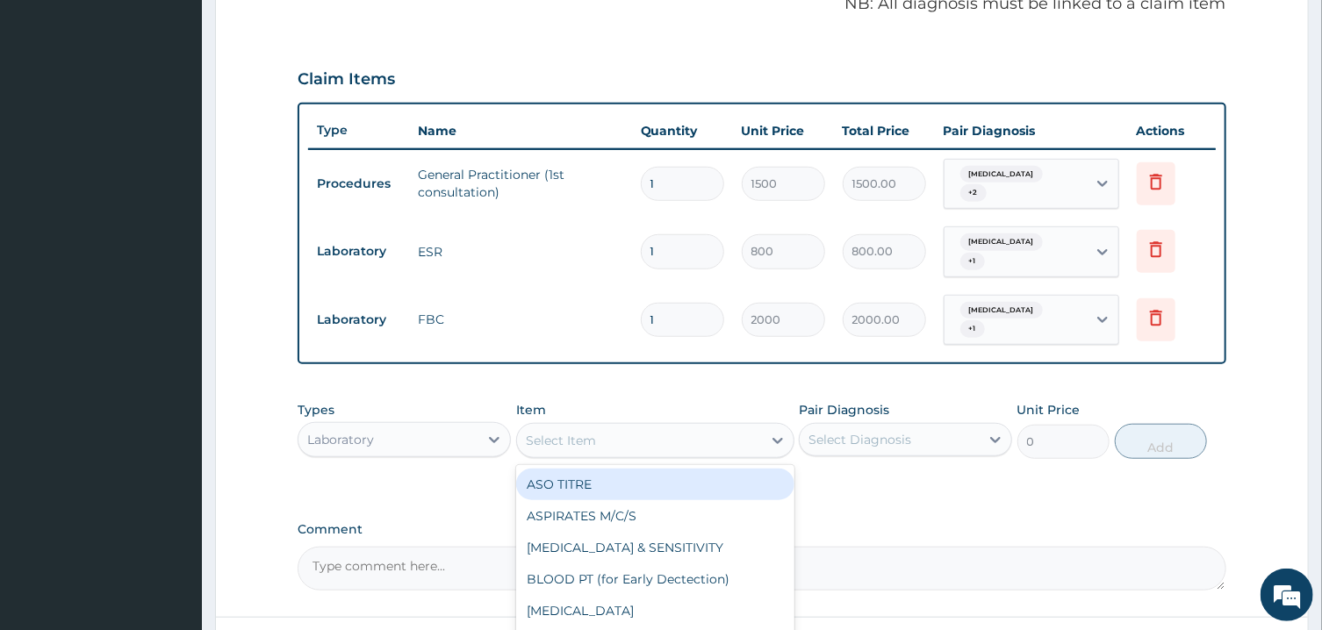
click at [662, 427] on div "Select Item" at bounding box center [639, 441] width 245 height 28
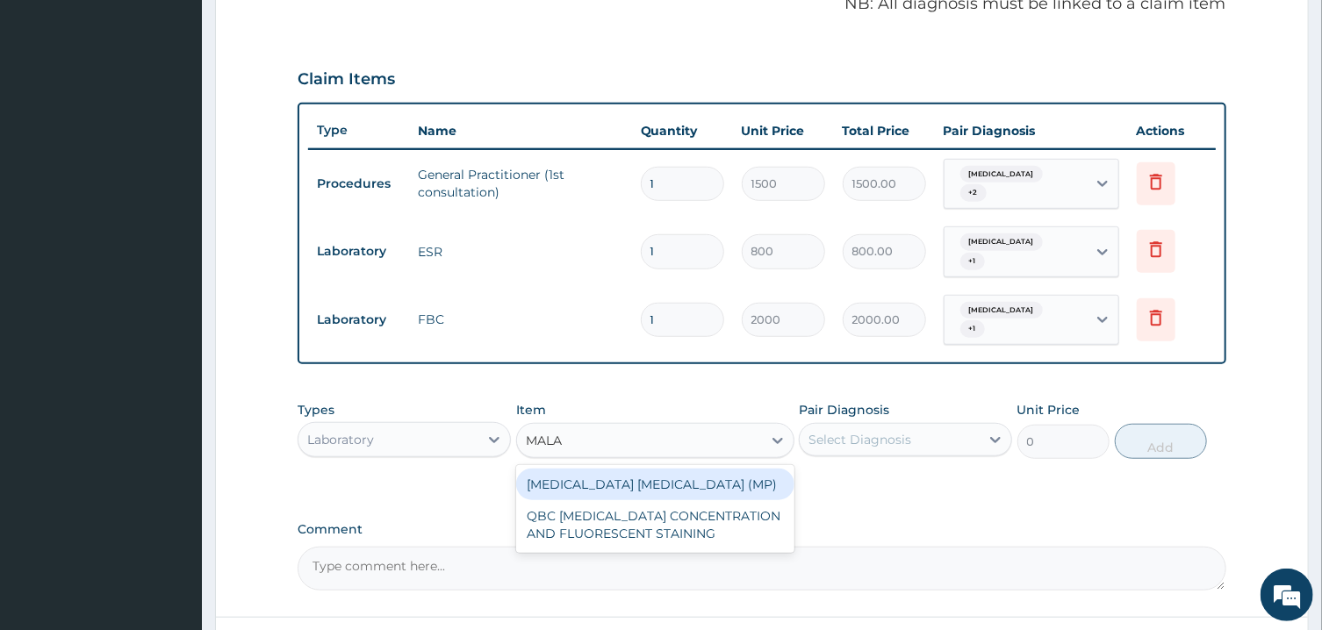
type input "MALAR"
click at [655, 469] on div "MALARIA PARASITE (MP)" at bounding box center [655, 485] width 278 height 32
type input "800"
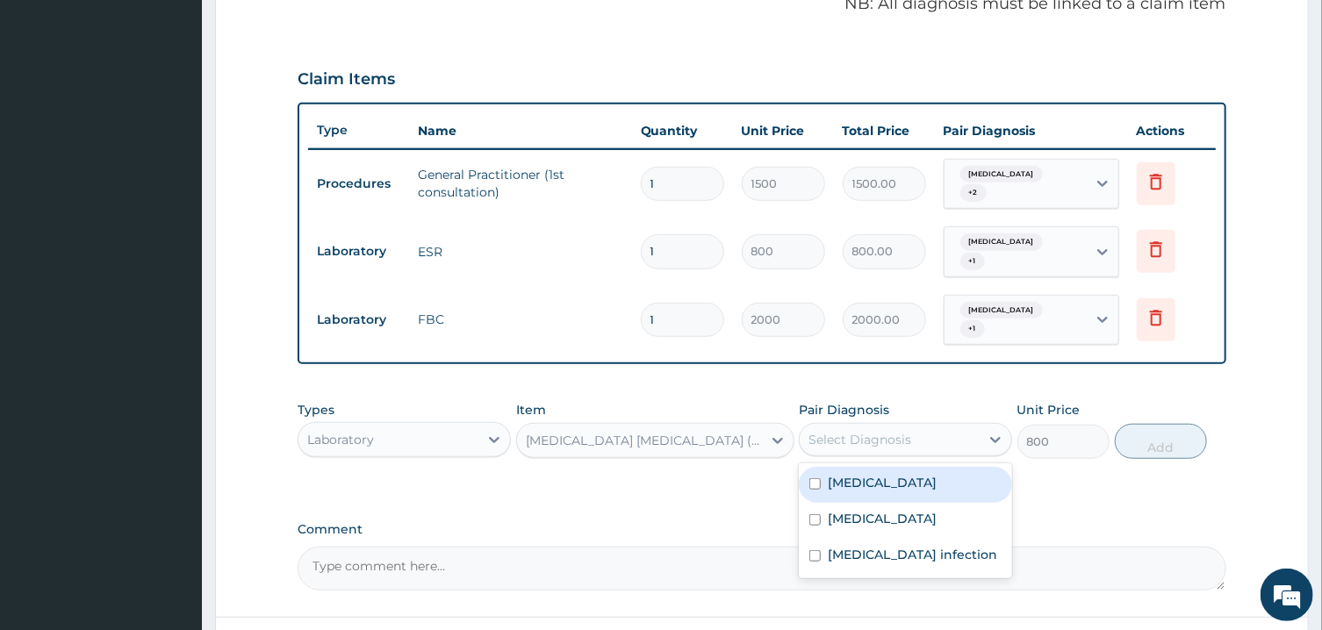
click at [941, 426] on div "Select Diagnosis" at bounding box center [890, 440] width 180 height 28
click at [941, 467] on div "Malaria" at bounding box center [905, 485] width 213 height 36
checkbox input "true"
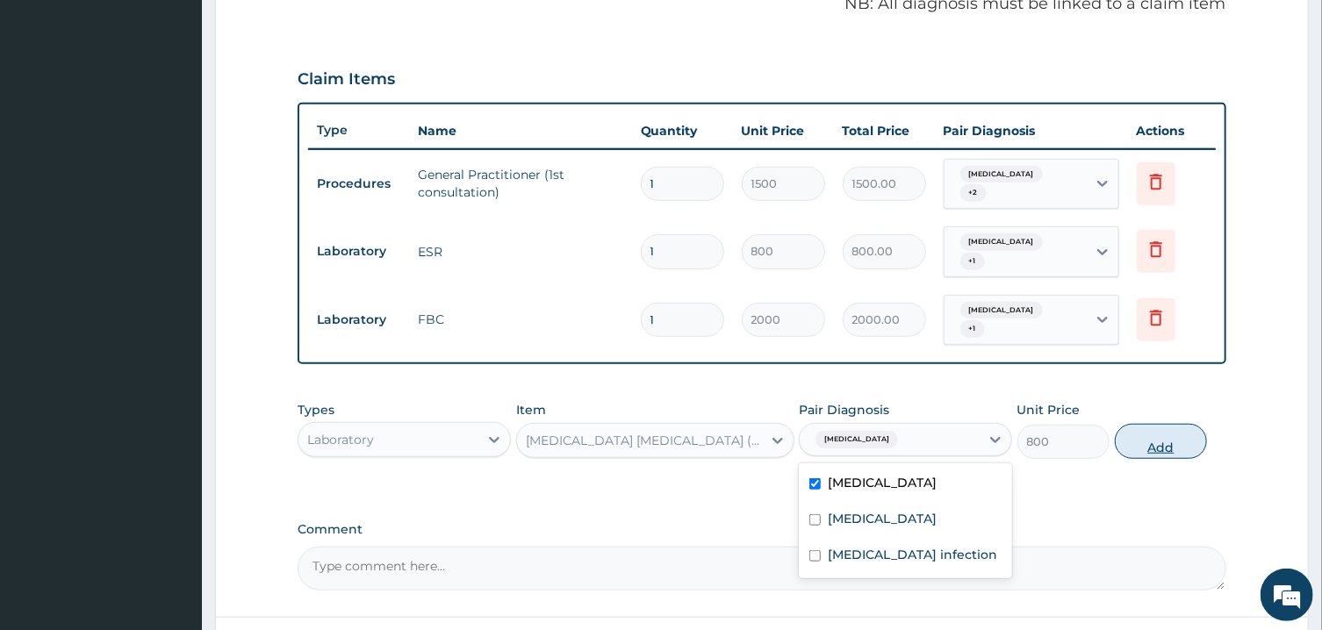
click at [1154, 424] on button "Add" at bounding box center [1161, 441] width 93 height 35
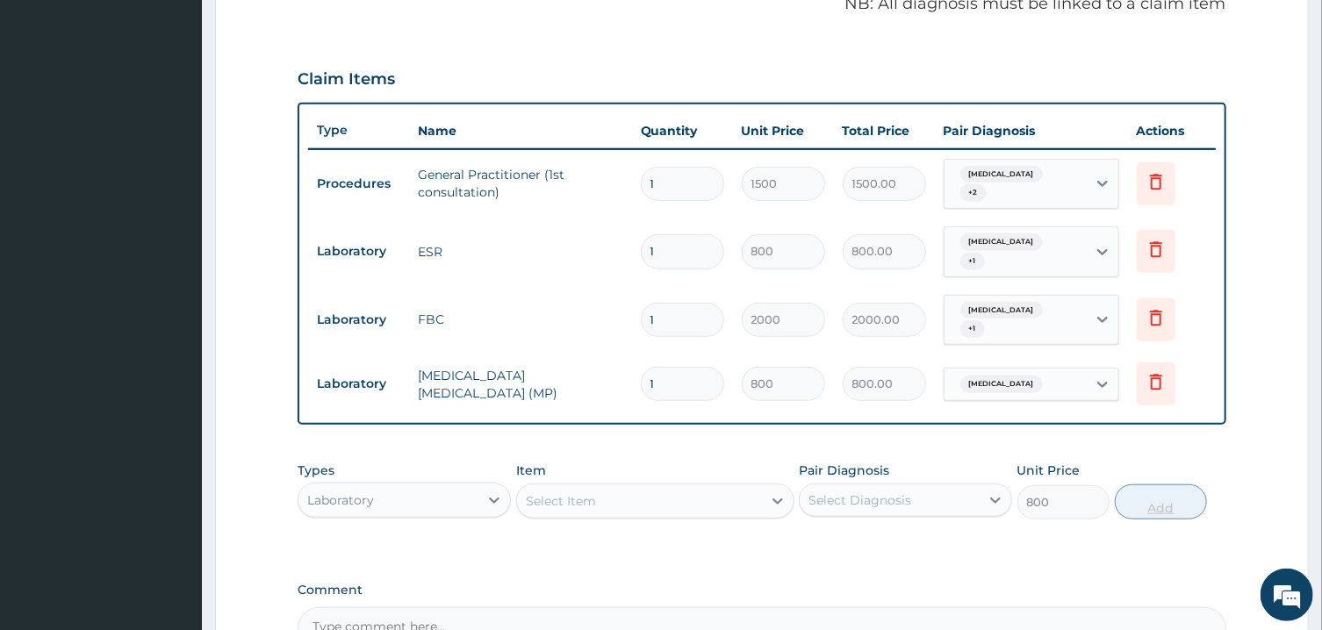
type input "0"
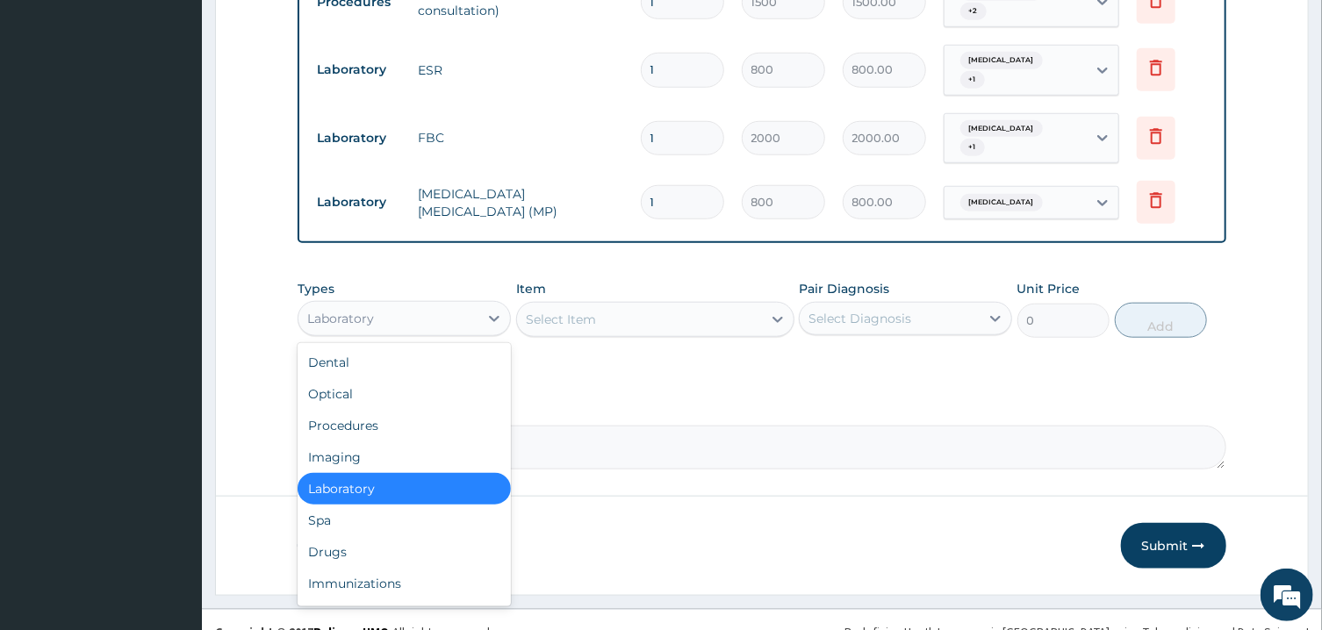
click at [429, 305] on div "Laboratory" at bounding box center [389, 319] width 180 height 28
type input "DR"
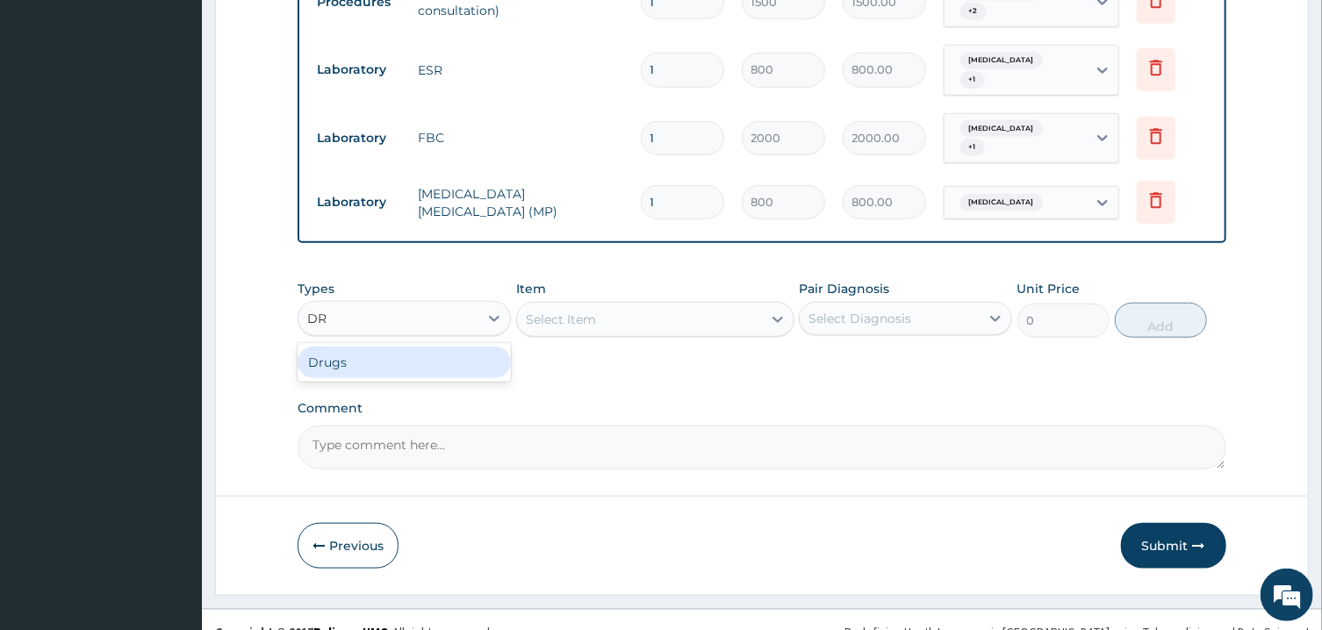
click at [429, 347] on div "Drugs" at bounding box center [404, 363] width 213 height 32
click at [852, 310] on div "Select Diagnosis" at bounding box center [860, 319] width 103 height 18
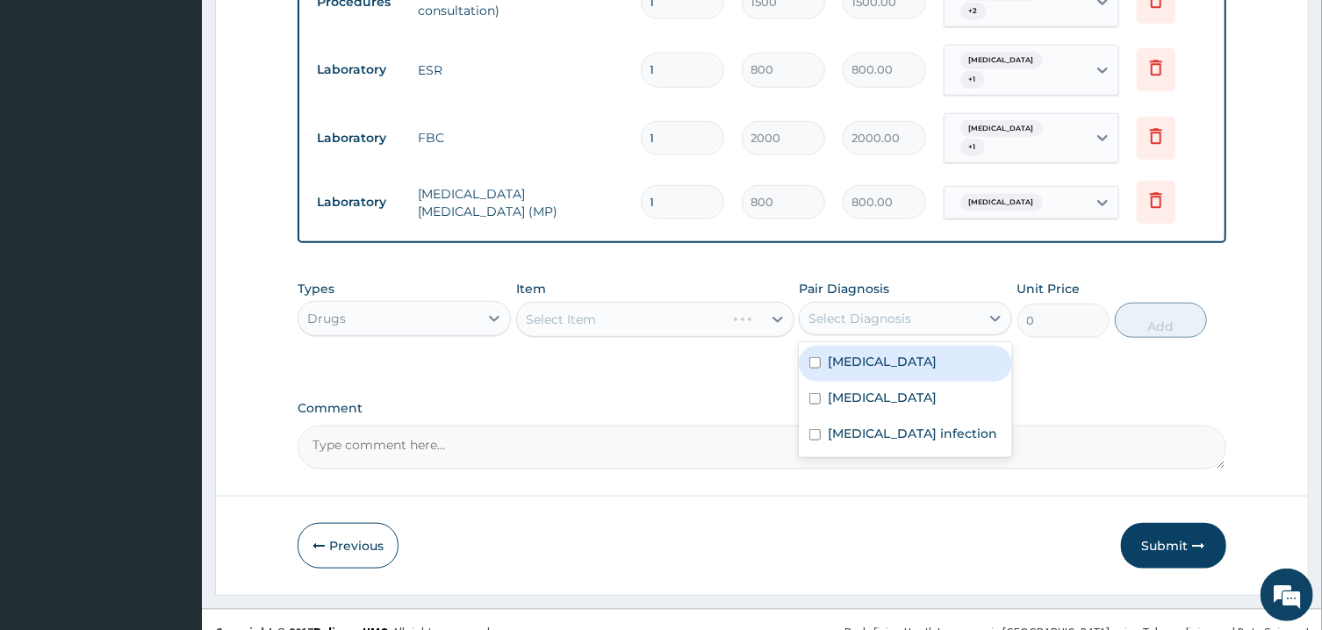
click at [862, 353] on label "Malaria" at bounding box center [882, 362] width 109 height 18
checkbox input "true"
click at [748, 309] on div "Select Item" at bounding box center [655, 319] width 278 height 35
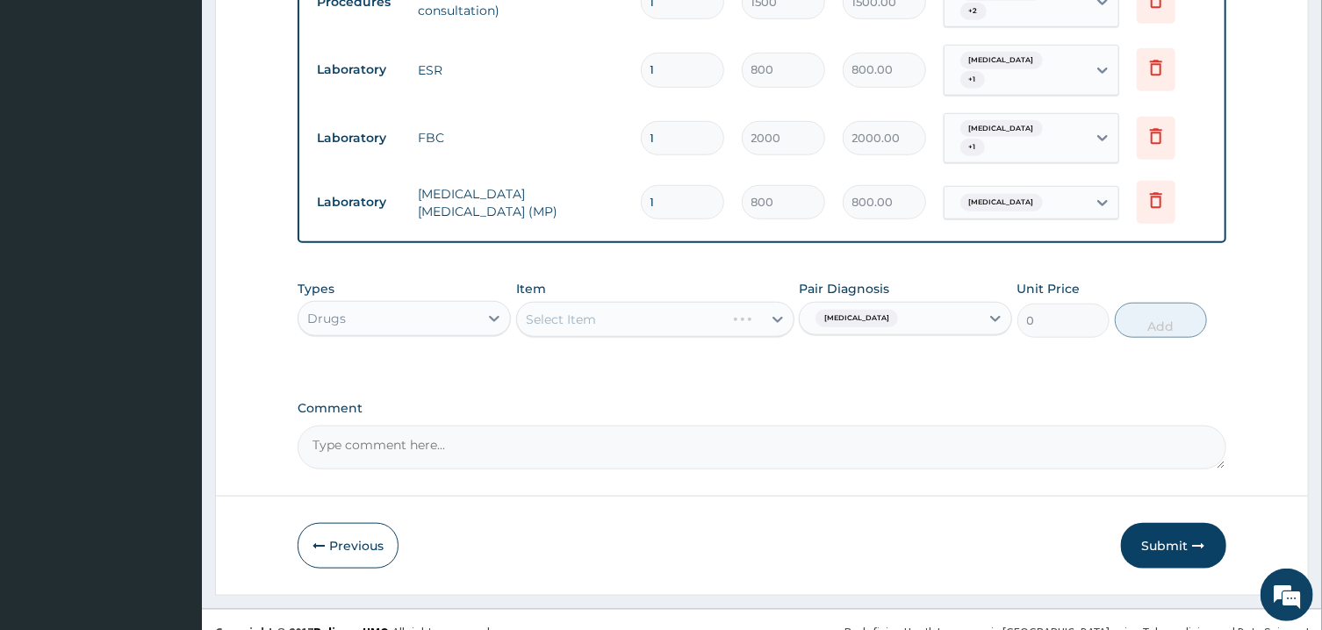
click at [740, 302] on div "Select Item" at bounding box center [655, 319] width 278 height 35
click at [740, 306] on div "Select Item" at bounding box center [639, 320] width 245 height 28
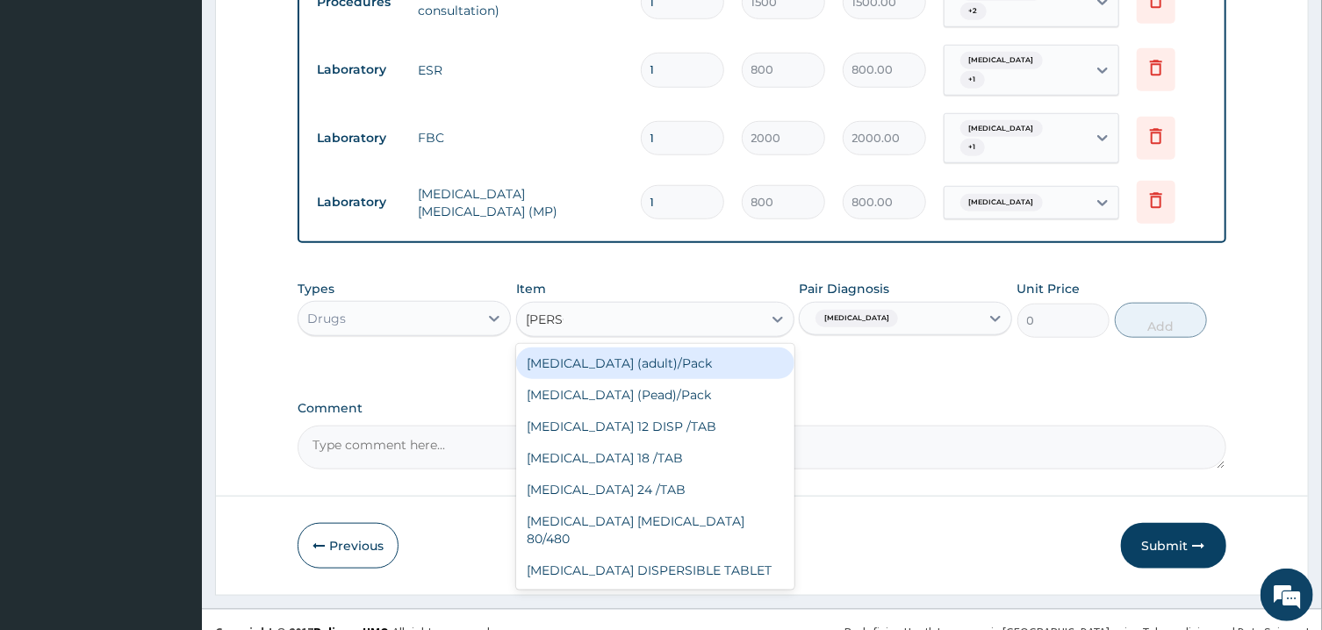
type input "COART"
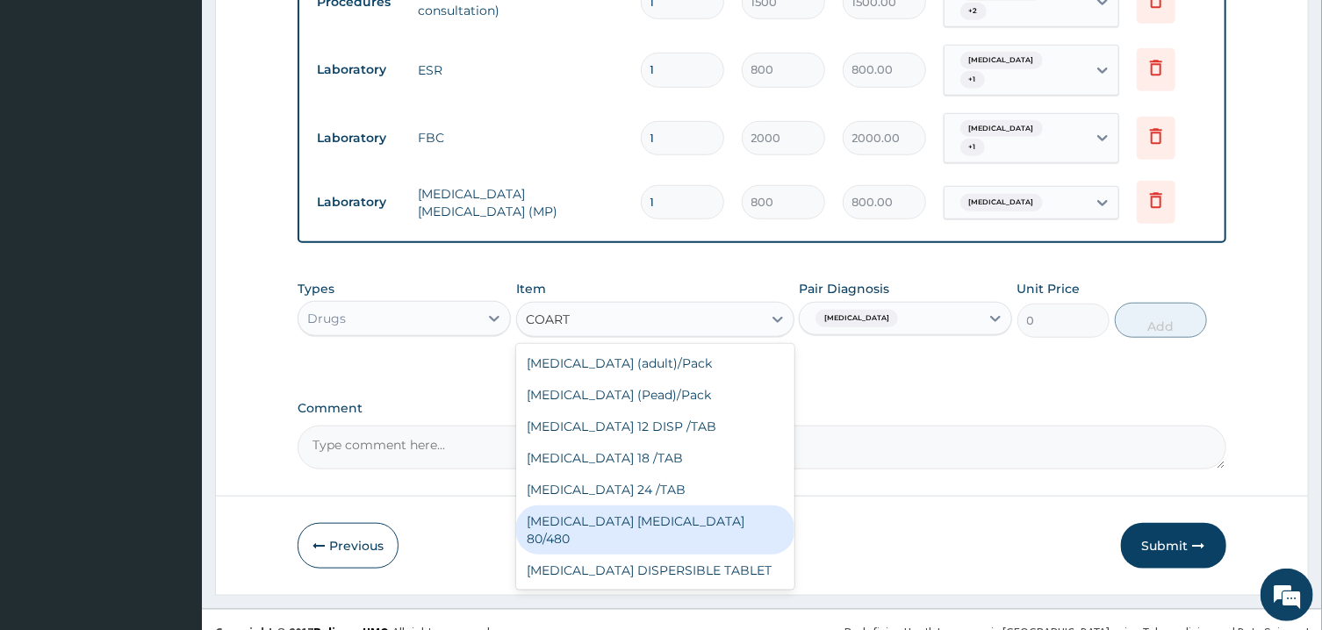
click at [703, 506] on div "COARTEM D TAB 80/480" at bounding box center [655, 530] width 278 height 49
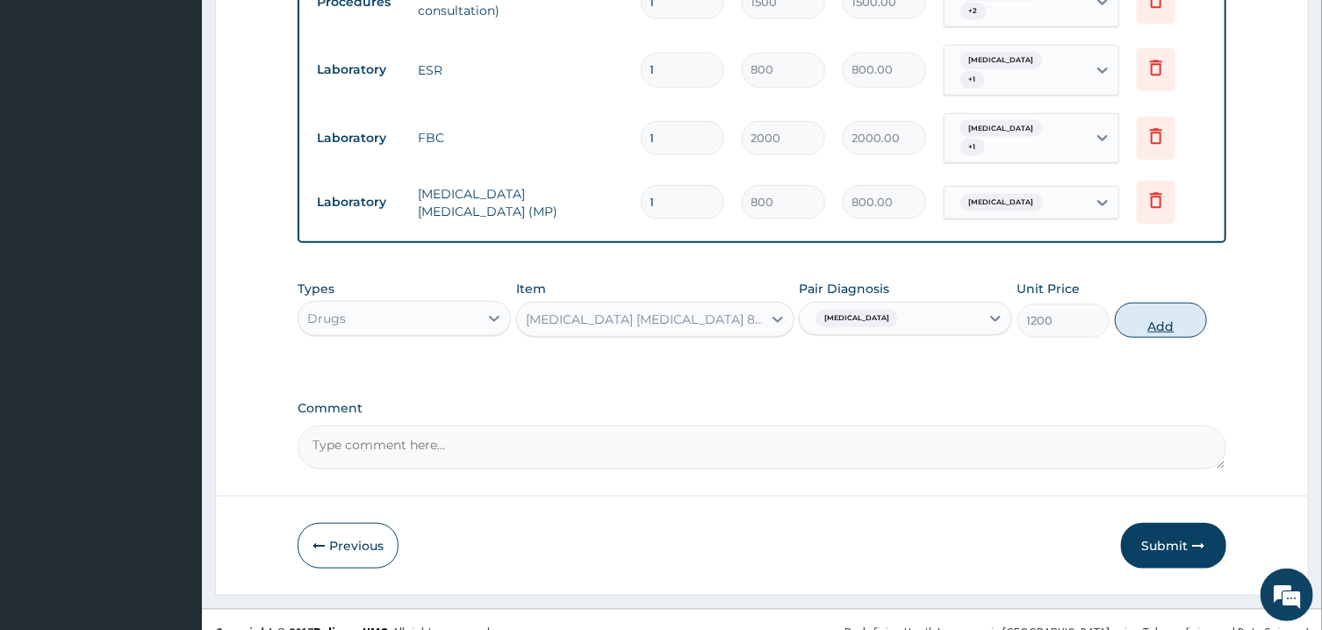
click at [1134, 303] on button "Add" at bounding box center [1161, 320] width 93 height 35
type input "0"
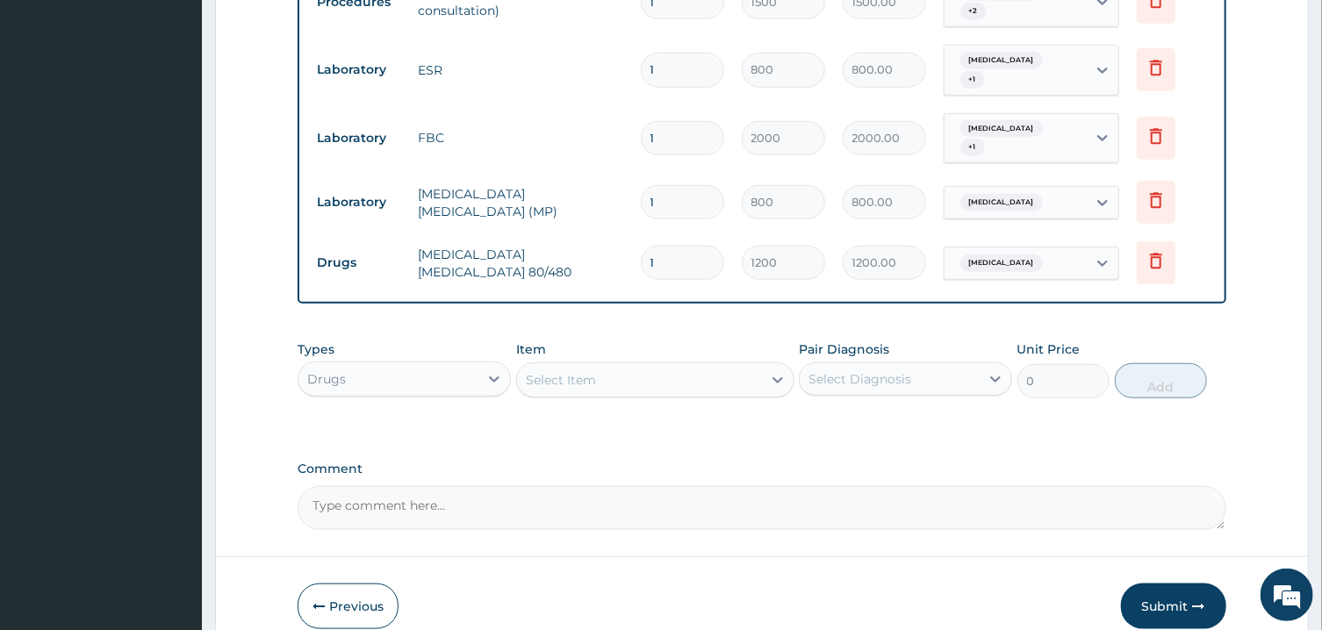
click at [564, 371] on div "Select Item" at bounding box center [561, 380] width 70 height 18
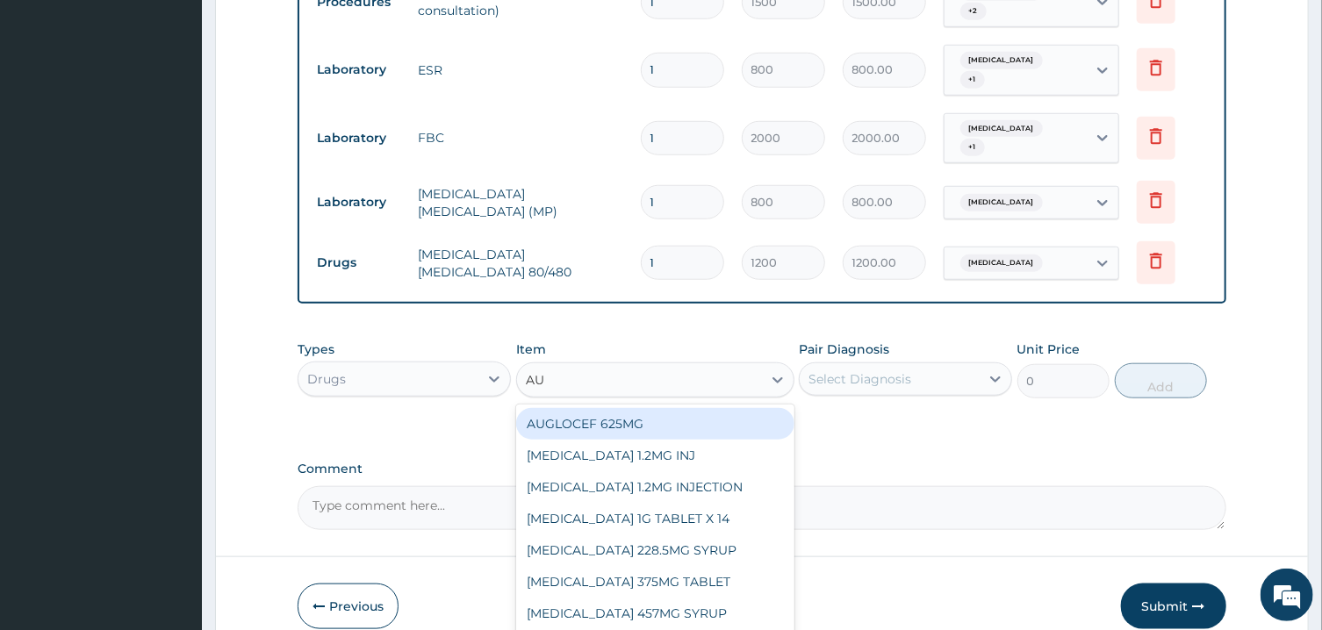
type input "AUG"
click at [595, 408] on div "AUGLOCEF 625MG" at bounding box center [655, 424] width 278 height 32
type input "900"
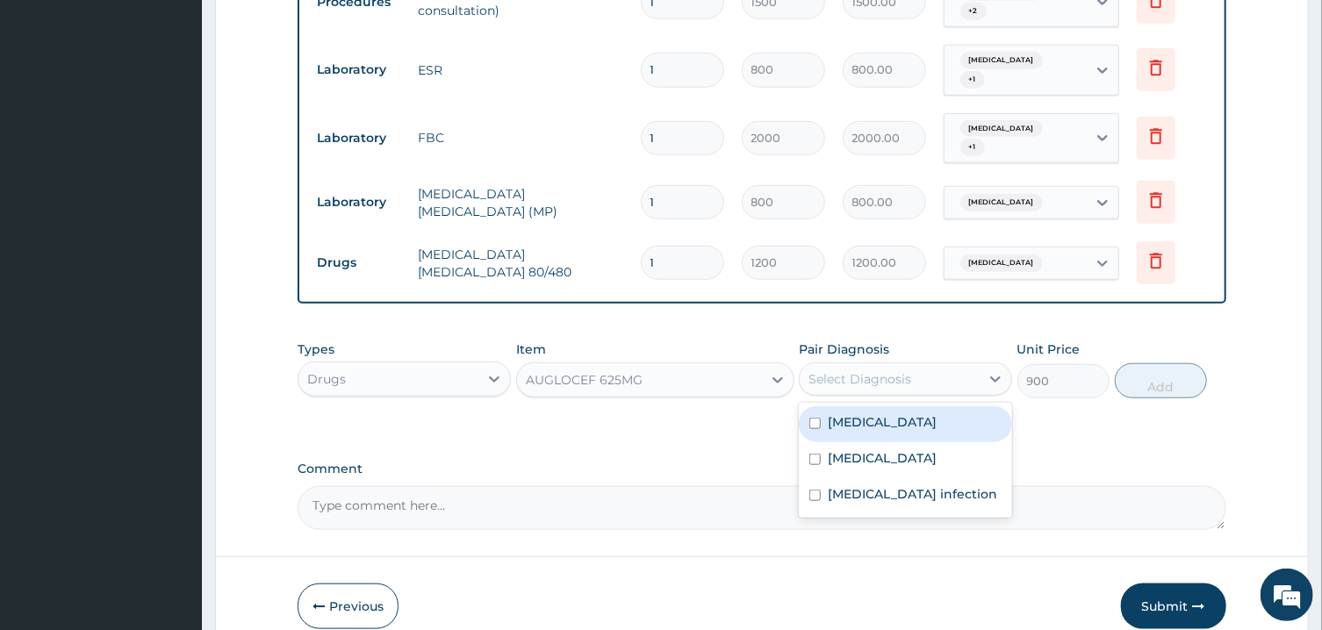
click at [900, 369] on div "Select Diagnosis" at bounding box center [890, 379] width 180 height 28
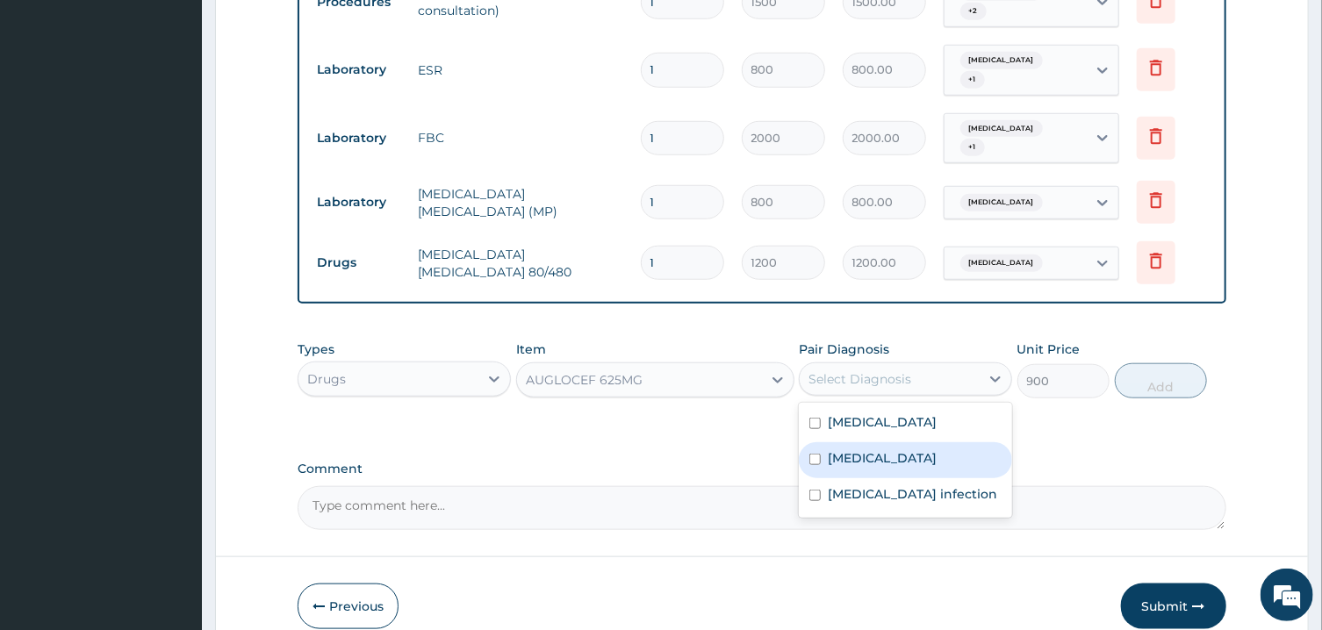
click at [896, 442] on div "Sepsis" at bounding box center [905, 460] width 213 height 36
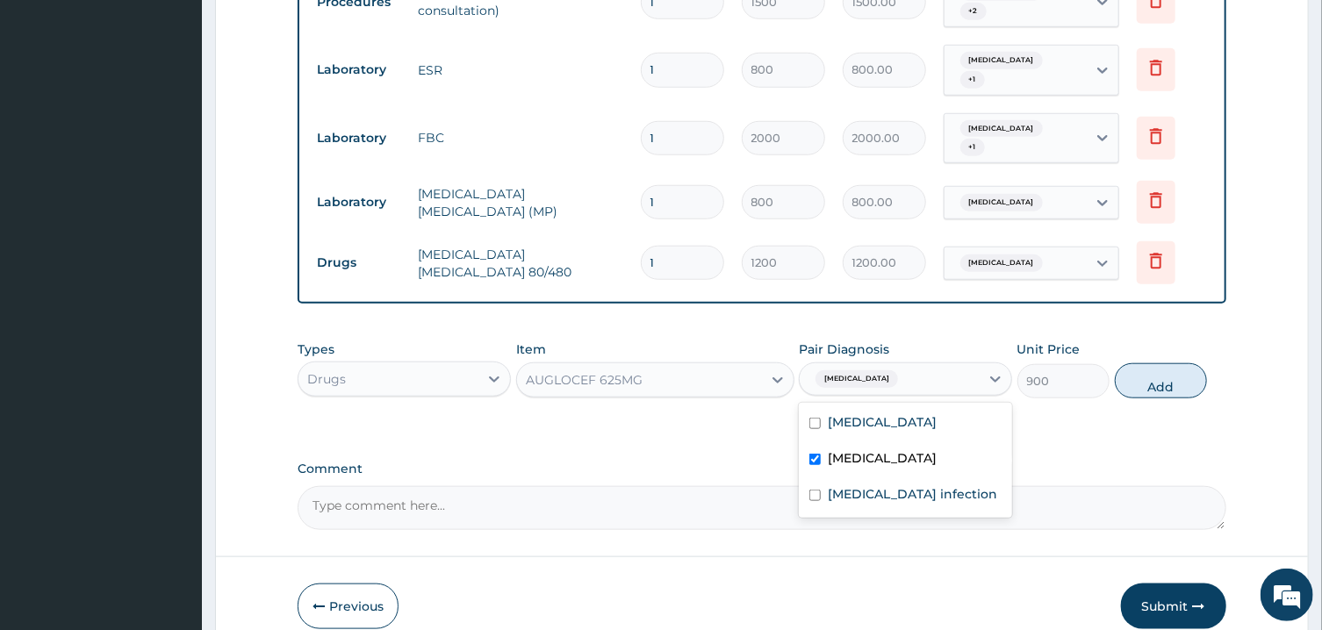
checkbox input "true"
click at [968, 478] on div "Salmonella infection" at bounding box center [905, 496] width 213 height 36
checkbox input "true"
click at [1175, 363] on button "Add" at bounding box center [1161, 380] width 93 height 35
type input "0"
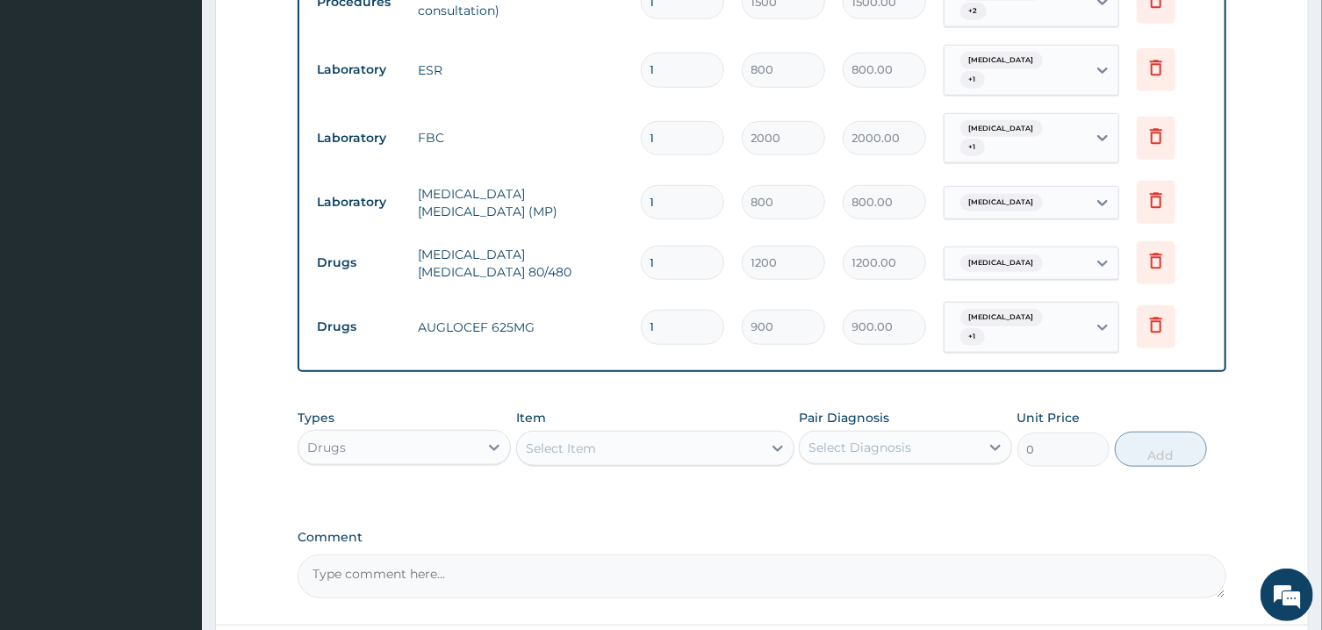
click at [723, 435] on div "Select Item" at bounding box center [639, 449] width 245 height 28
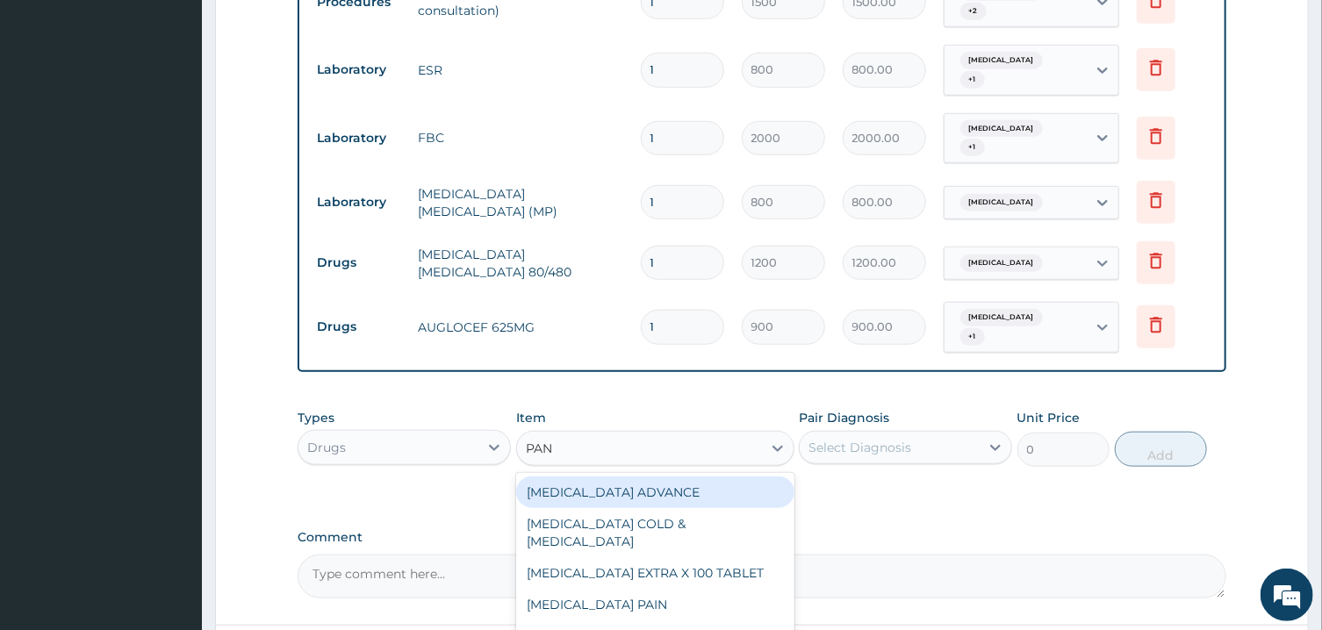
type input "PANA"
click at [732, 477] on div "PANADOL ADVANCE" at bounding box center [655, 493] width 278 height 32
type input "90"
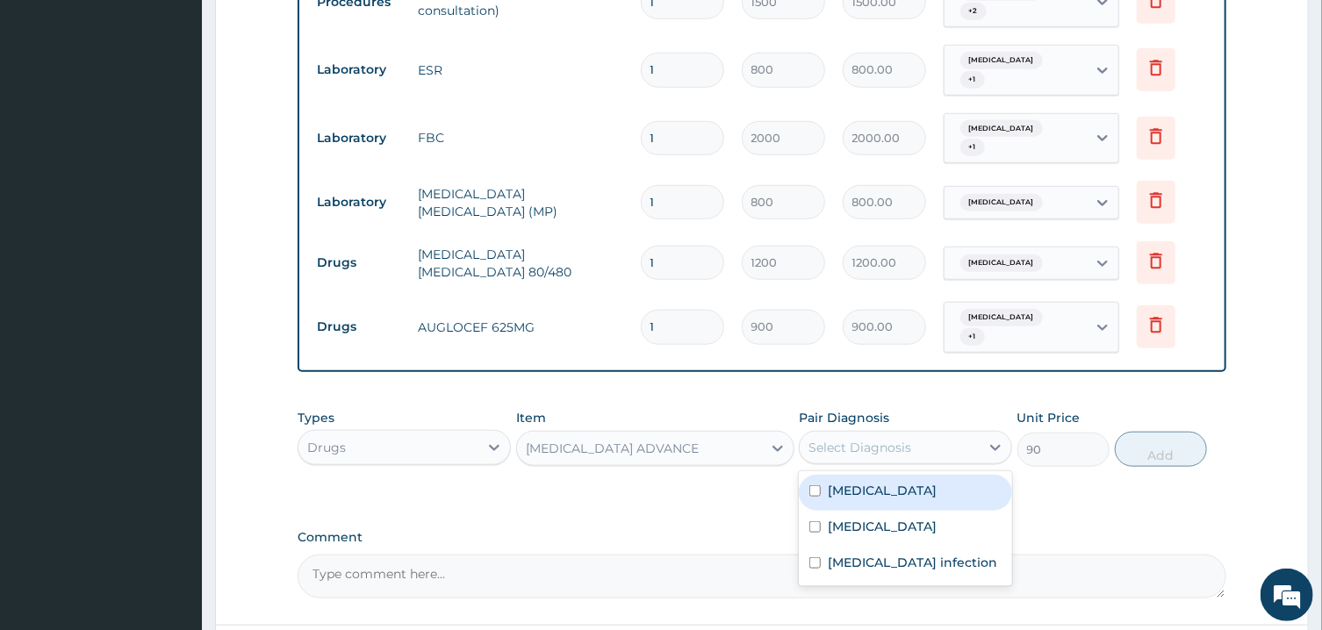
click at [885, 434] on div "Select Diagnosis" at bounding box center [890, 448] width 180 height 28
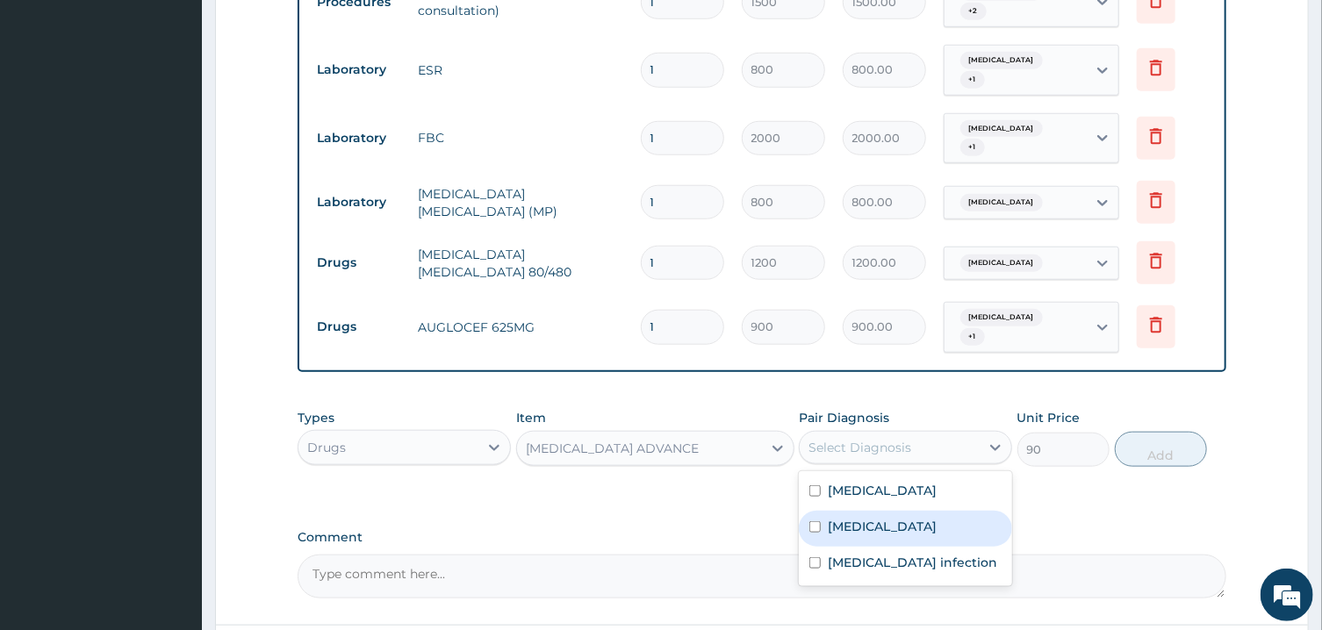
click at [930, 511] on div "Sepsis" at bounding box center [905, 529] width 213 height 36
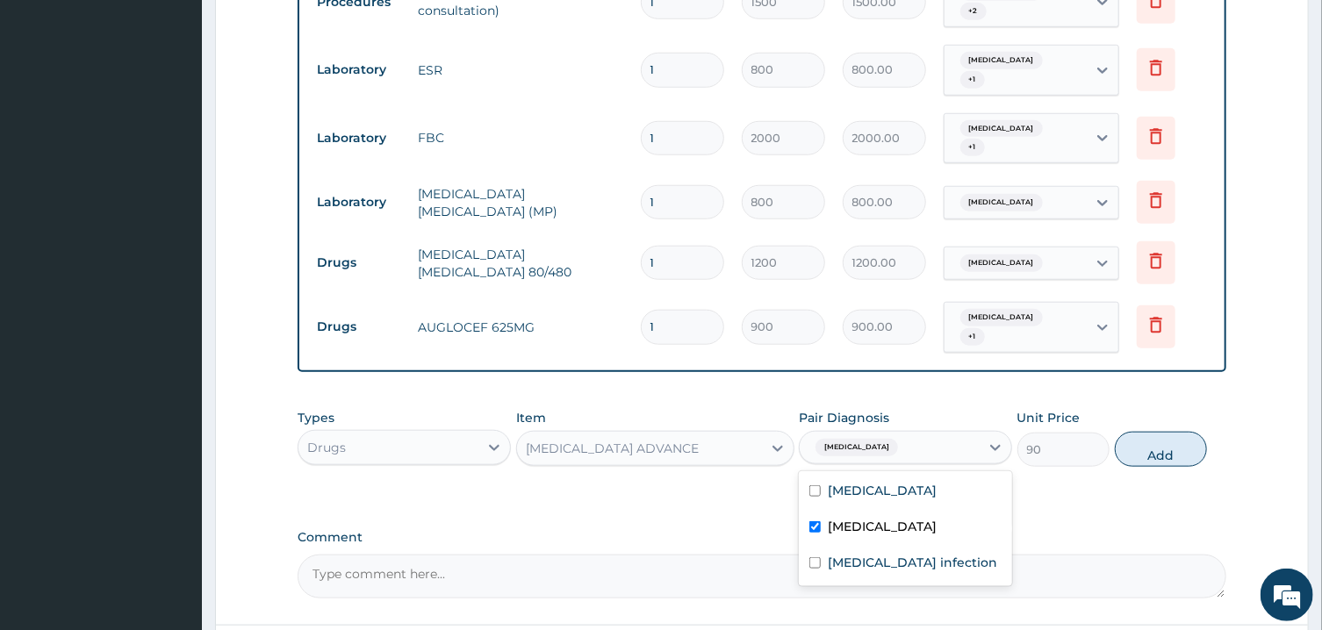
checkbox input "true"
click at [939, 554] on label "Salmonella infection" at bounding box center [912, 563] width 169 height 18
checkbox input "true"
drag, startPoint x: 931, startPoint y: 480, endPoint x: 930, endPoint y: 465, distance: 15.0
click at [930, 471] on div "Malaria Sepsis Salmonella infection" at bounding box center [905, 528] width 213 height 115
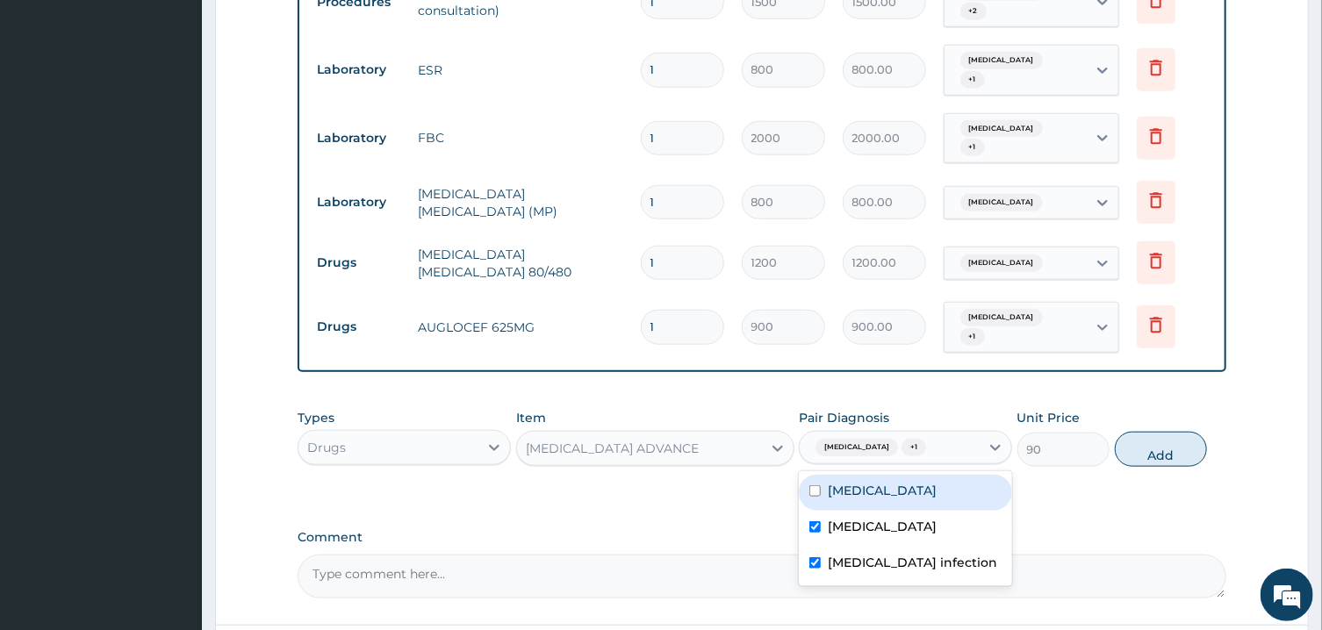
click at [967, 475] on div "Malaria" at bounding box center [905, 493] width 213 height 36
checkbox input "true"
click at [1148, 432] on button "Add" at bounding box center [1161, 449] width 93 height 35
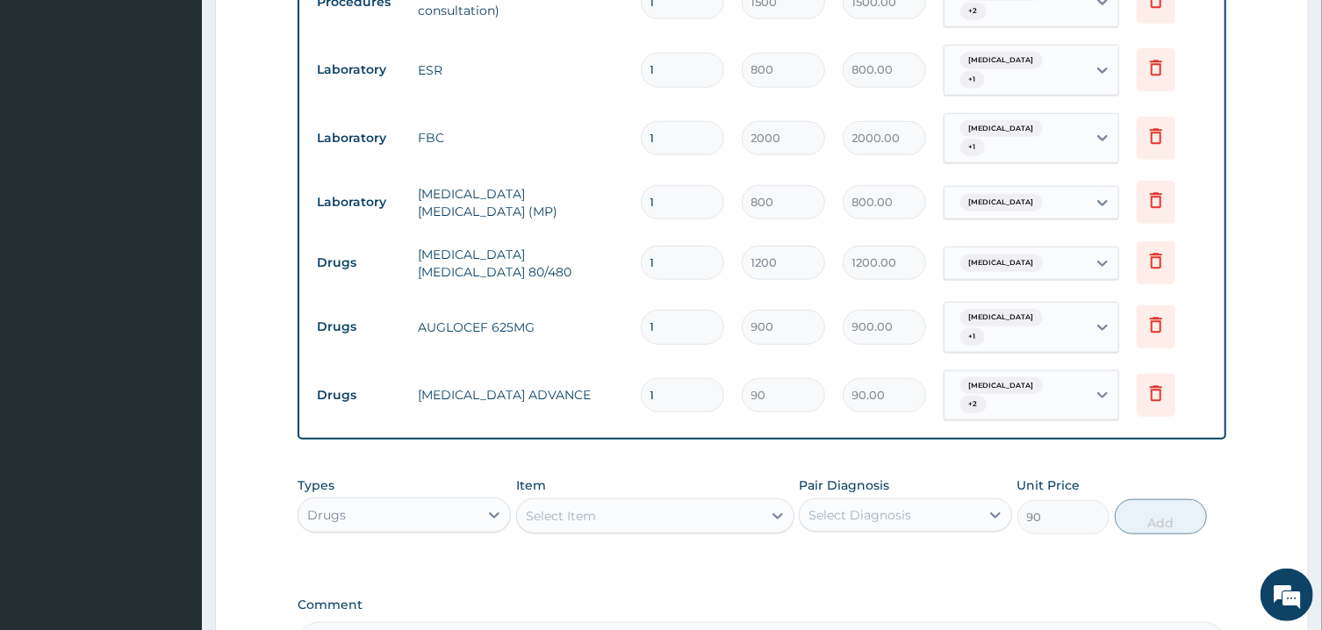
type input "0"
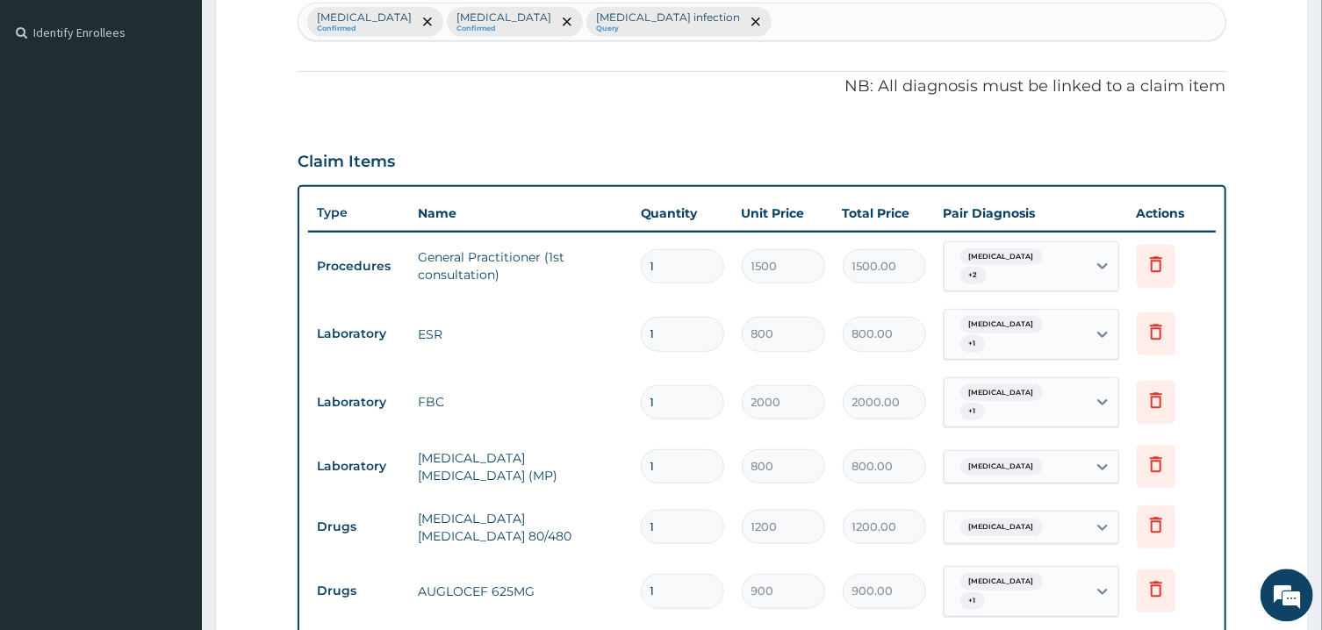
scroll to position [442, 0]
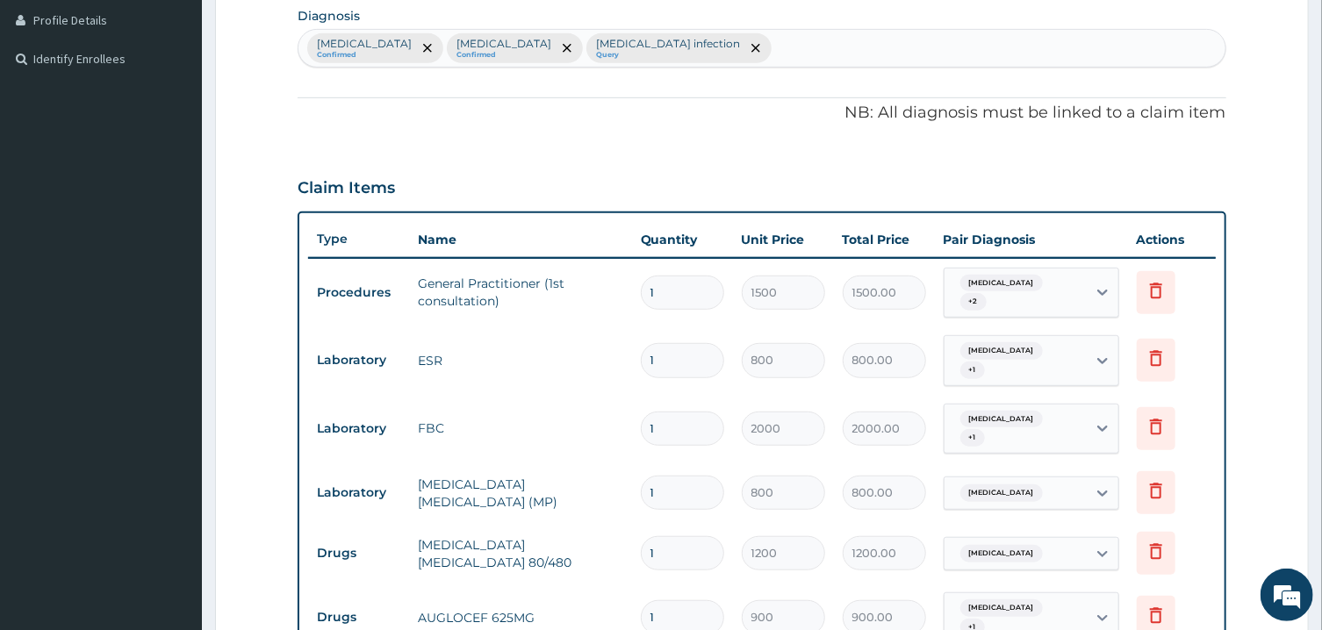
click at [750, 47] on div "Malaria Confirmed Sepsis Confirmed Salmonella infection Query" at bounding box center [762, 48] width 926 height 37
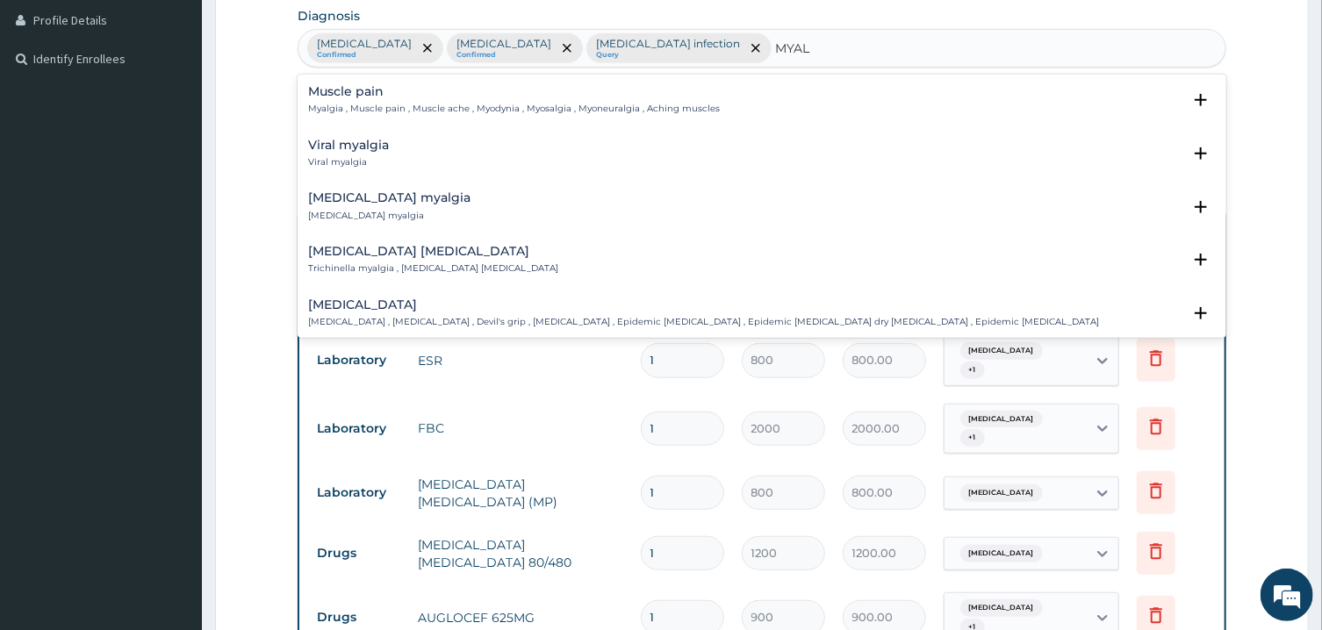
type input "MYAL"
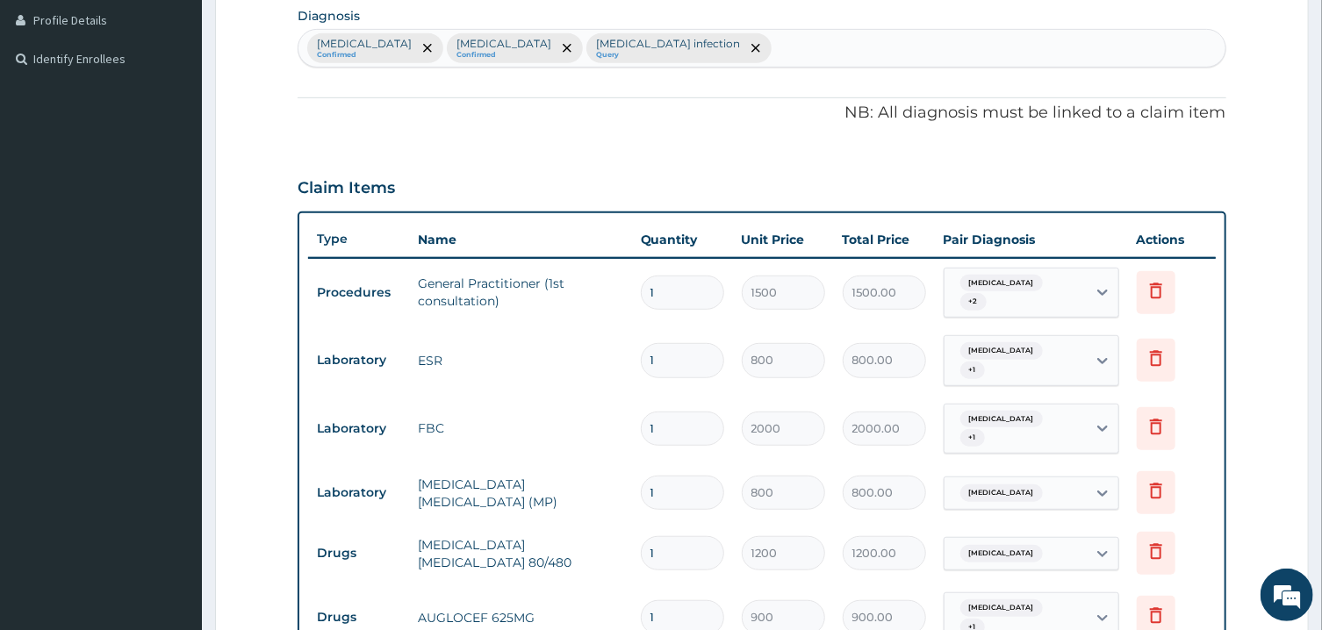
click at [482, 74] on div "PA Code / Prescription Code Enter Code(Secondary Care Only) Encounter Date 15-0…" at bounding box center [762, 341] width 928 height 1231
click at [463, 102] on p "NB: All diagnosis must be linked to a claim item" at bounding box center [762, 113] width 928 height 23
click at [717, 58] on div "Malaria Confirmed Sepsis Confirmed Salmonella infection Query" at bounding box center [762, 48] width 926 height 37
type input "MYAL"
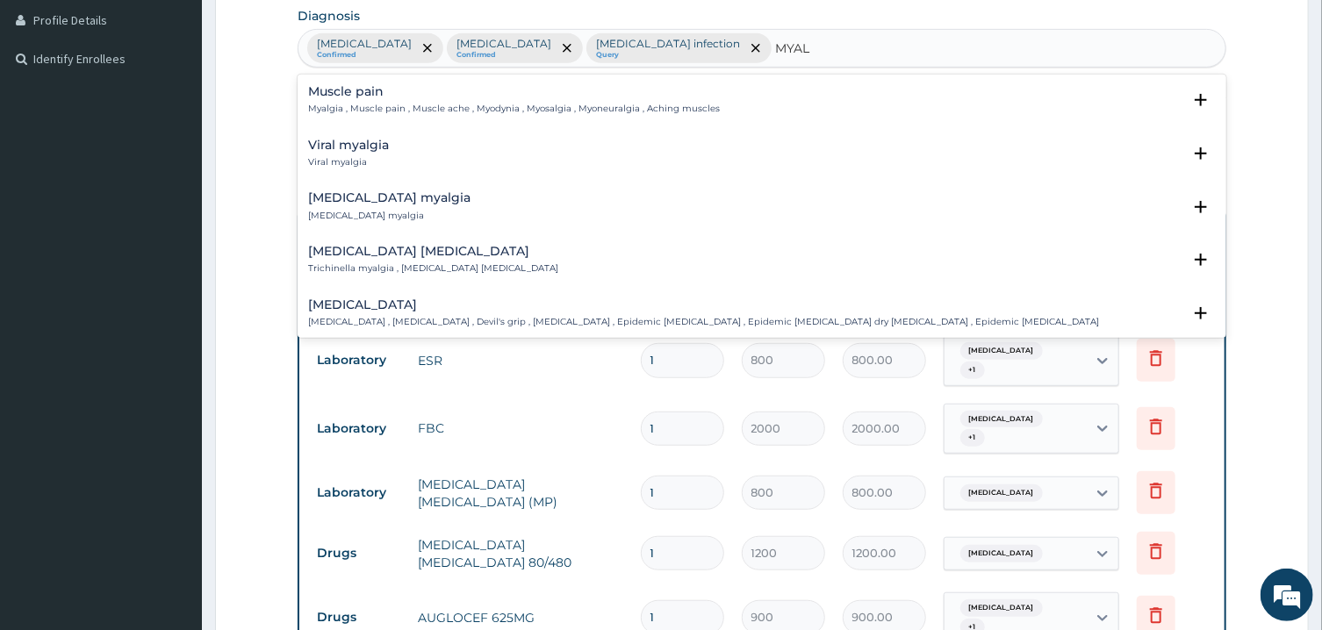
click at [405, 117] on div "Muscle pain Myalgia , Muscle pain , Muscle ache , Myodynia , Myosalgia , Myoneu…" at bounding box center [761, 105] width 907 height 40
click at [377, 91] on h4 "Muscle pain" at bounding box center [514, 91] width 412 height 13
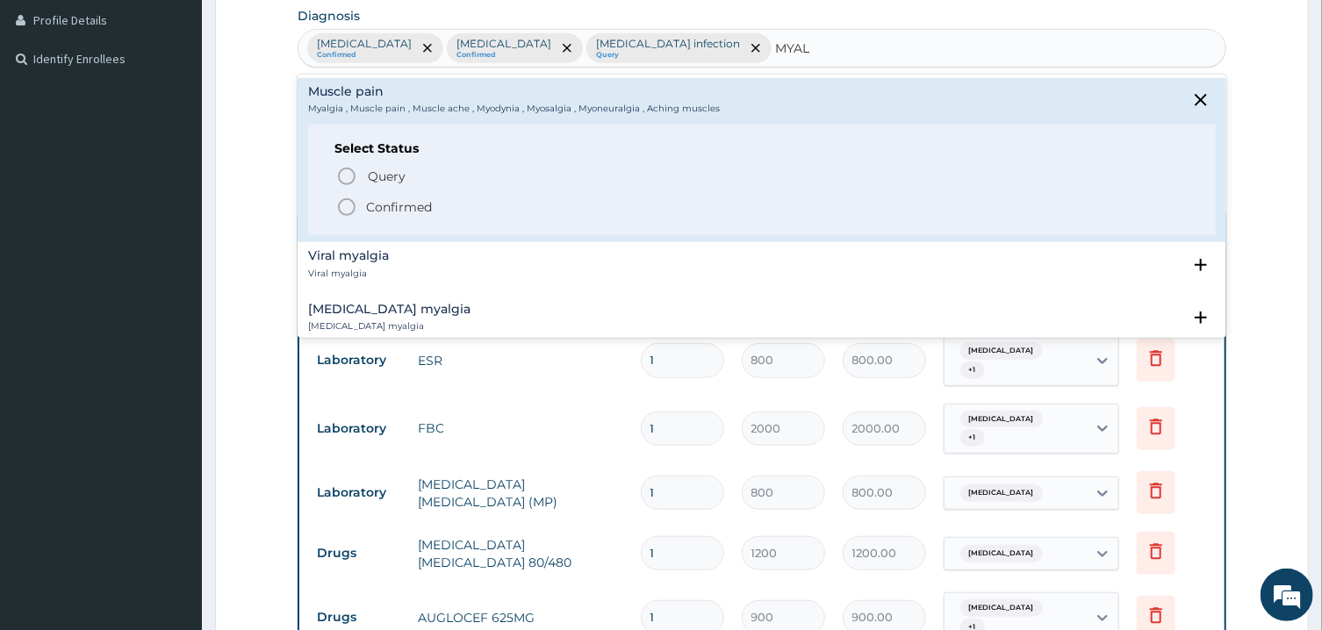
click at [346, 211] on icon "status option filled" at bounding box center [346, 207] width 21 height 21
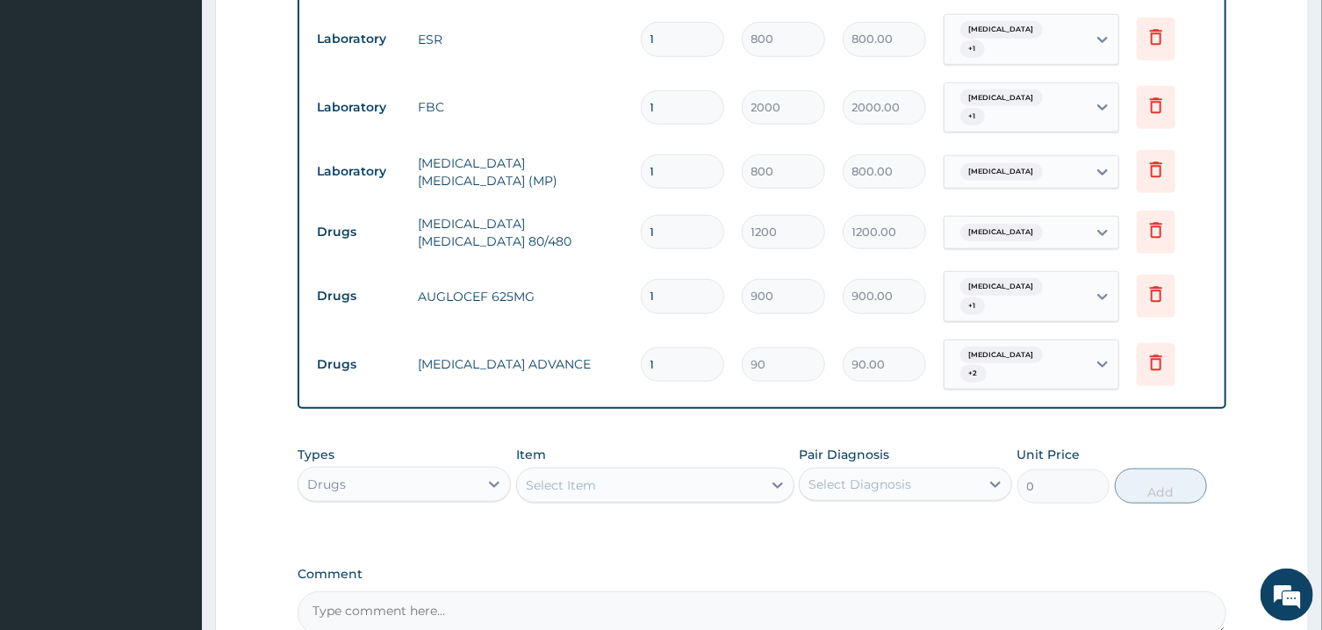
scroll to position [905, 0]
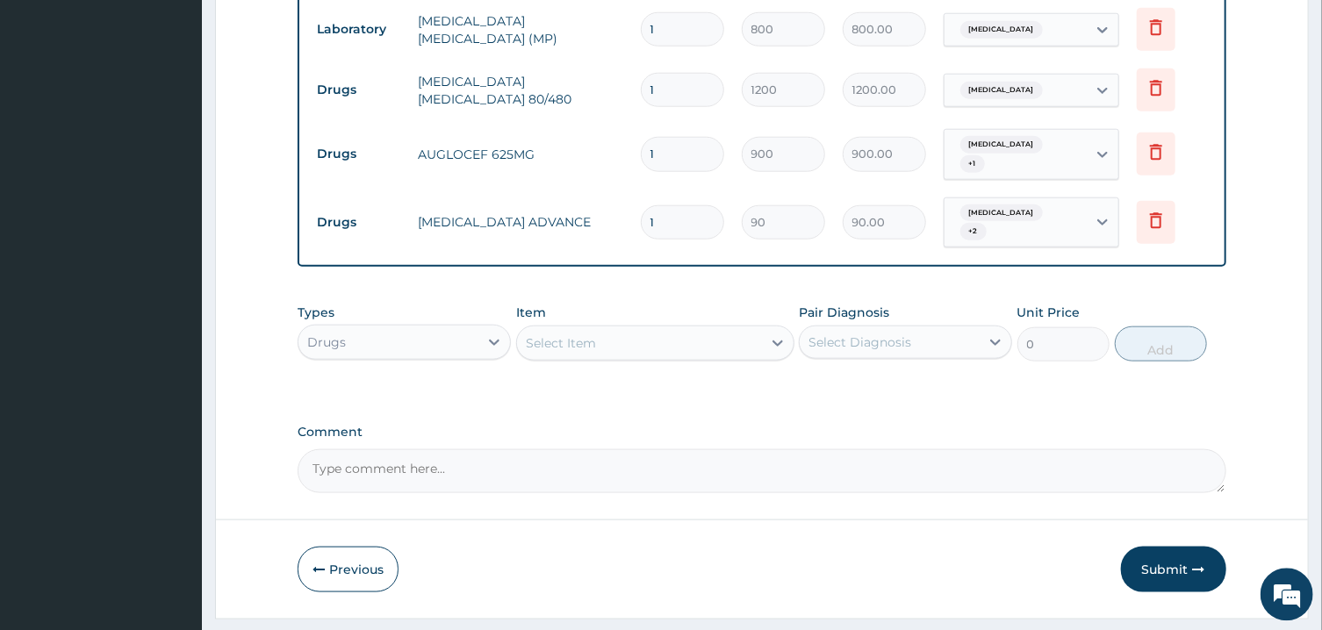
click at [664, 329] on div "Select Item" at bounding box center [639, 343] width 245 height 28
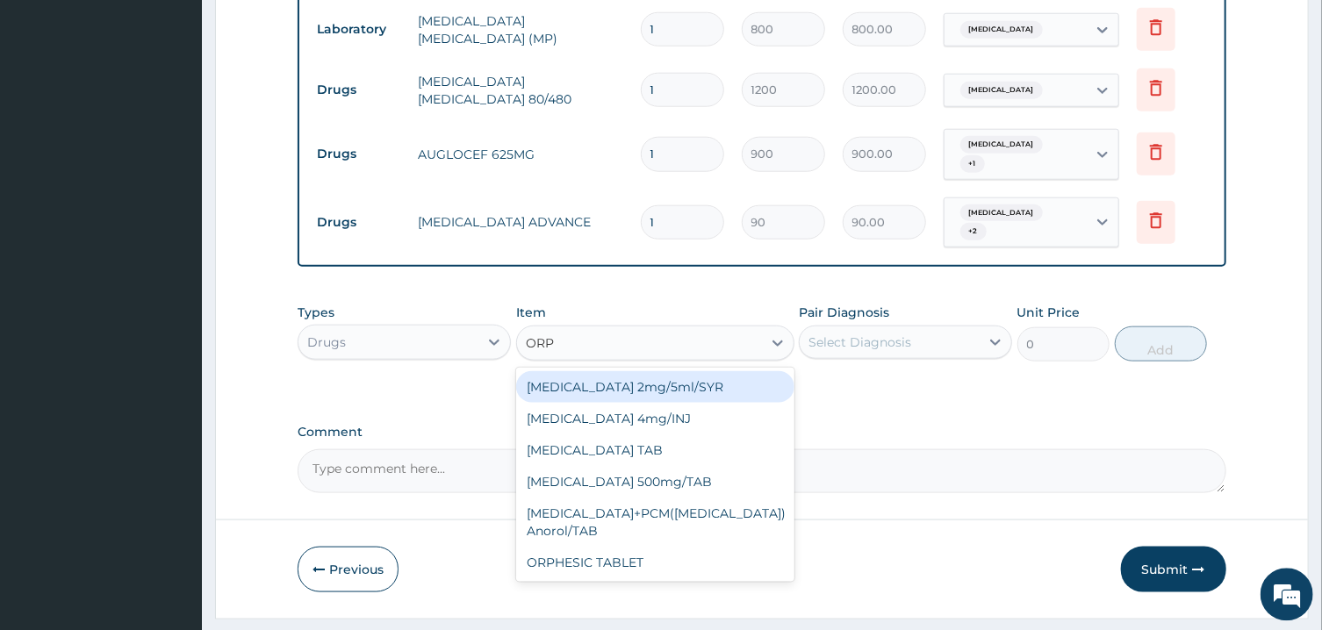
type input "ORPH"
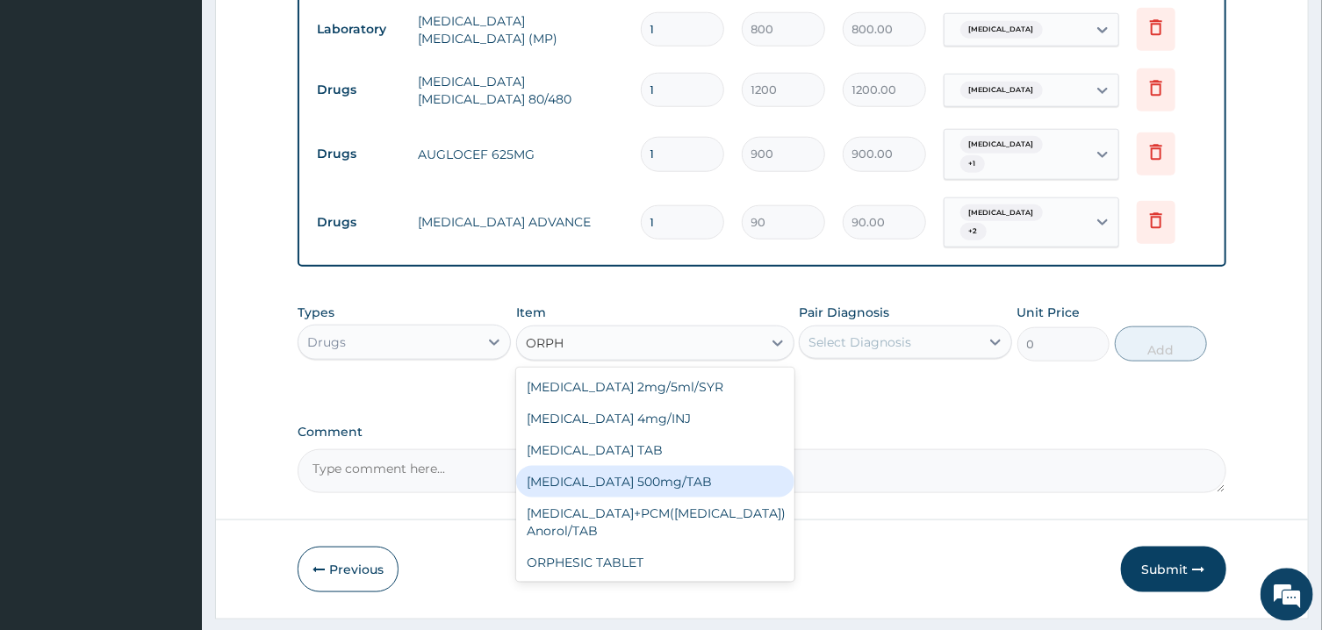
click at [633, 466] on div "ORPHENADRINE 500mg/TAB" at bounding box center [655, 482] width 278 height 32
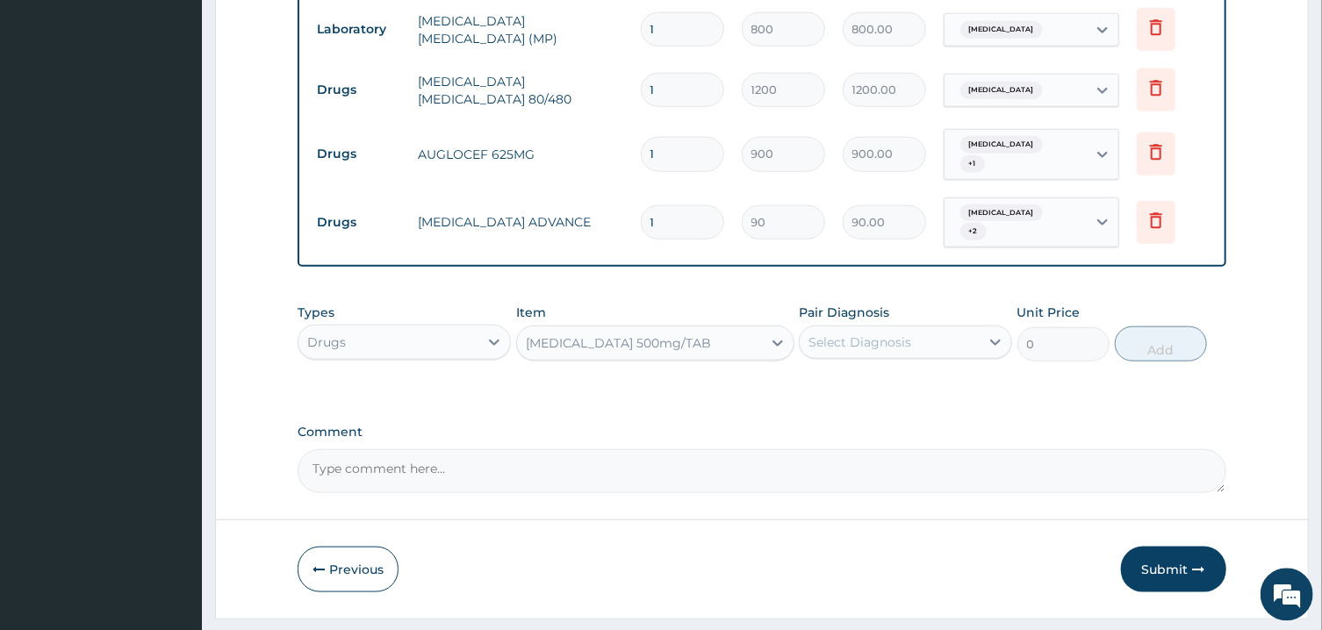
type input "80"
click at [889, 334] on div "Select Diagnosis" at bounding box center [860, 343] width 103 height 18
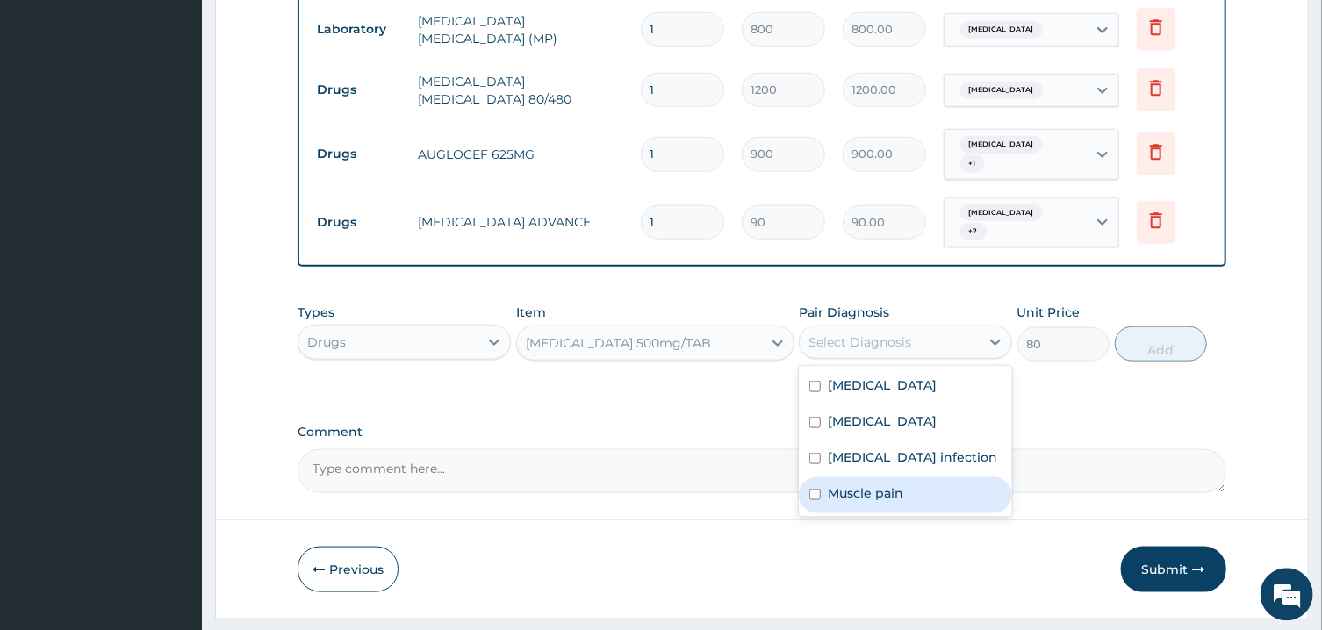
click at [901, 485] on label "Muscle pain" at bounding box center [866, 494] width 76 height 18
checkbox input "true"
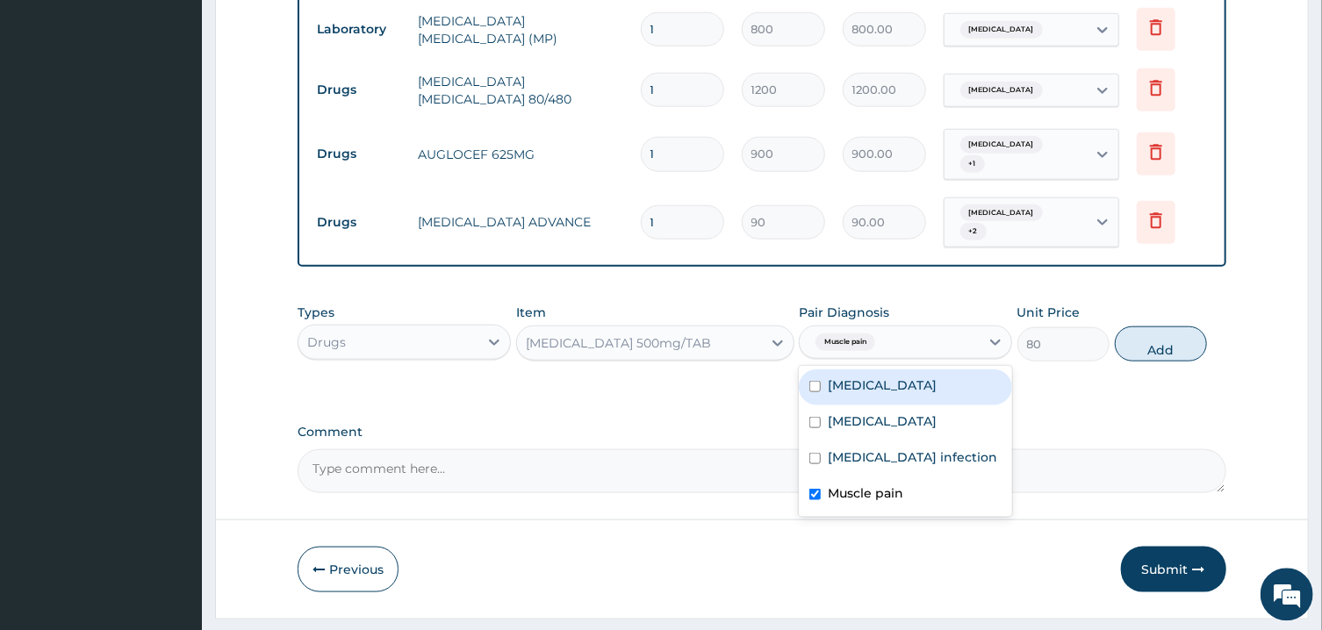
click at [888, 370] on div "Malaria" at bounding box center [905, 388] width 213 height 36
checkbox input "true"
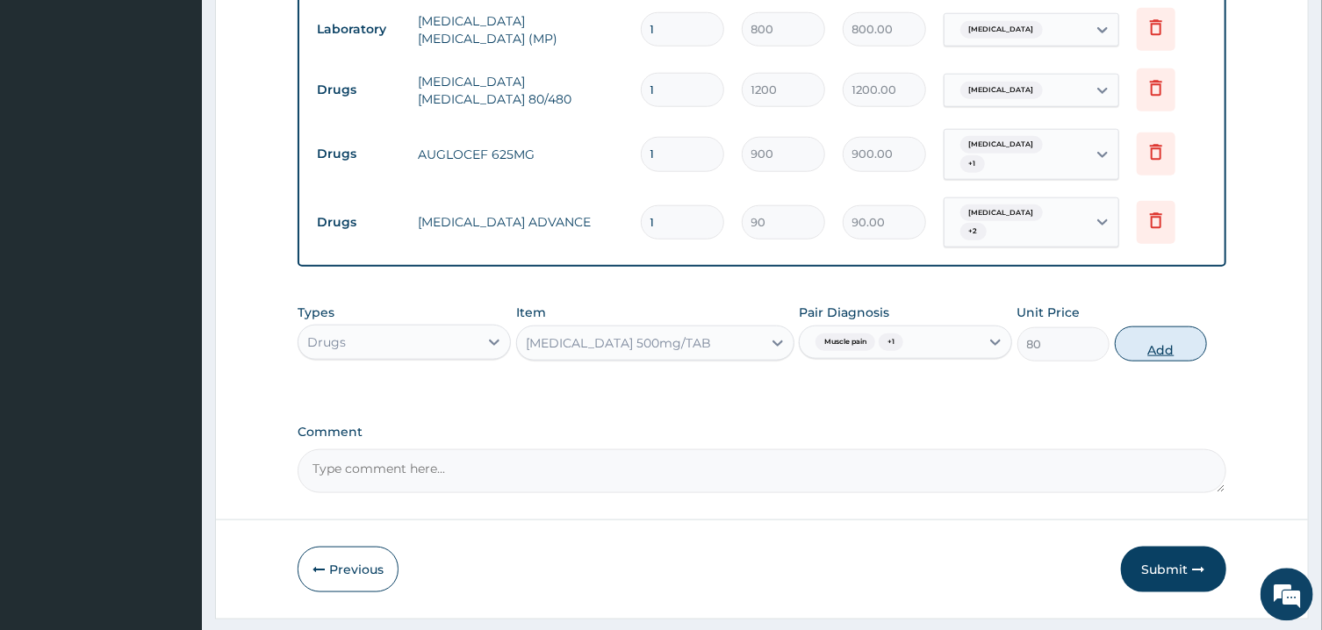
click at [1137, 327] on button "Add" at bounding box center [1161, 344] width 93 height 35
type input "0"
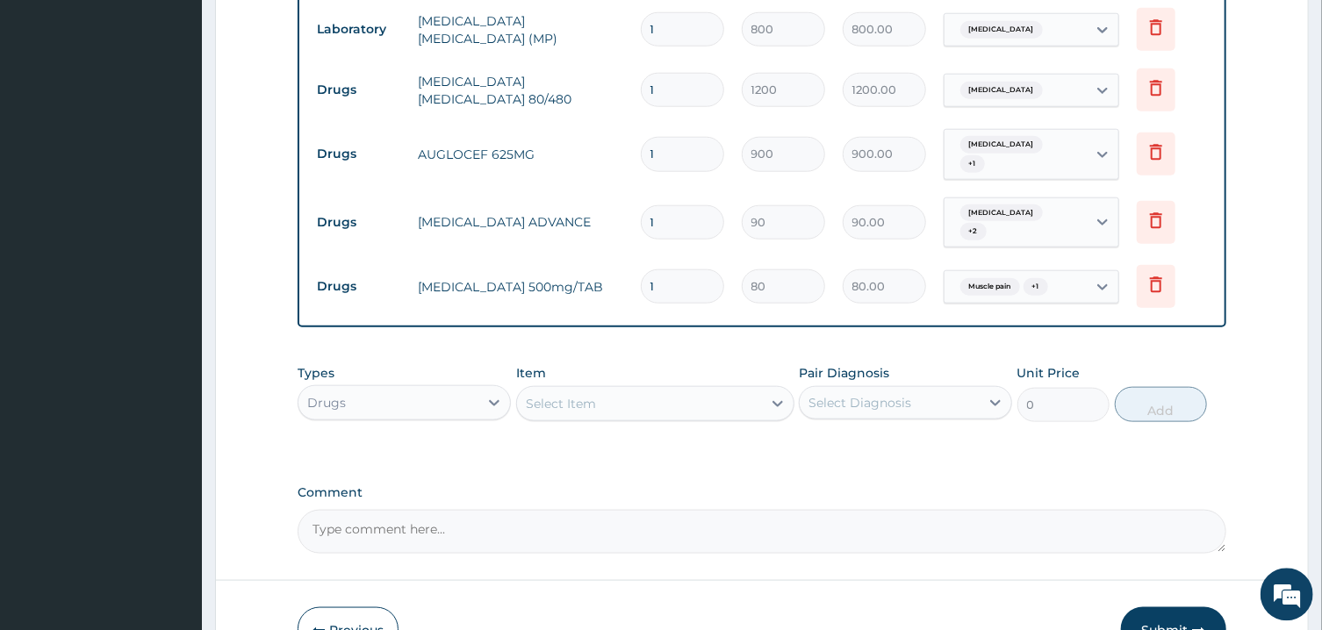
click at [637, 398] on div "Types Drugs Item Select Item Pair Diagnosis Select Diagnosis Unit Price 0 Add" at bounding box center [762, 407] width 928 height 102
click at [672, 270] on input "1" at bounding box center [682, 287] width 83 height 34
type input "2"
type input "160.00"
click at [672, 270] on input "2" at bounding box center [682, 287] width 83 height 34
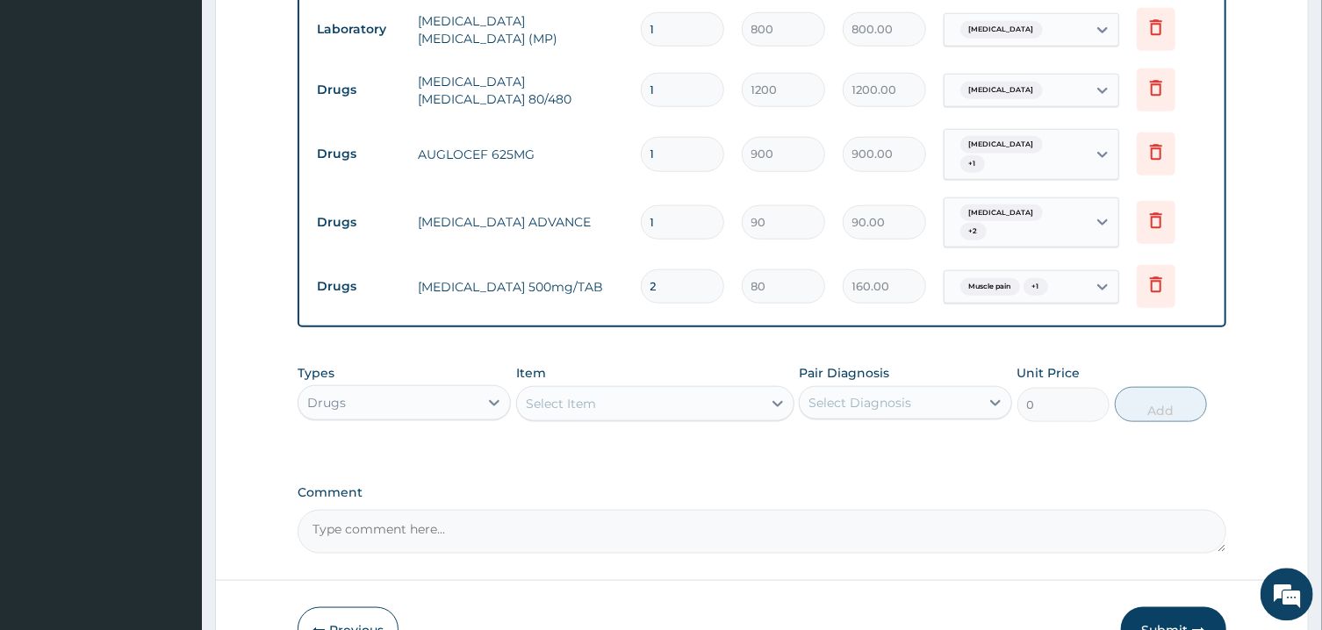
type input "21"
type input "1680.00"
type input "21"
click at [675, 205] on input "1" at bounding box center [682, 222] width 83 height 34
type input "3"
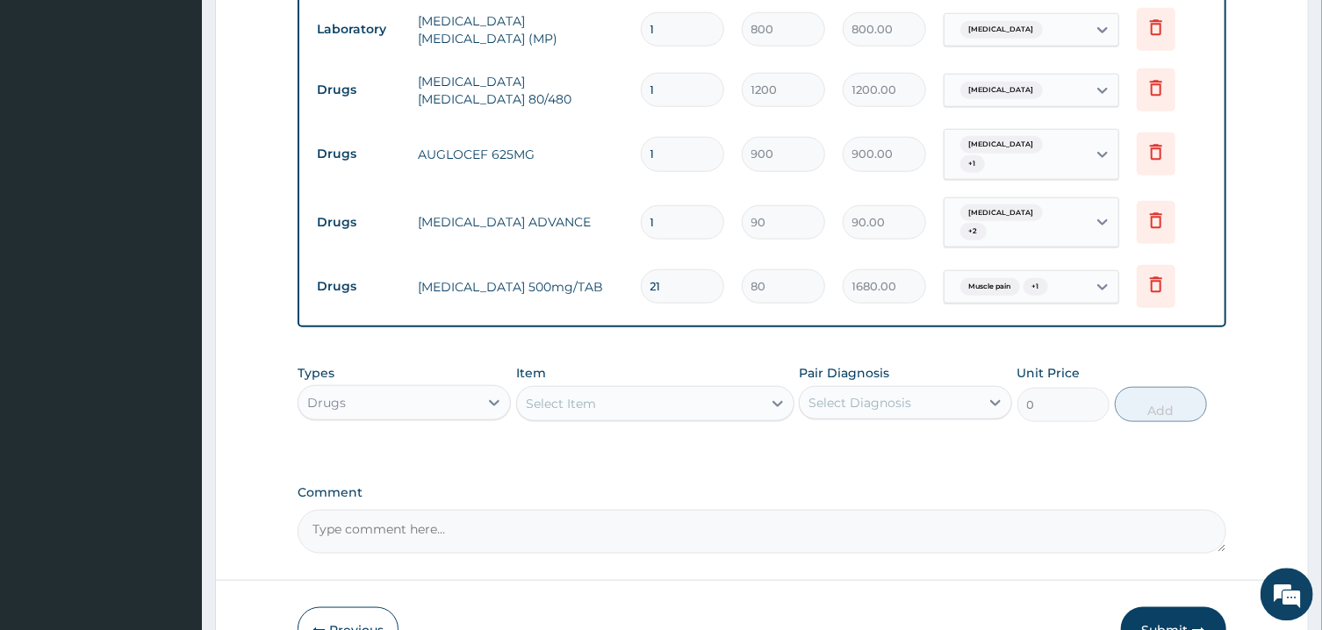
type input "270.00"
click at [675, 205] on input "3" at bounding box center [682, 222] width 83 height 34
type input "30"
type input "2700.00"
type input "30"
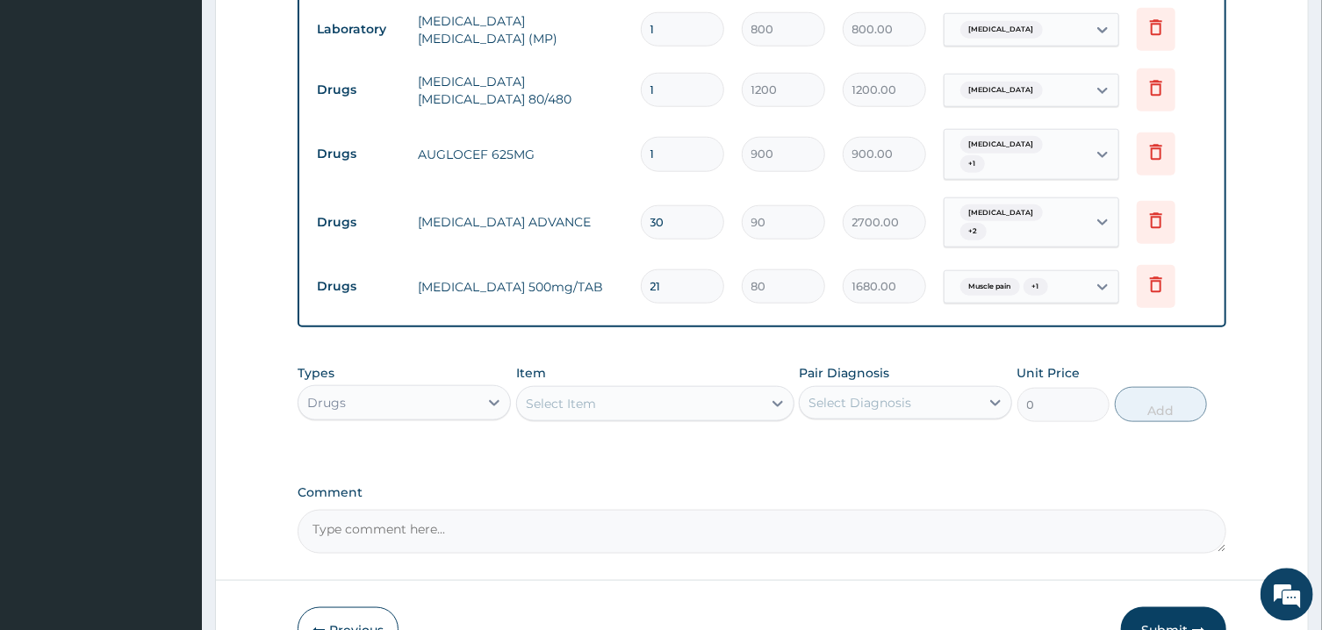
click at [671, 137] on input "1" at bounding box center [682, 154] width 83 height 34
type input "14"
type input "12600.00"
type input "14"
click at [673, 73] on input "1" at bounding box center [682, 90] width 83 height 34
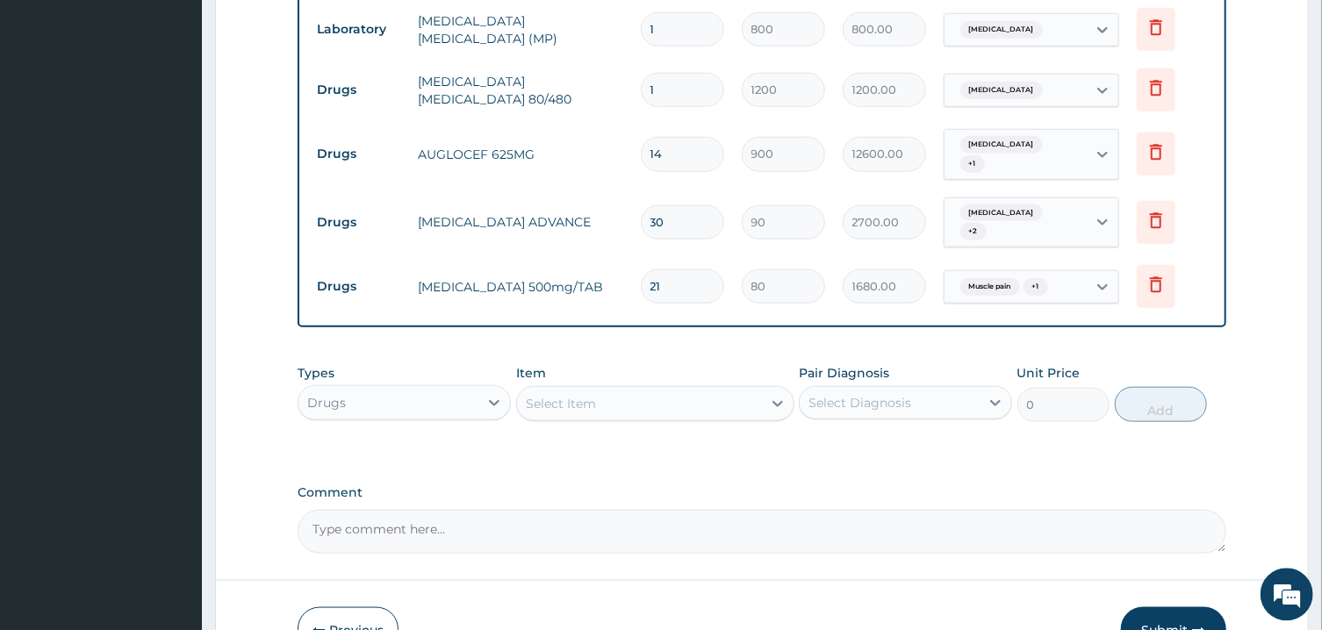
click at [673, 73] on input "1" at bounding box center [682, 90] width 83 height 34
type input "6"
type input "7200.00"
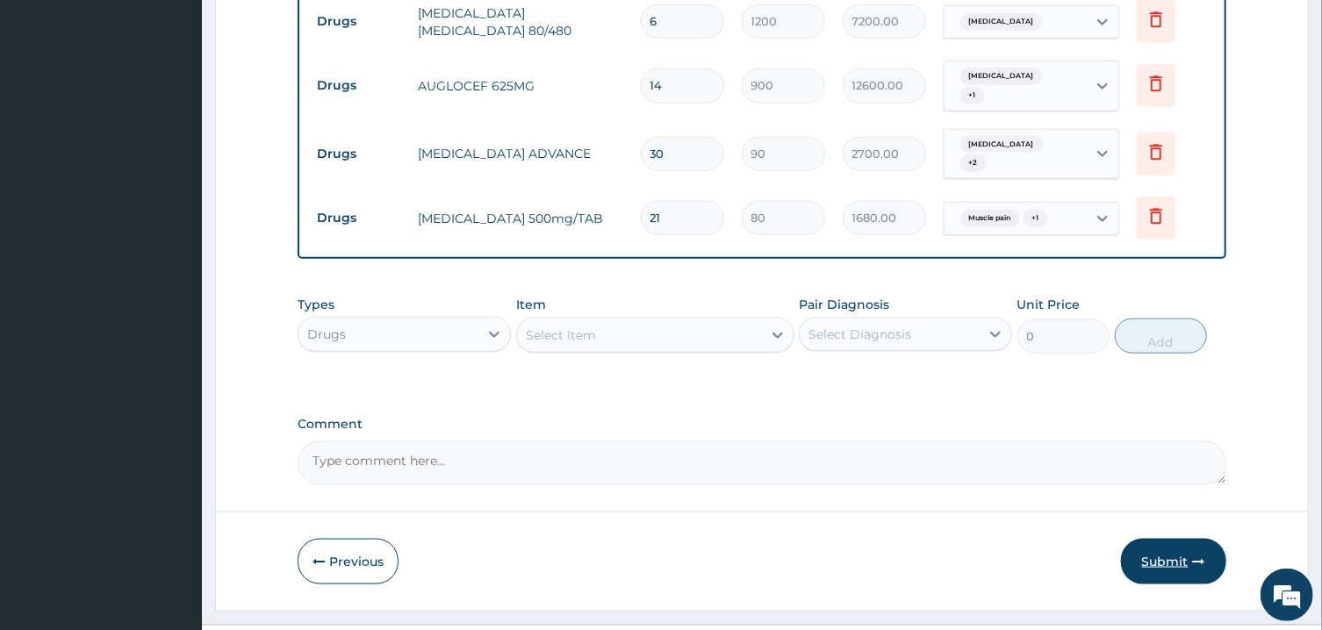
click at [1182, 539] on button "Submit" at bounding box center [1173, 562] width 105 height 46
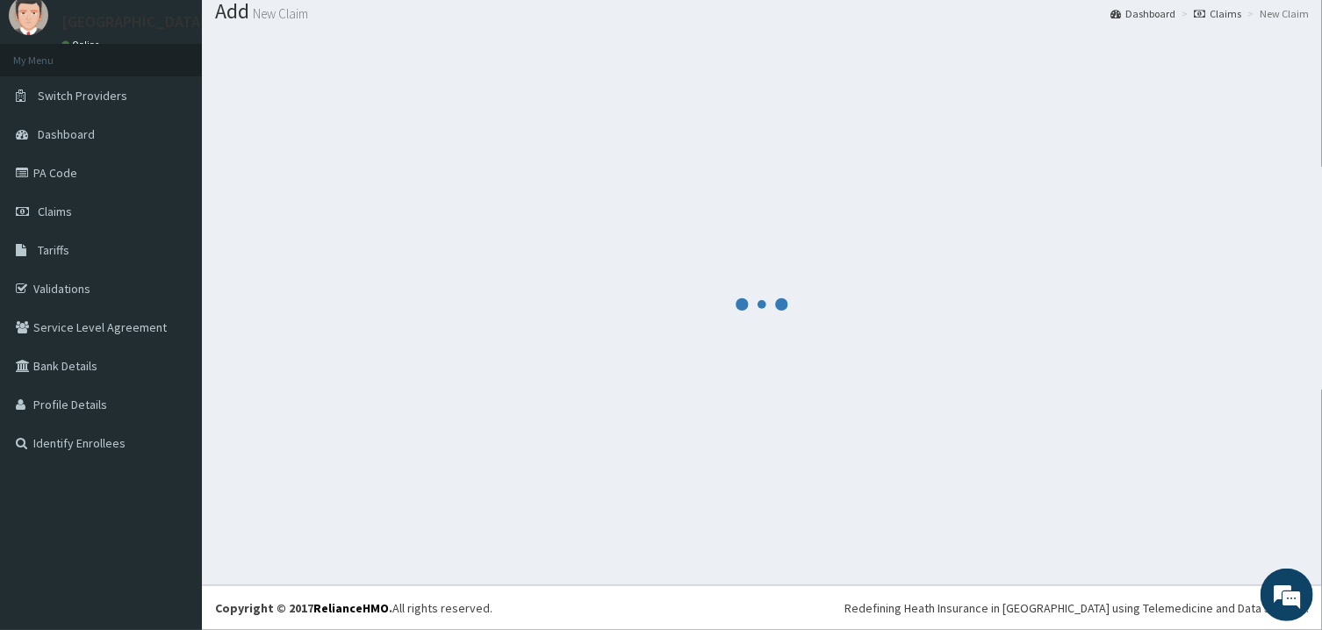
scroll to position [56, 0]
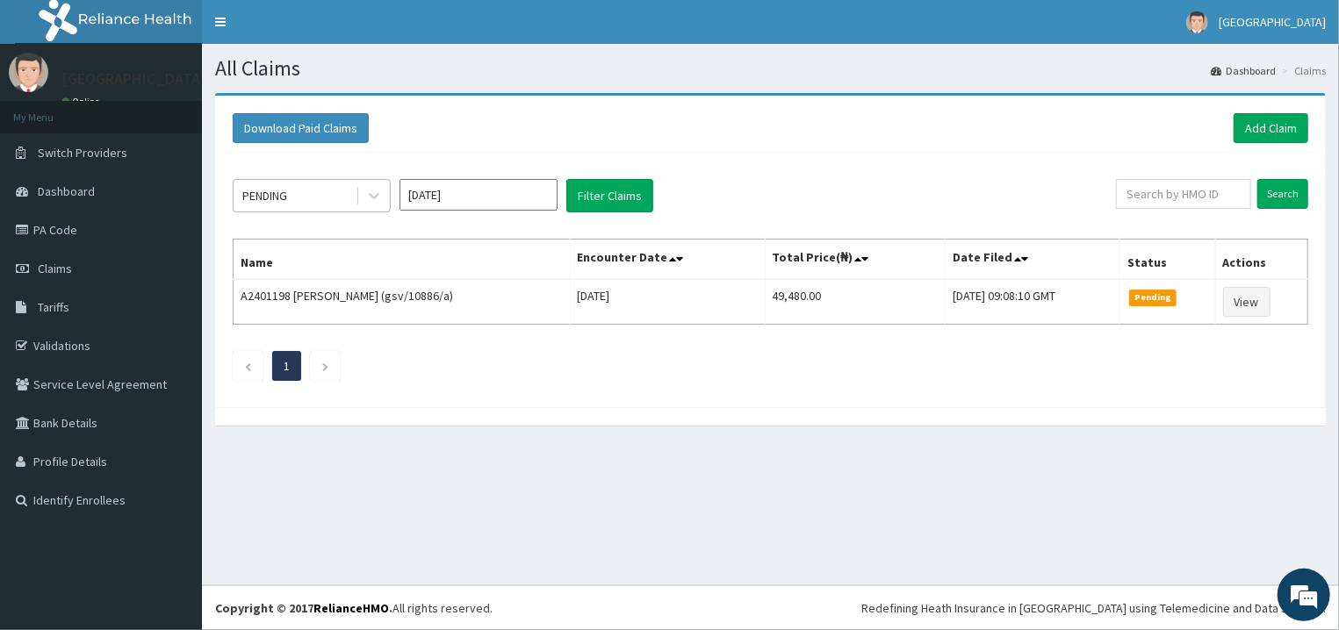
click at [353, 201] on div "PENDING" at bounding box center [295, 196] width 122 height 28
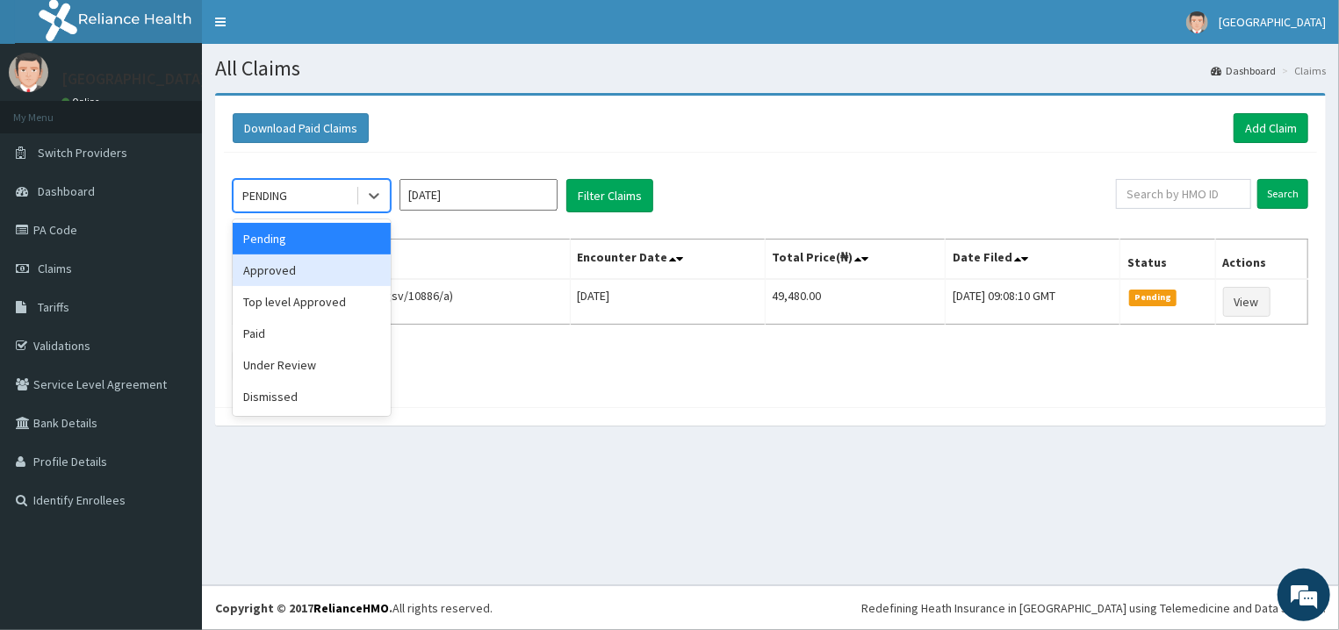
click at [349, 272] on div "Approved" at bounding box center [312, 271] width 158 height 32
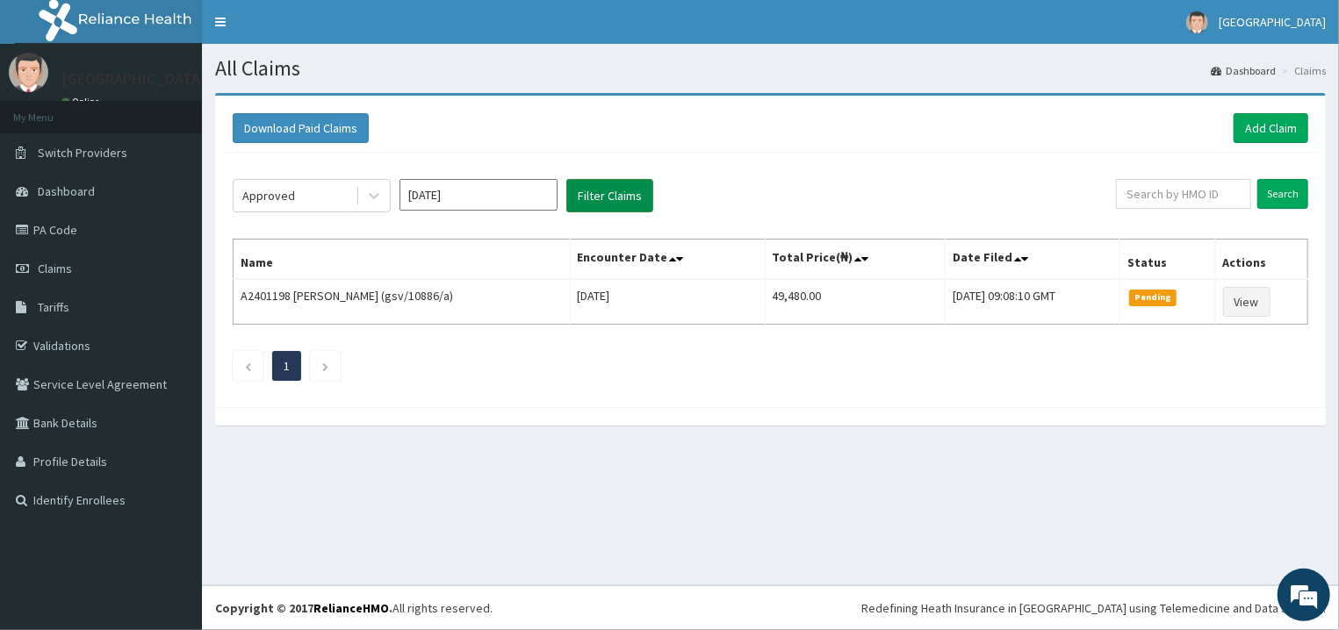
click at [620, 193] on button "Filter Claims" at bounding box center [609, 195] width 87 height 33
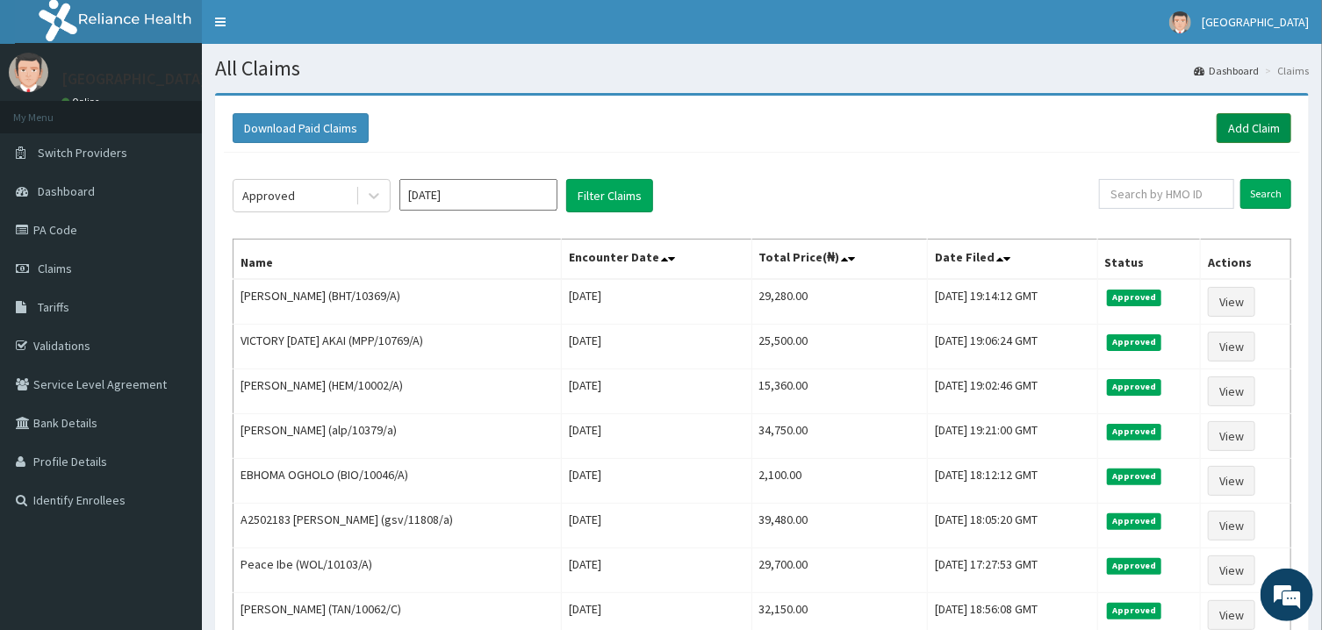
click at [1258, 120] on link "Add Claim" at bounding box center [1254, 128] width 75 height 30
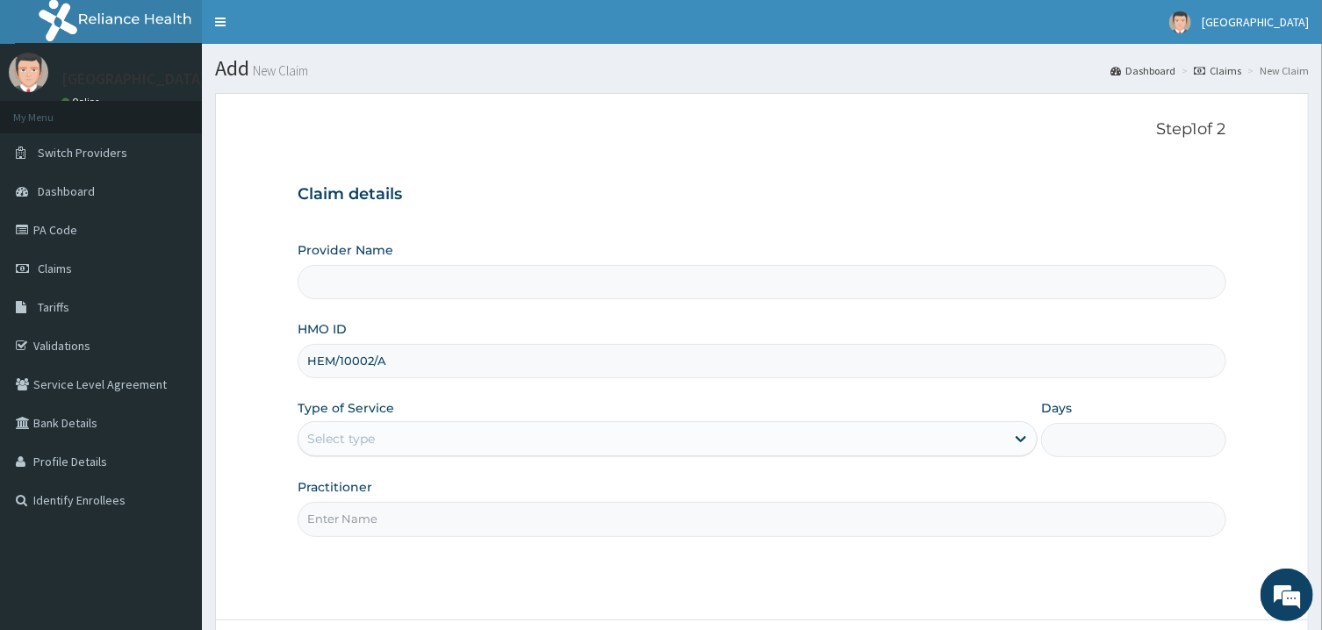
type input "HEM/10002/A"
drag, startPoint x: 356, startPoint y: 417, endPoint x: 364, endPoint y: 437, distance: 21.7
click at [362, 432] on div "Type of Service Select type" at bounding box center [668, 428] width 740 height 58
type input "[GEOGRAPHIC_DATA]"
click at [364, 437] on div "Select type" at bounding box center [341, 439] width 68 height 18
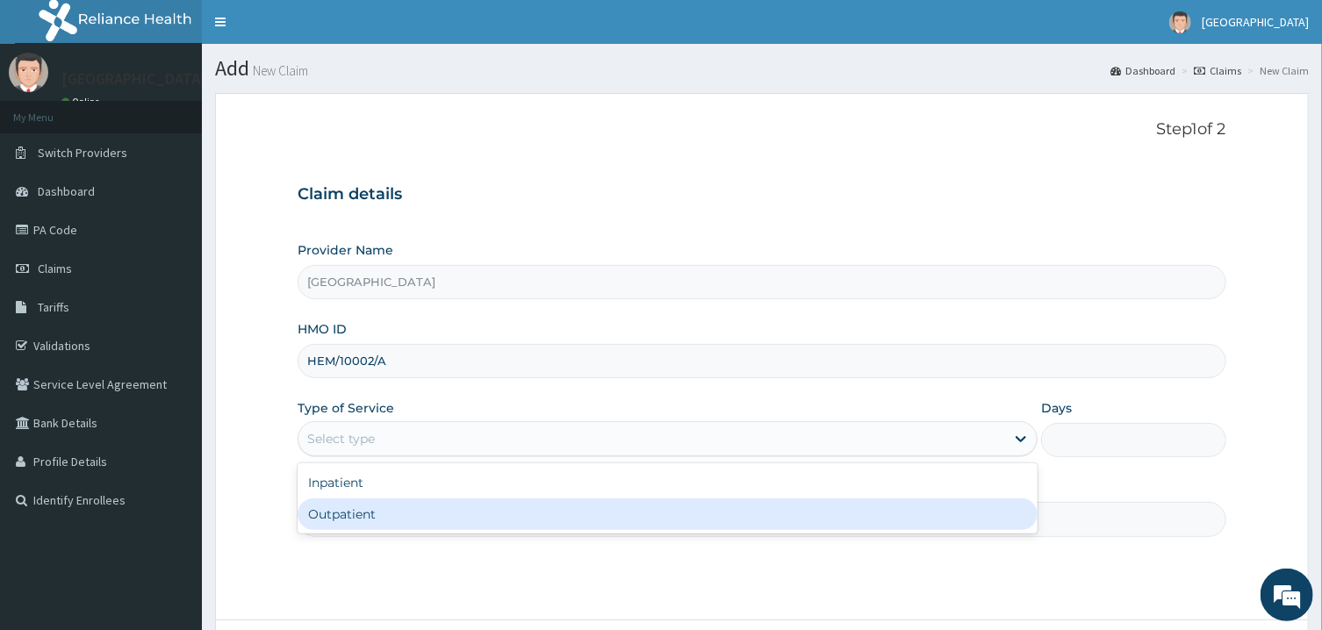
click at [360, 515] on div "Outpatient" at bounding box center [668, 515] width 740 height 32
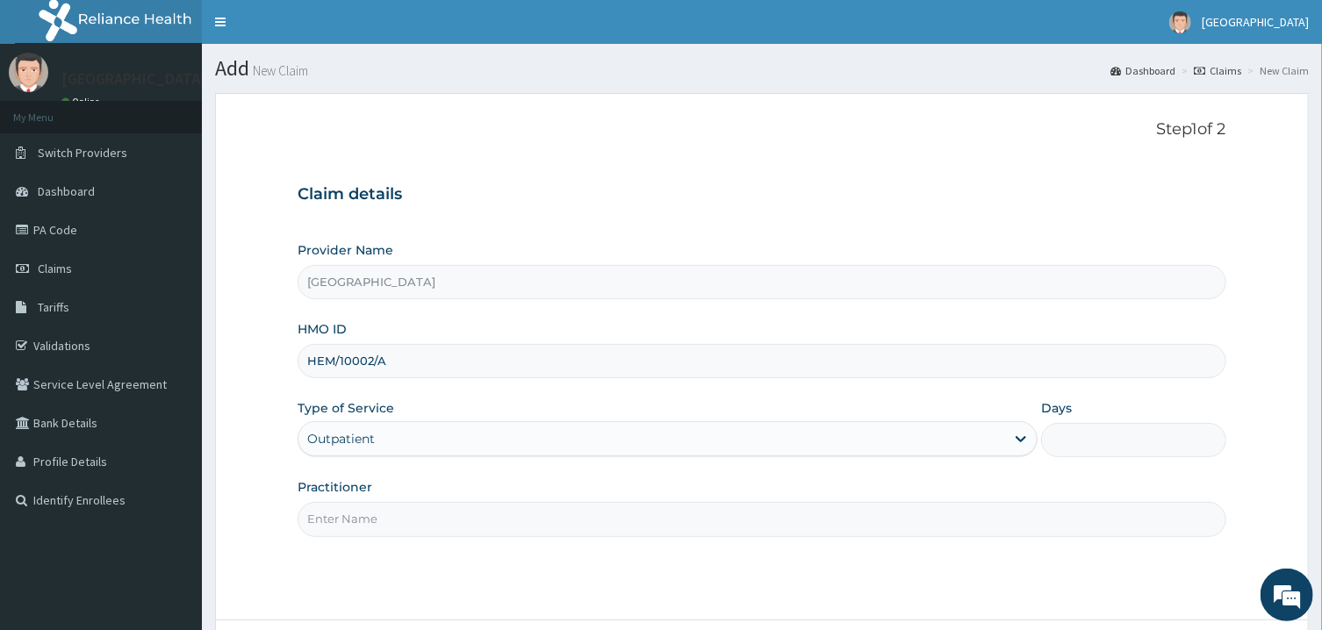
type input "1"
click at [370, 523] on input "Practitioner" at bounding box center [762, 519] width 928 height 34
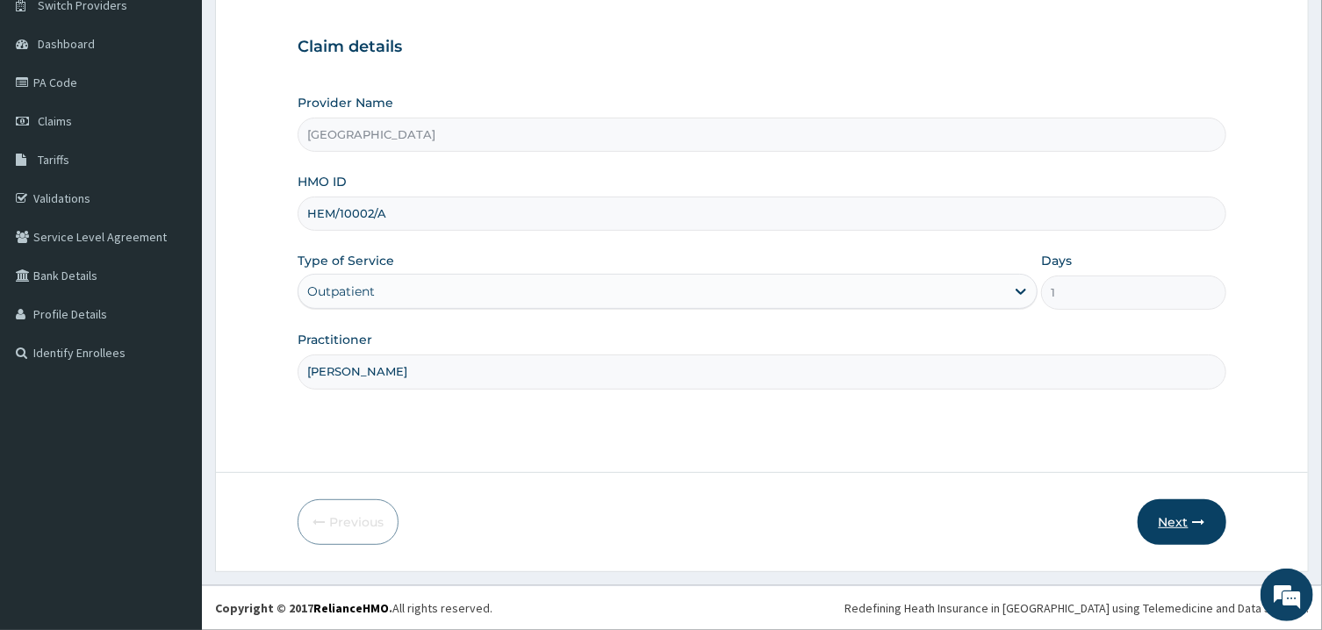
type input "[PERSON_NAME]"
click at [1196, 518] on icon "button" at bounding box center [1199, 522] width 12 height 12
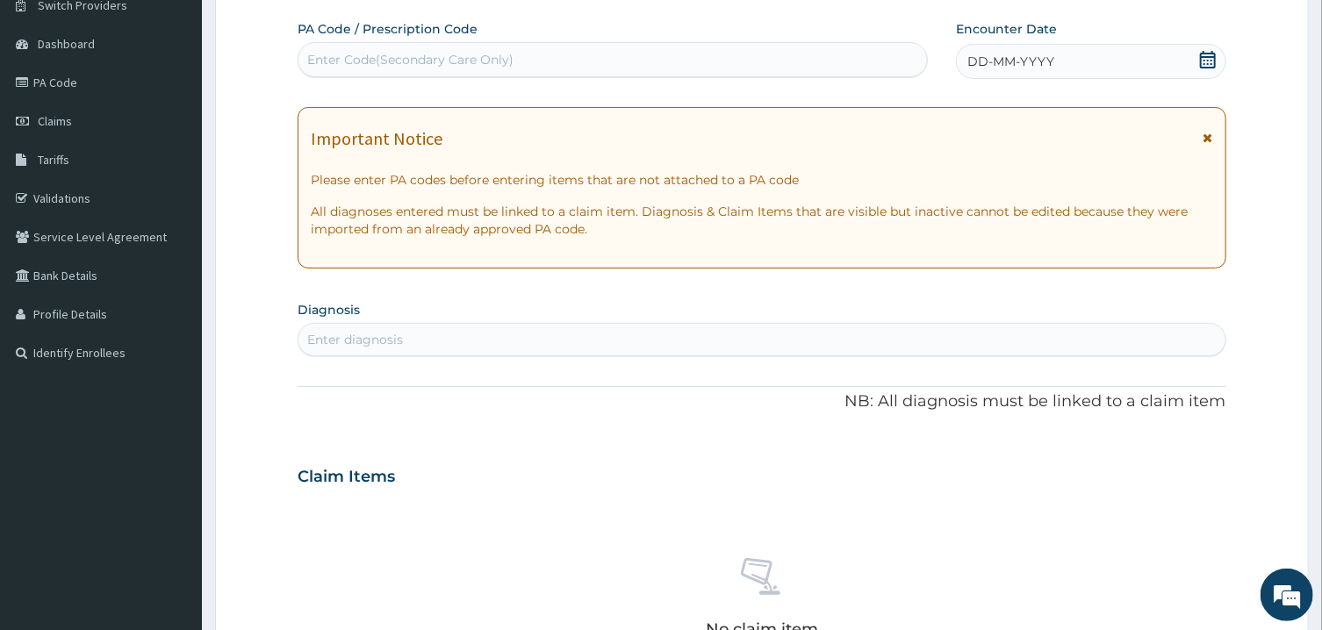
scroll to position [0, 0]
click at [742, 61] on div "Enter Code(Secondary Care Only)" at bounding box center [613, 60] width 629 height 28
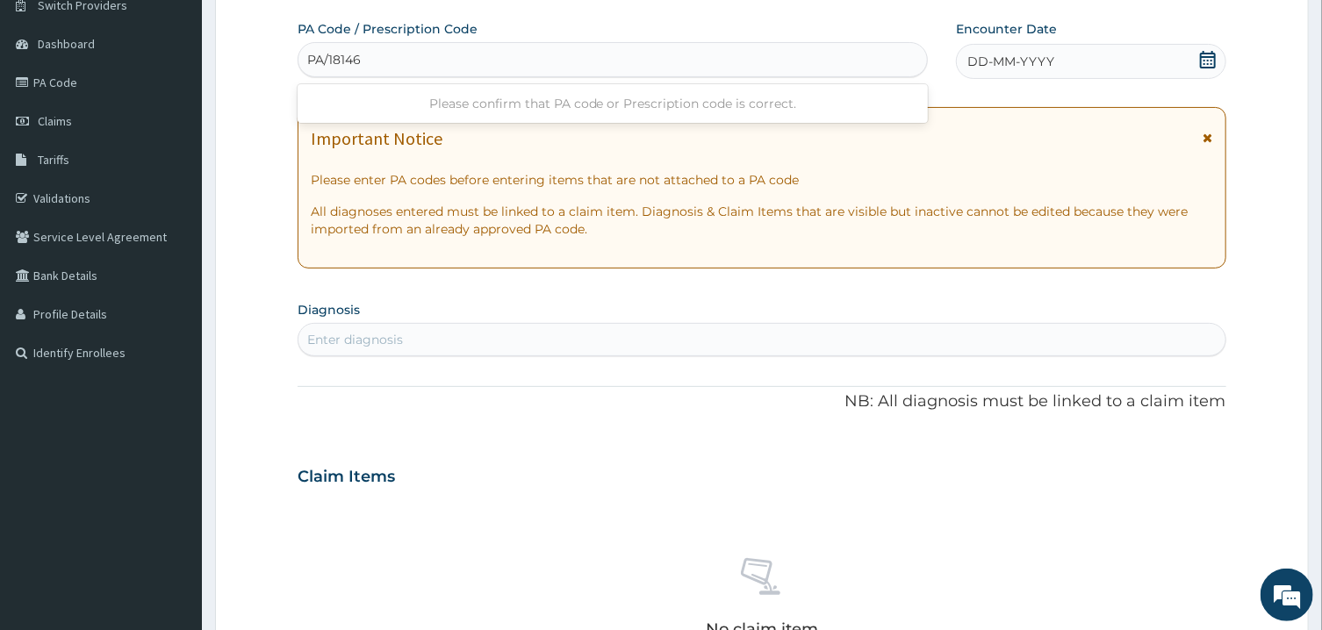
type input "PA/18146F"
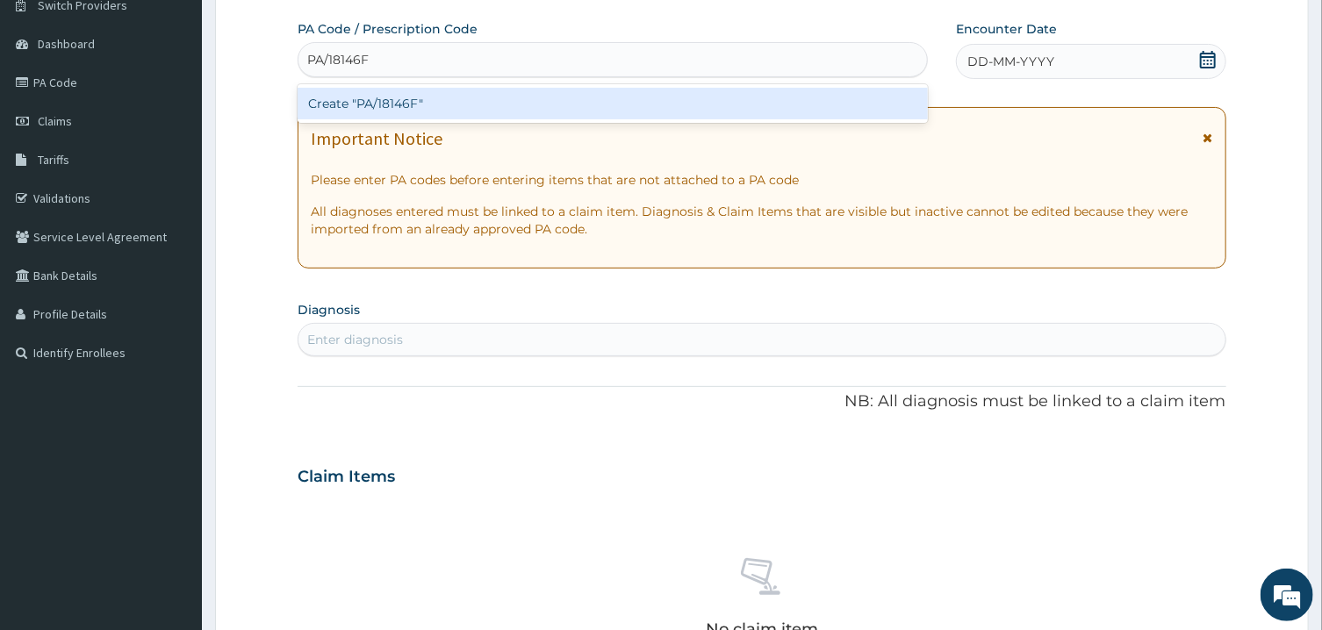
click at [669, 101] on div "Create "PA/18146F"" at bounding box center [613, 104] width 630 height 32
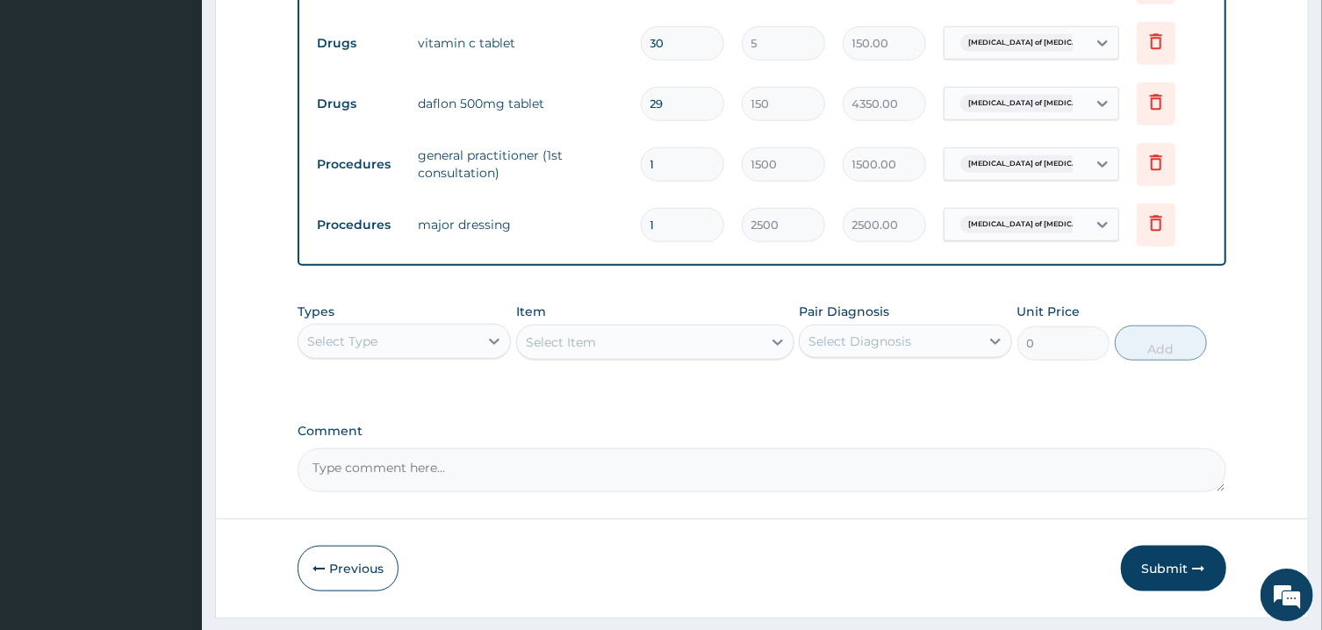
scroll to position [793, 0]
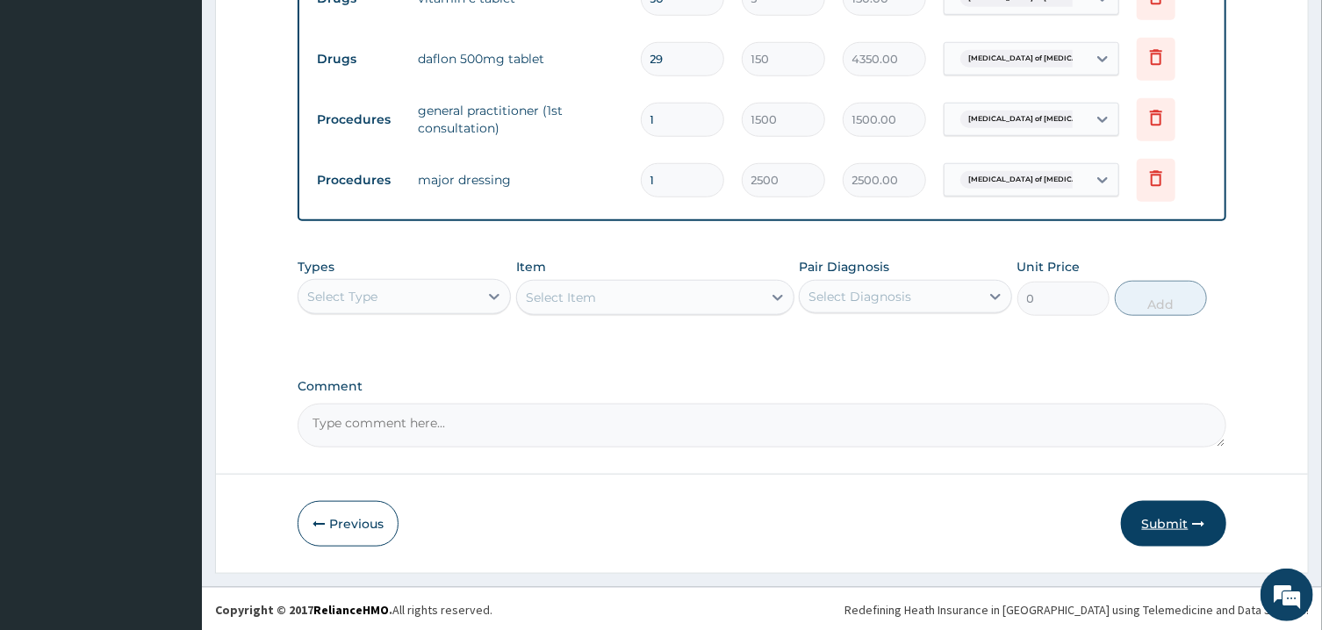
click at [1156, 521] on button "Submit" at bounding box center [1173, 524] width 105 height 46
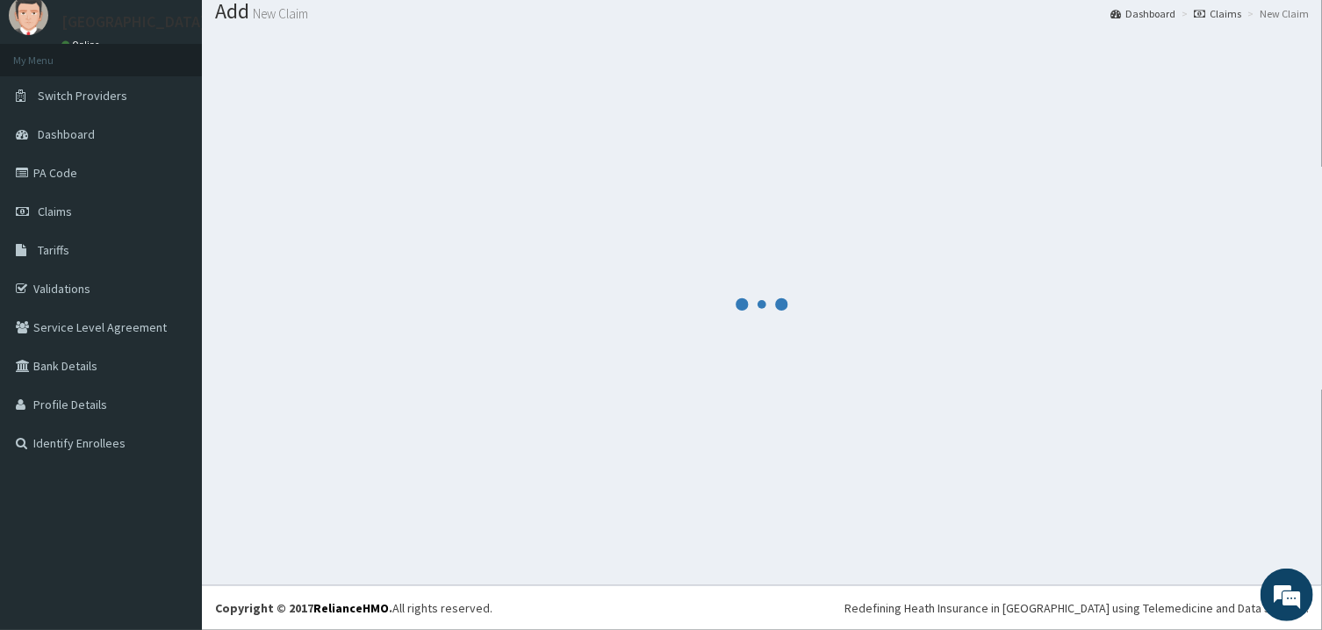
scroll to position [56, 0]
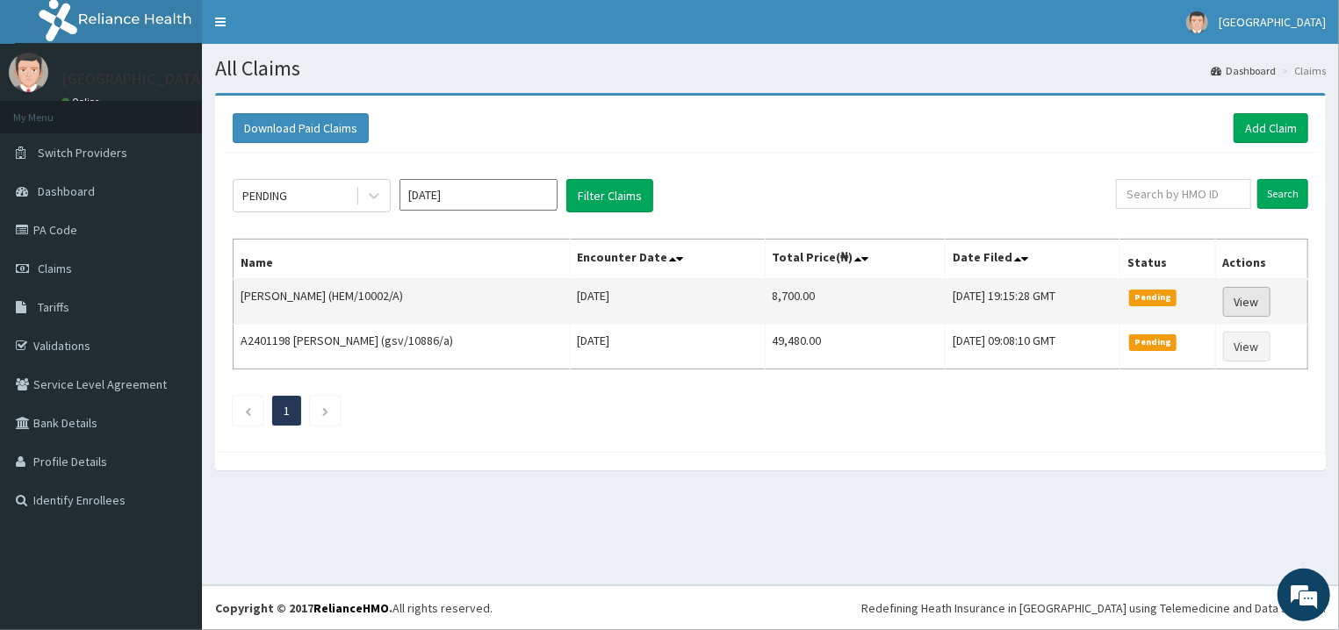
click at [1255, 294] on link "View" at bounding box center [1246, 302] width 47 height 30
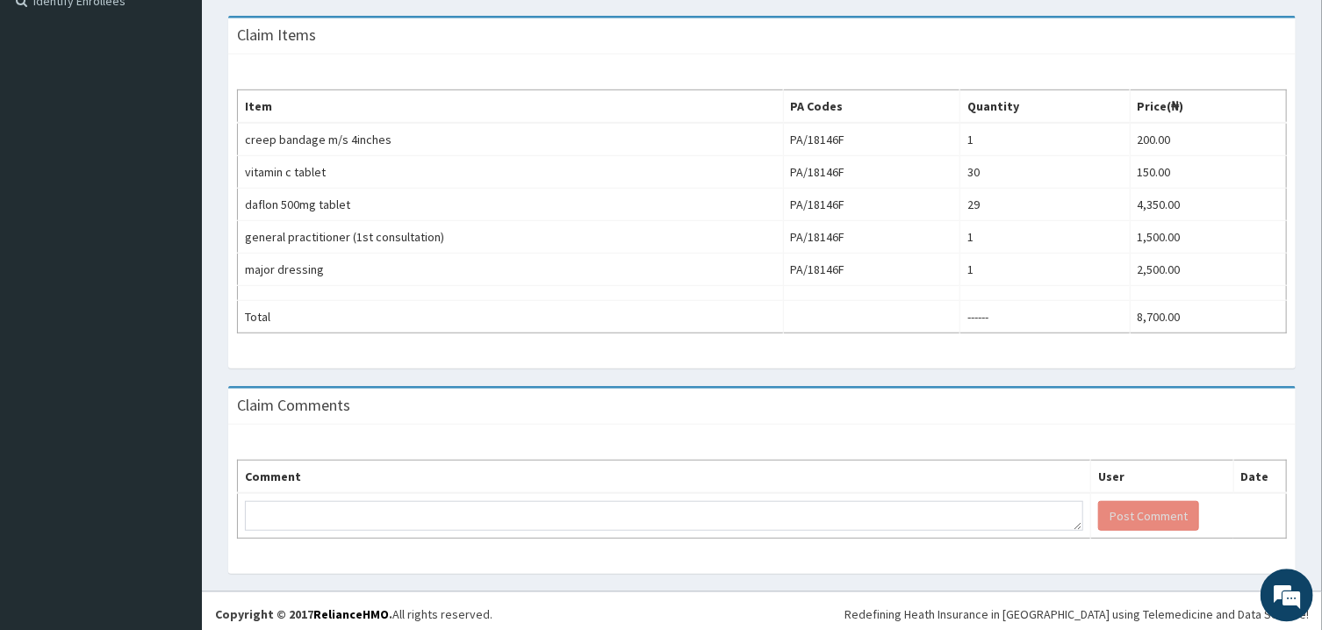
scroll to position [14, 0]
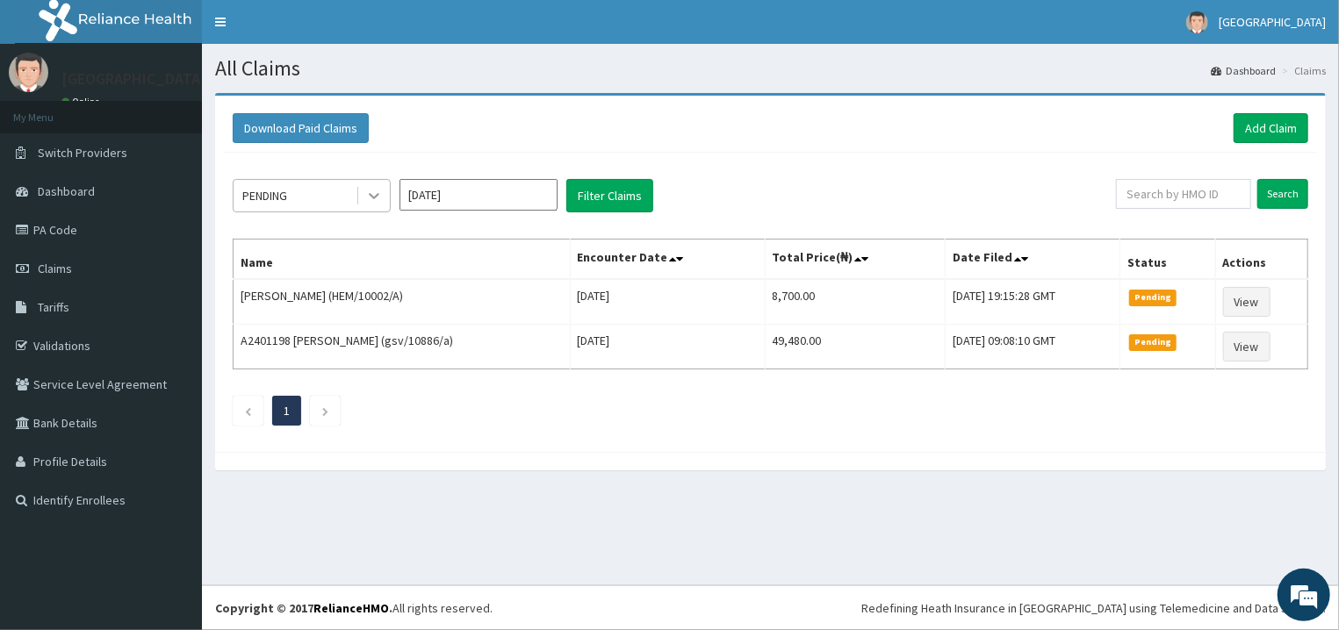
click at [376, 202] on icon at bounding box center [374, 196] width 18 height 18
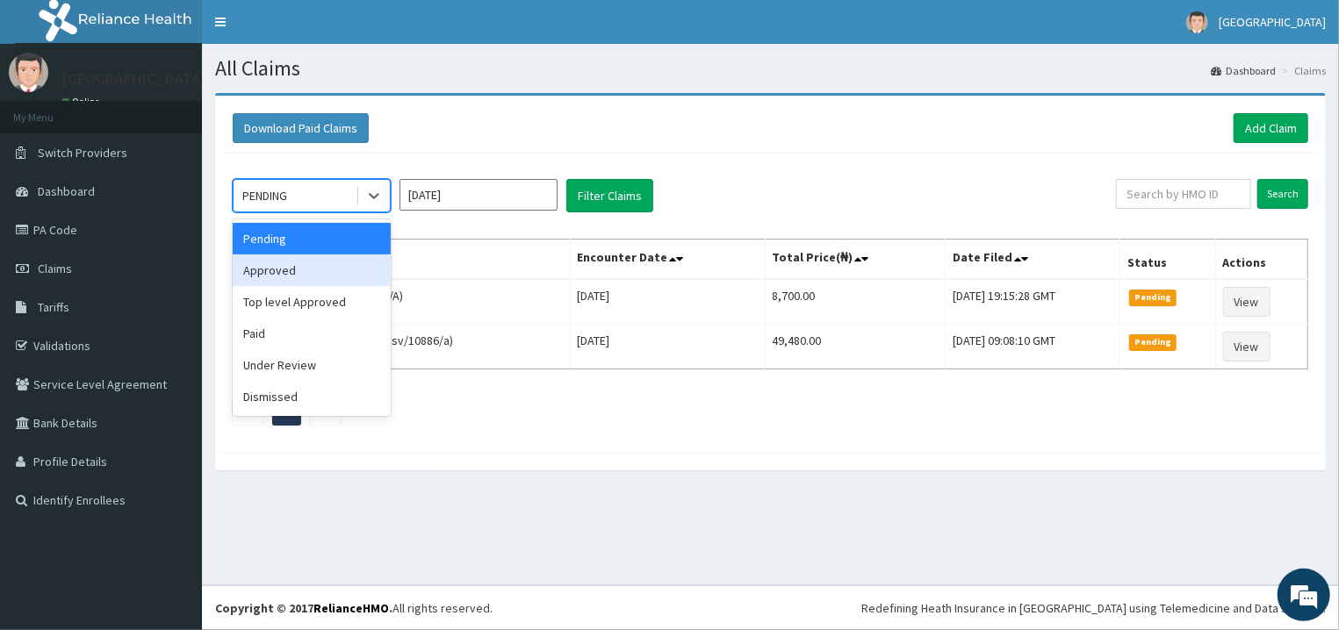
click at [360, 270] on div "Approved" at bounding box center [312, 271] width 158 height 32
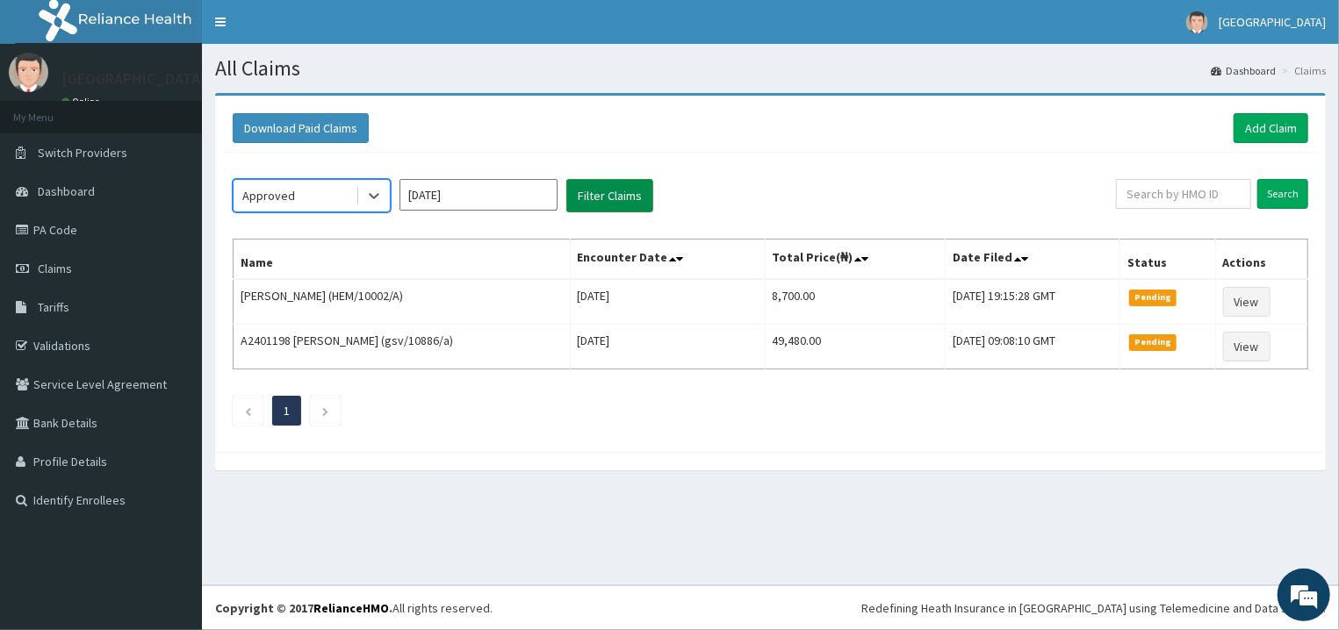
click at [589, 195] on button "Filter Claims" at bounding box center [609, 195] width 87 height 33
